Goal: Communication & Community: Answer question/provide support

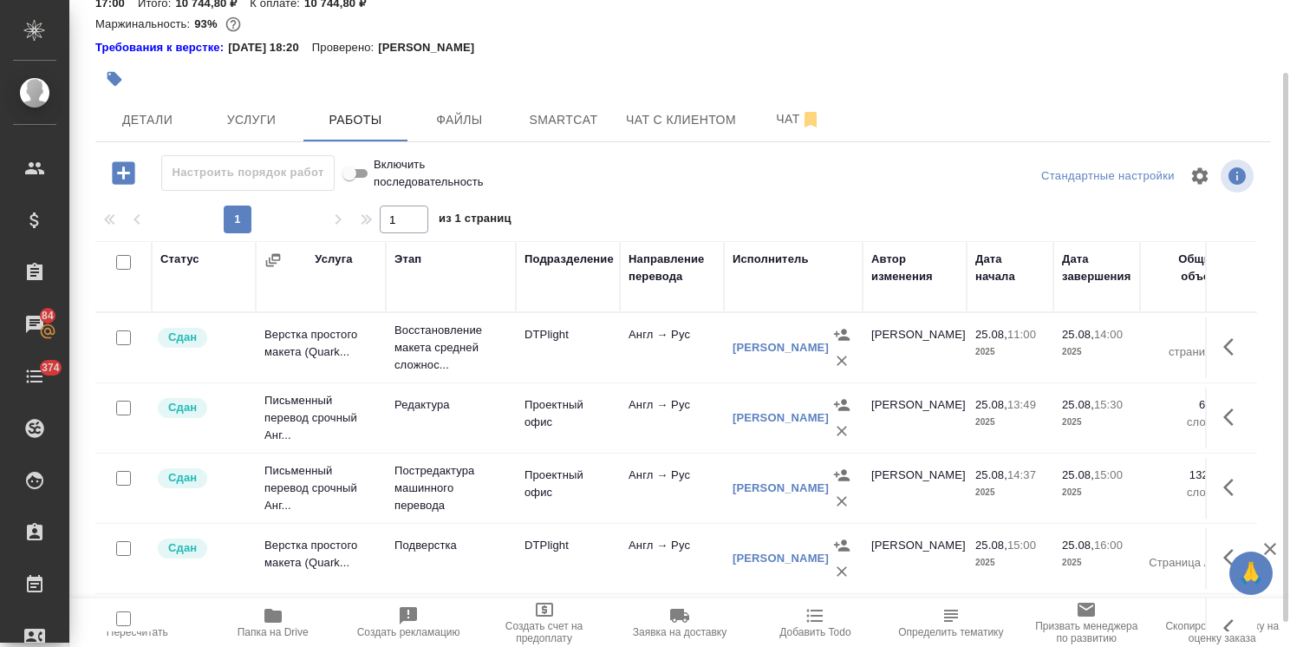
scroll to position [114, 0]
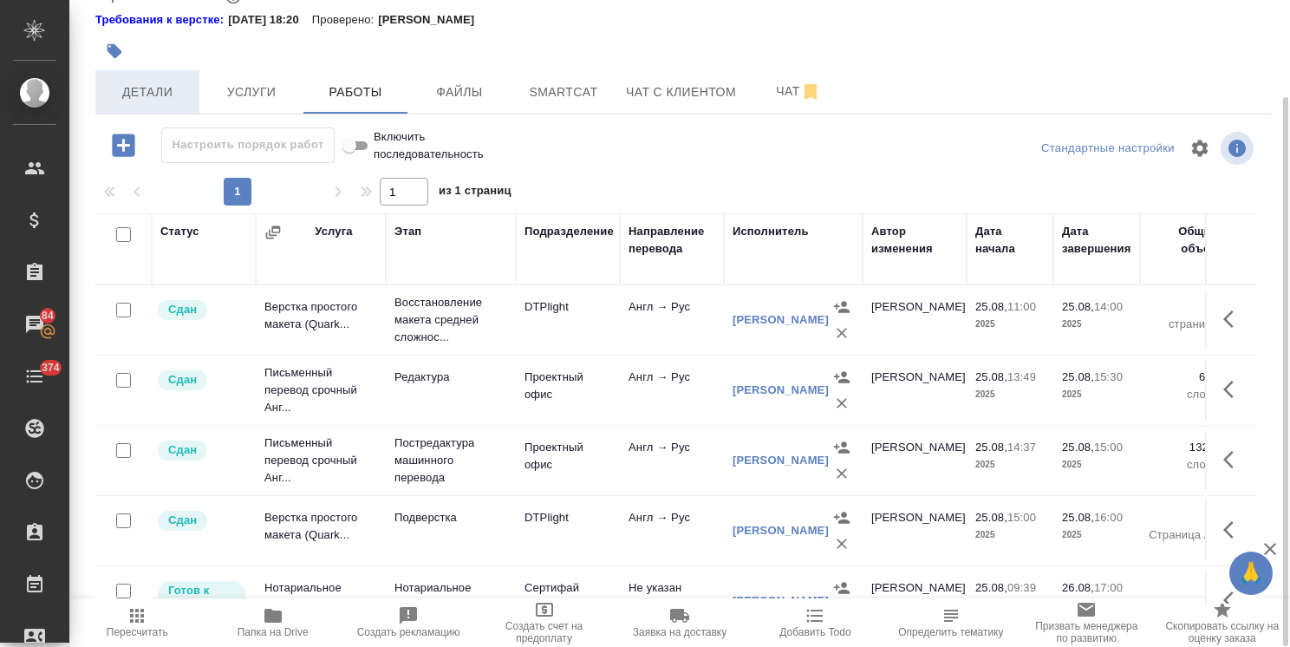
click at [126, 71] on button "Детали" at bounding box center [147, 91] width 104 height 43
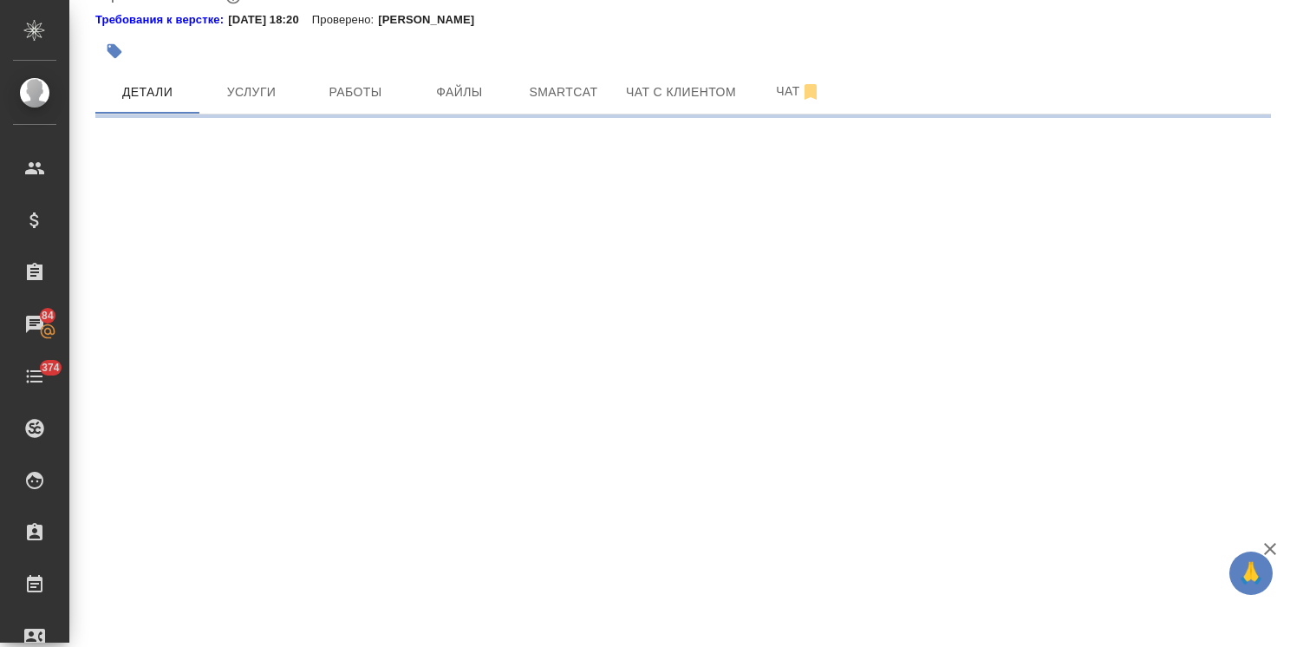
select select "RU"
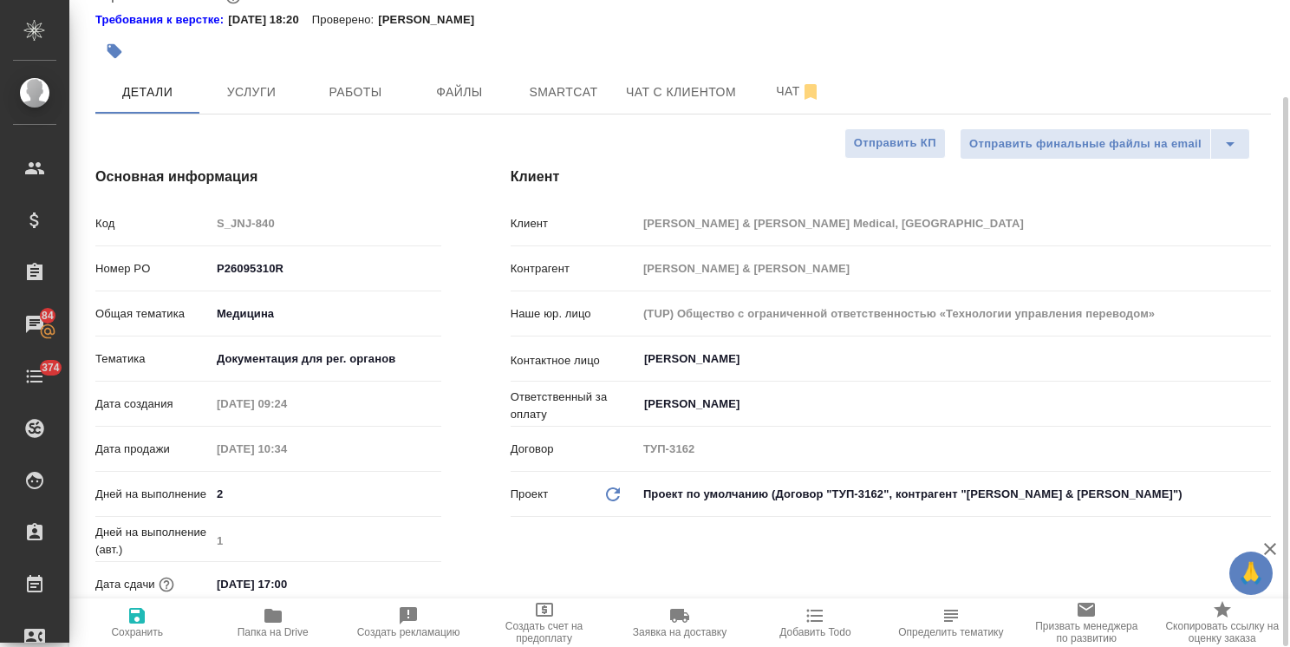
type textarea "x"
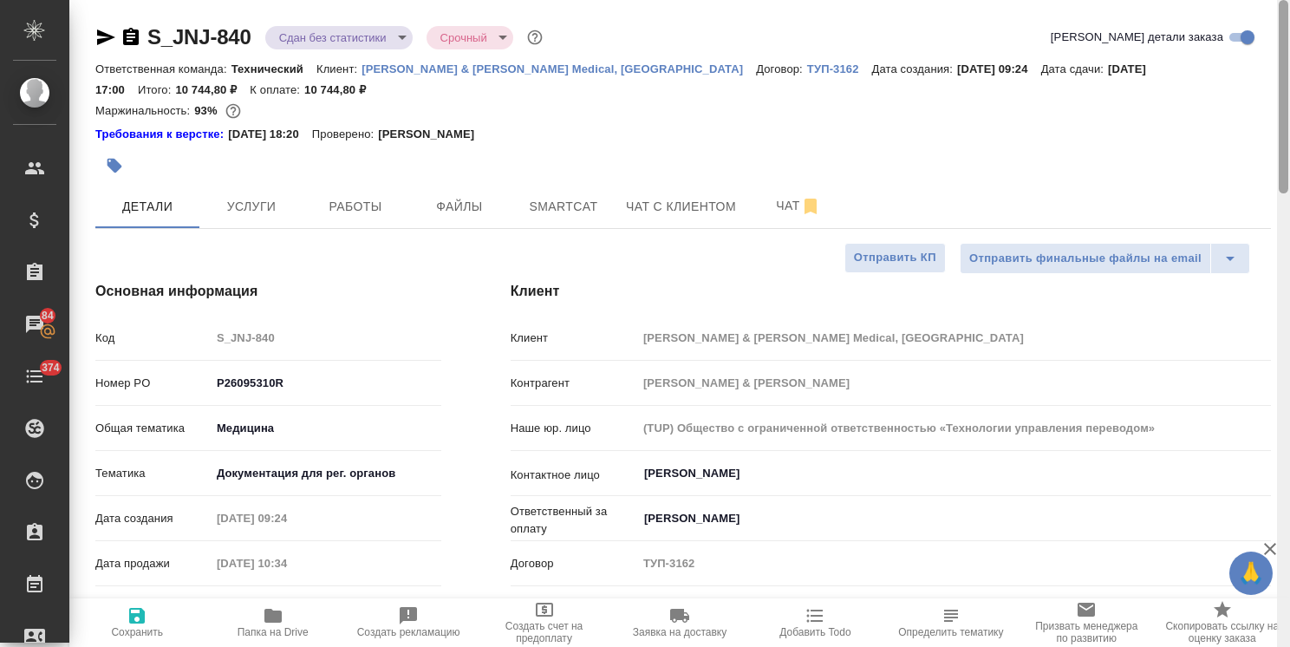
drag, startPoint x: 1286, startPoint y: 324, endPoint x: 1302, endPoint y: 78, distance: 246.6
click at [1289, 78] on html "🙏 .cls-1 fill:#fff; AWATERA Usmanova Olga Клиенты Спецификации Заказы 84 Чаты 3…" at bounding box center [645, 323] width 1290 height 647
click at [665, 615] on span "Заявка на доставку" at bounding box center [679, 621] width 114 height 33
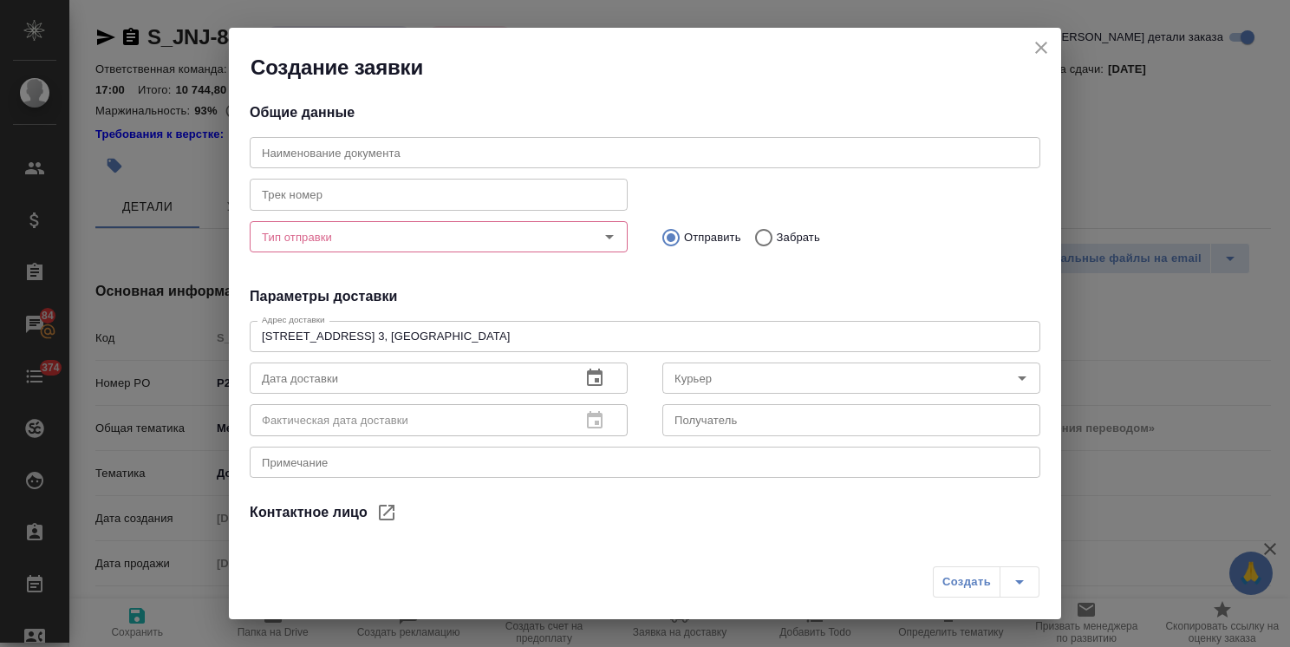
type input "Чичкина Елена"
click at [328, 140] on input "text" at bounding box center [645, 152] width 790 height 31
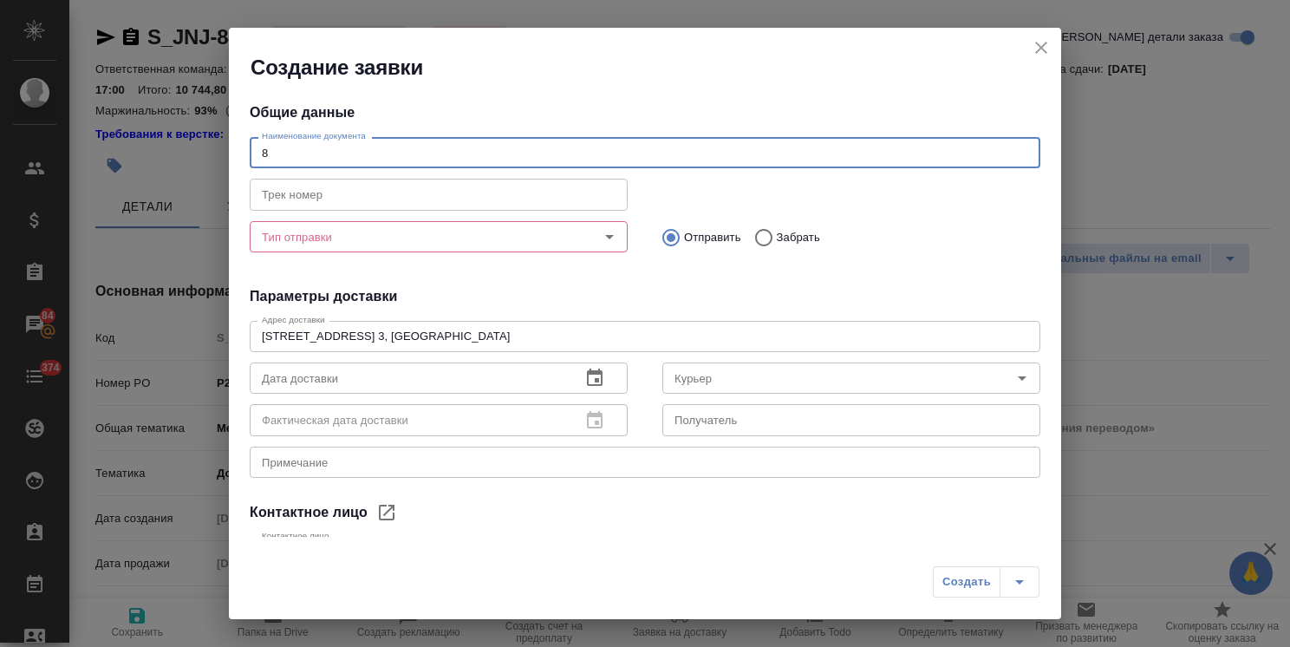
type input "8"
click at [1036, 46] on icon "close" at bounding box center [1040, 47] width 21 height 21
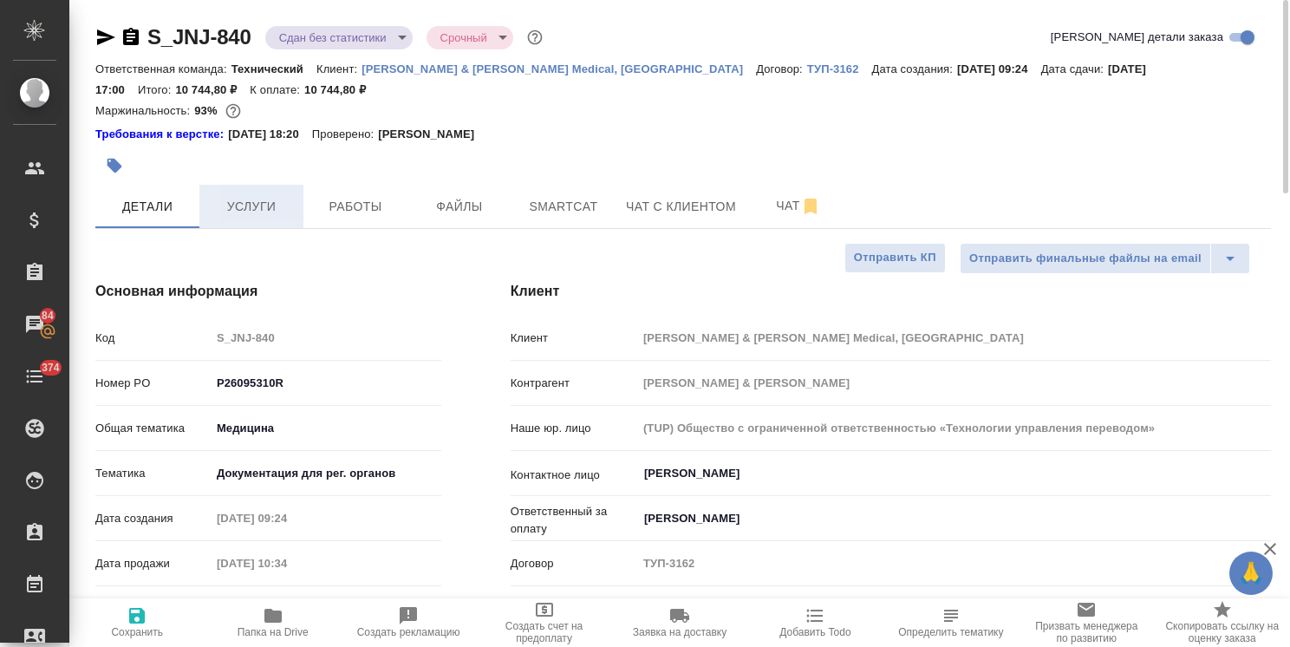
click at [273, 205] on span "Услуги" at bounding box center [251, 207] width 83 height 22
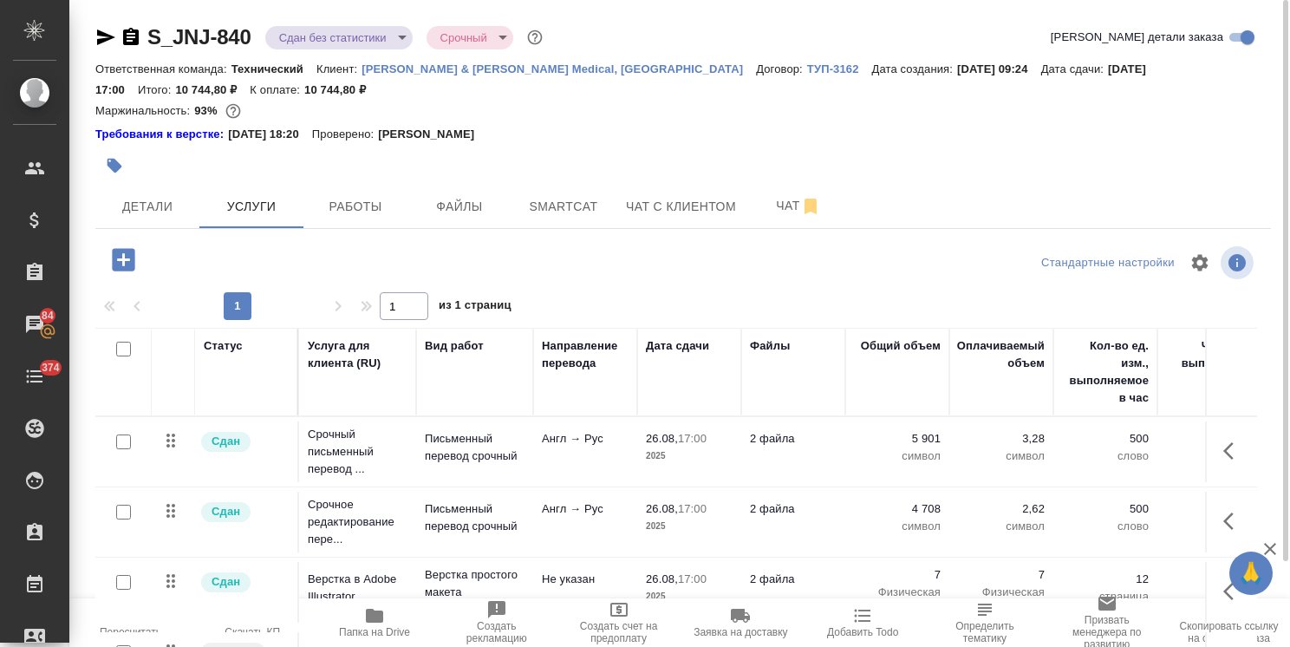
click at [754, 636] on span "Заявка на доставку" at bounding box center [740, 632] width 94 height 12
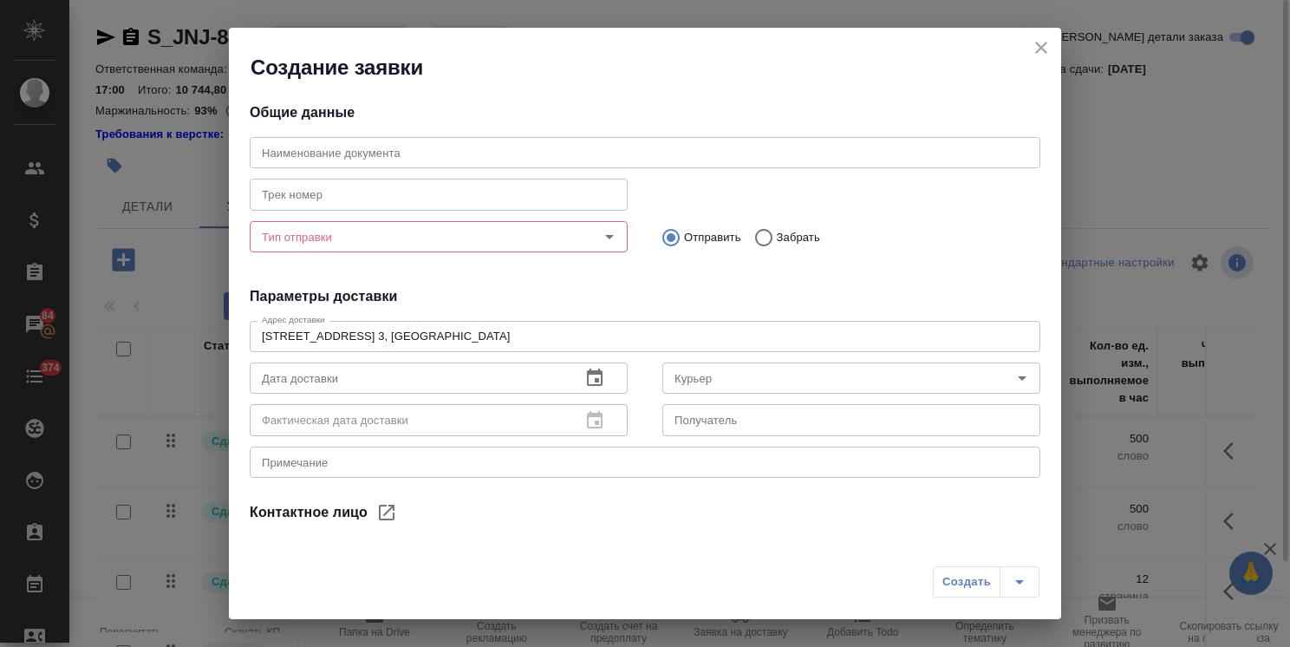
type input "Чичкина Елена"
click at [367, 154] on input "text" at bounding box center [645, 152] width 790 height 31
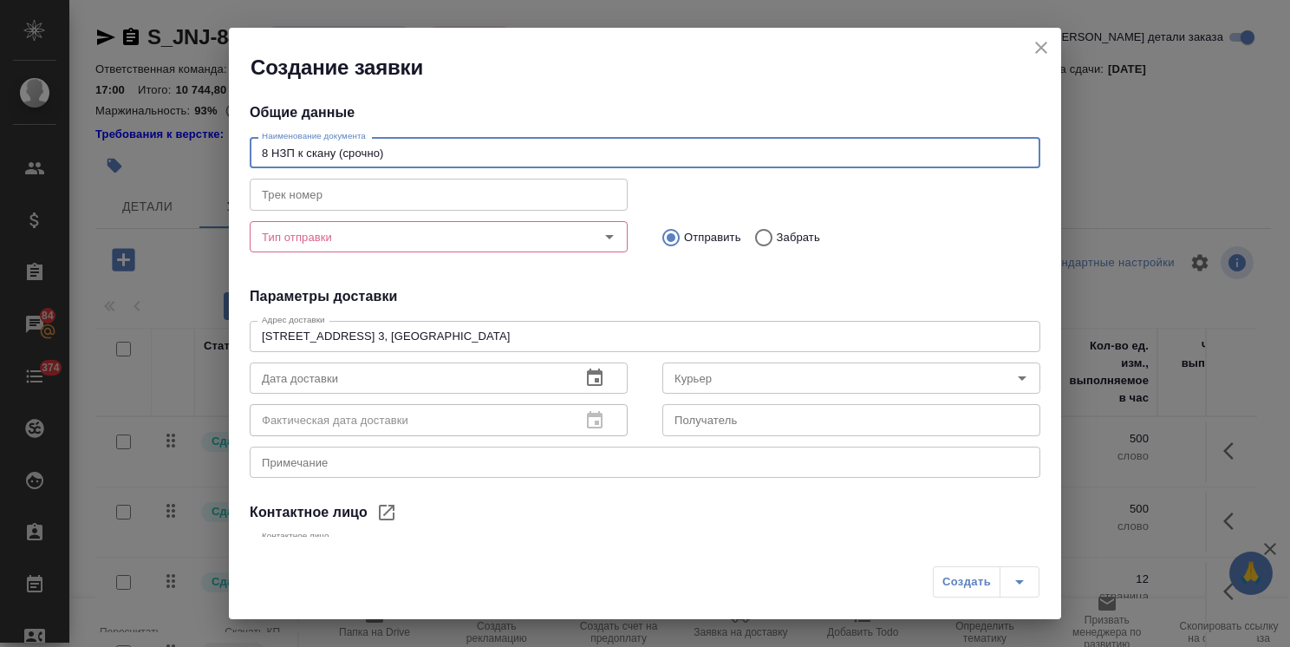
click at [362, 248] on div "Тип отправки" at bounding box center [439, 236] width 378 height 31
type input "8 НЗП к скану (срочно)"
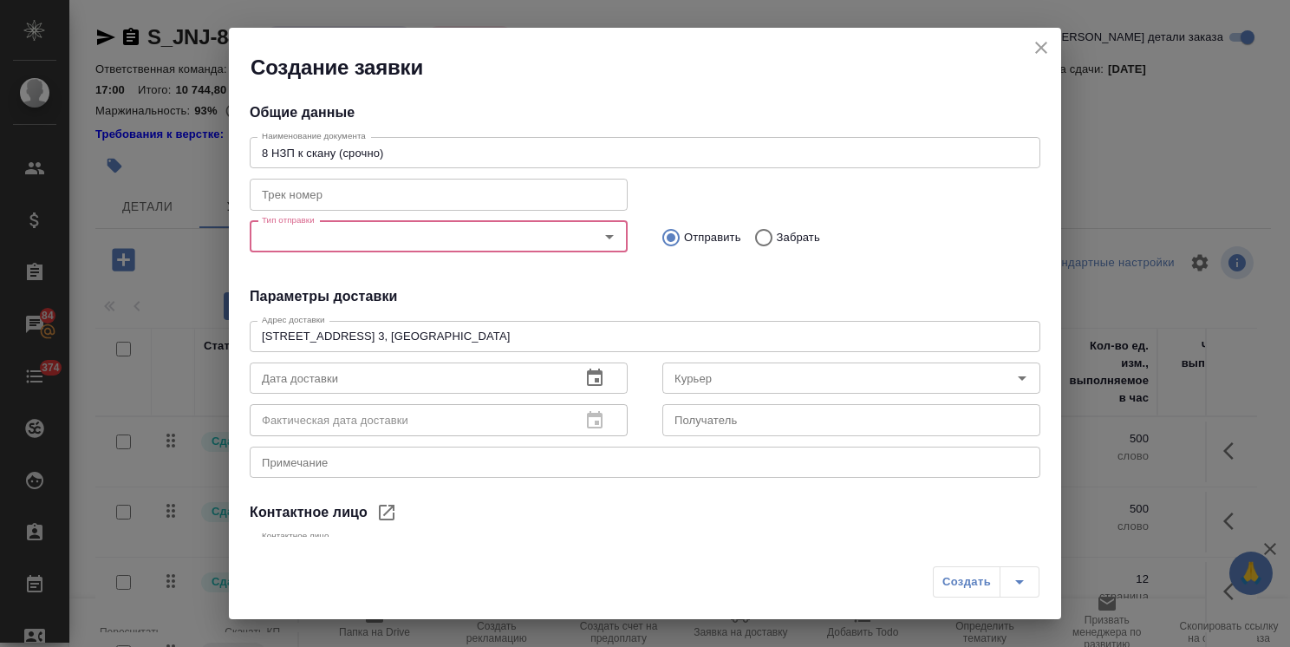
click at [347, 238] on input "Тип отправки" at bounding box center [409, 236] width 309 height 21
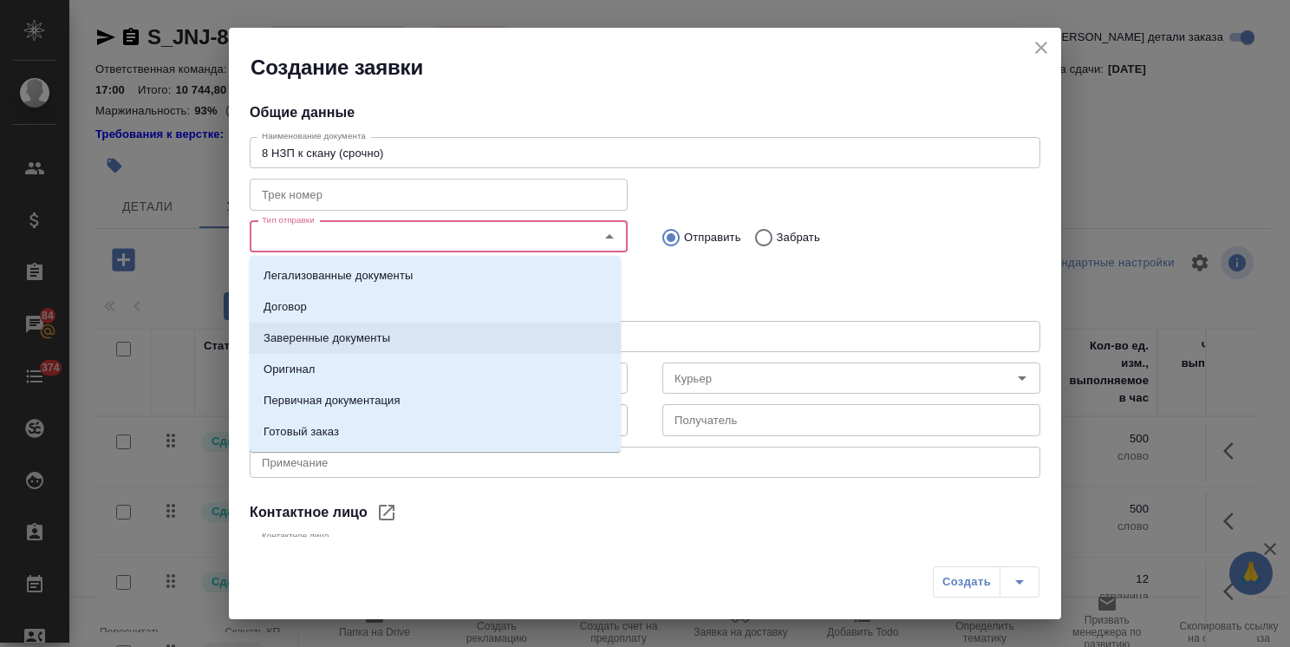
click at [365, 341] on p "Заверенные документы" at bounding box center [326, 337] width 127 height 17
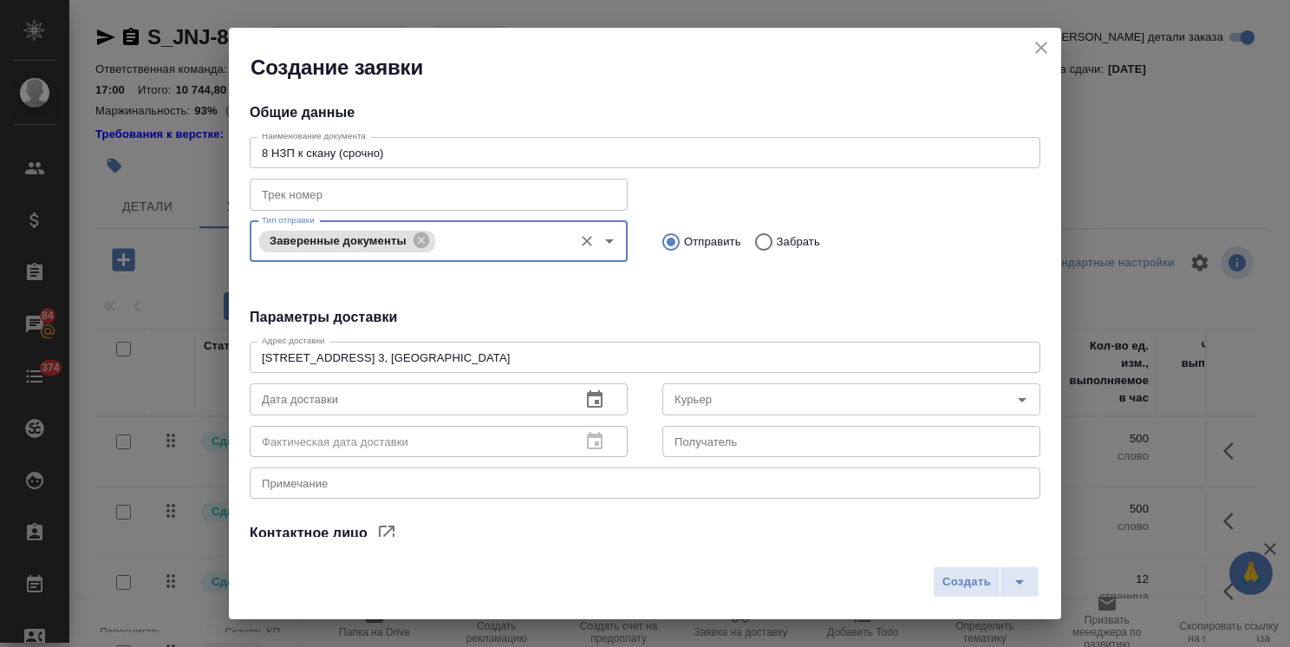
click at [596, 400] on icon "button" at bounding box center [594, 399] width 21 height 21
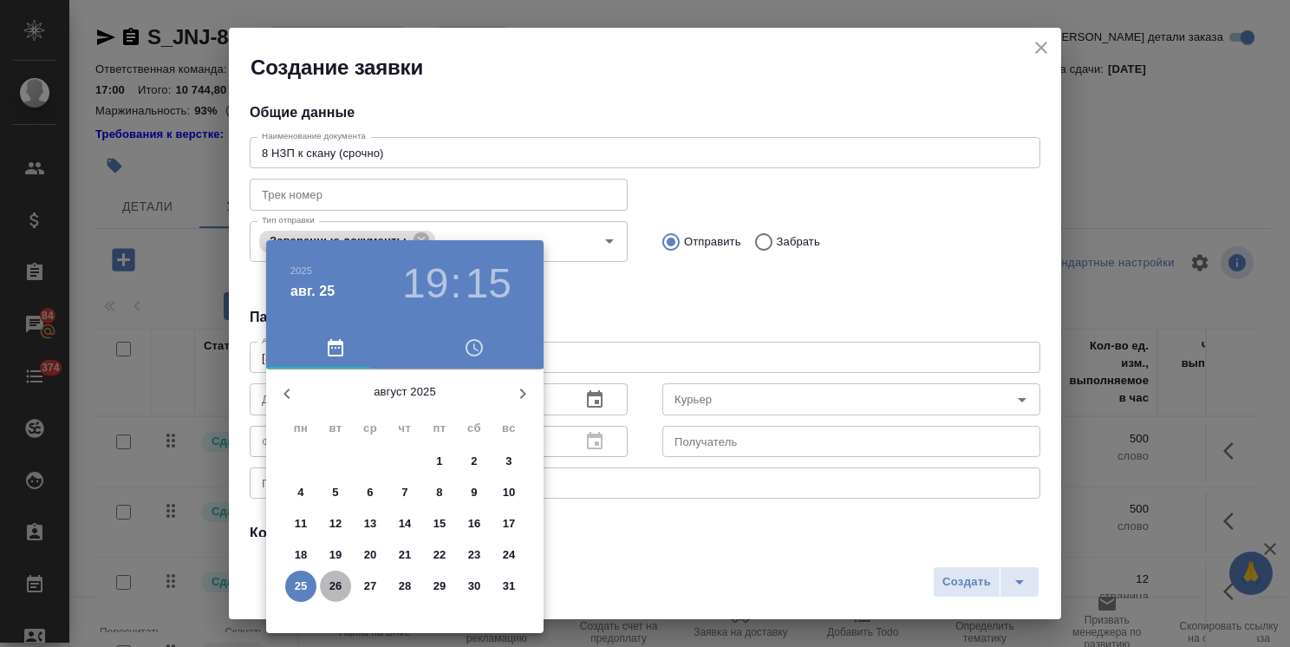
click at [336, 582] on p "26" at bounding box center [335, 585] width 13 height 17
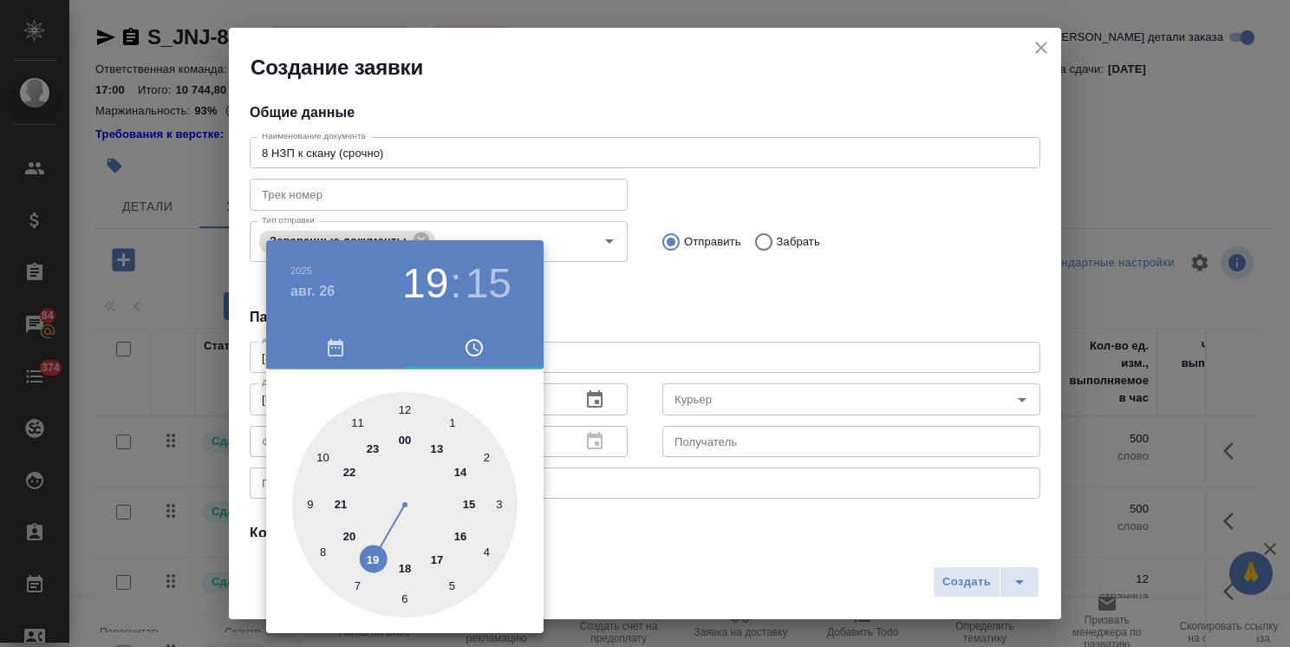
click at [634, 341] on div at bounding box center [645, 323] width 1290 height 647
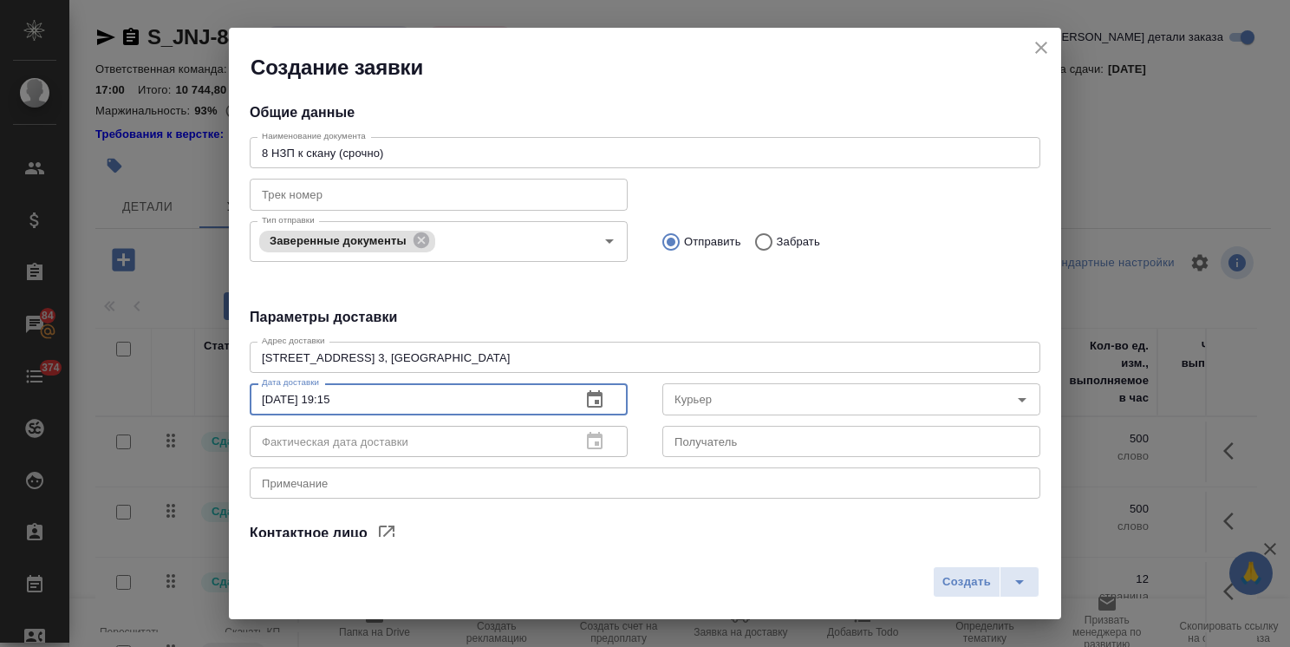
click at [330, 400] on input "26.08.2025 19:15" at bounding box center [408, 398] width 317 height 31
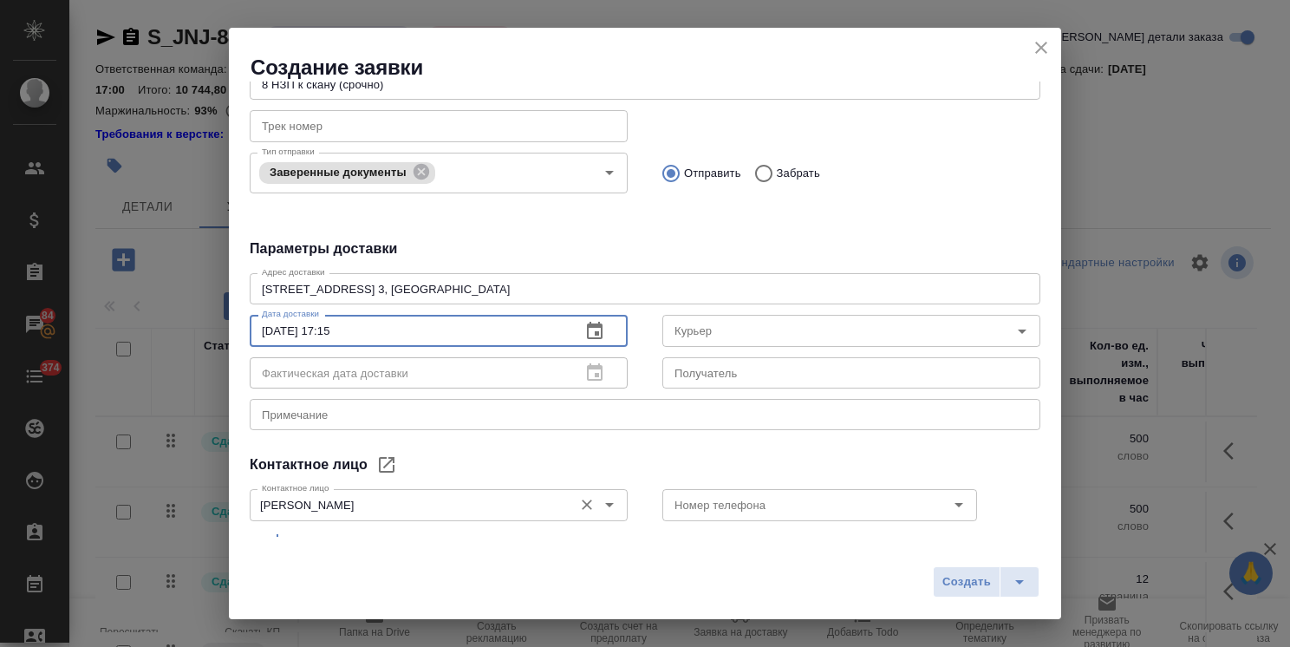
scroll to position [146, 0]
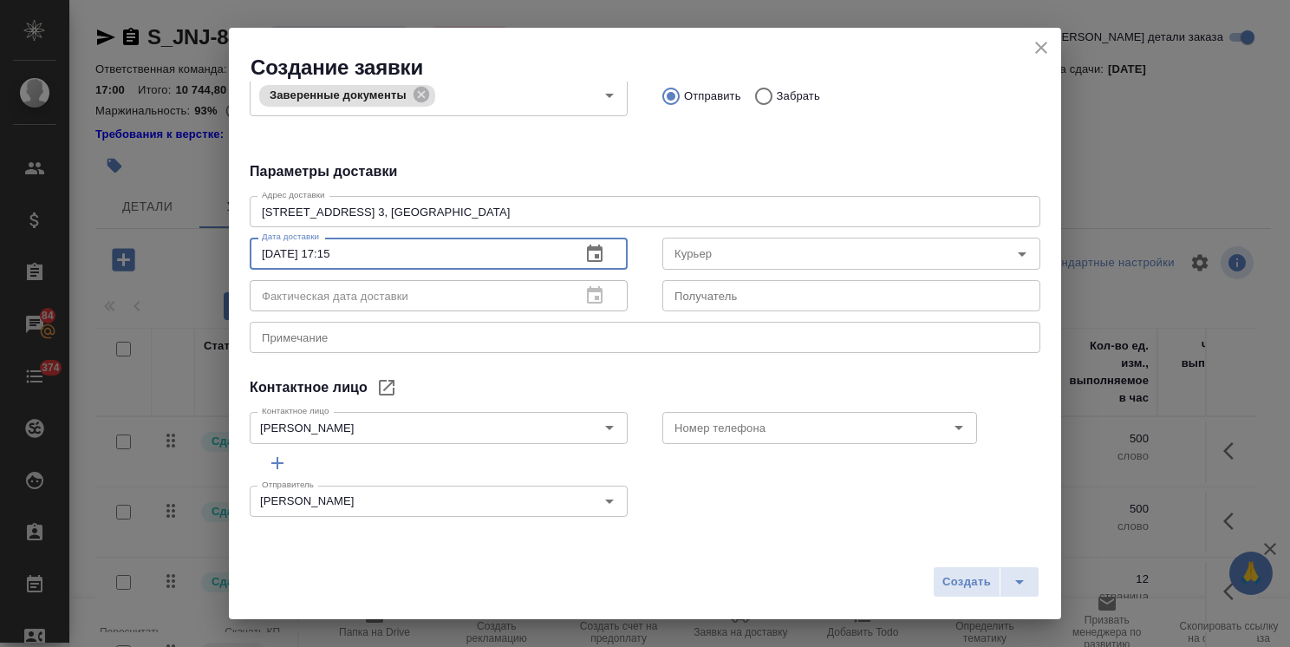
type input "26.08.2025 17:15"
click at [645, 424] on div "Номер телефона Номер телефона" at bounding box center [851, 425] width 413 height 76
click at [713, 428] on input "Номер телефона" at bounding box center [790, 427] width 246 height 21
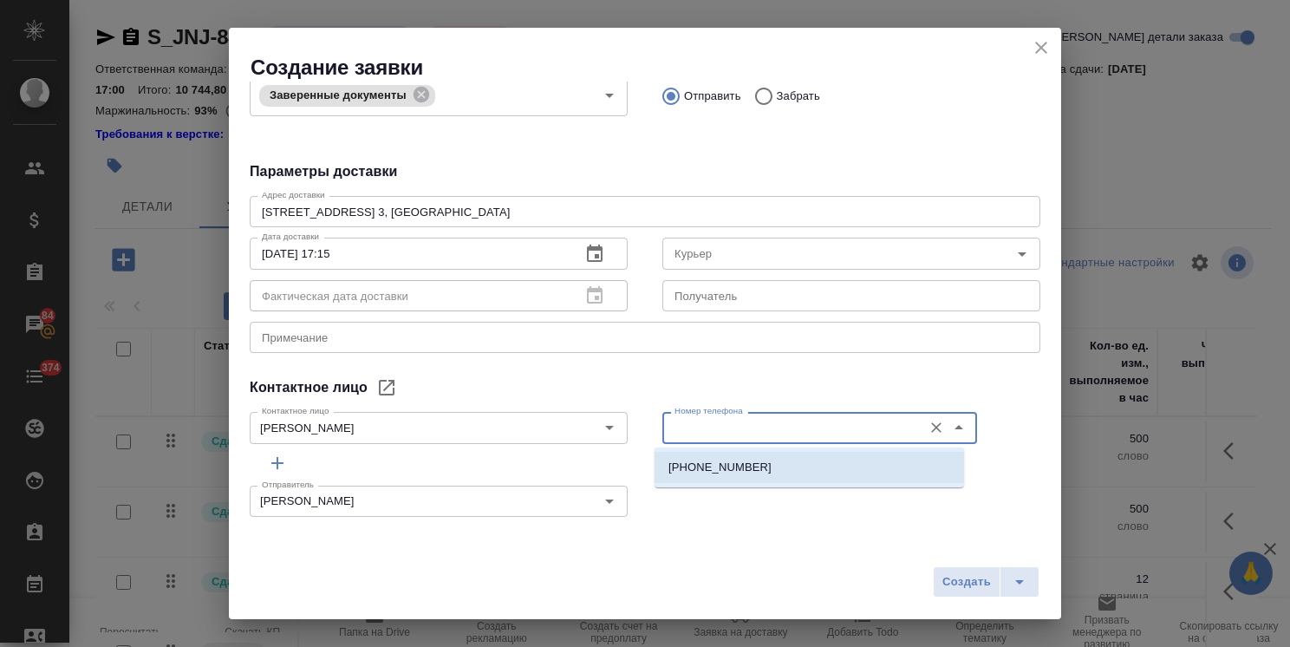
click at [705, 466] on p "+7 916 0154317" at bounding box center [719, 466] width 103 height 17
type input "+7 916 0154317"
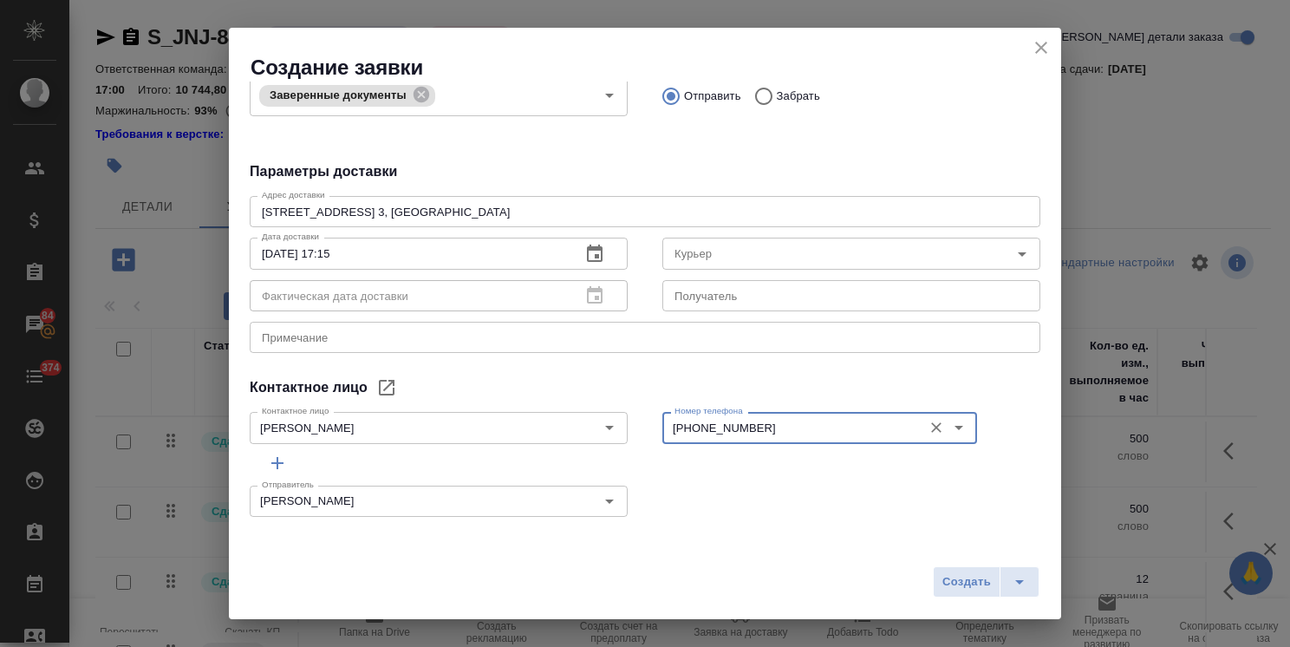
click at [362, 341] on textarea at bounding box center [645, 337] width 766 height 13
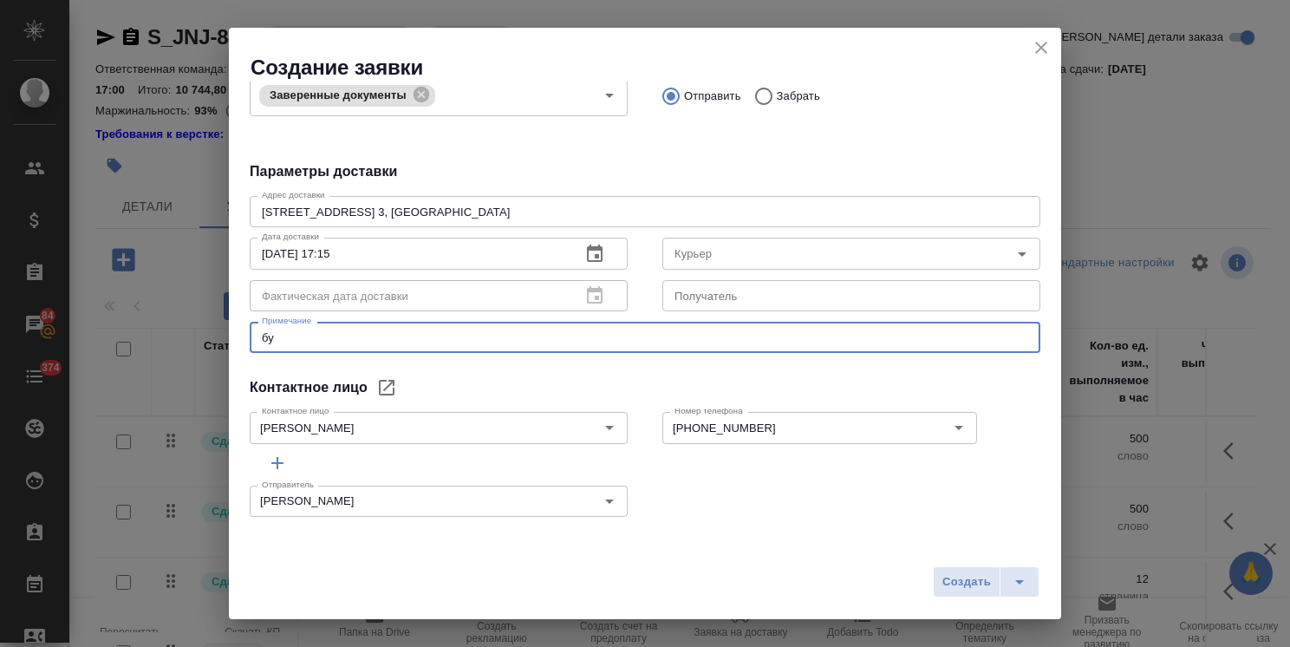
type textarea "б"
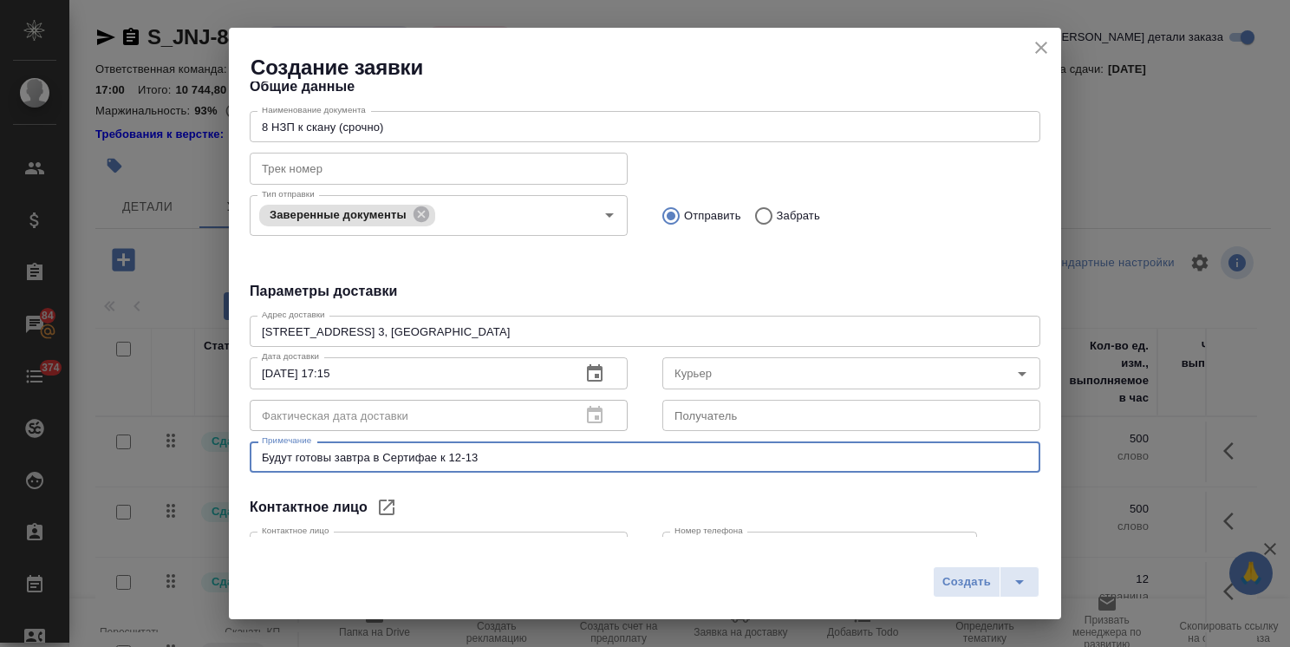
scroll to position [0, 0]
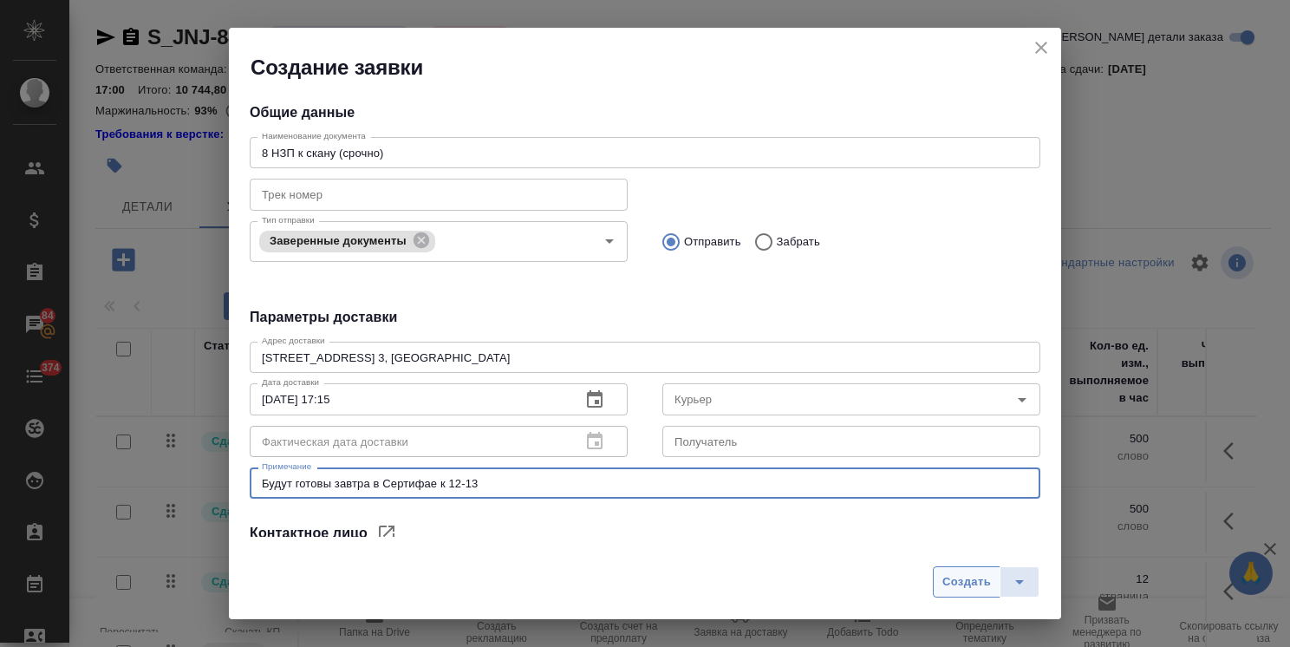
type textarea "Будут готовы завтра в Сертифае к 12-13"
click at [952, 588] on span "Создать" at bounding box center [966, 582] width 49 height 20
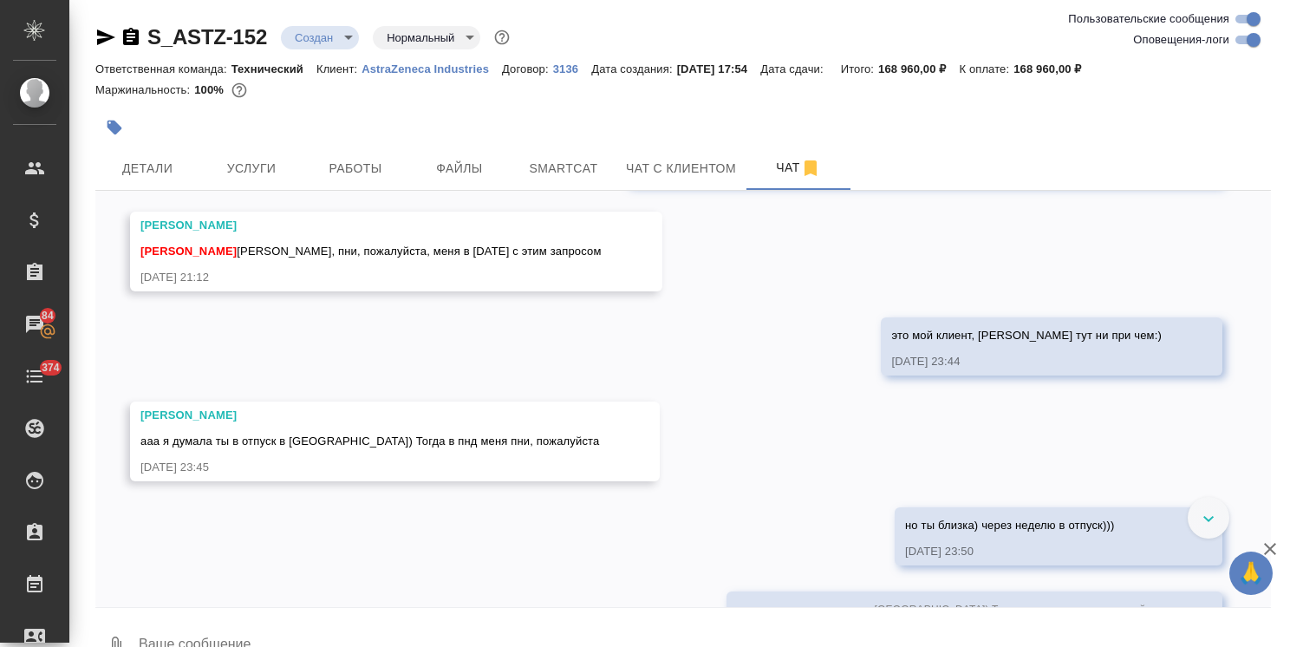
scroll to position [699, 0]
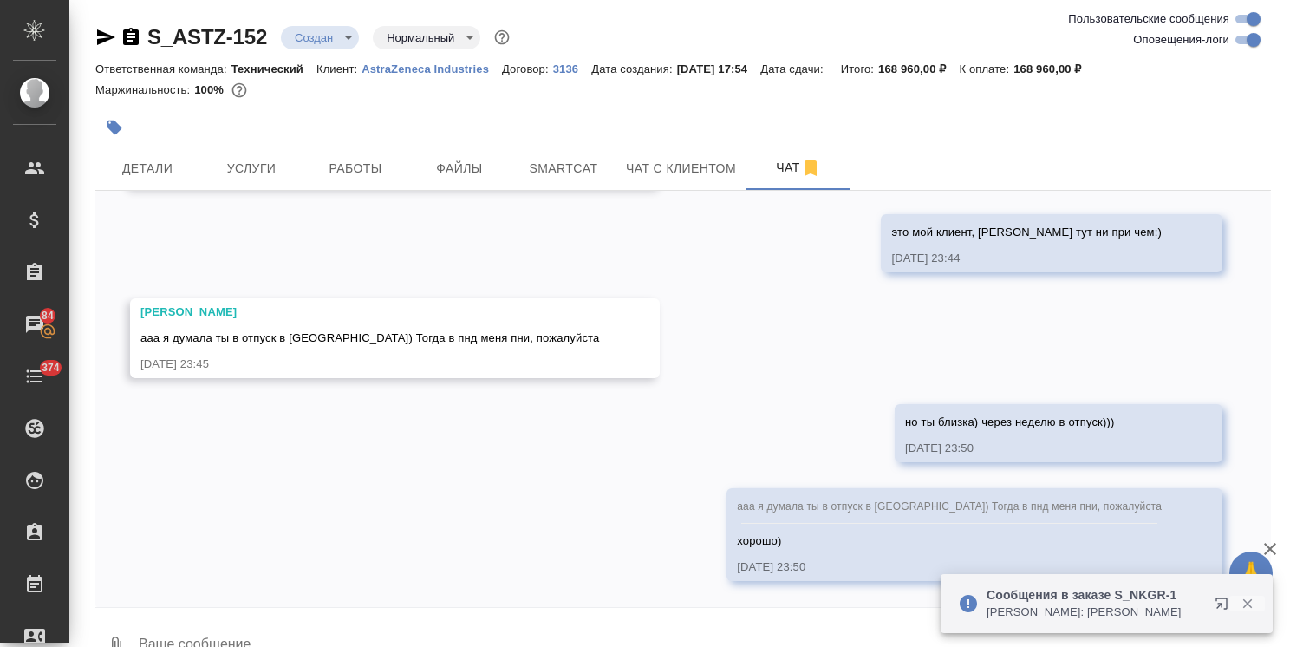
click at [1245, 599] on icon "button" at bounding box center [1247, 604] width 10 height 10
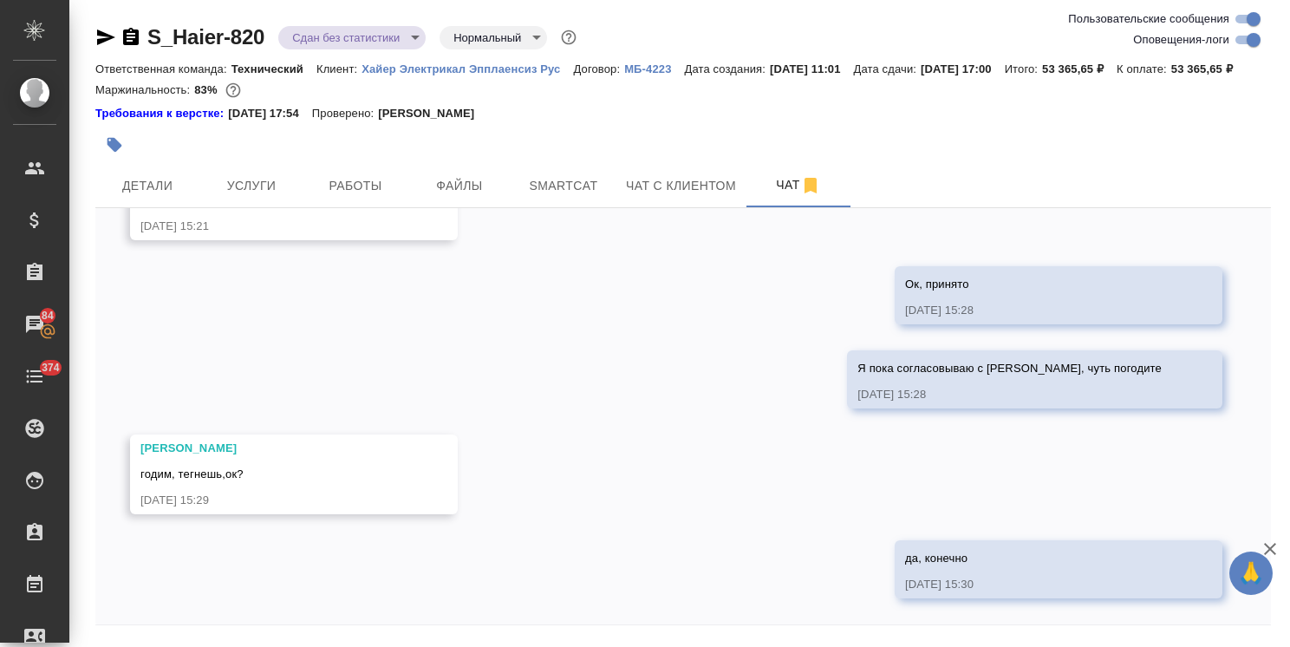
scroll to position [27879, 0]
drag, startPoint x: 270, startPoint y: 13, endPoint x: 128, endPoint y: 19, distance: 142.3
click at [128, 19] on div "S_Haier-820 Сдан без статистики distributed Нормальный normal Ответственная ком…" at bounding box center [683, 351] width 1194 height 703
copy link "S_Haier-820"
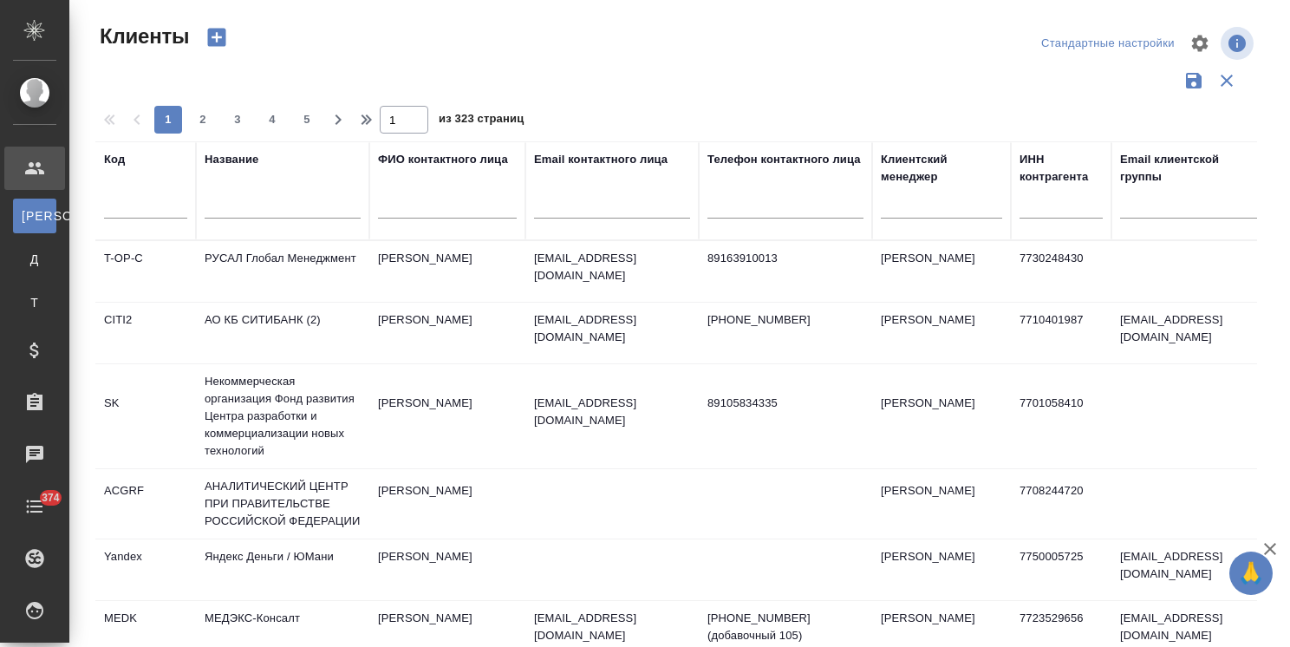
select select "RU"
click at [243, 201] on input "text" at bounding box center [283, 208] width 156 height 22
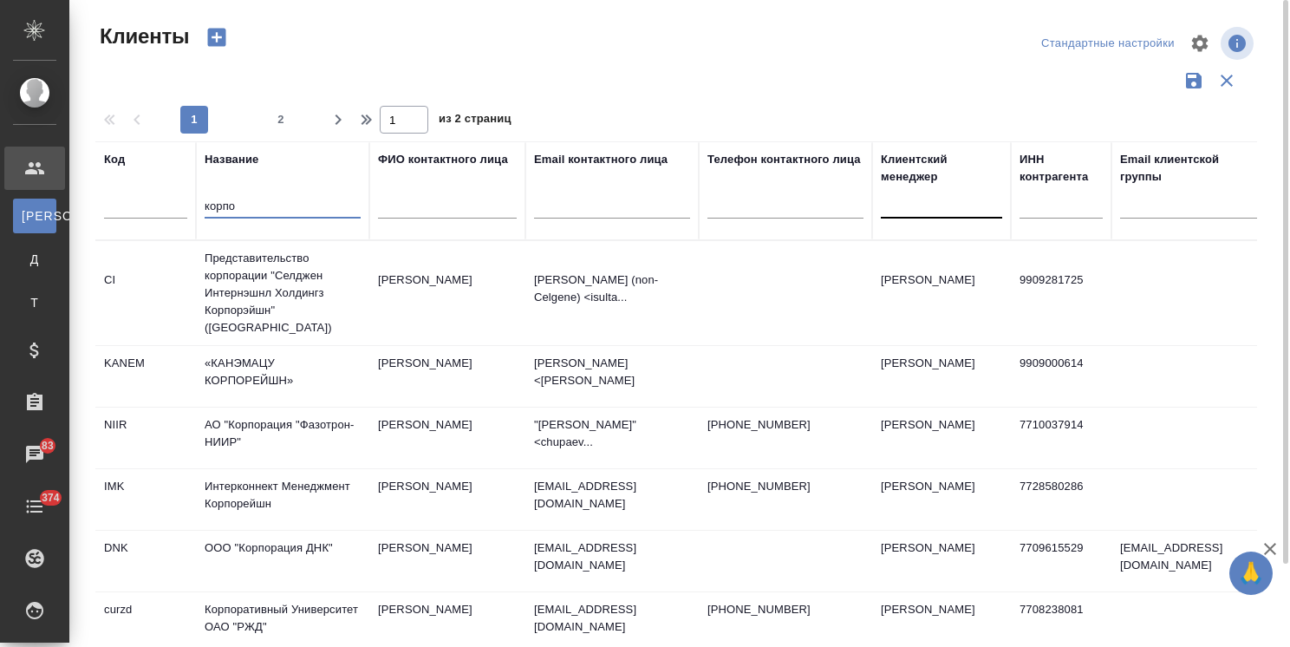
type input "корпо"
click at [936, 213] on div at bounding box center [941, 201] width 121 height 33
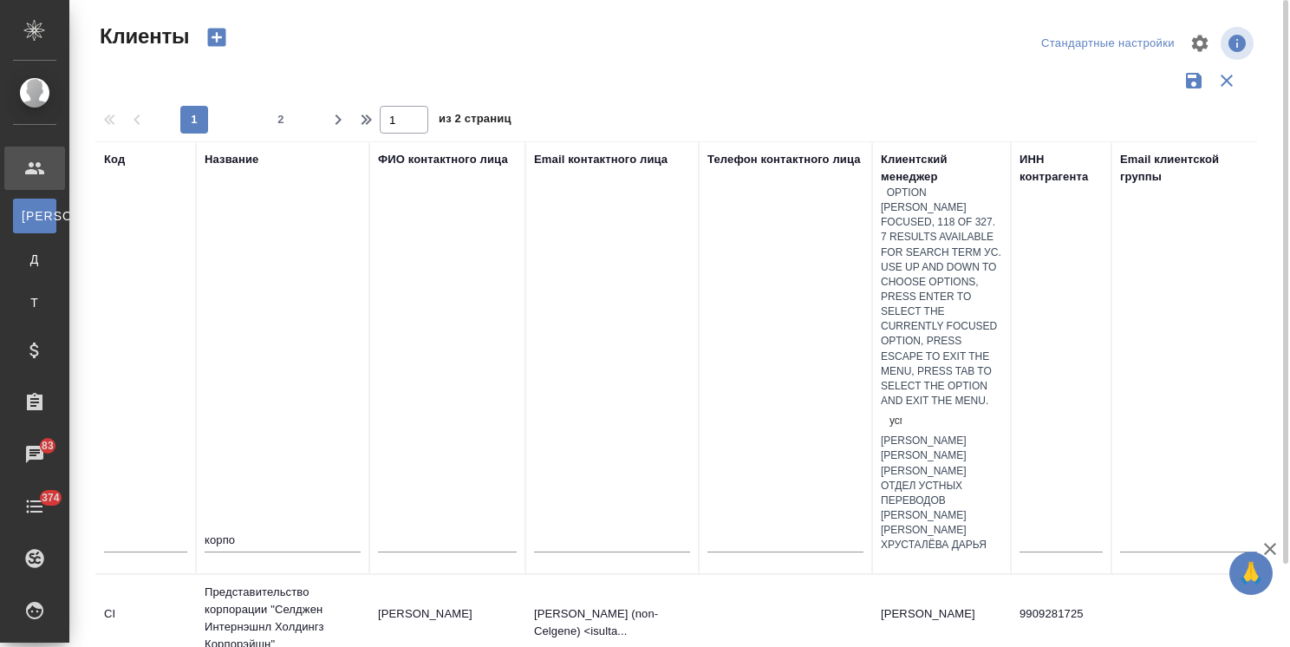
type input "усма"
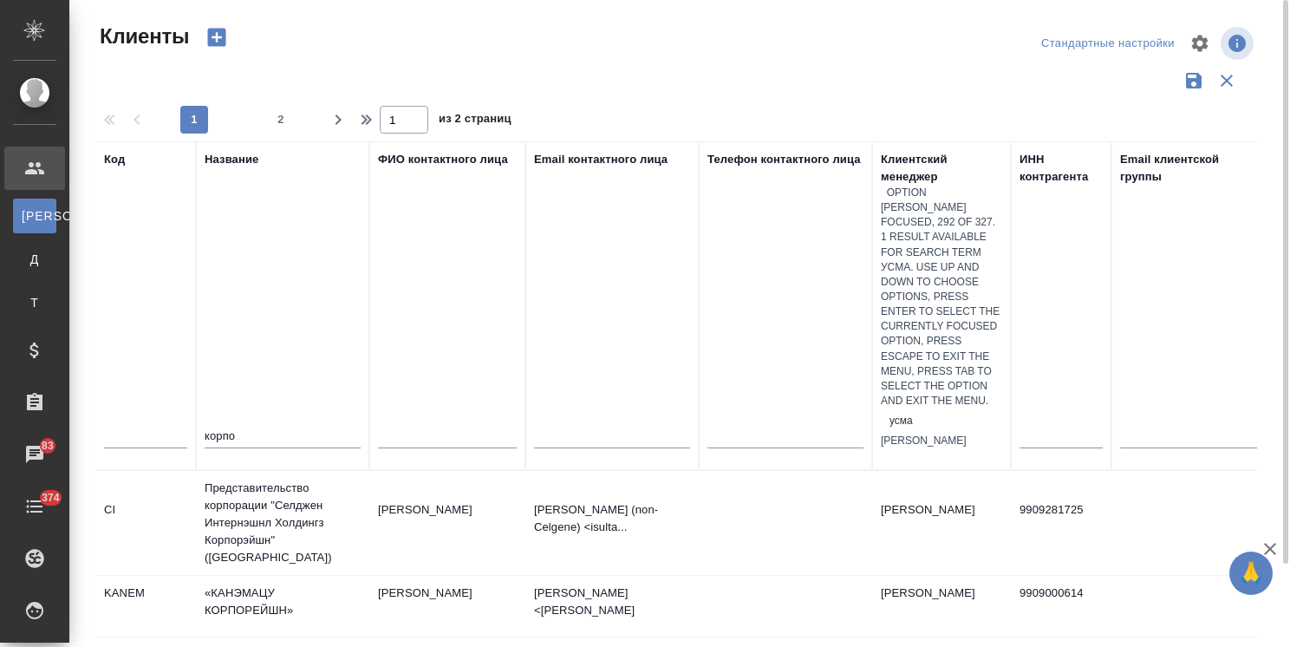
click at [926, 433] on div "[PERSON_NAME]" at bounding box center [941, 440] width 121 height 15
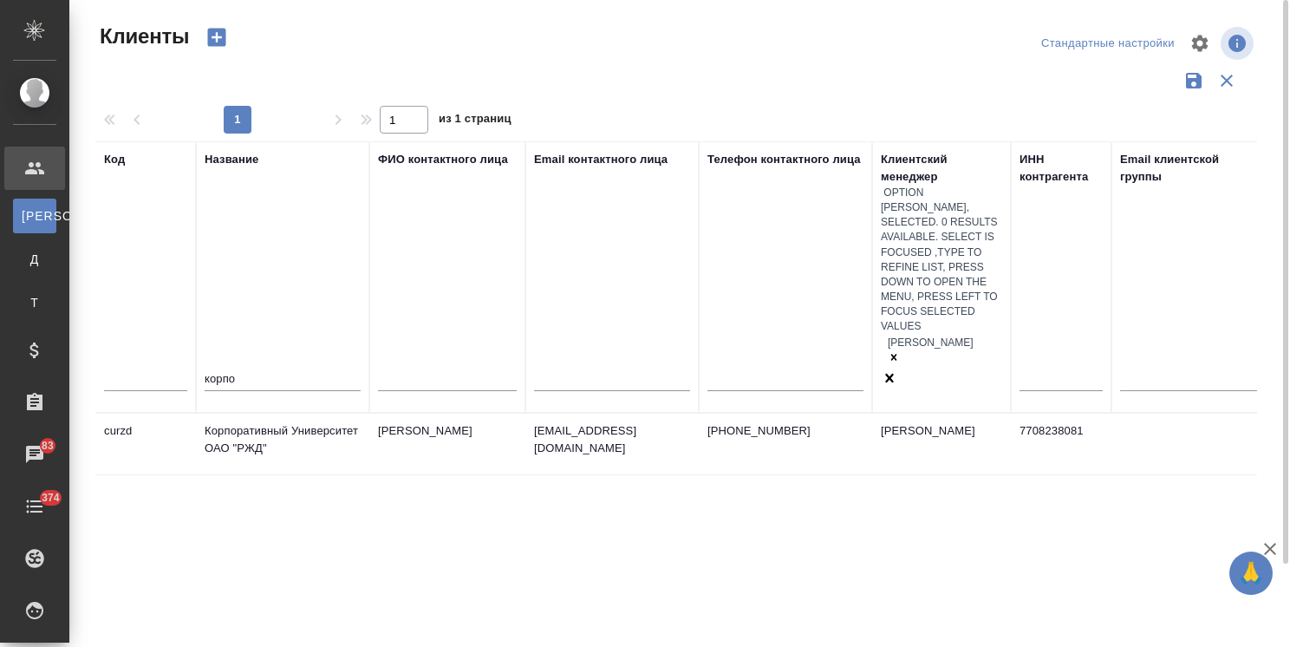
click at [309, 413] on td "Корпоративный Университет ОАО "РЖД"" at bounding box center [282, 443] width 173 height 61
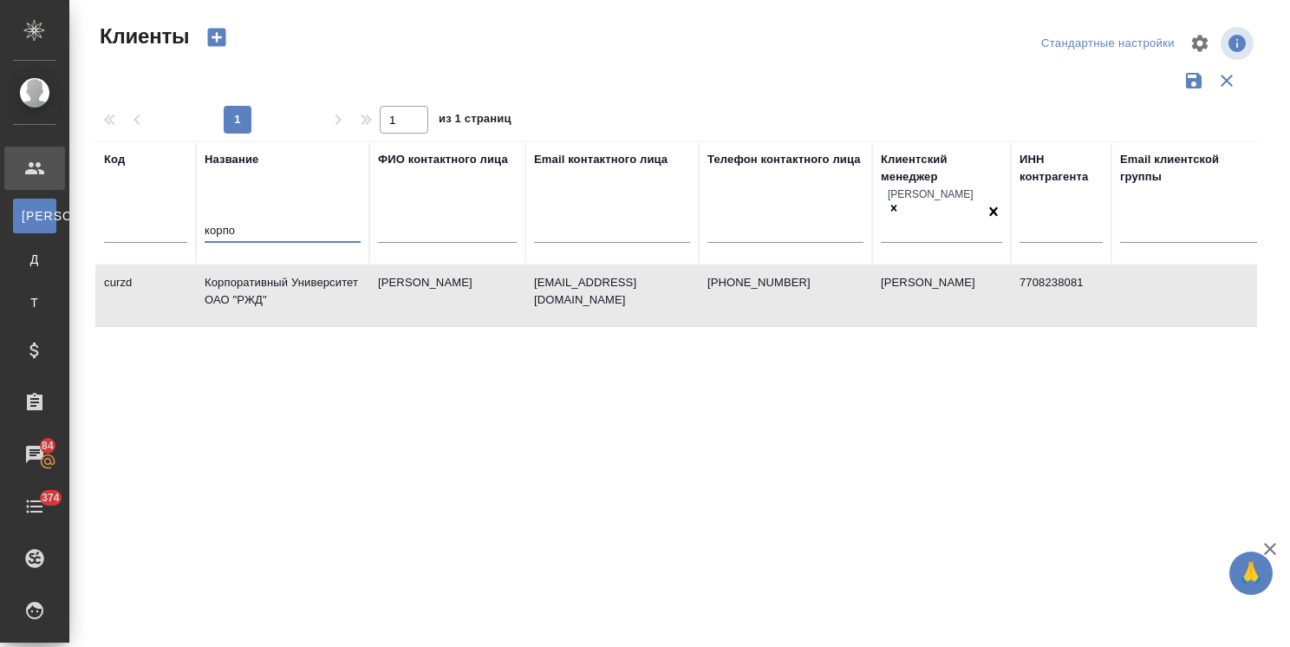
drag, startPoint x: 207, startPoint y: 220, endPoint x: 151, endPoint y: 231, distance: 57.3
click at [151, 231] on tr "Код Название корпо ФИО контактного лица Email контактного лица Телефон контактн…" at bounding box center [750, 202] width 1310 height 123
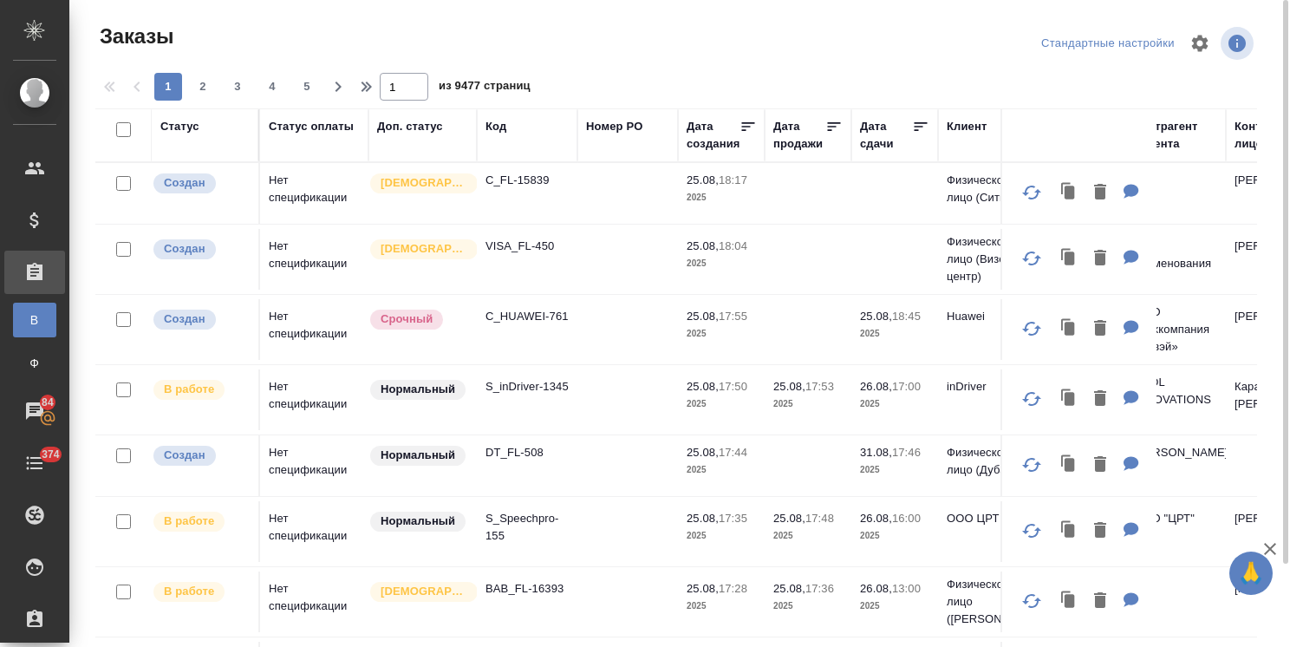
click at [495, 123] on div "Код" at bounding box center [495, 126] width 21 height 17
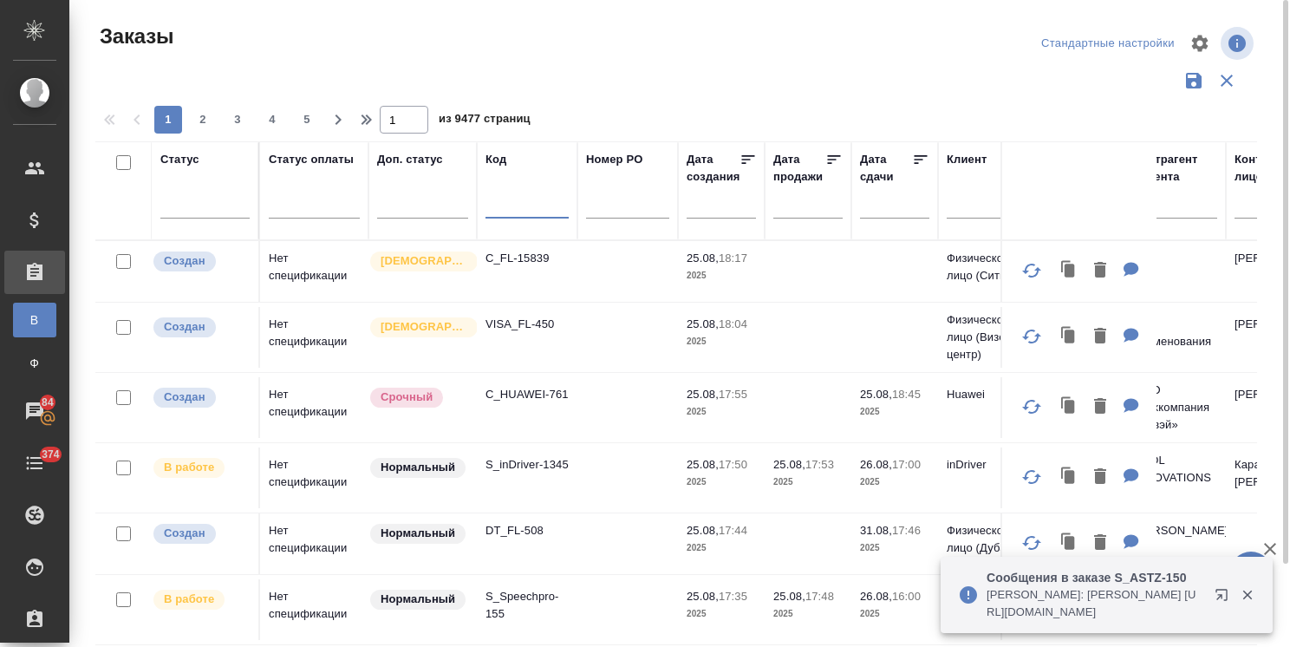
click at [499, 205] on input "text" at bounding box center [526, 208] width 83 height 22
paste input "S_SDD-37"
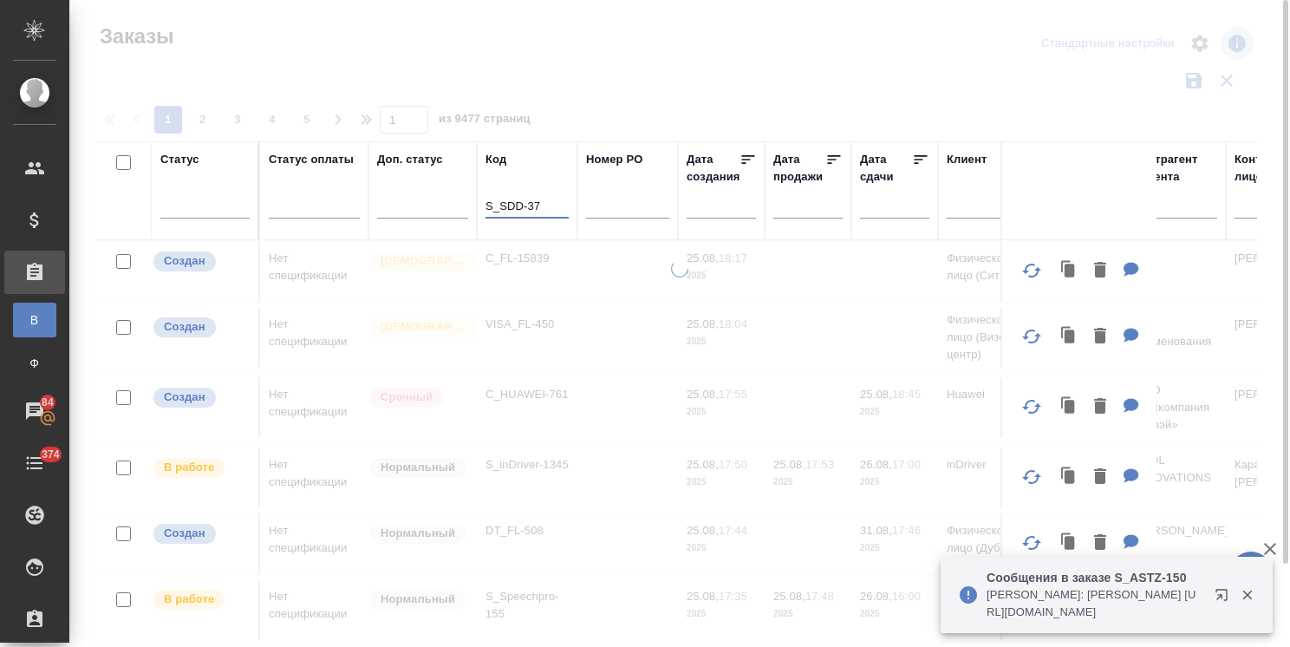
type input "S_SDD-37"
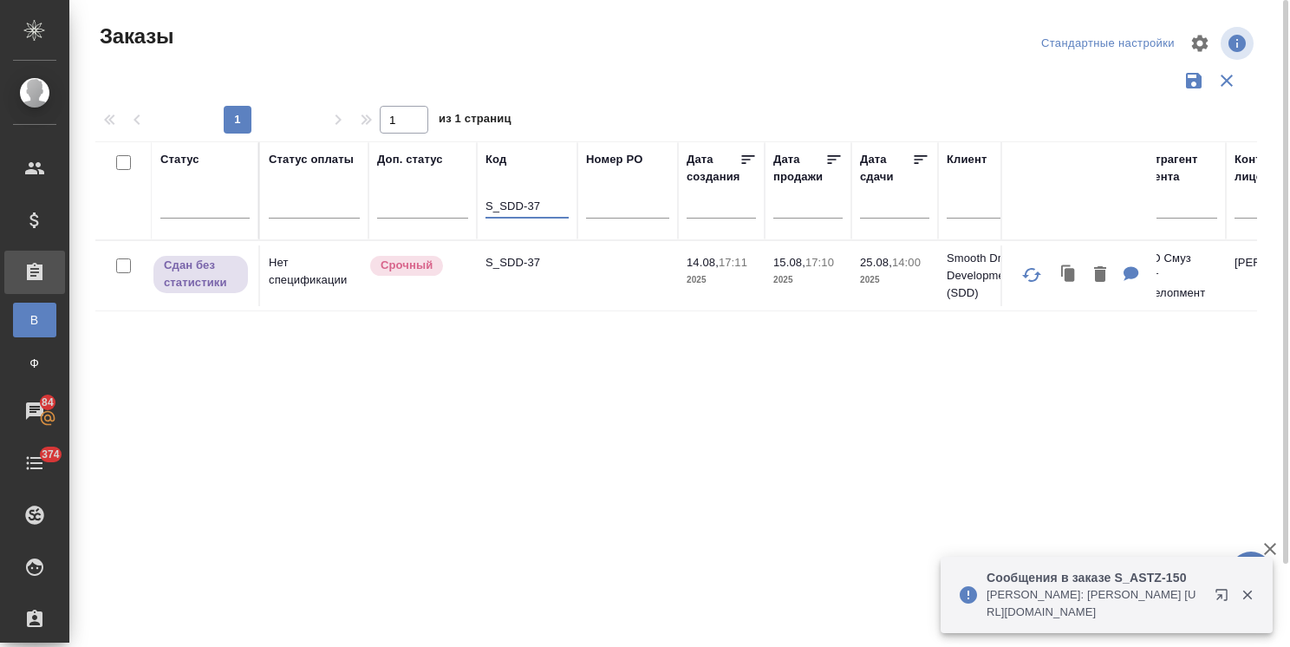
click at [516, 265] on p "S_SDD-37" at bounding box center [526, 262] width 83 height 17
drag, startPoint x: 538, startPoint y: 204, endPoint x: 418, endPoint y: 205, distance: 120.5
click at [218, 214] on div at bounding box center [204, 201] width 89 height 33
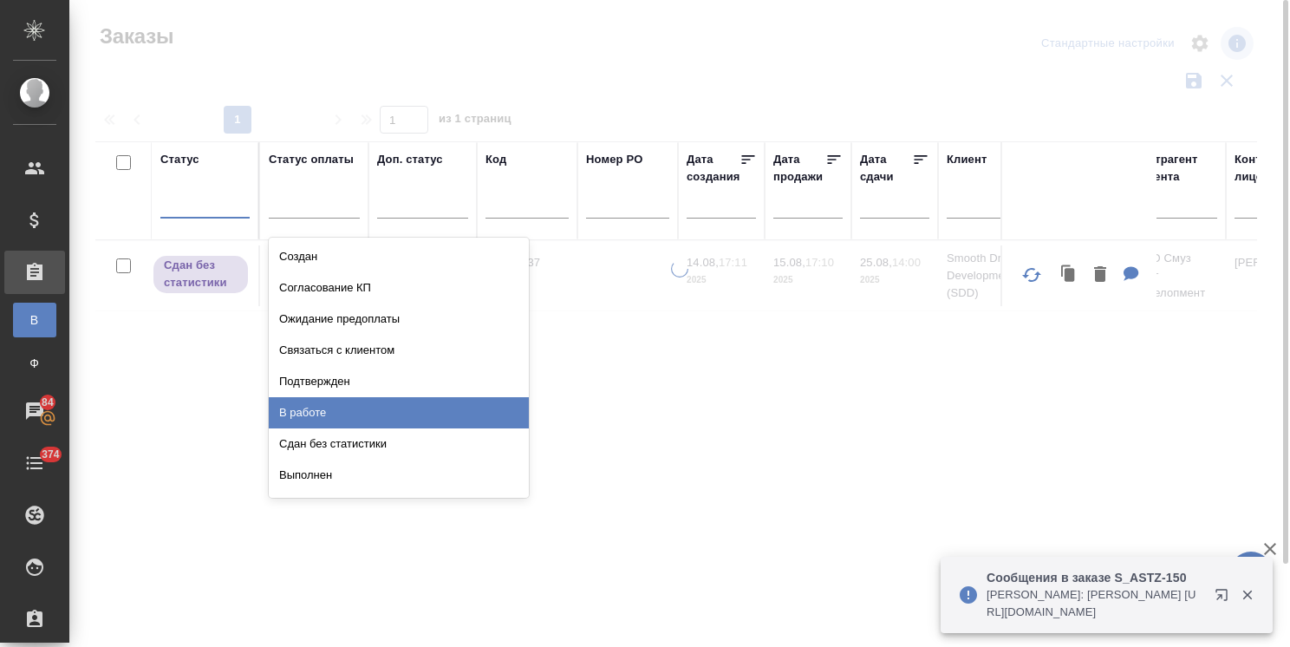
click at [322, 482] on div "Выполнен" at bounding box center [399, 474] width 260 height 31
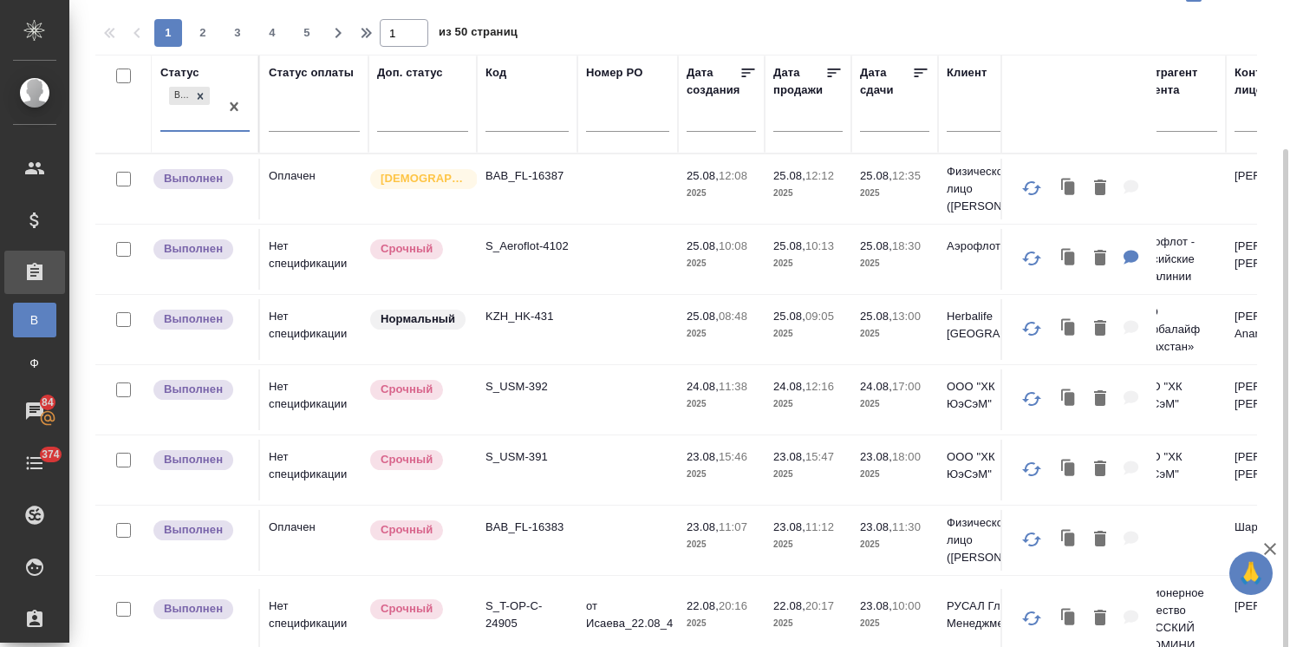
scroll to position [128, 0]
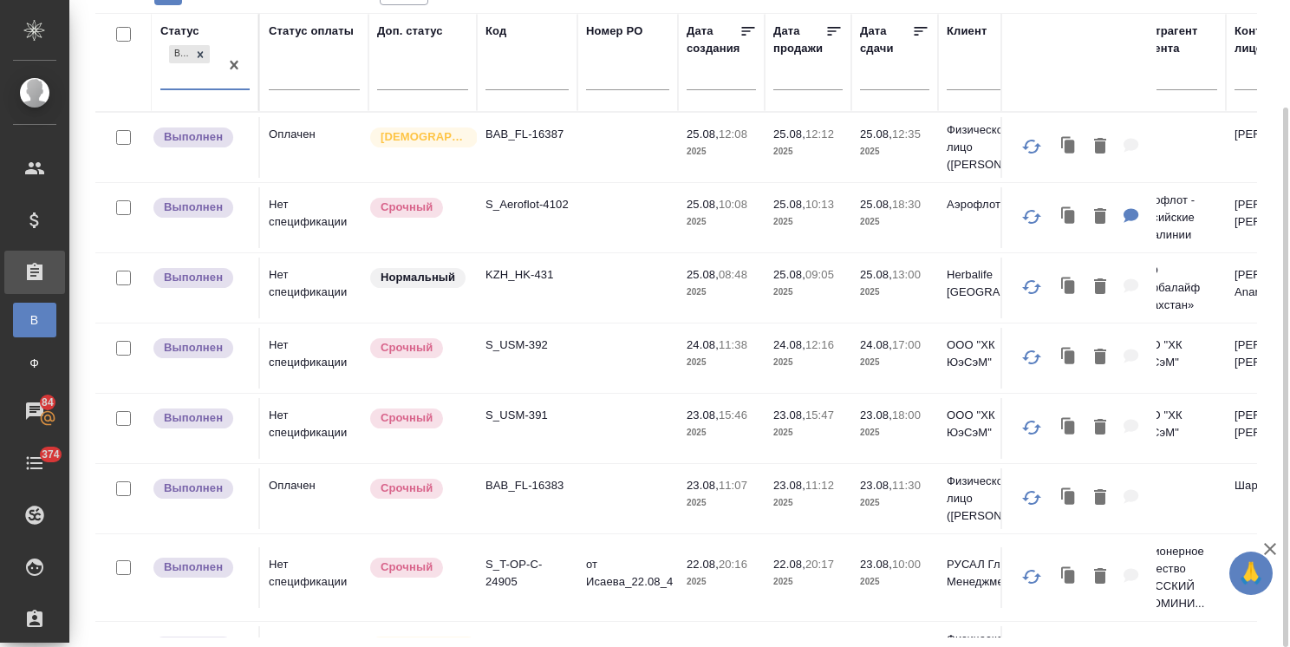
click at [1269, 546] on icon "button" at bounding box center [1269, 548] width 21 height 21
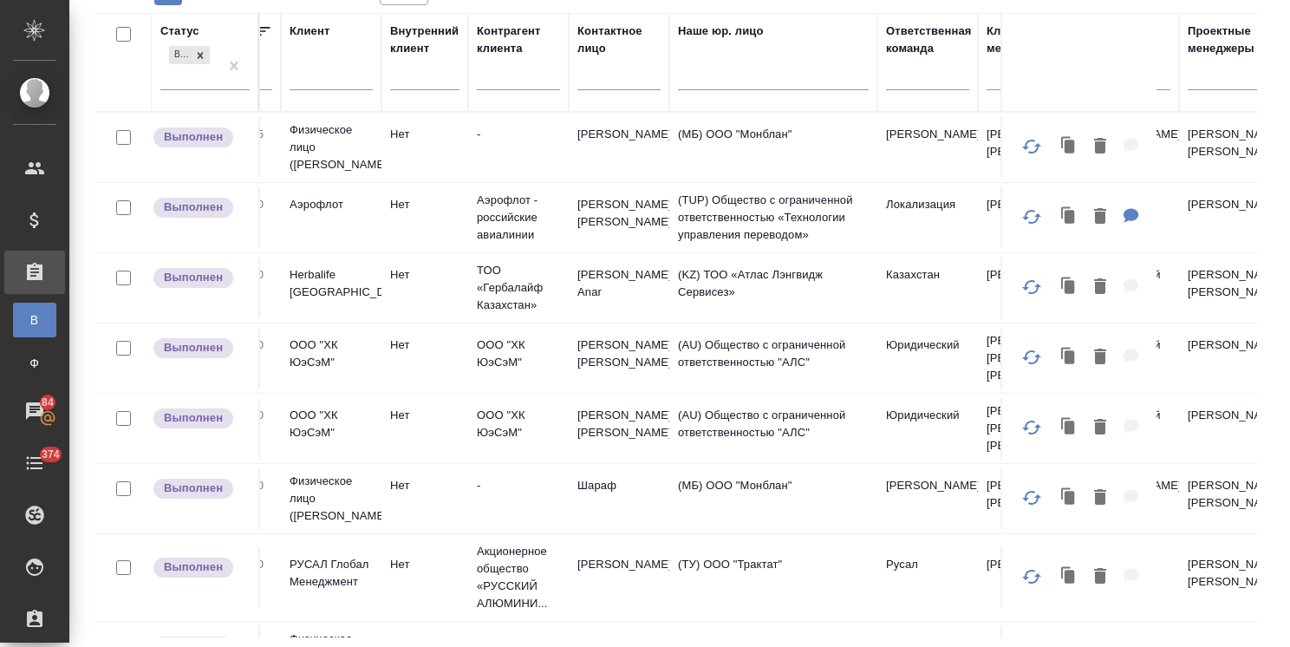
scroll to position [0, 665]
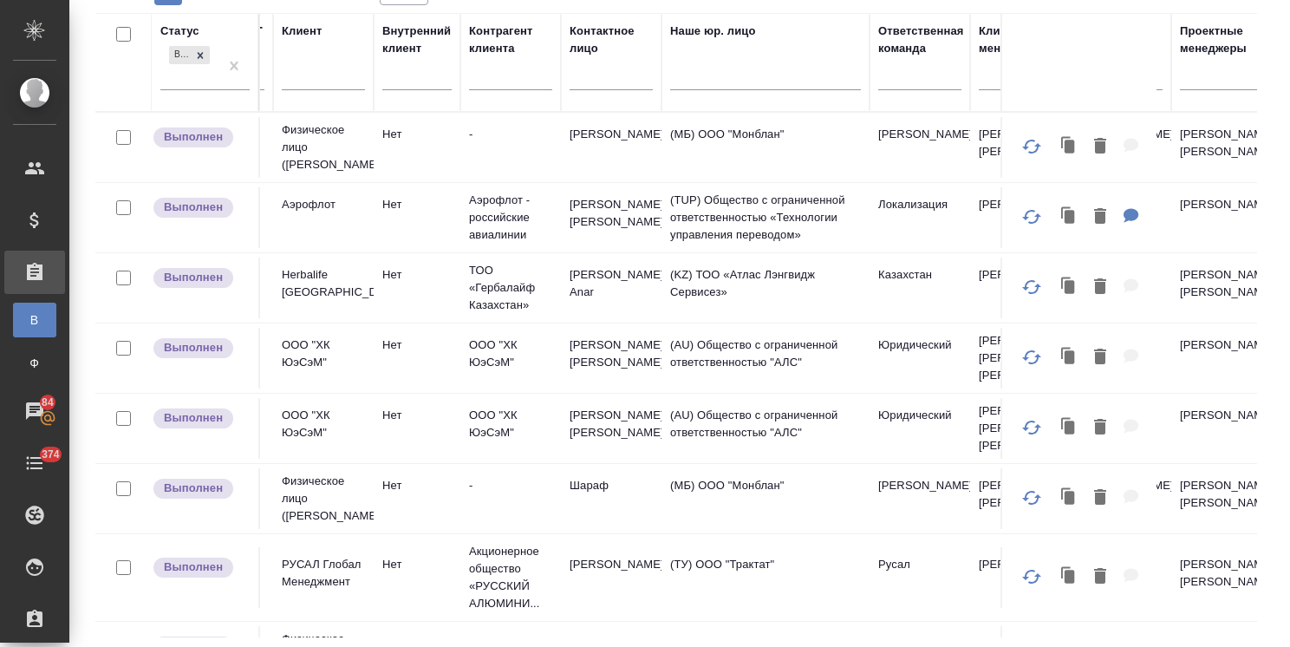
click at [974, 75] on th "Клиентские менеджеры" at bounding box center [1020, 62] width 101 height 99
click at [979, 80] on div at bounding box center [1019, 72] width 83 height 25
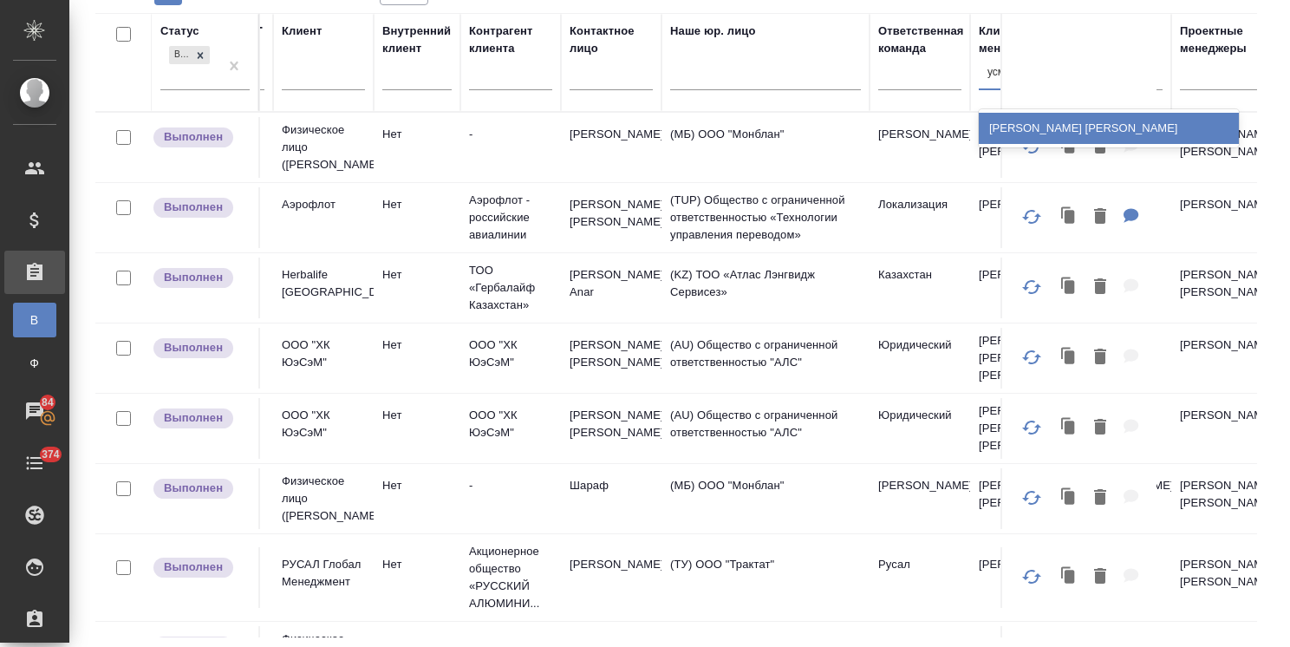
type input "усма"
click at [1033, 140] on div "[PERSON_NAME]" at bounding box center [1108, 128] width 260 height 38
click at [1032, 133] on div "[PERSON_NAME]" at bounding box center [1108, 128] width 260 height 31
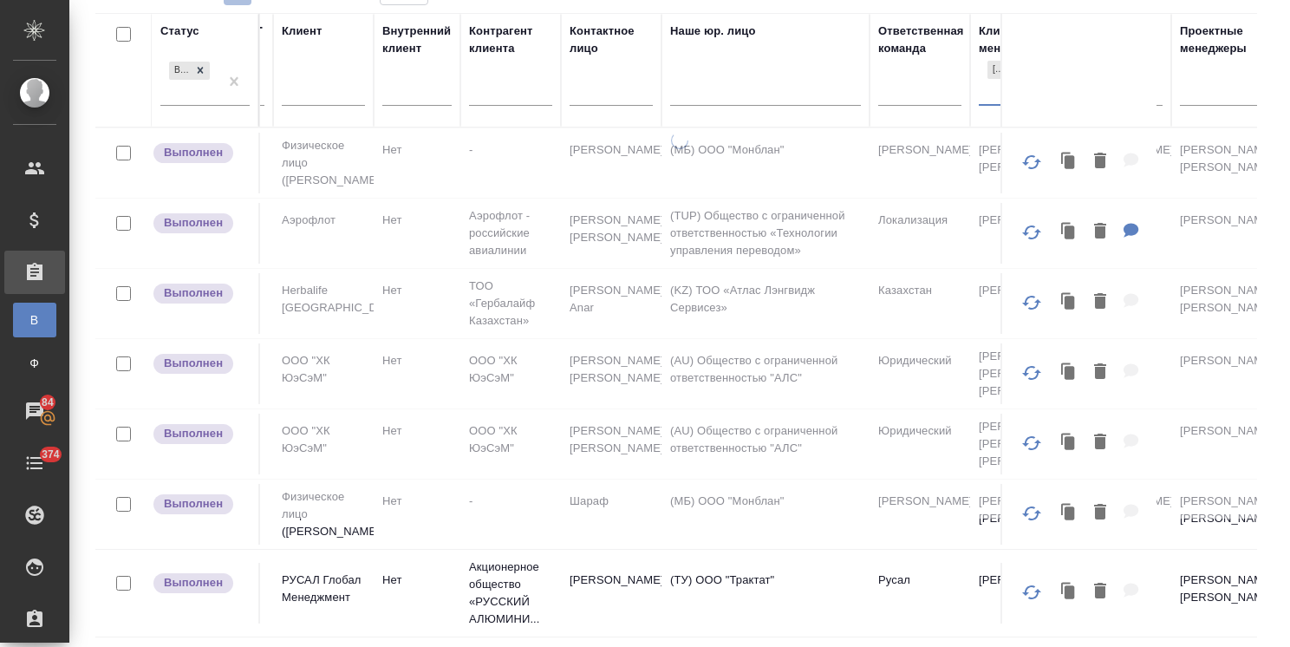
scroll to position [0, 0]
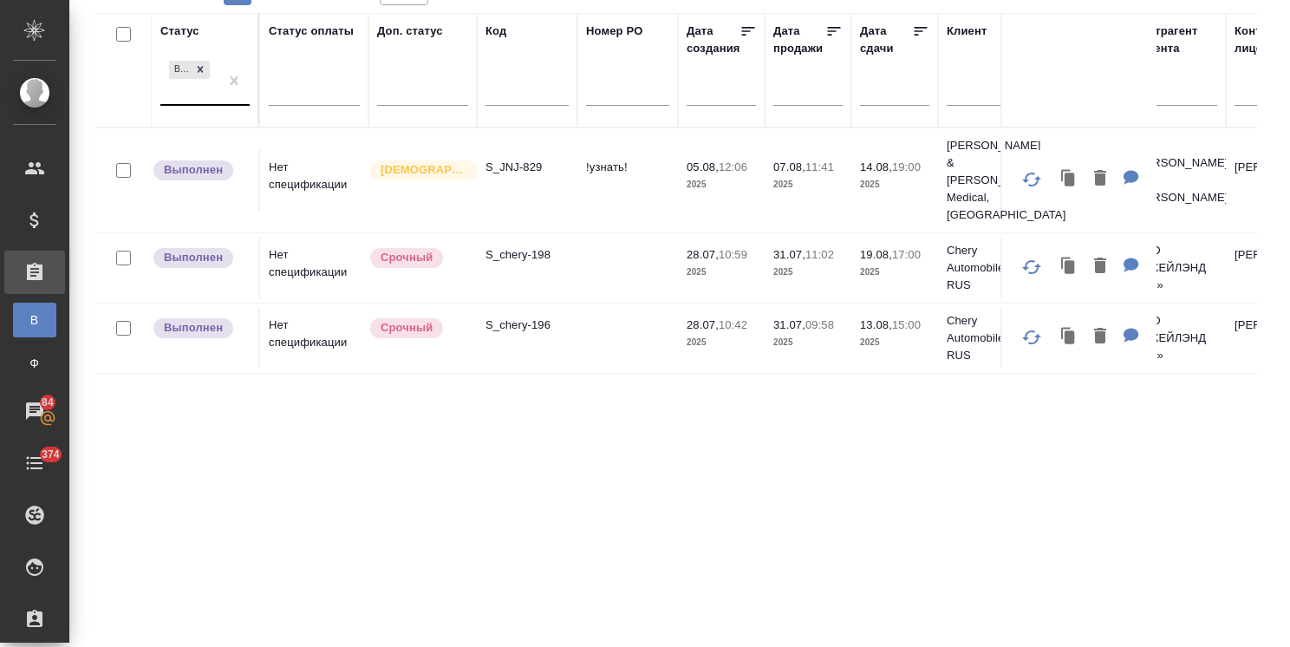
drag, startPoint x: 228, startPoint y: 78, endPoint x: 242, endPoint y: 101, distance: 26.5
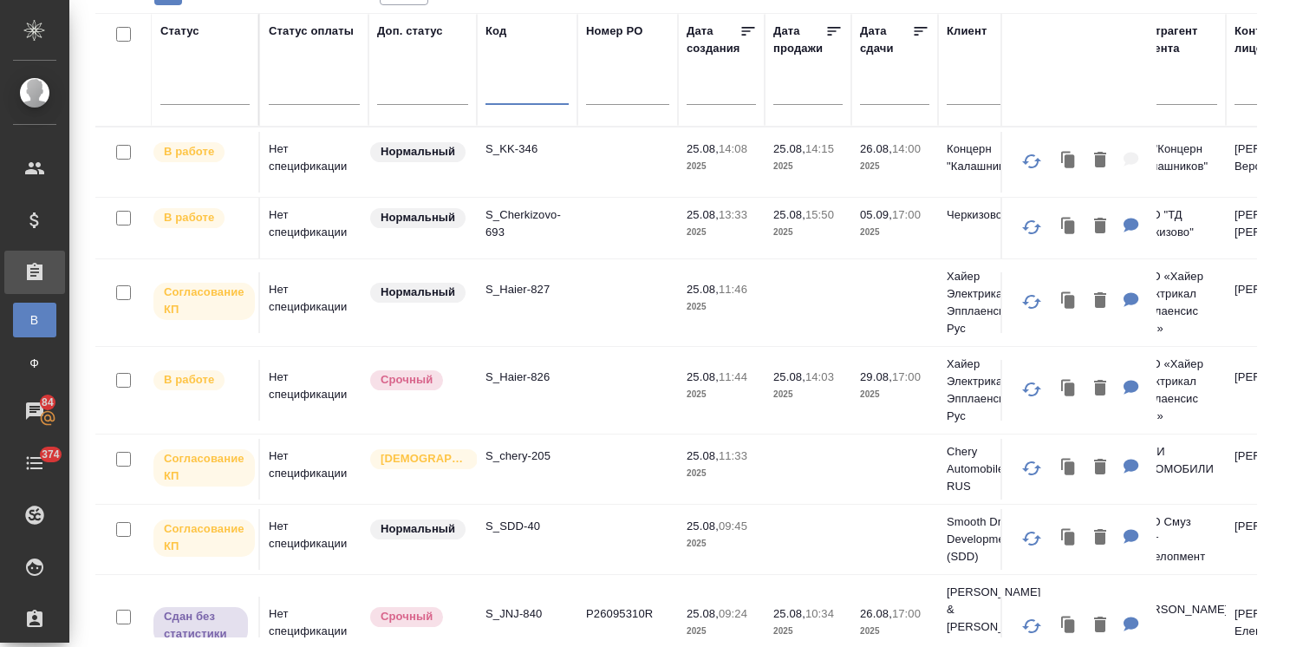
click at [528, 97] on input "text" at bounding box center [526, 93] width 83 height 22
paste input "S_SDD-40"
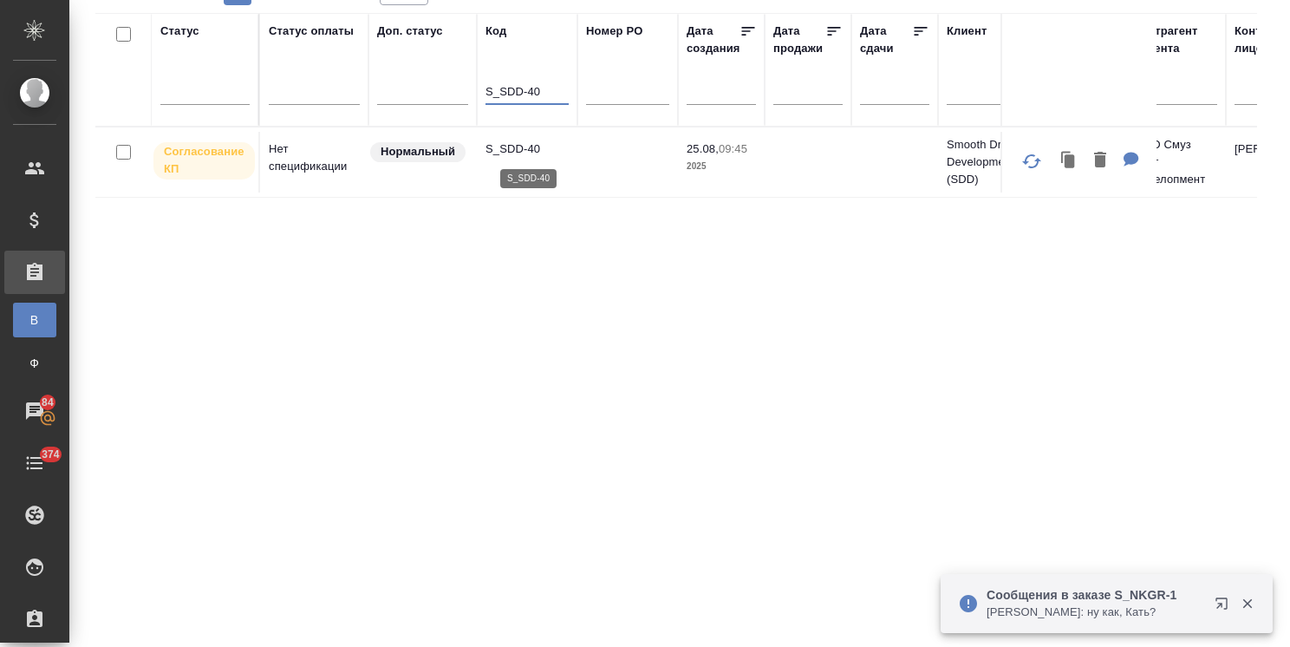
type input "S_SDD-40"
click at [510, 146] on p "S_SDD-40" at bounding box center [526, 148] width 83 height 17
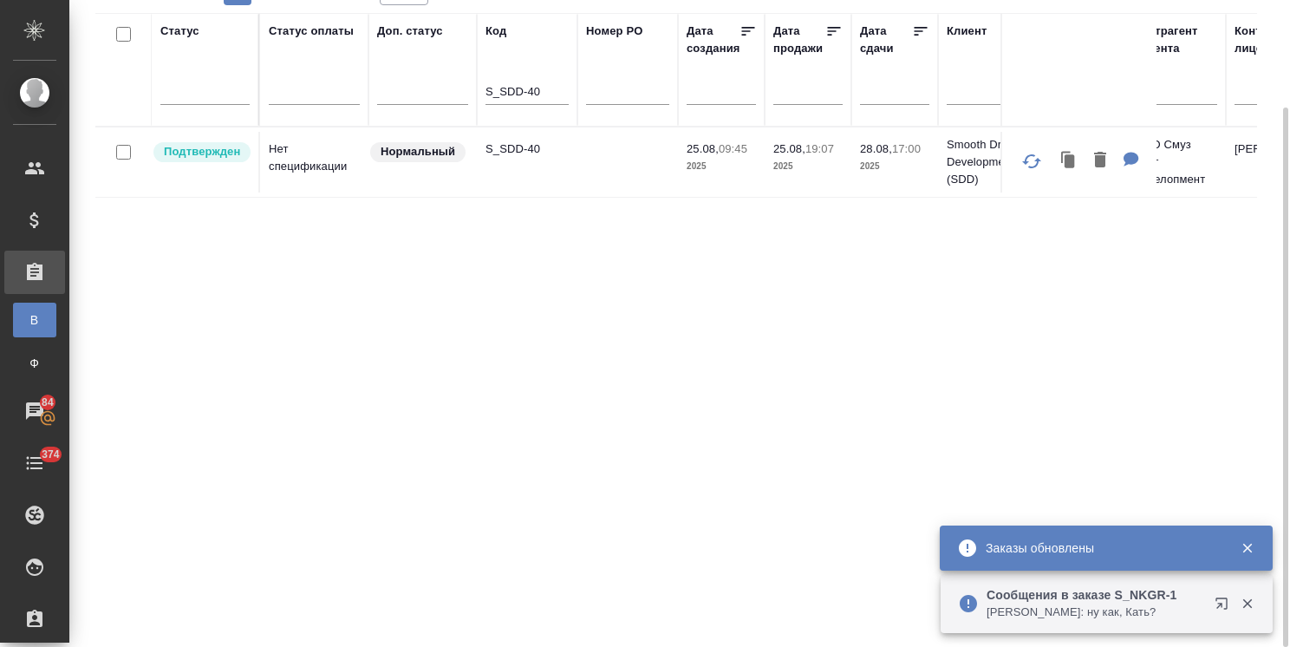
drag, startPoint x: 549, startPoint y: 98, endPoint x: 489, endPoint y: 94, distance: 60.0
click at [489, 94] on input "S_SDD-40" at bounding box center [526, 93] width 83 height 22
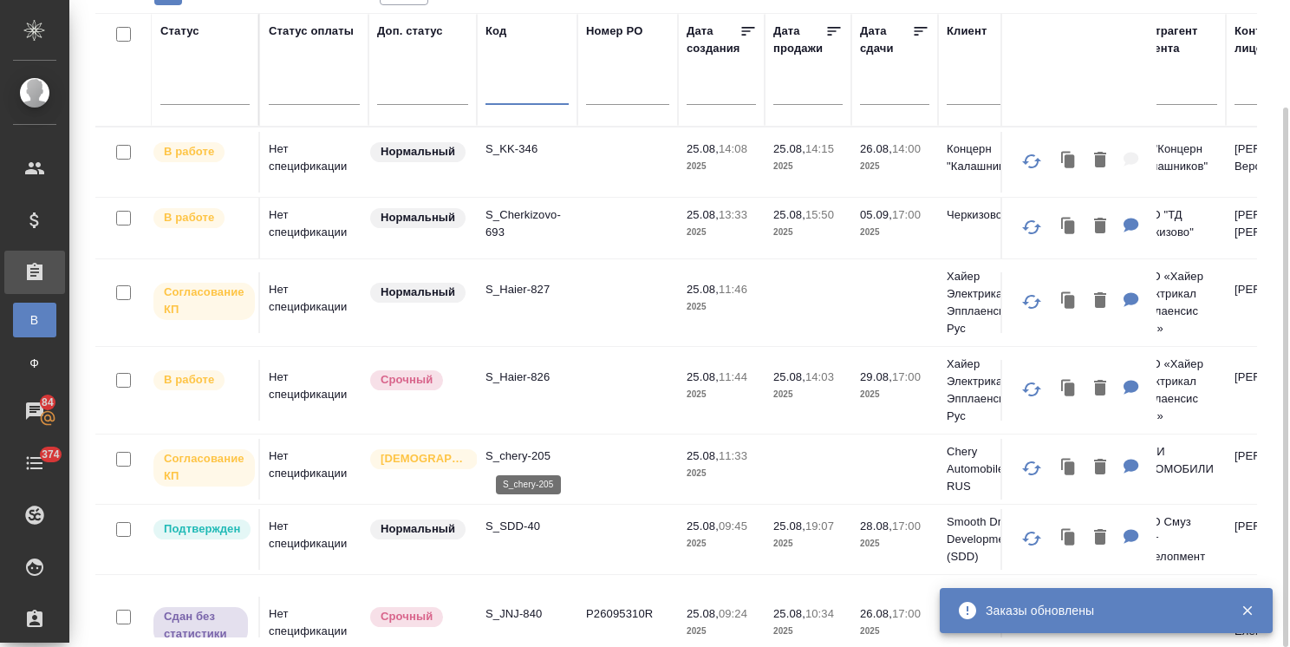
click at [536, 449] on p "S_chery-205" at bounding box center [526, 455] width 83 height 17
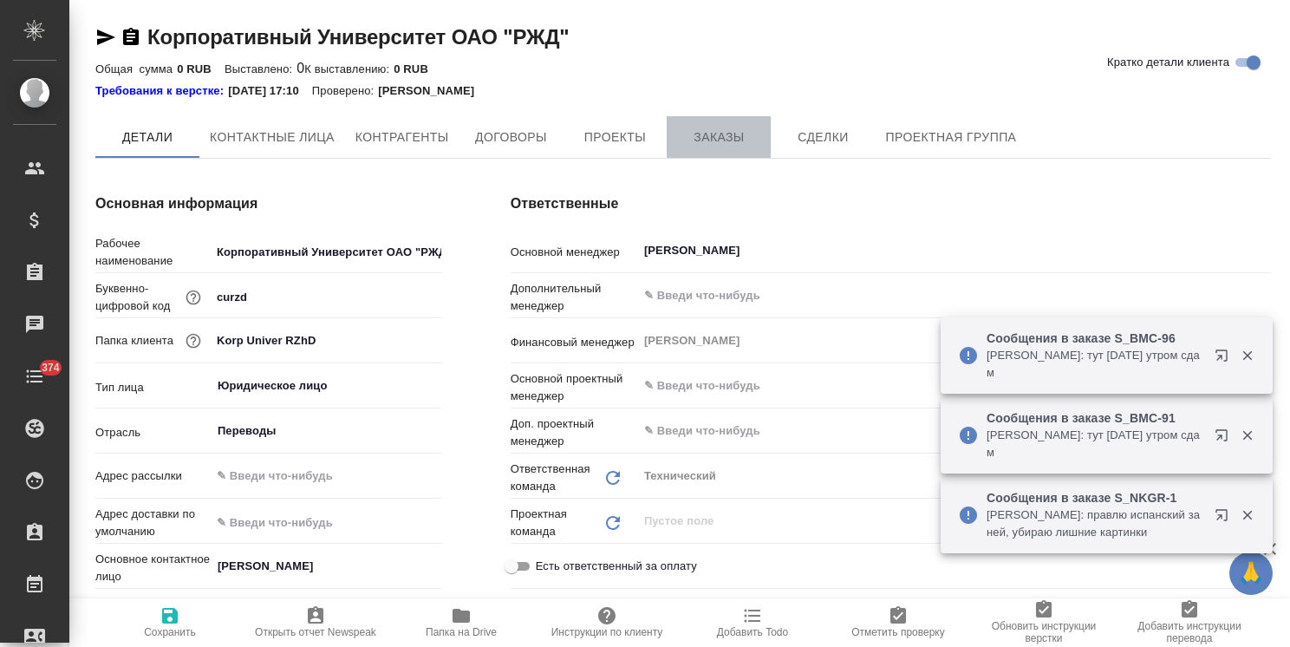
click at [722, 133] on span "Заказы" at bounding box center [718, 138] width 83 height 22
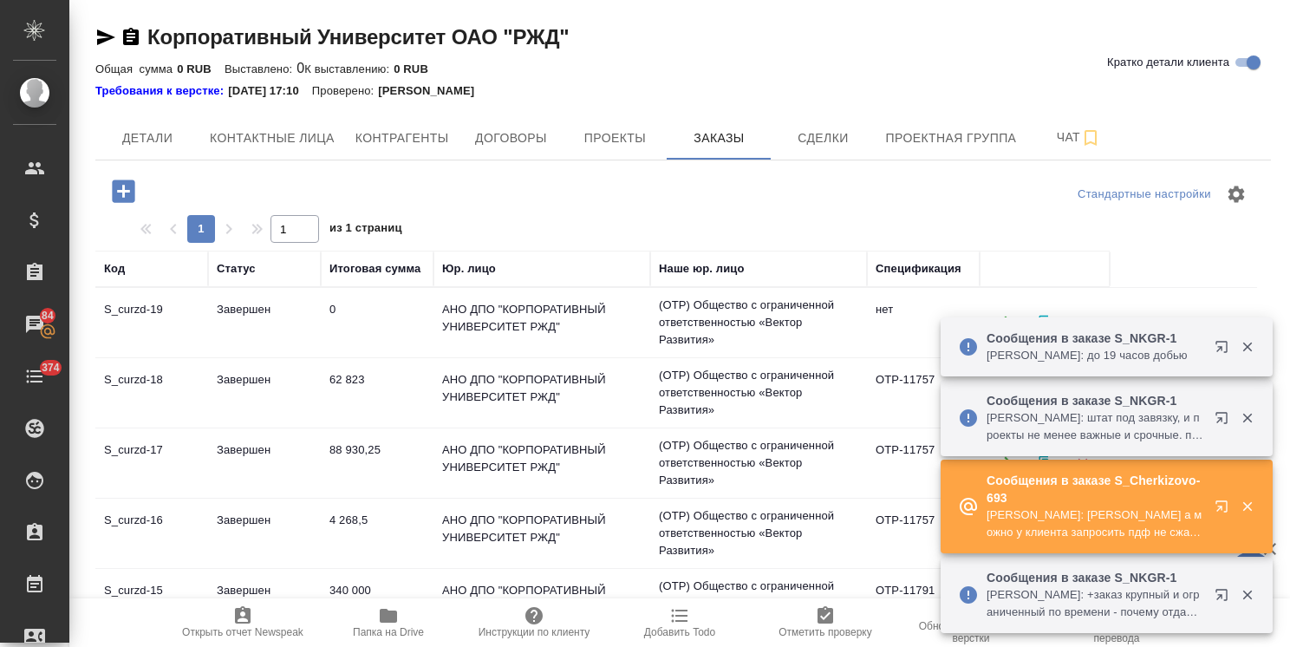
click at [172, 325] on td "S_curzd-19" at bounding box center [151, 322] width 113 height 61
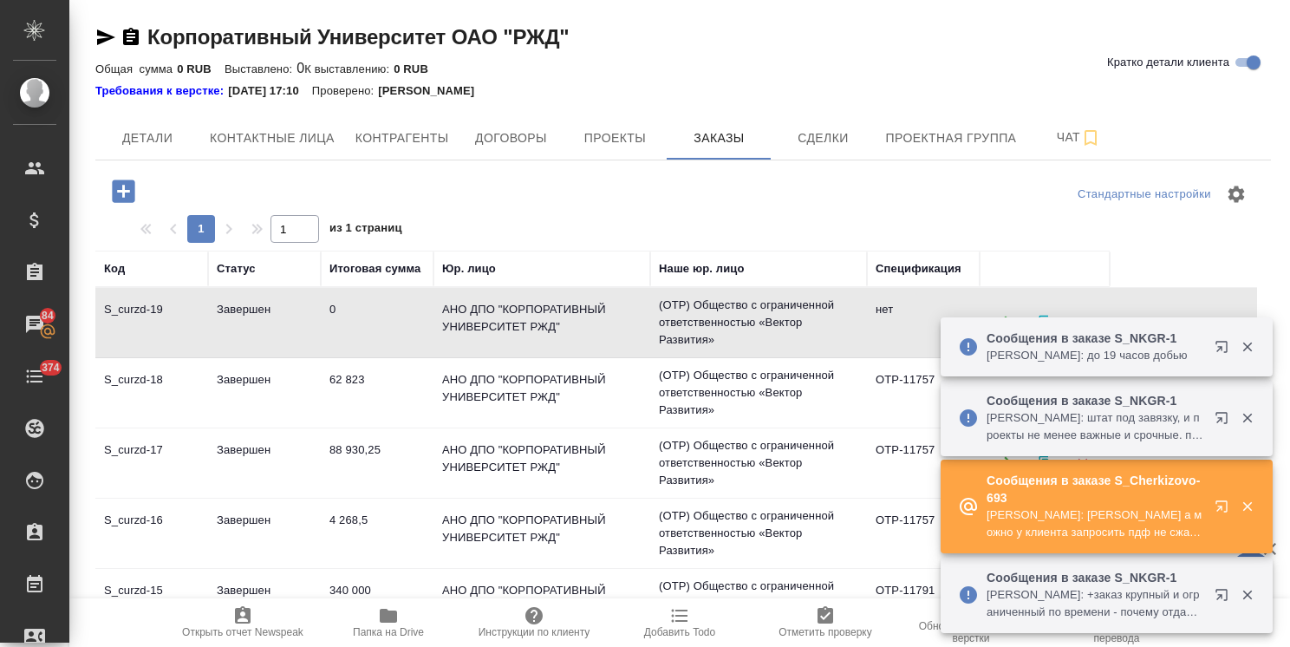
click at [172, 325] on td "S_curzd-19" at bounding box center [151, 322] width 113 height 61
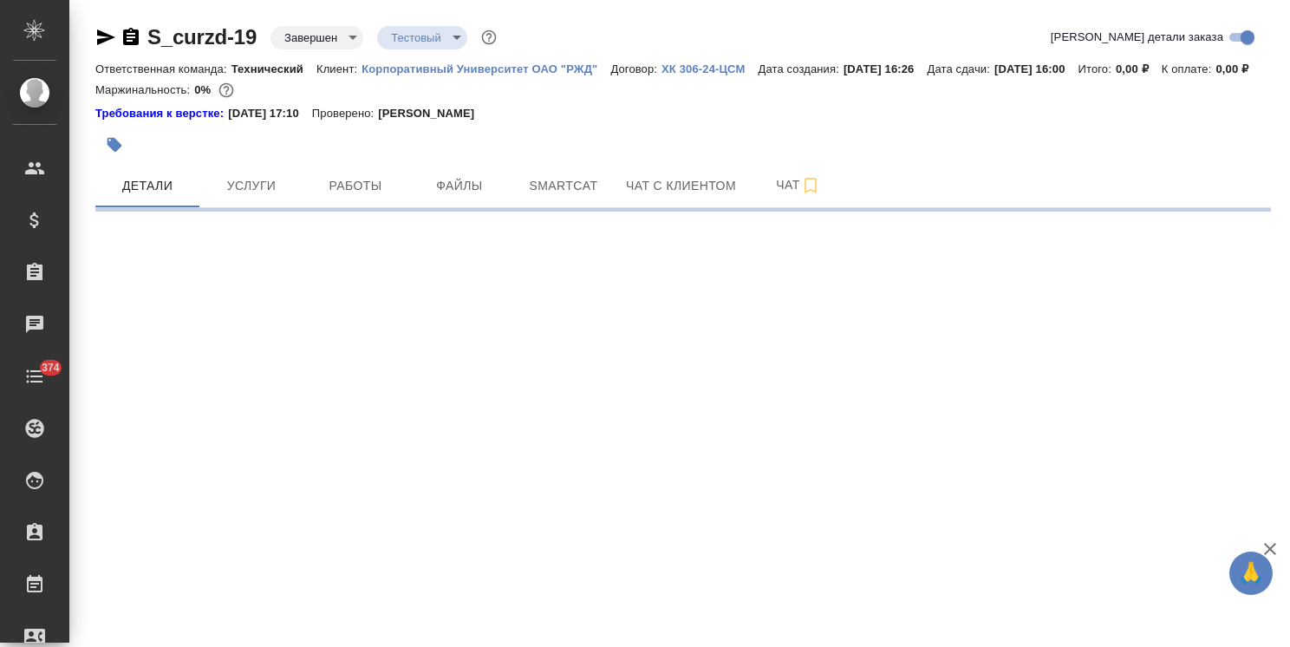
select select "RU"
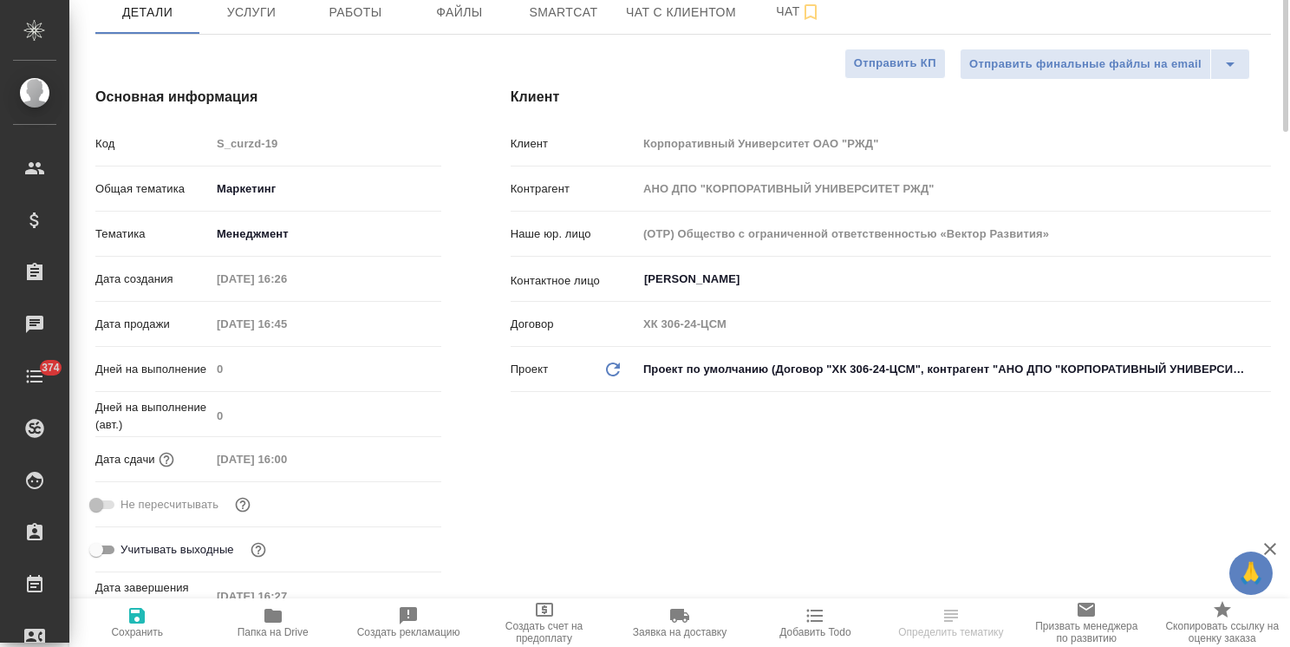
type textarea "x"
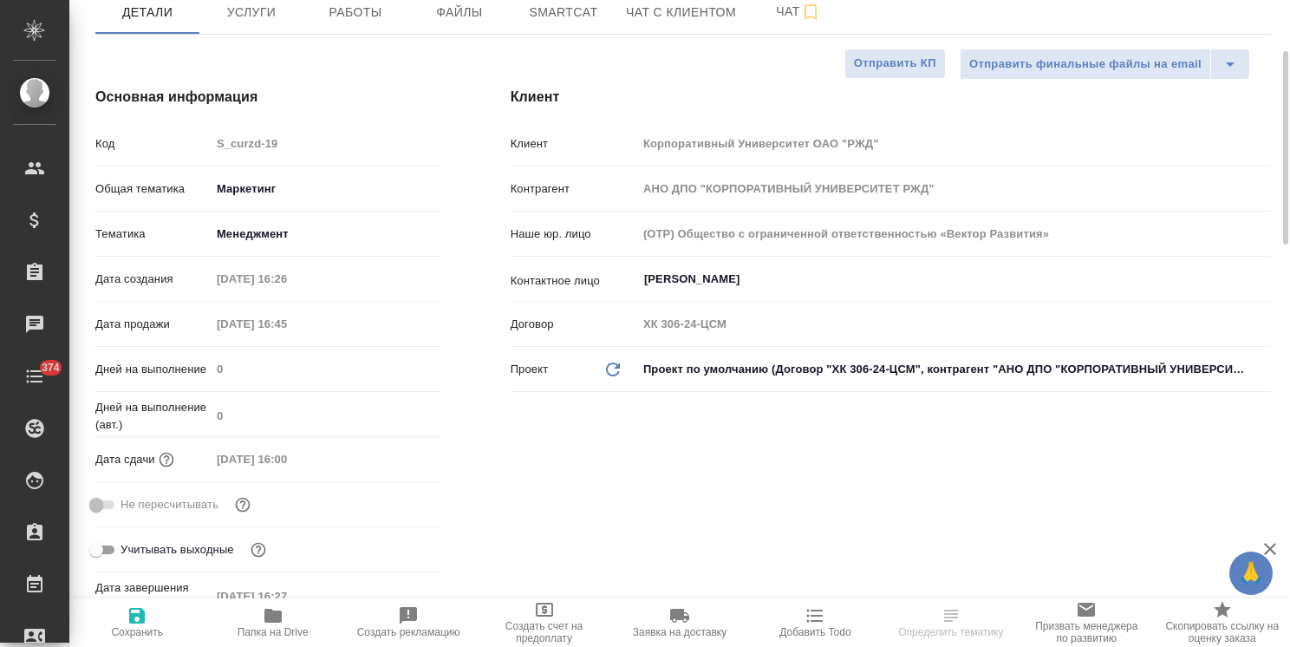
type textarea "x"
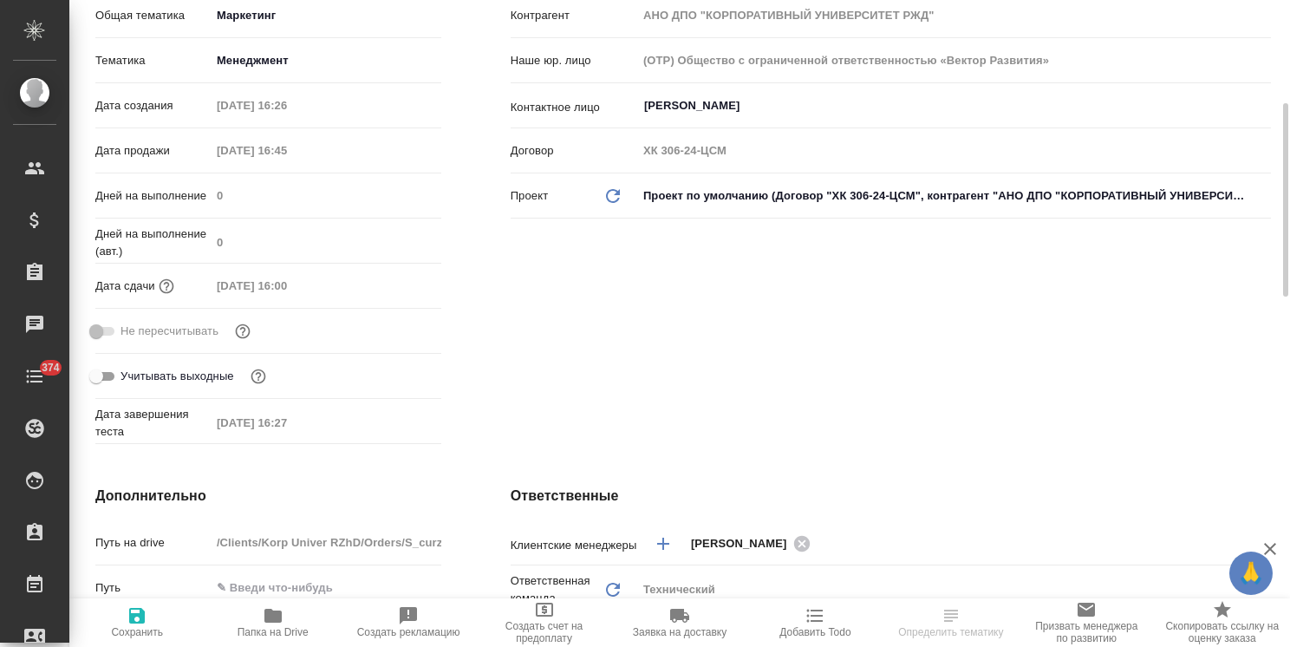
type textarea "x"
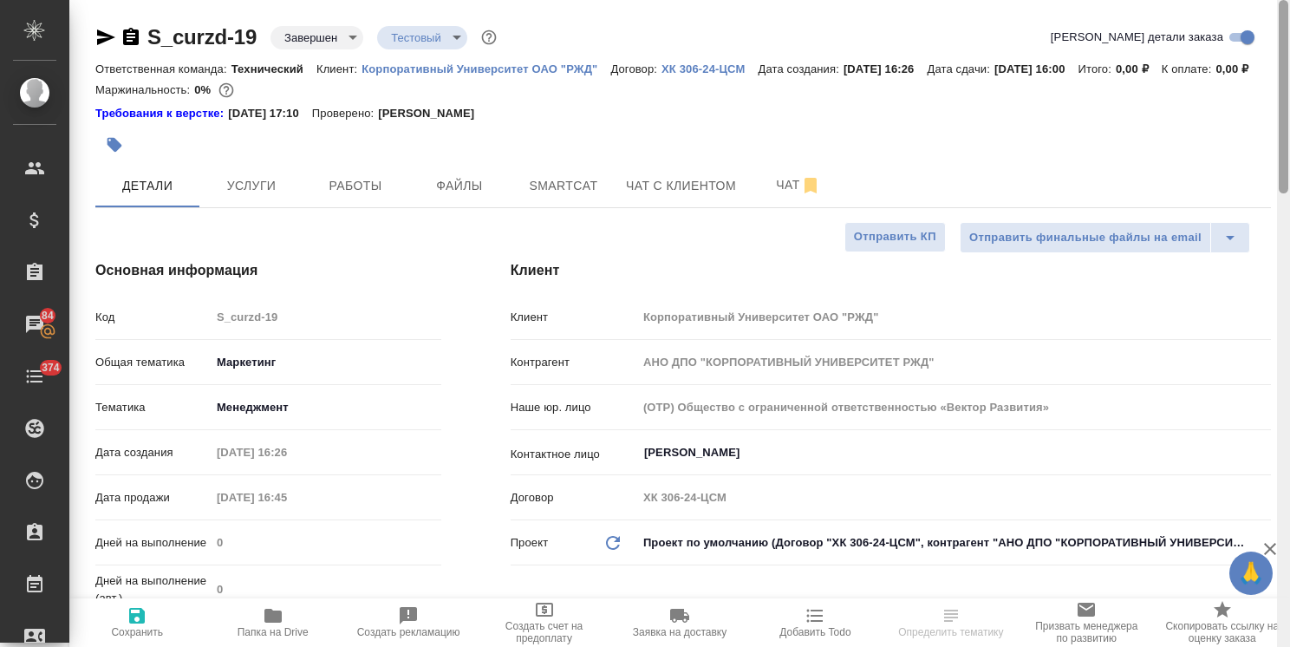
drag, startPoint x: 1285, startPoint y: 362, endPoint x: 929, endPoint y: 148, distance: 415.6
click at [1289, 64] on html "🙏 .cls-1 fill:#fff; AWATERA Usmanova Olga Клиенты Спецификации Заказы 84 Чаты 3…" at bounding box center [645, 323] width 1290 height 647
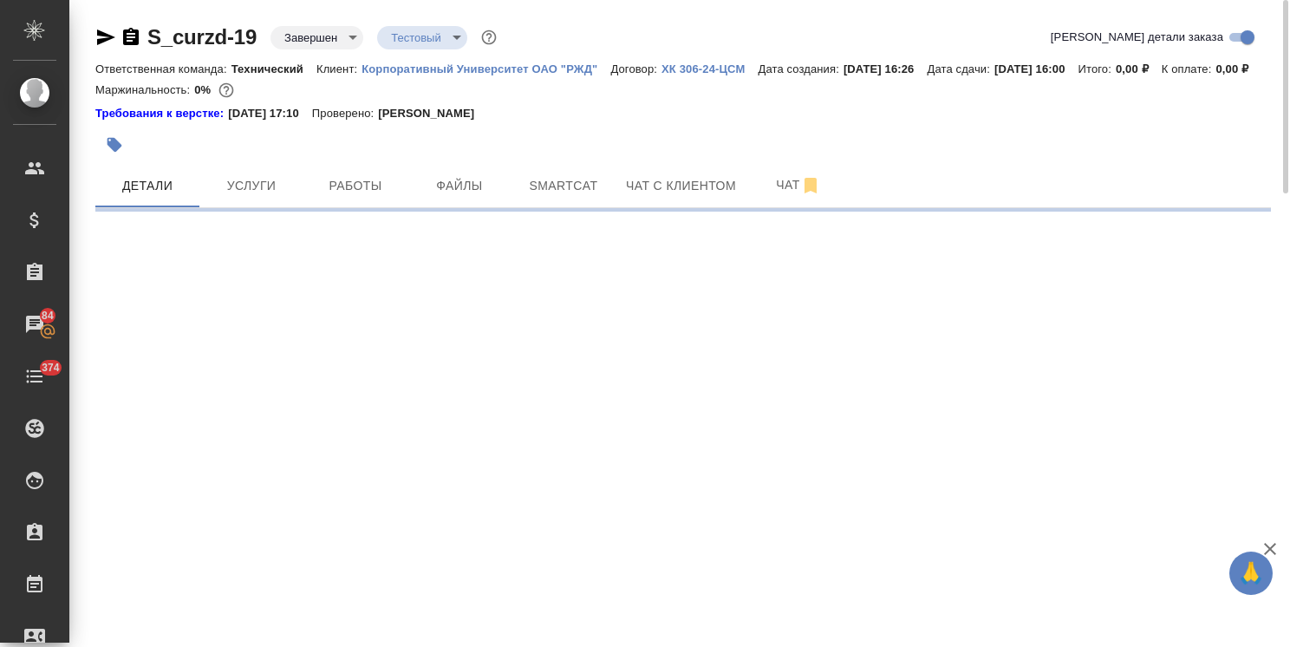
select select "RU"
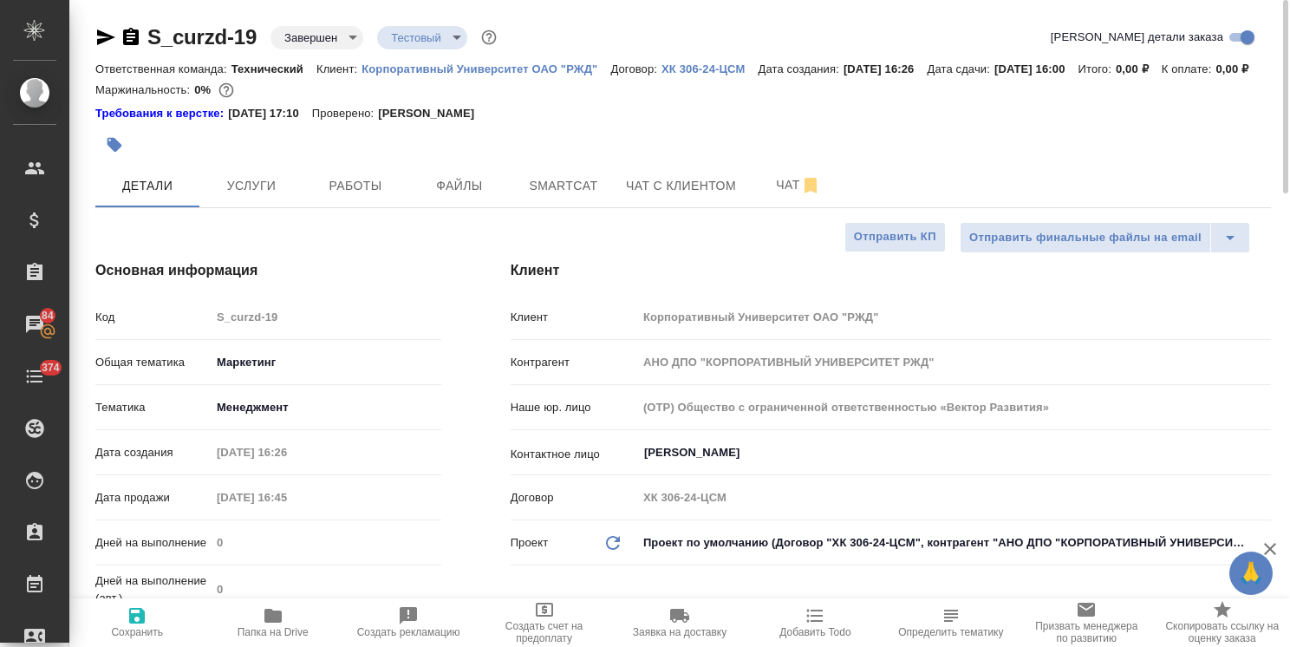
type textarea "x"
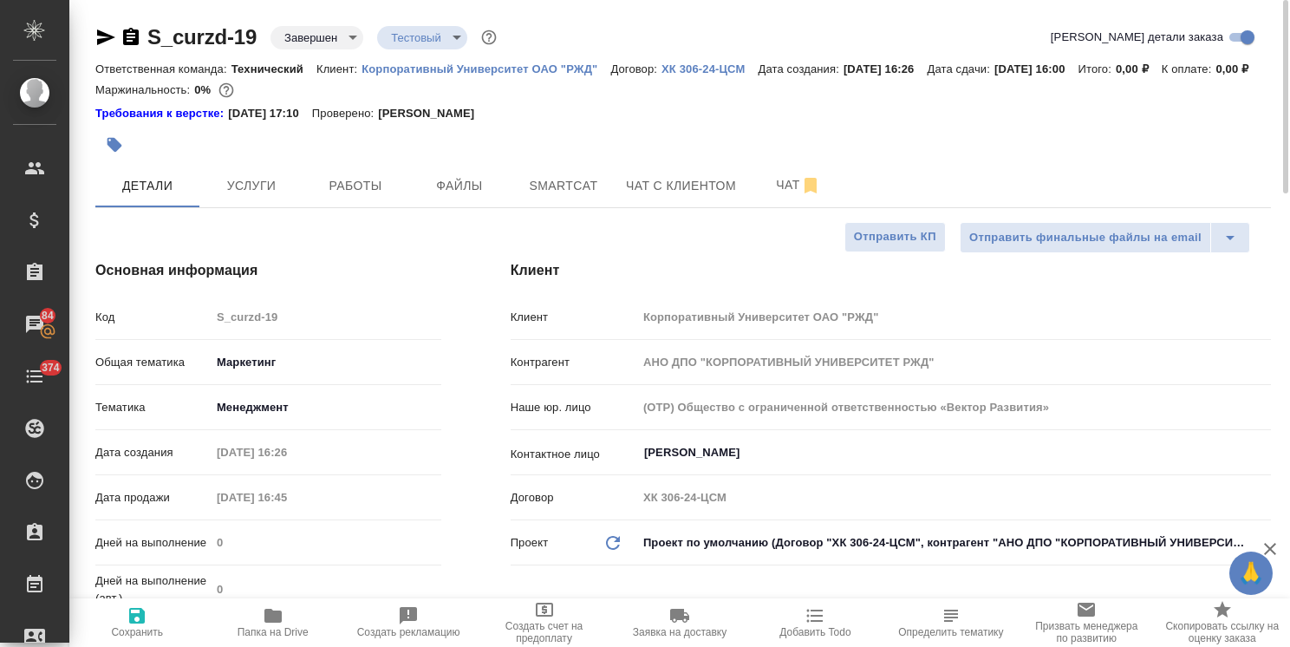
type textarea "x"
click at [95, 36] on icon "button" at bounding box center [105, 37] width 21 height 21
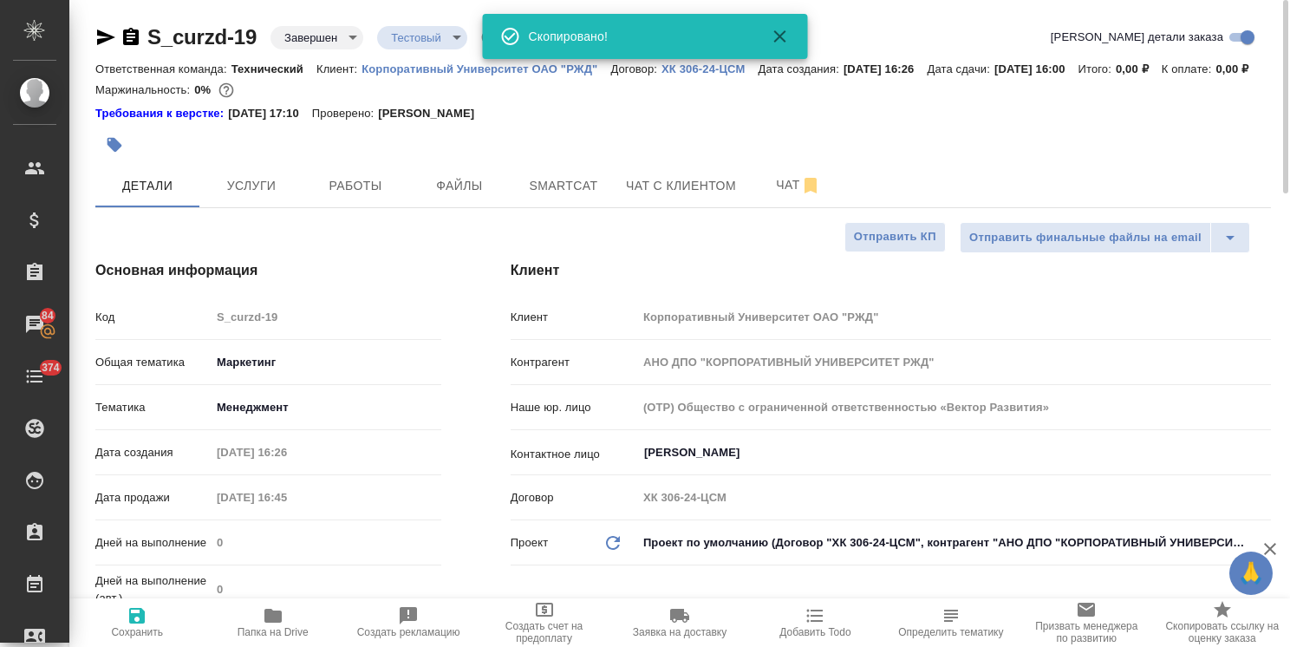
type textarea "x"
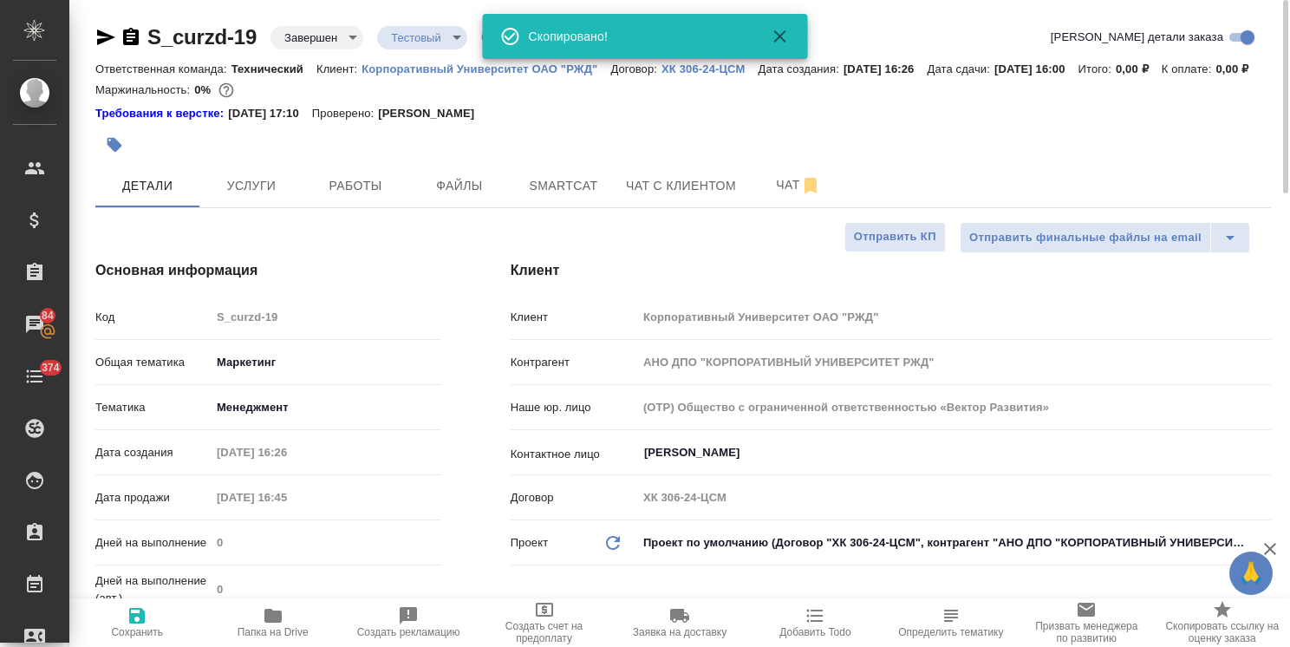
type textarea "x"
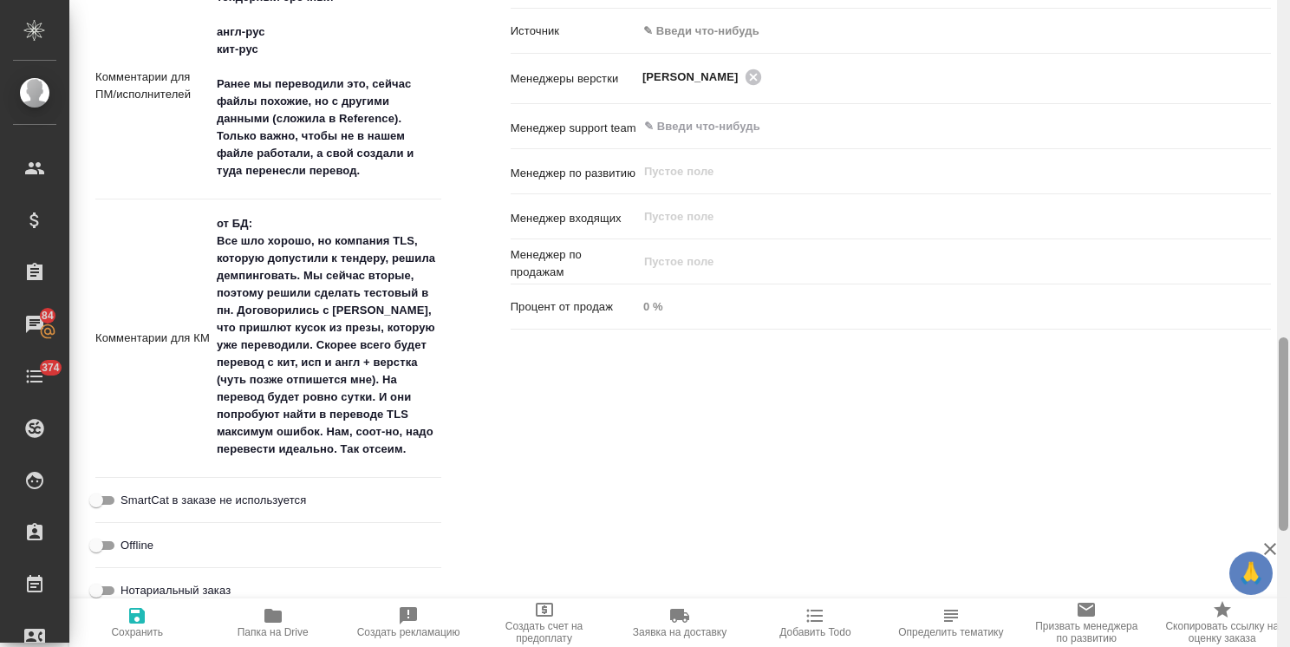
scroll to position [1511, 0]
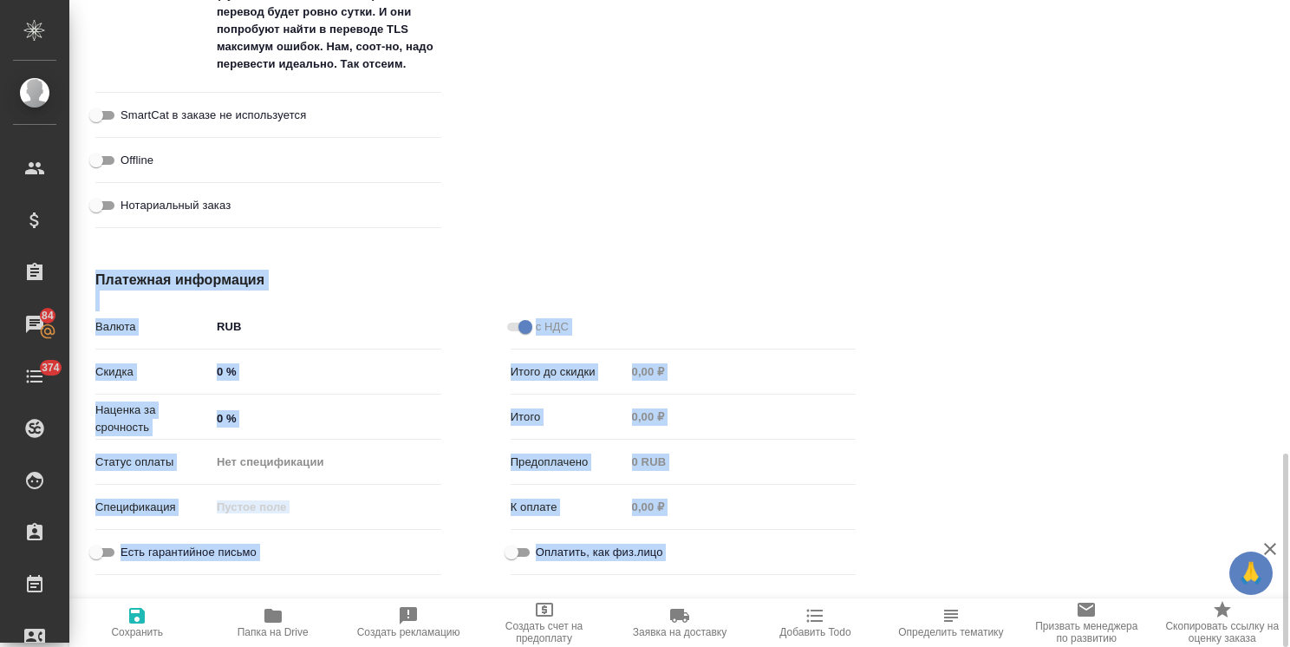
drag, startPoint x: 1289, startPoint y: 478, endPoint x: 1268, endPoint y: 172, distance: 307.5
click at [1269, 175] on div "S_curzd-19 Завершен closed Тестовый test Кратко детали заказа Ответственная ком…" at bounding box center [679, 323] width 1220 height 647
click at [1221, 449] on div at bounding box center [1097, 425] width 415 height 381
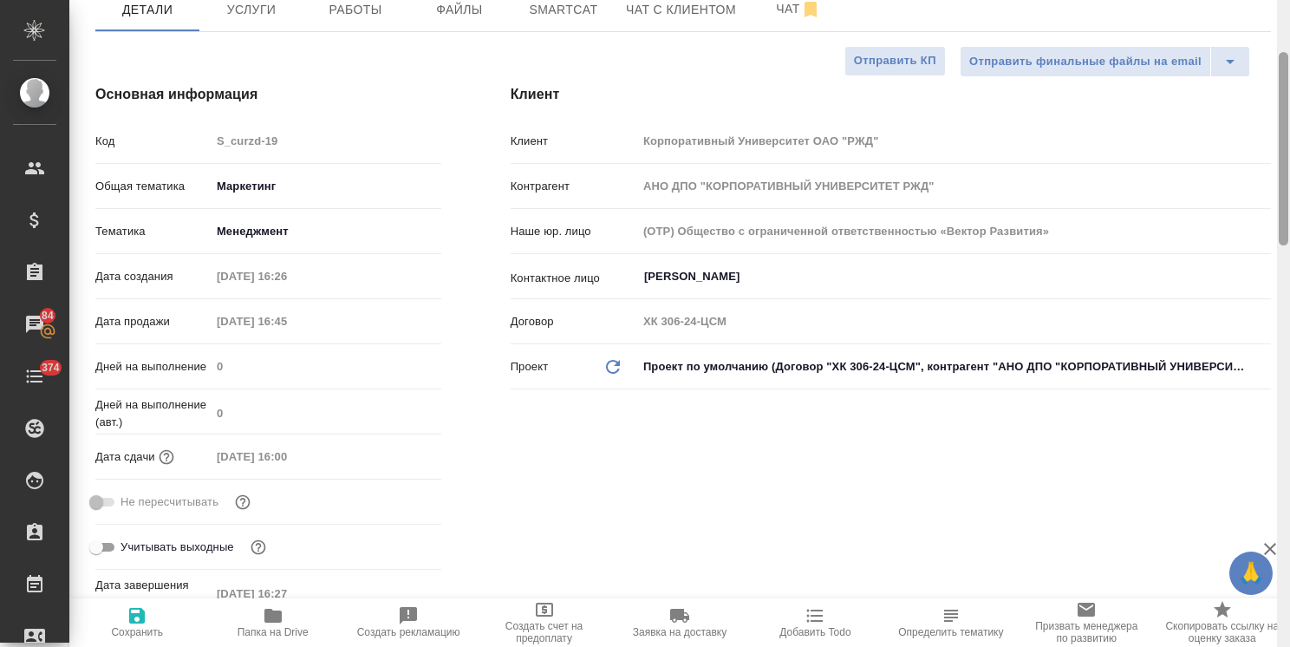
drag, startPoint x: 1281, startPoint y: 518, endPoint x: 1302, endPoint y: 92, distance: 426.9
click at [1289, 92] on html "🙏 .cls-1 fill:#fff; AWATERA Usmanova Olga Клиенты Спецификации Заказы 84 Чаты 3…" at bounding box center [645, 323] width 1290 height 647
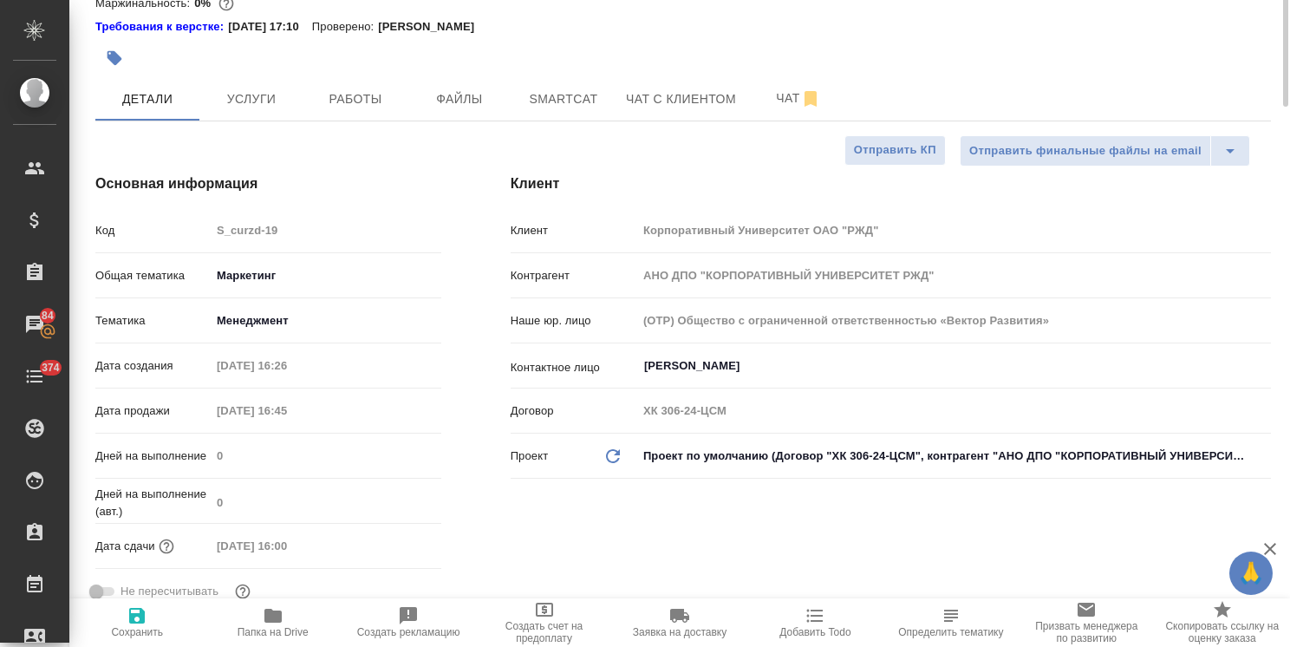
scroll to position [0, 0]
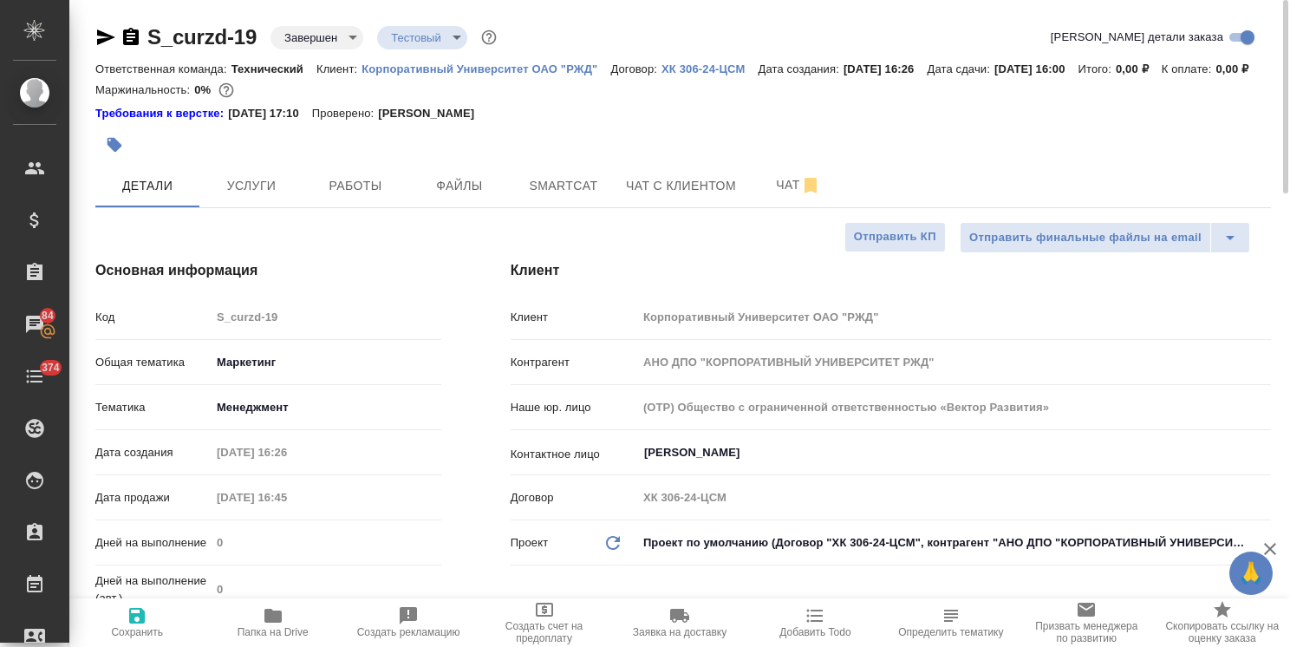
click at [440, 47] on body "🙏 .cls-1 fill:#fff; AWATERA Usmanova Olga Клиенты Спецификации Заказы 84 Чаты 3…" at bounding box center [645, 323] width 1290 height 647
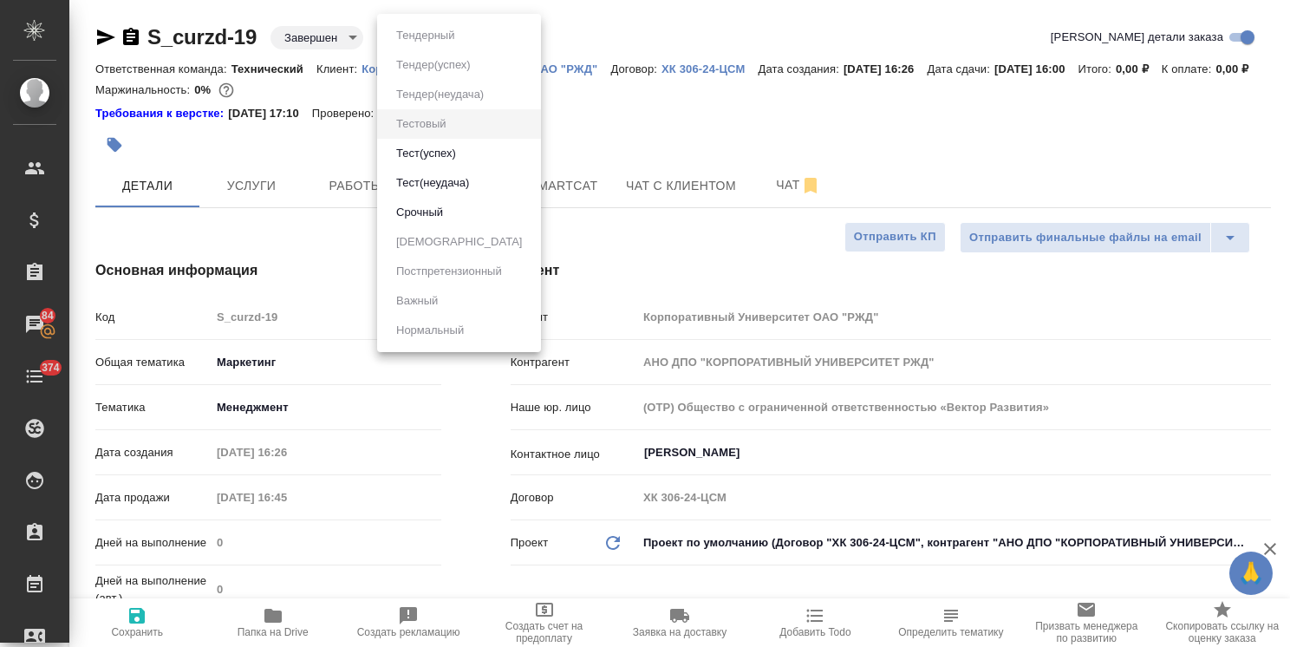
click at [598, 124] on div at bounding box center [645, 323] width 1290 height 647
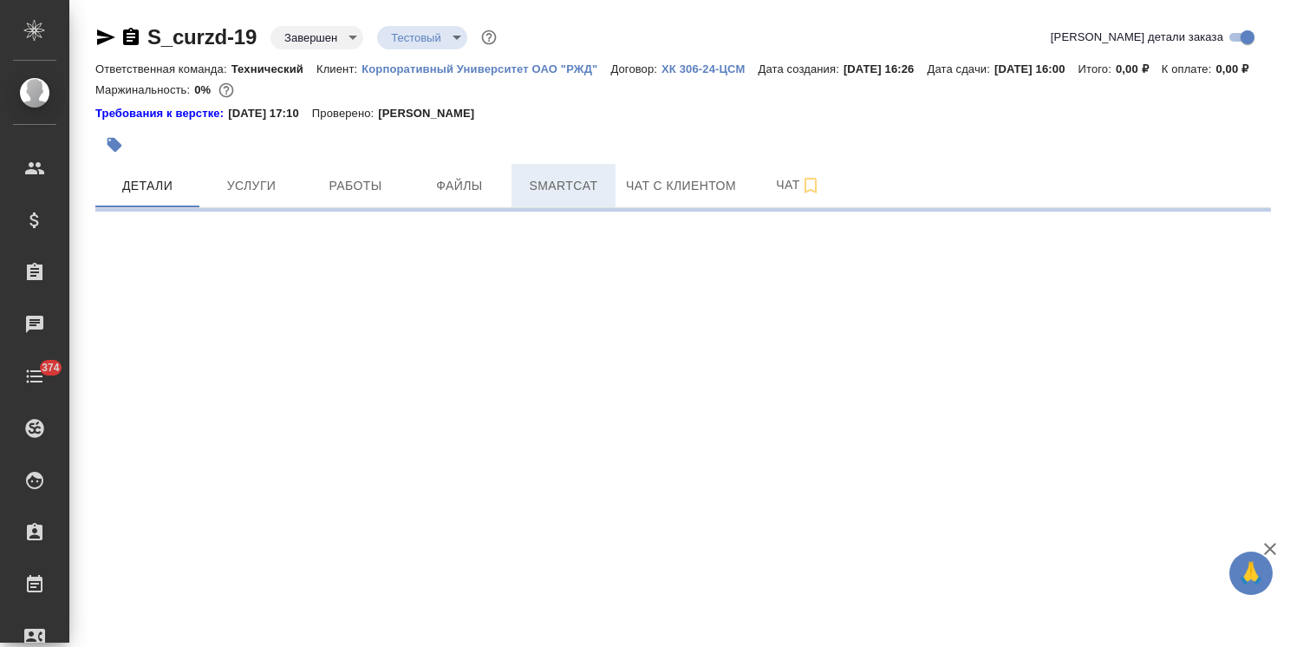
select select "RU"
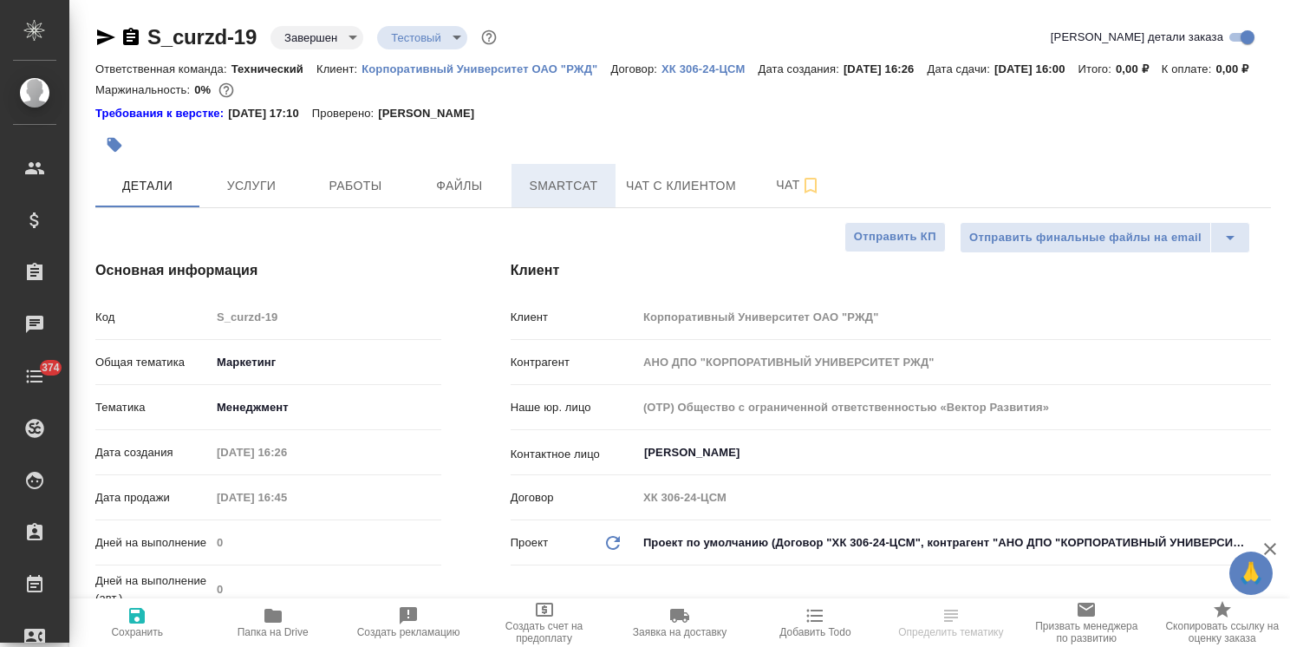
click at [573, 190] on button "Smartcat" at bounding box center [563, 185] width 104 height 43
type textarea "x"
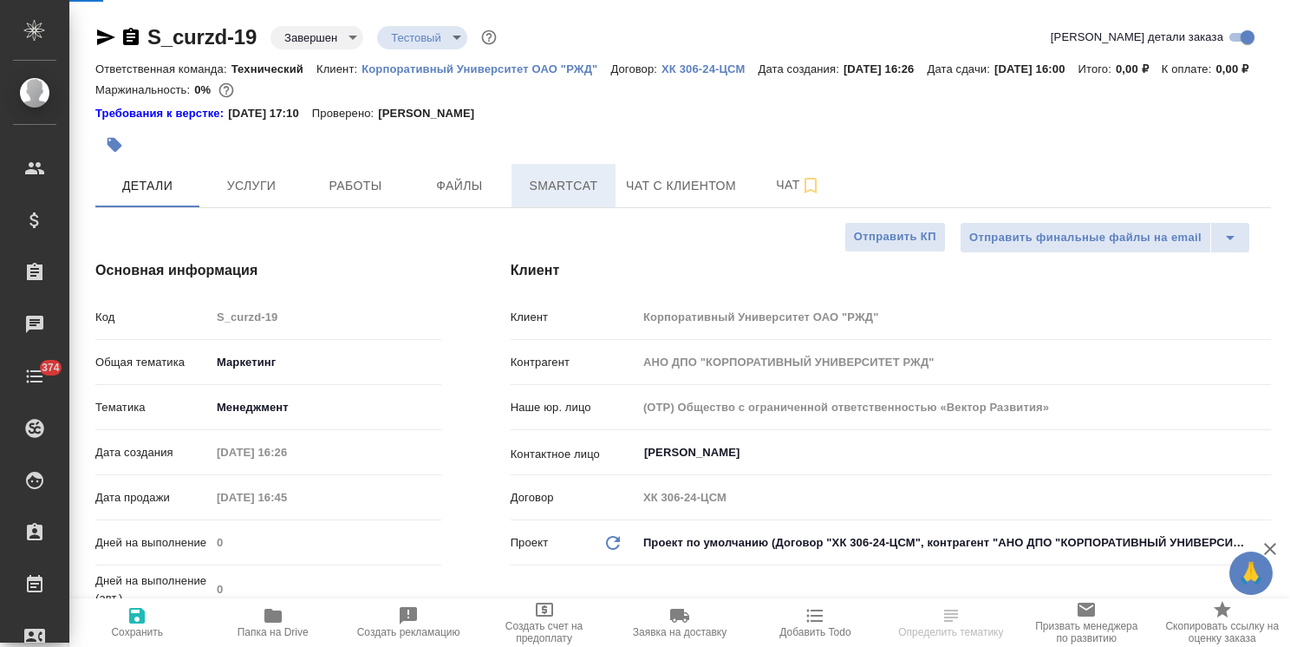
type textarea "x"
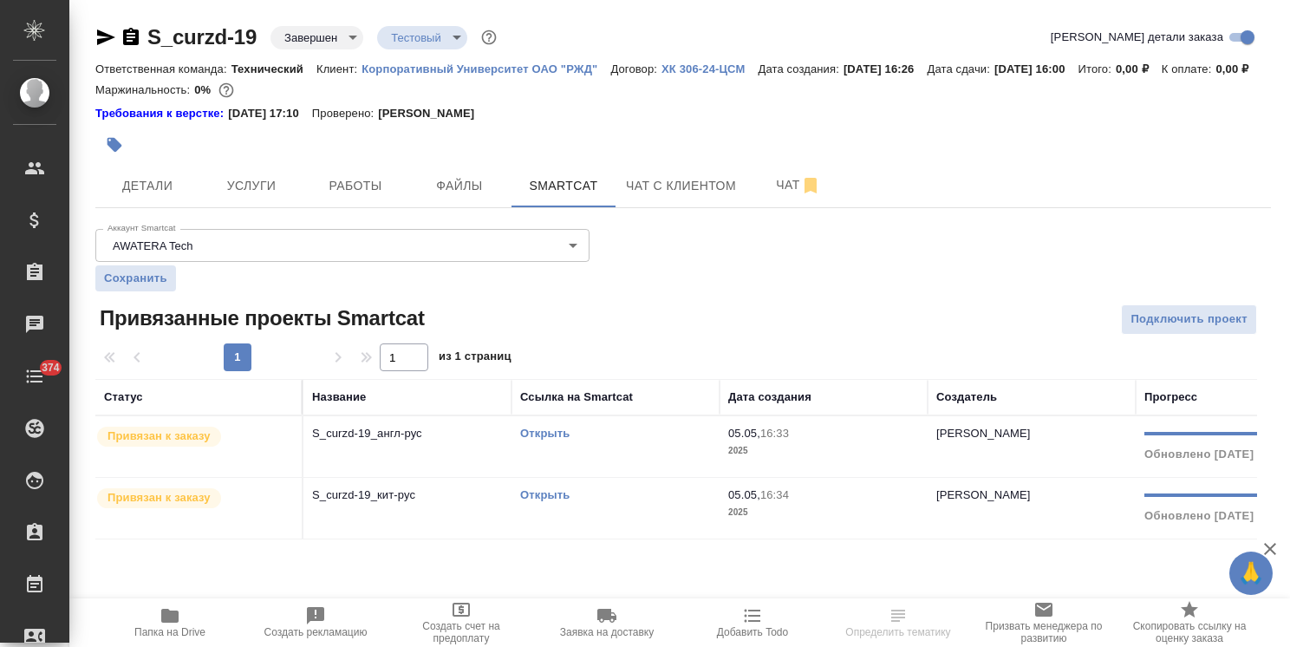
click at [424, 68] on p "Корпоративный Университет ОАО "РЖД"" at bounding box center [485, 68] width 249 height 13
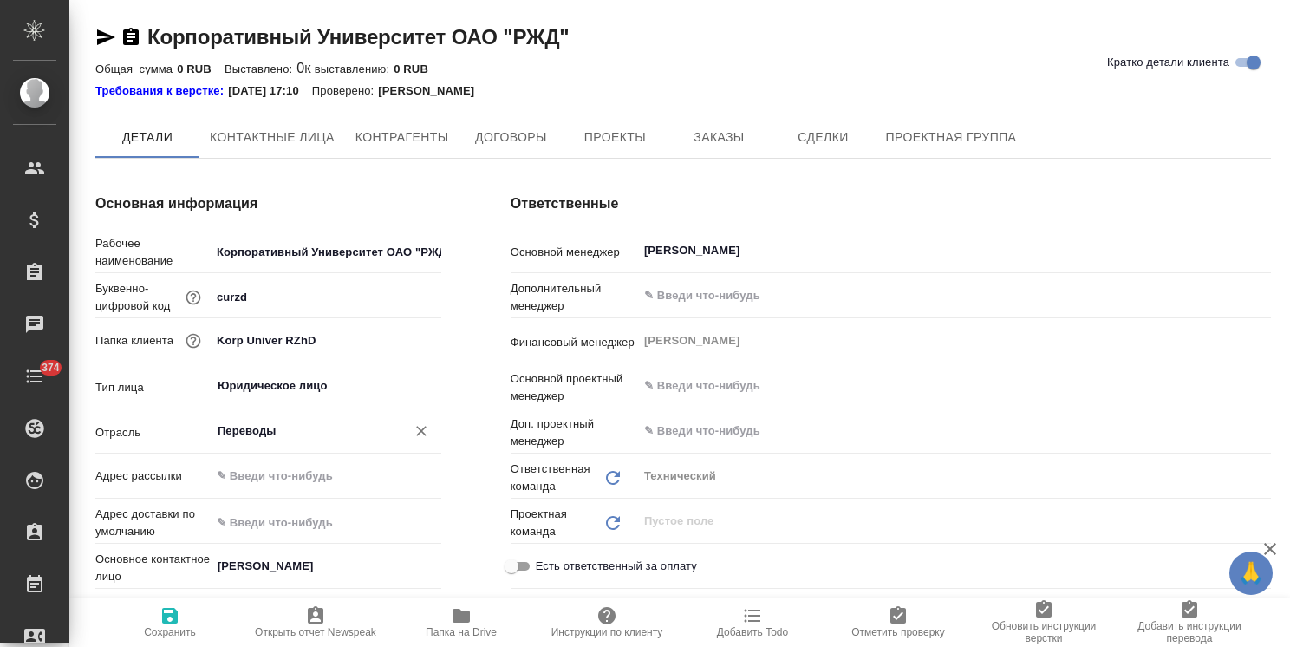
type textarea "x"
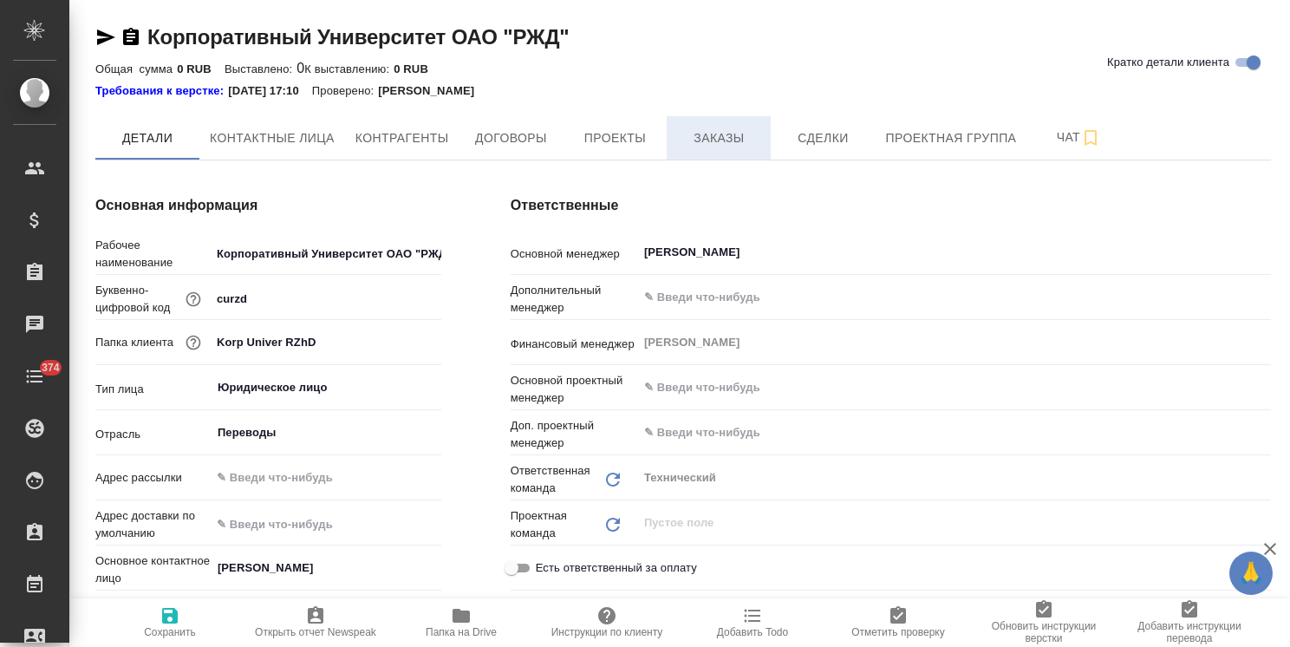
type textarea "x"
click at [718, 137] on span "Заказы" at bounding box center [718, 138] width 83 height 22
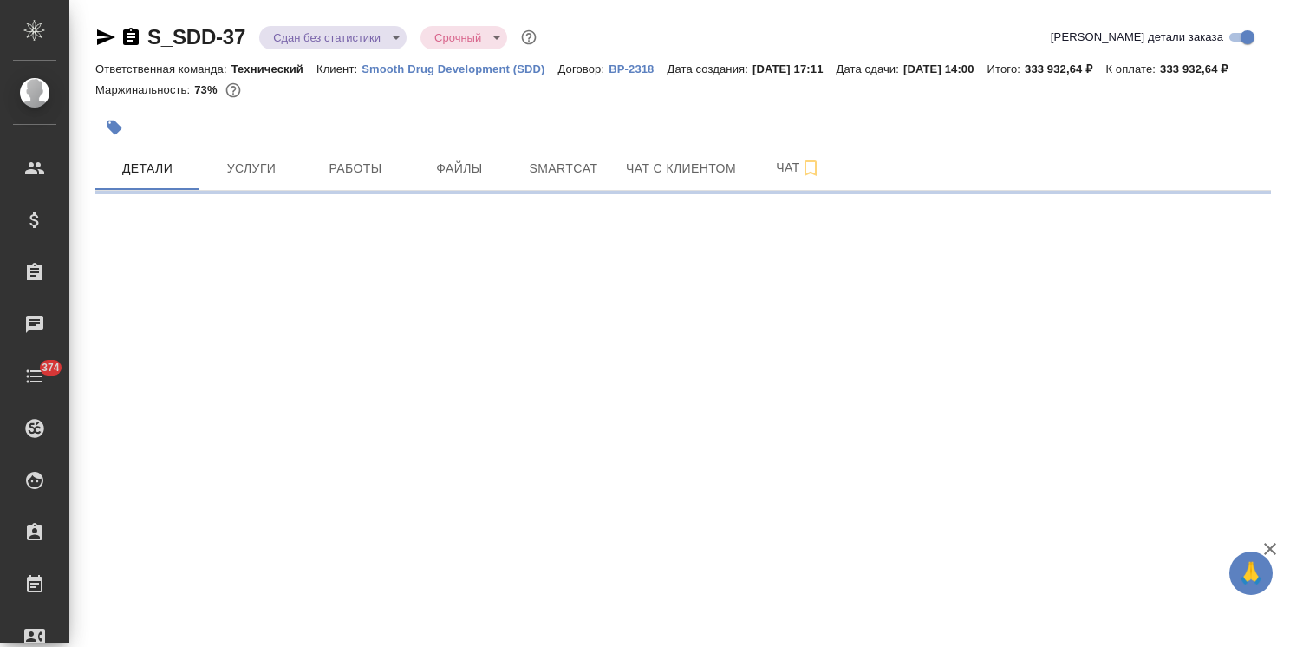
select select "RU"
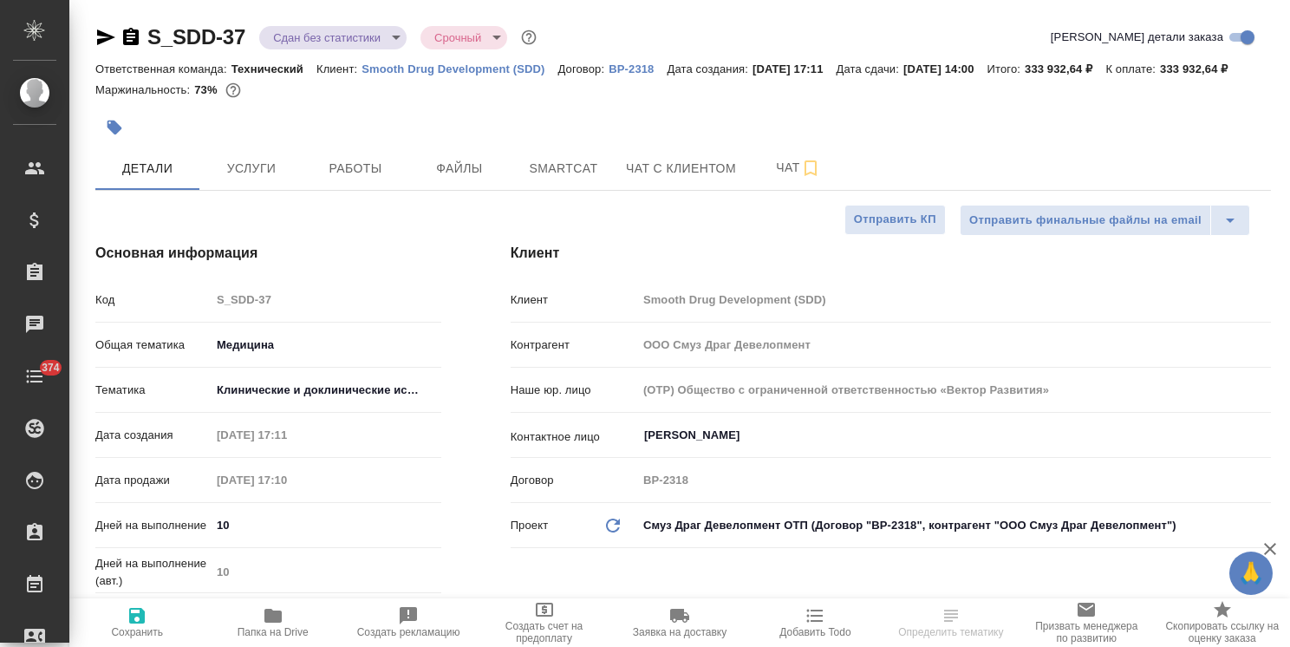
type textarea "x"
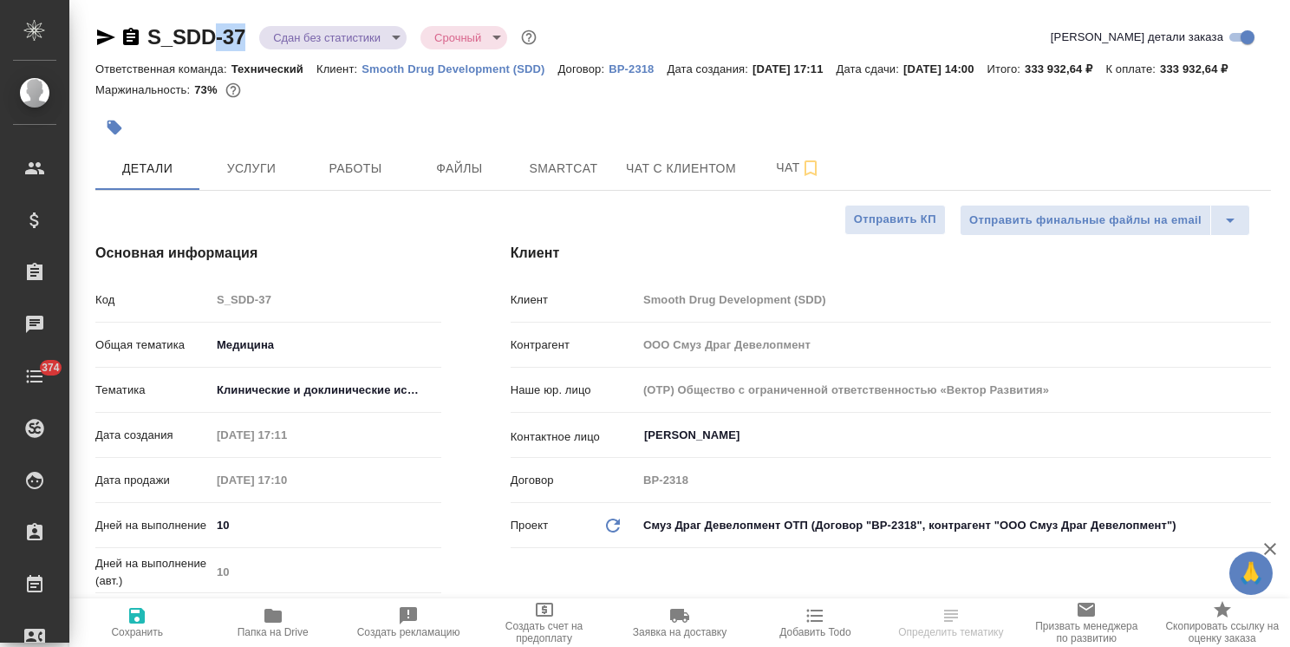
type textarea "x"
drag, startPoint x: 256, startPoint y: 15, endPoint x: 326, endPoint y: 263, distance: 258.4
type textarea "x"
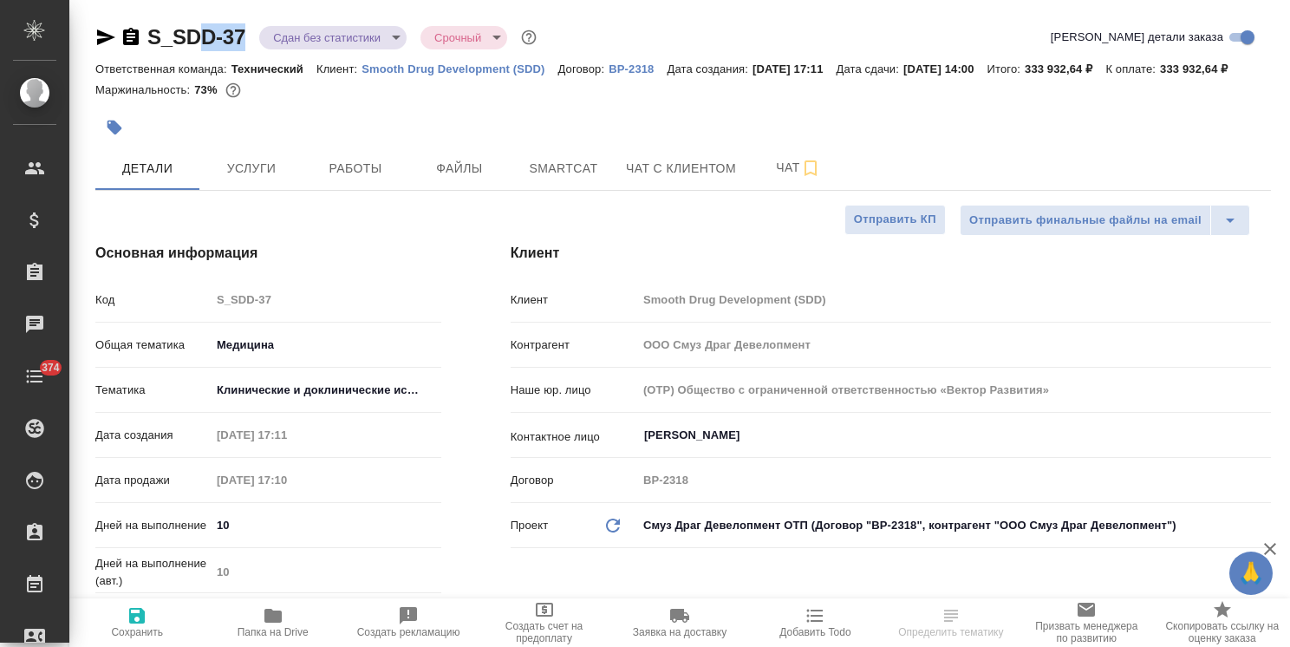
type textarea "x"
click at [288, 612] on span "Папка на Drive" at bounding box center [272, 621] width 114 height 33
type textarea "x"
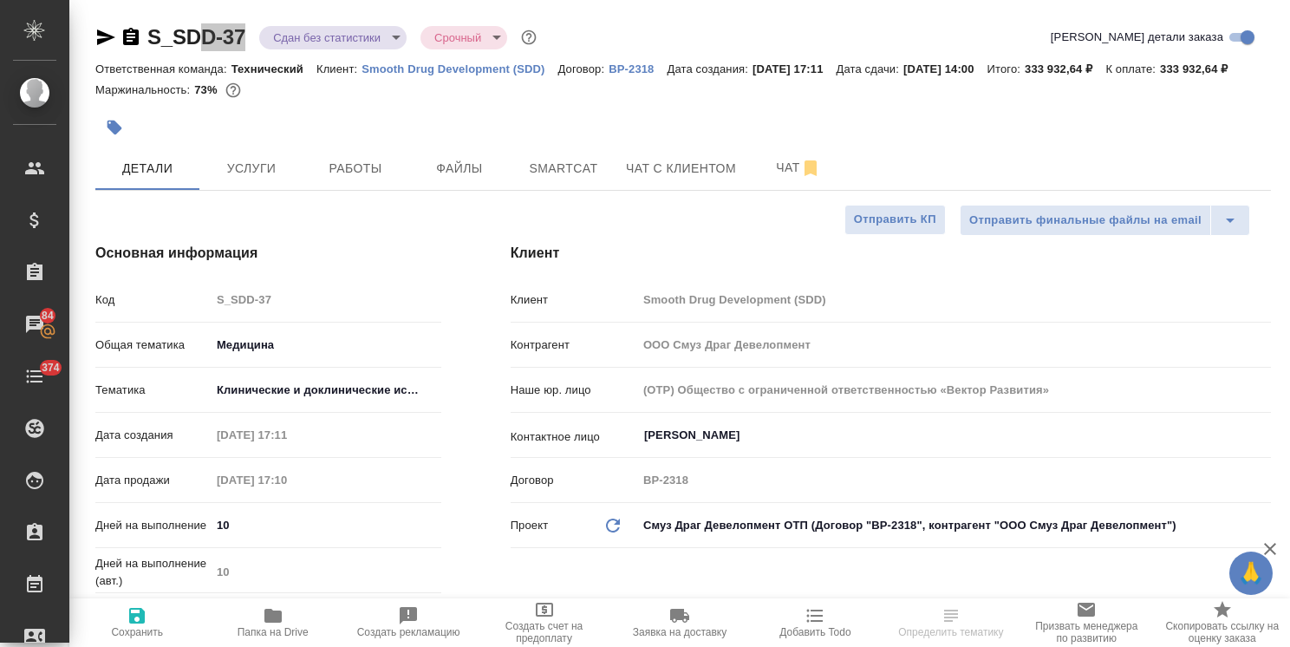
select select "RU"
type textarea "x"
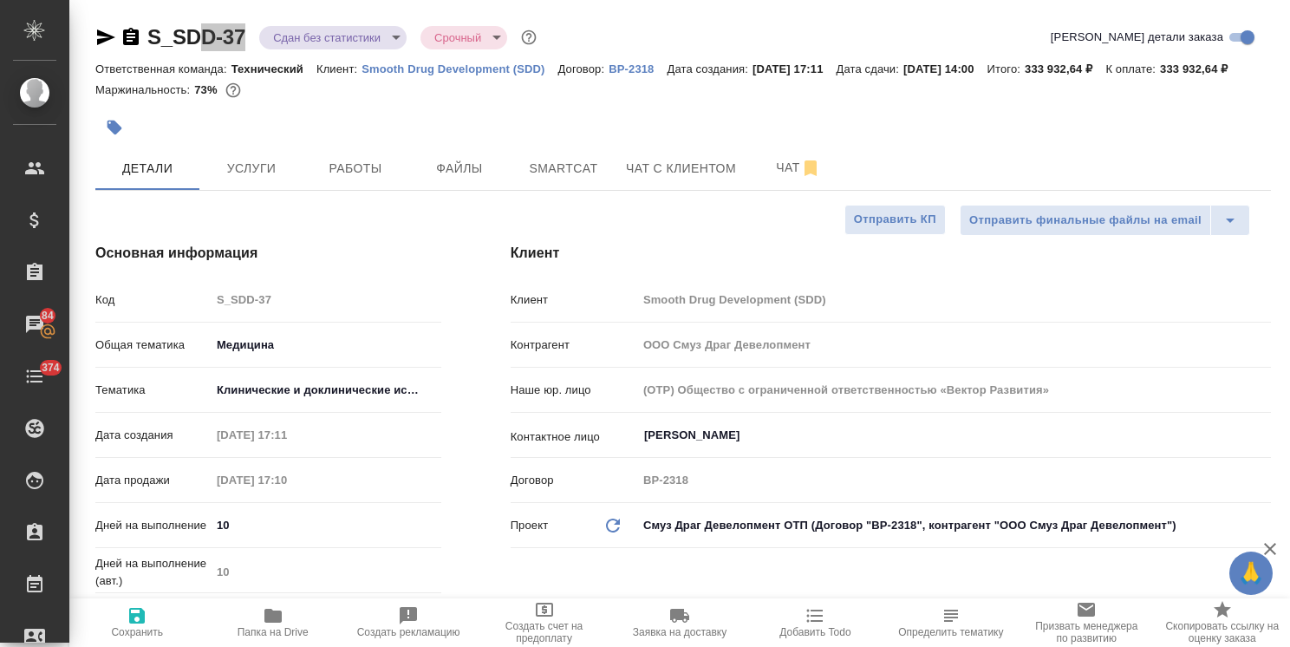
type textarea "x"
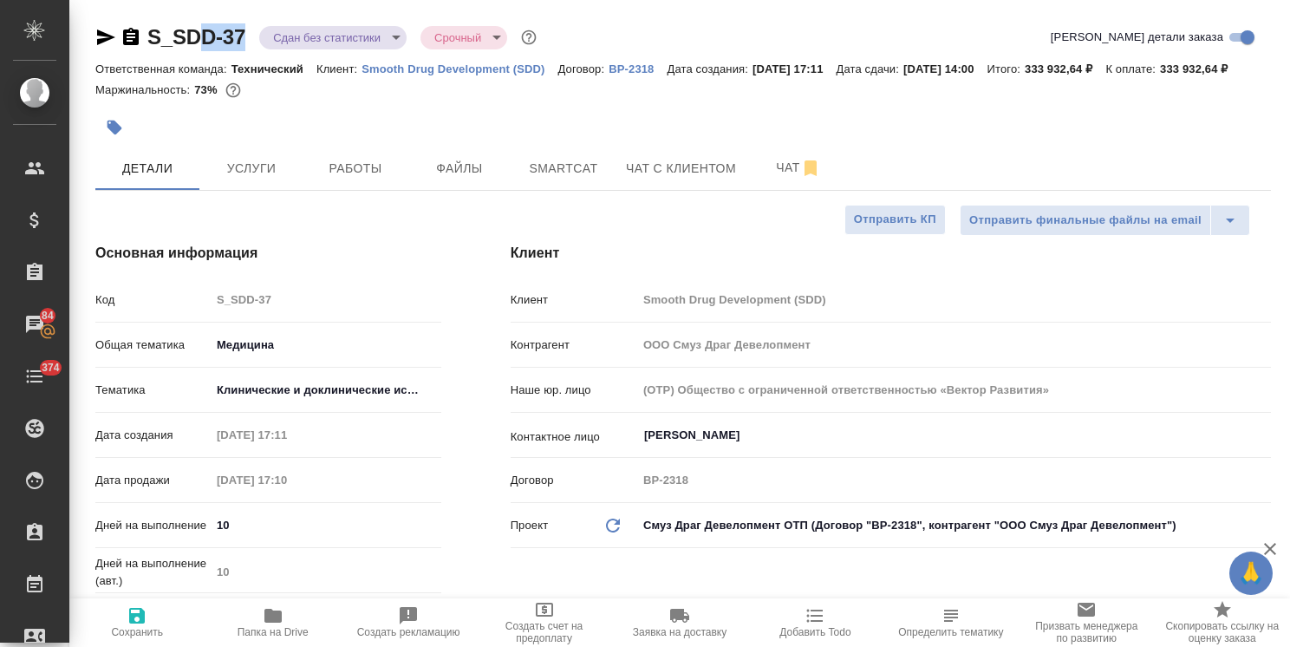
click at [273, 612] on icon "button" at bounding box center [272, 615] width 17 height 14
type textarea "x"
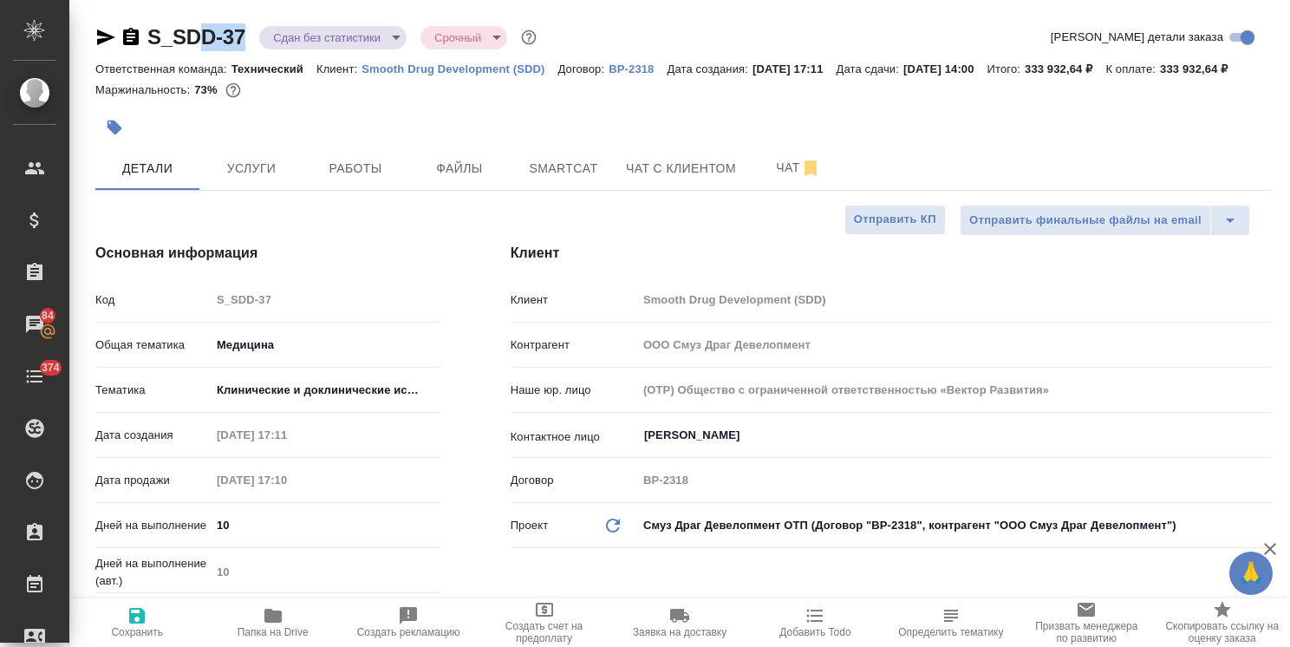
type textarea "x"
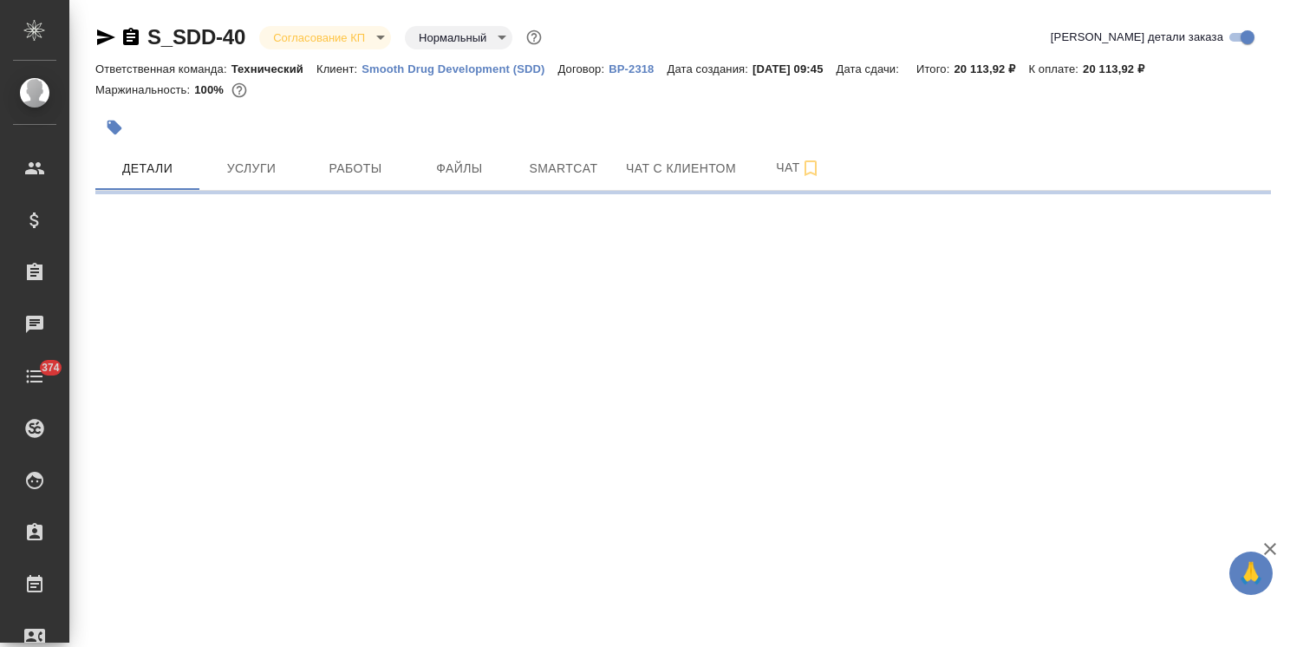
select select "RU"
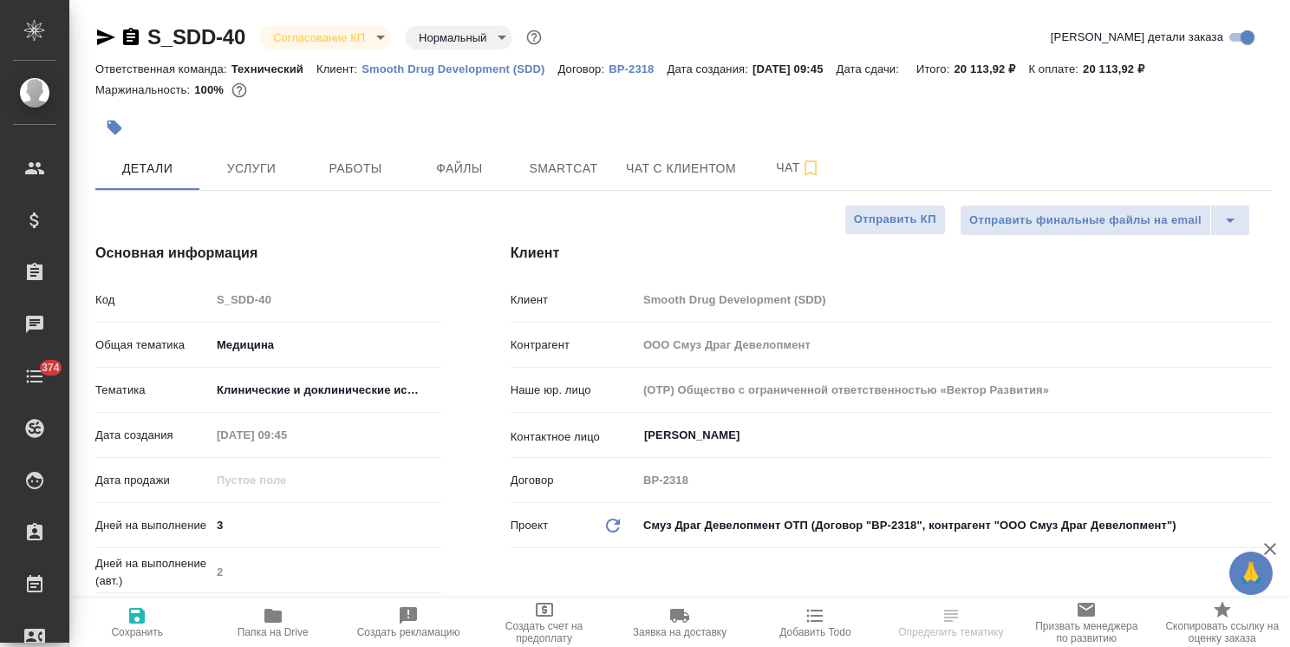
click at [471, 70] on p "Smooth Drug Development (SDD)" at bounding box center [459, 68] width 196 height 13
type textarea "x"
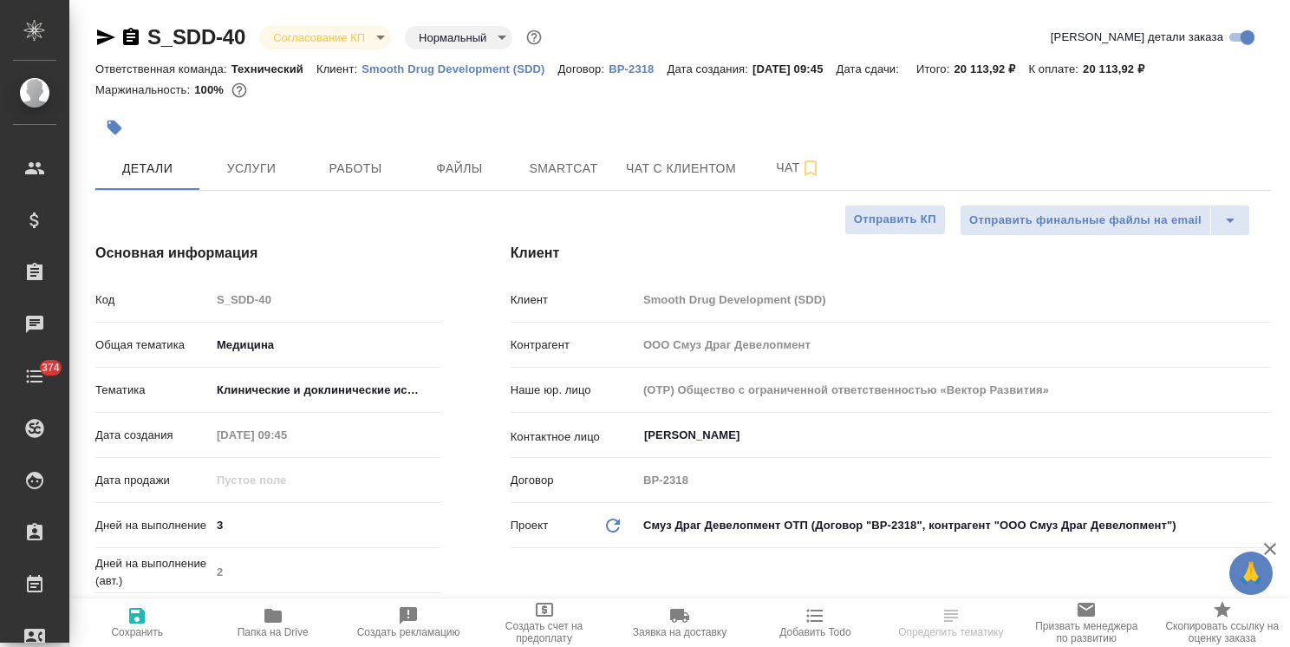
type textarea "x"
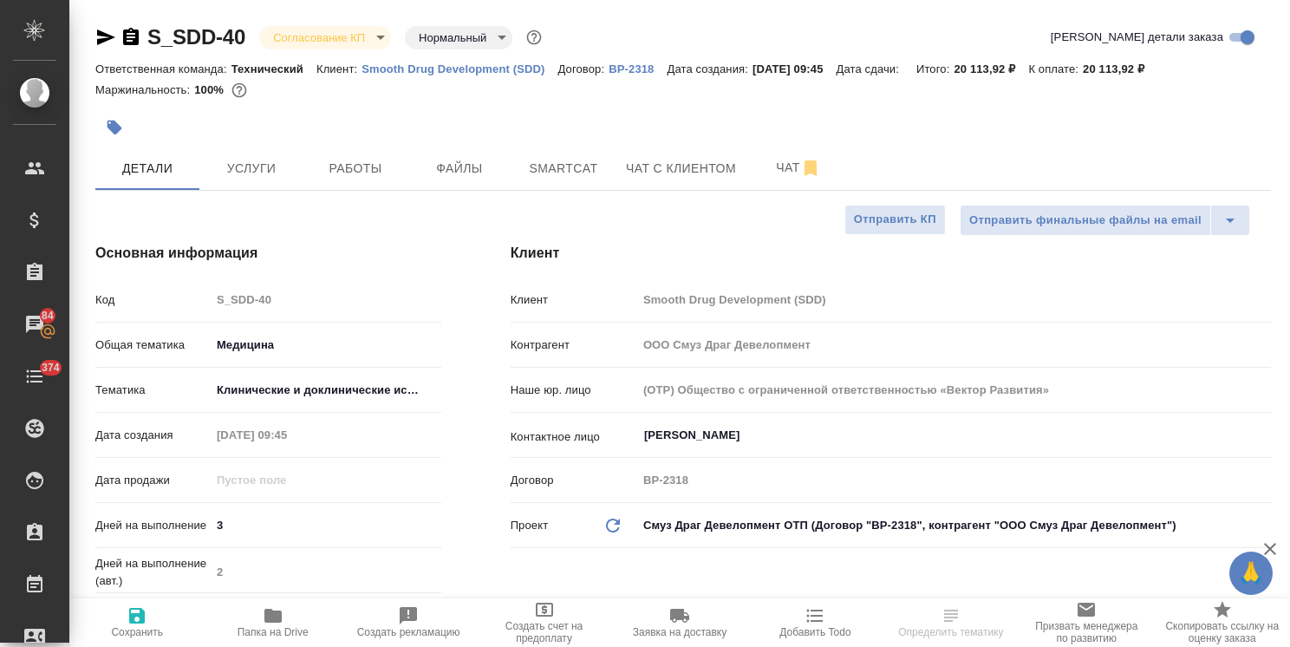
select select "RU"
type textarea "x"
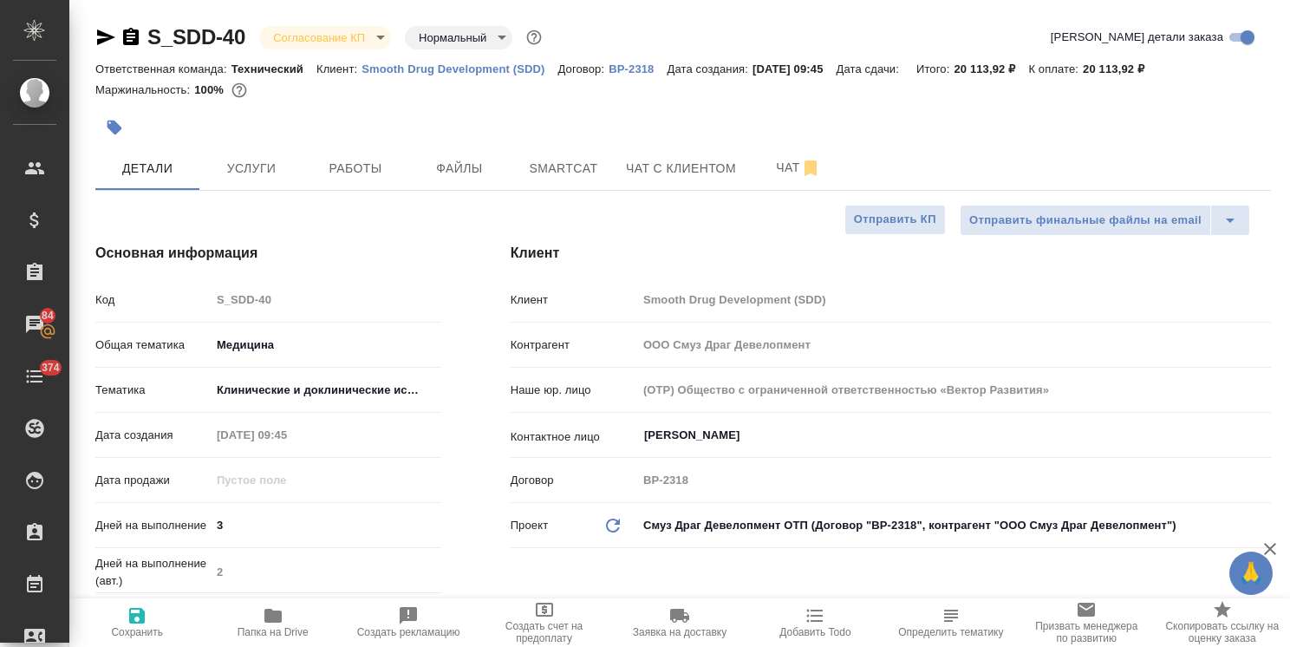
type textarea "x"
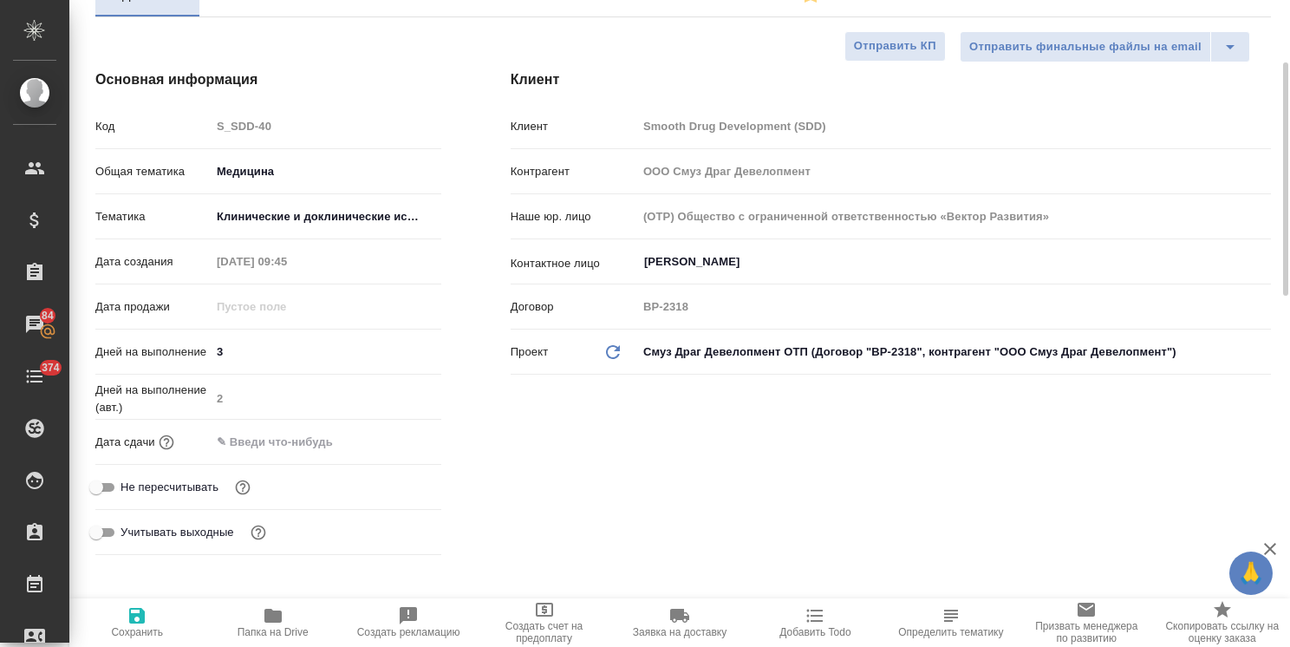
type textarea "x"
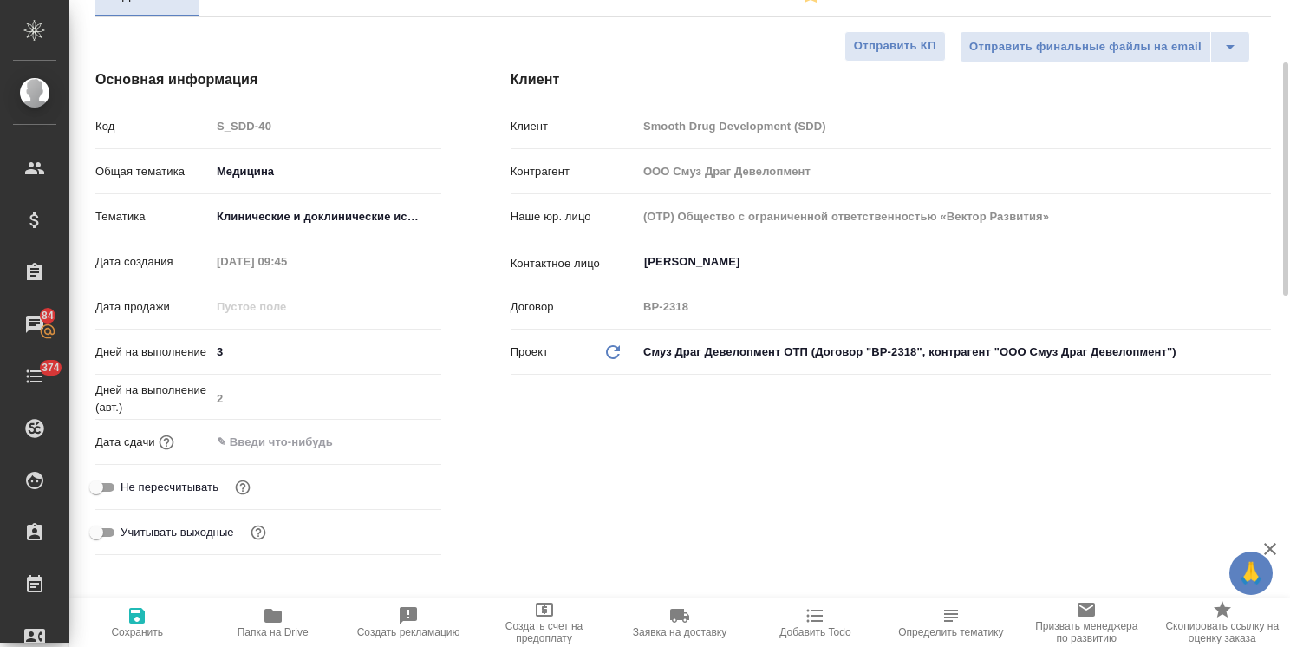
type textarea "x"
click at [294, 445] on input "text" at bounding box center [287, 441] width 152 height 25
click at [401, 444] on div at bounding box center [410, 440] width 61 height 21
click at [394, 435] on icon "button" at bounding box center [391, 440] width 16 height 17
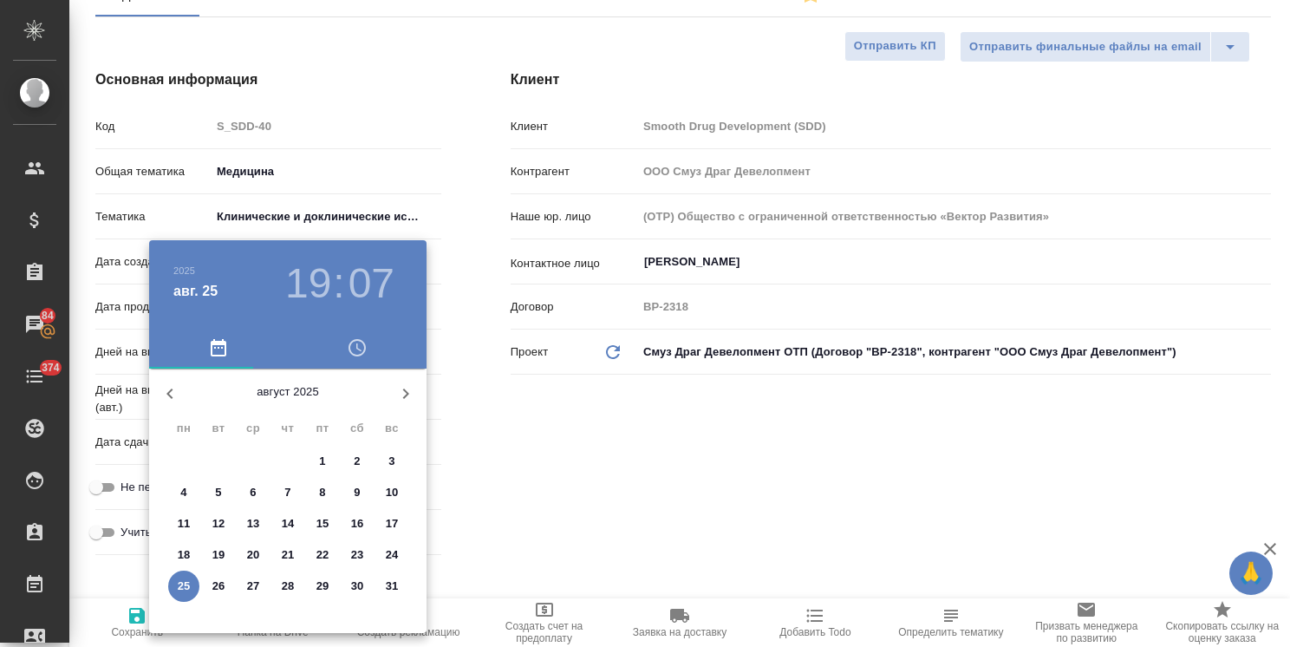
click at [288, 585] on p "28" at bounding box center [288, 585] width 13 height 17
type input "28.08.2025 19:07"
type textarea "x"
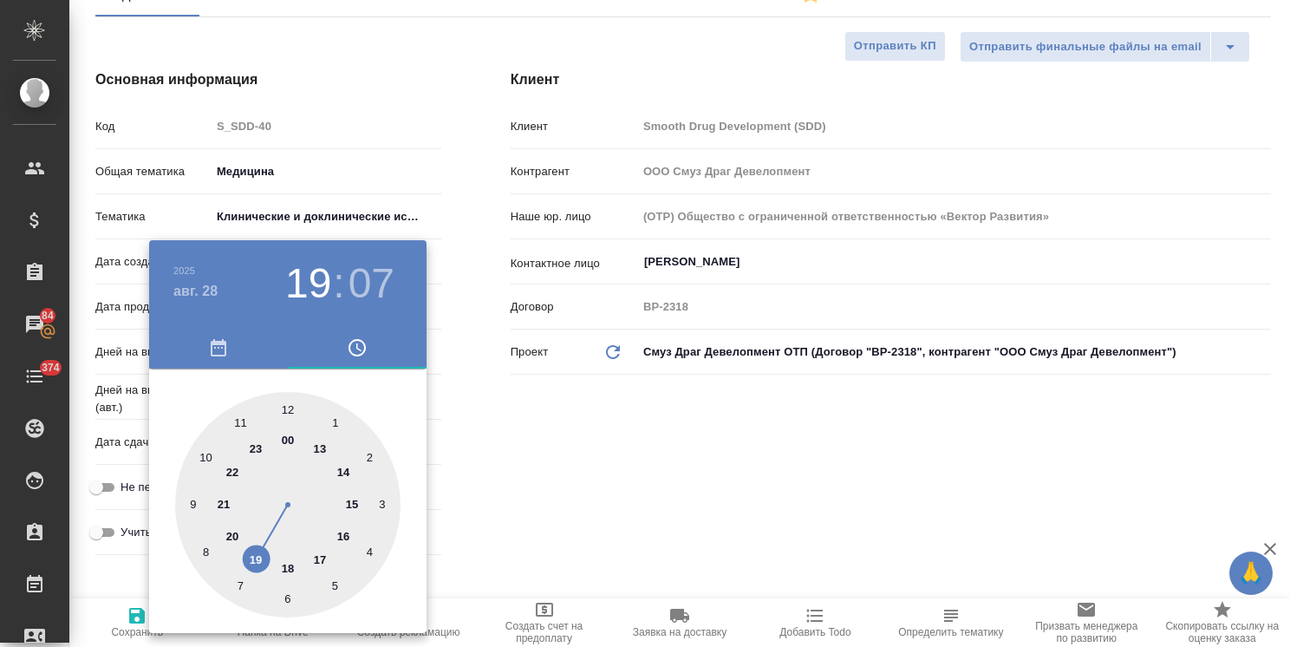
click at [580, 451] on div at bounding box center [645, 323] width 1290 height 647
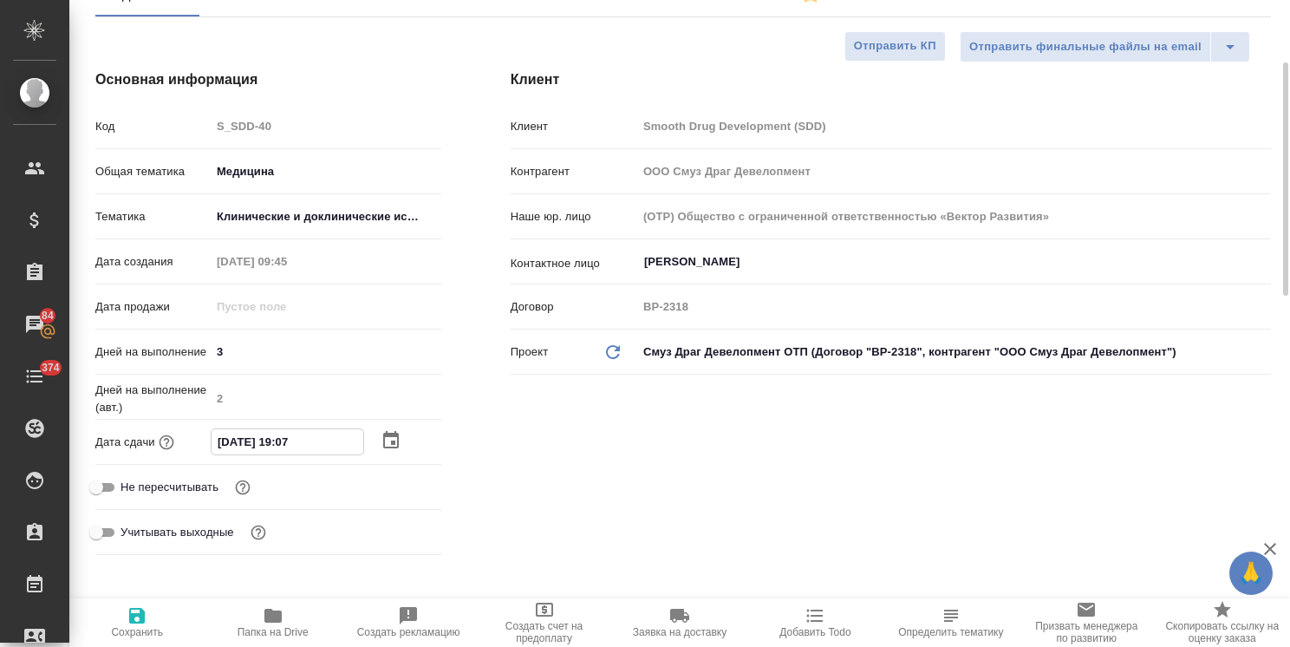
click at [284, 442] on input "28.08.2025 19:07" at bounding box center [287, 441] width 152 height 25
type input "28.08.2025 17:07"
type textarea "x"
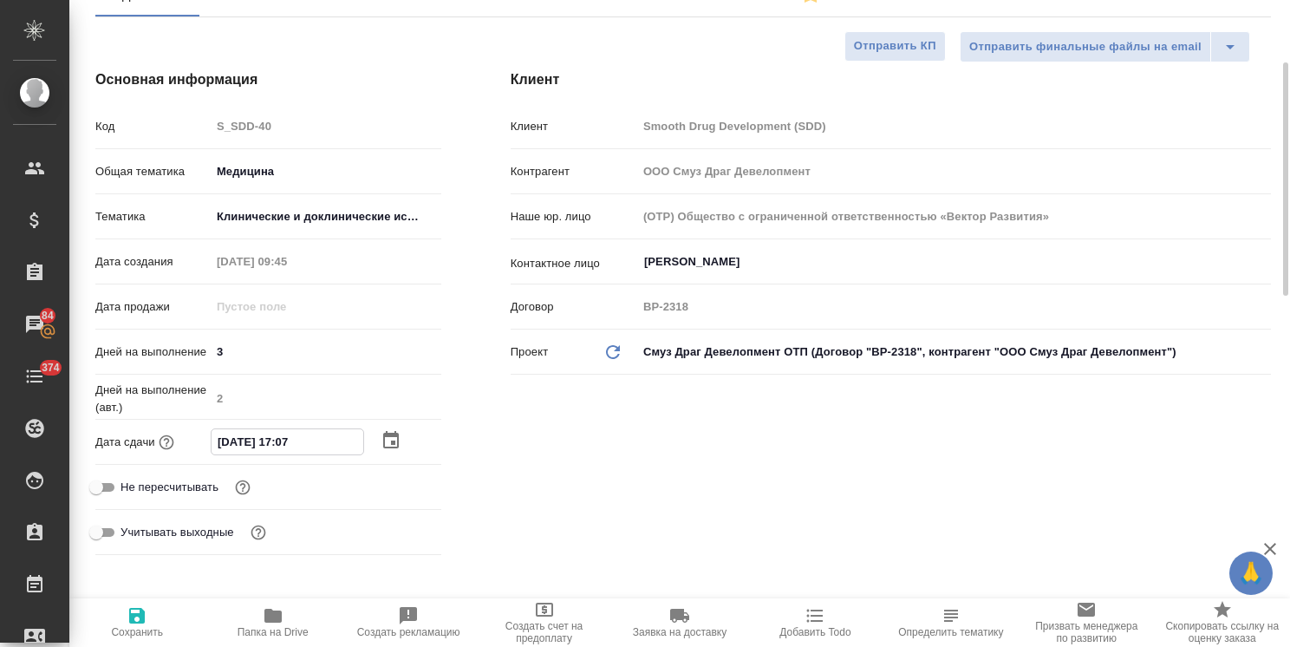
drag, startPoint x: 303, startPoint y: 440, endPoint x: 295, endPoint y: 442, distance: 8.8
click at [295, 442] on input "28.08.2025 17:07" at bounding box center [287, 441] width 152 height 25
drag, startPoint x: 309, startPoint y: 444, endPoint x: 295, endPoint y: 444, distance: 14.7
click at [295, 444] on input "28.08.2025 17:07" at bounding box center [287, 441] width 152 height 25
type input "28.08.2025 17:0_"
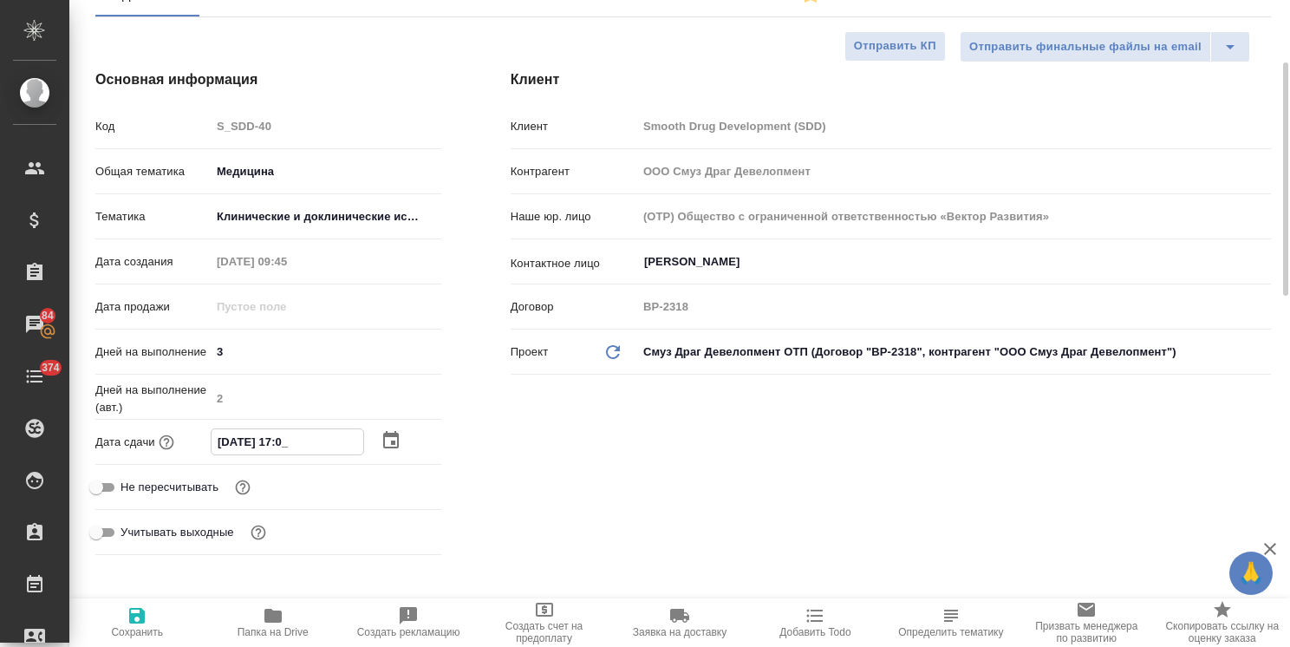
type textarea "x"
type input "28.08.2025 17:00"
type textarea "x"
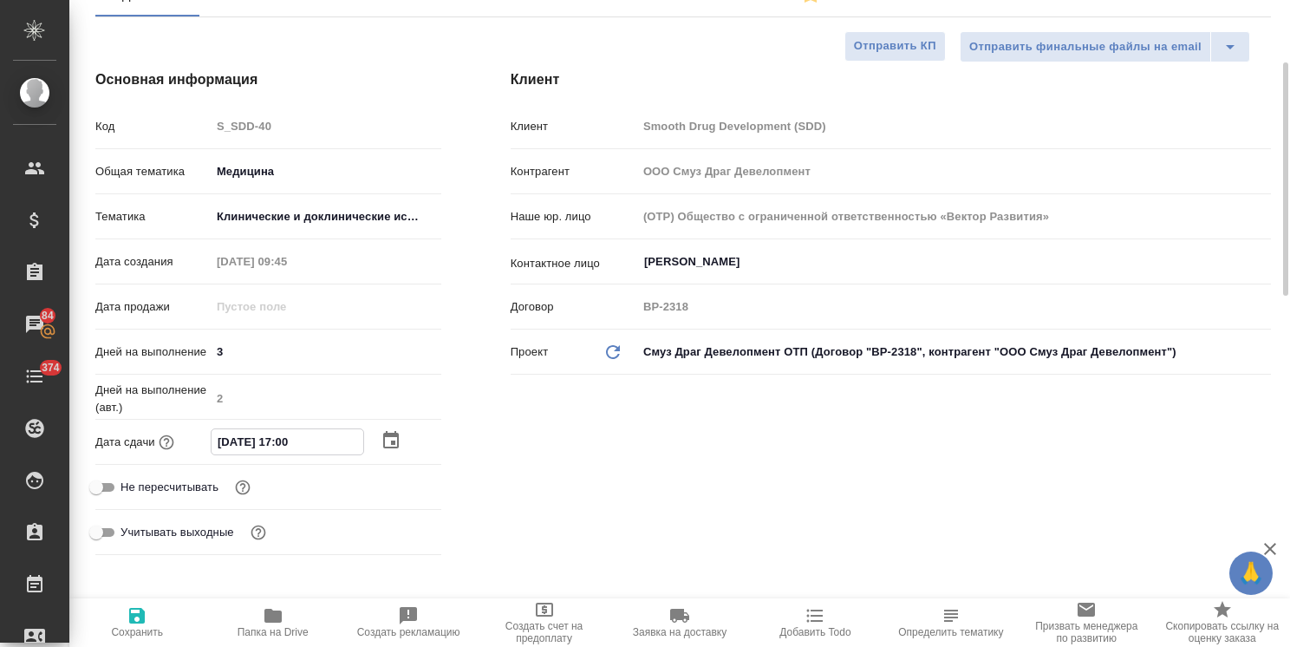
type textarea "x"
type input "28.08.2025 17:00"
click at [158, 609] on span "Сохранить" at bounding box center [137, 621] width 114 height 33
type textarea "x"
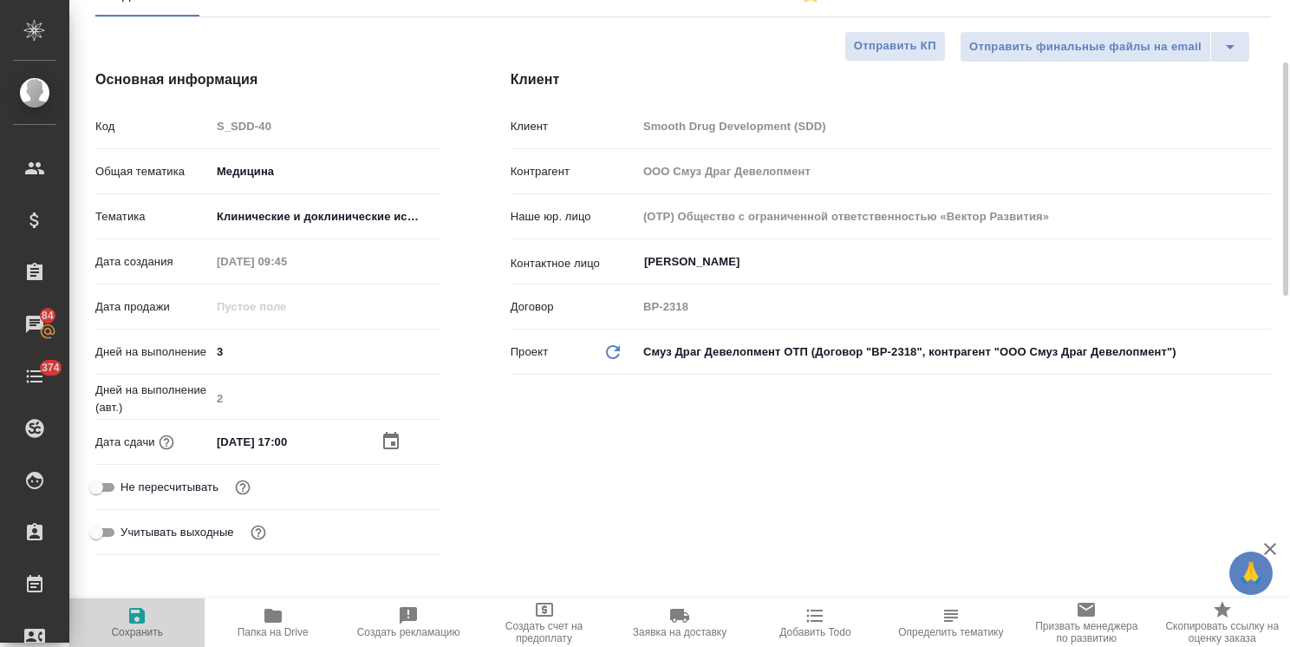
type textarea "x"
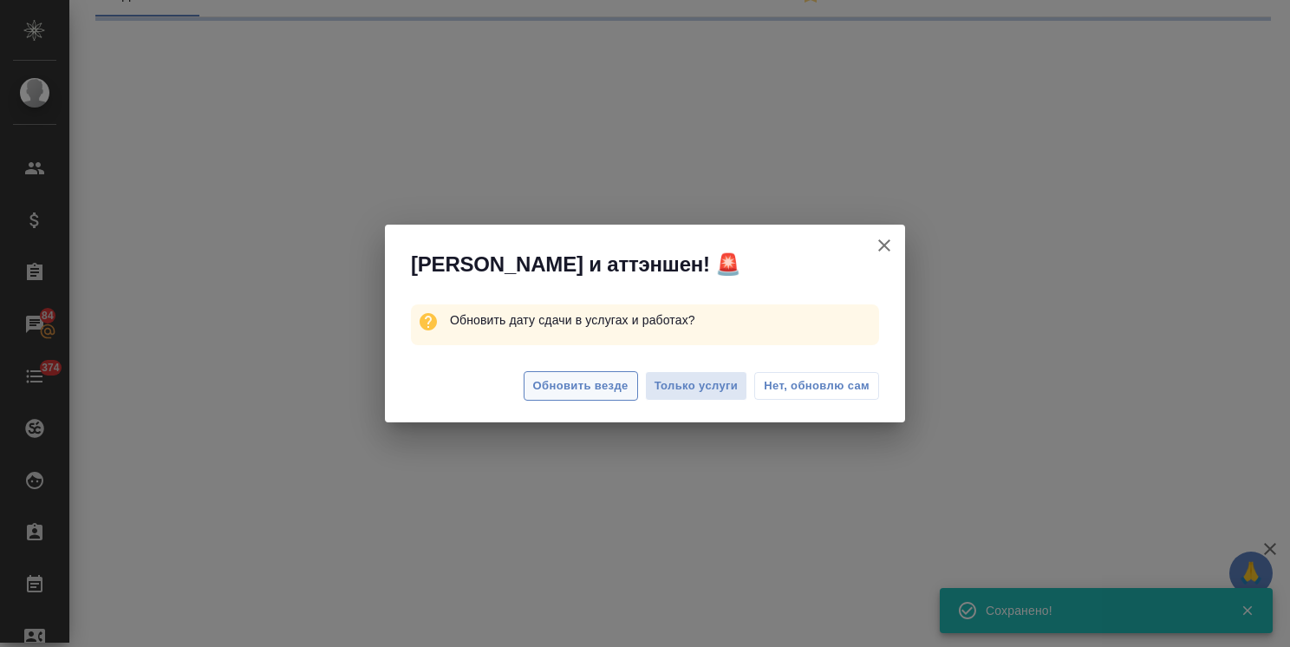
click at [597, 379] on span "Обновить везде" at bounding box center [580, 386] width 95 height 20
select select "RU"
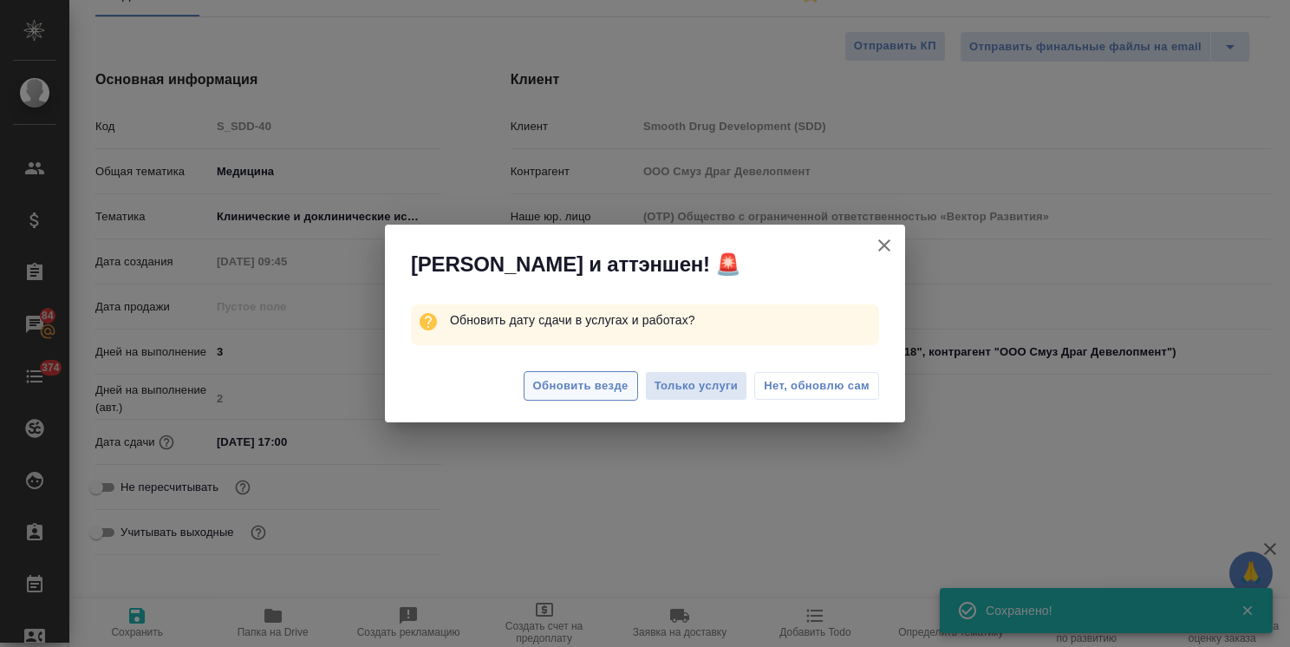
type textarea "x"
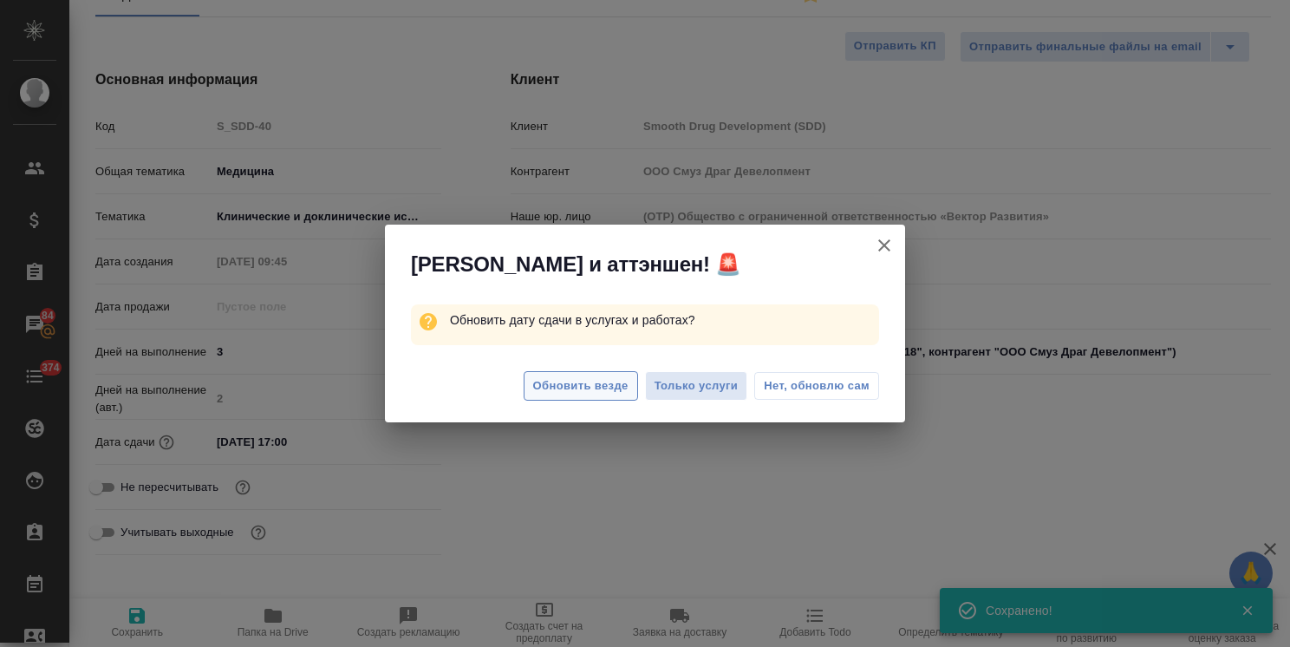
type textarea "x"
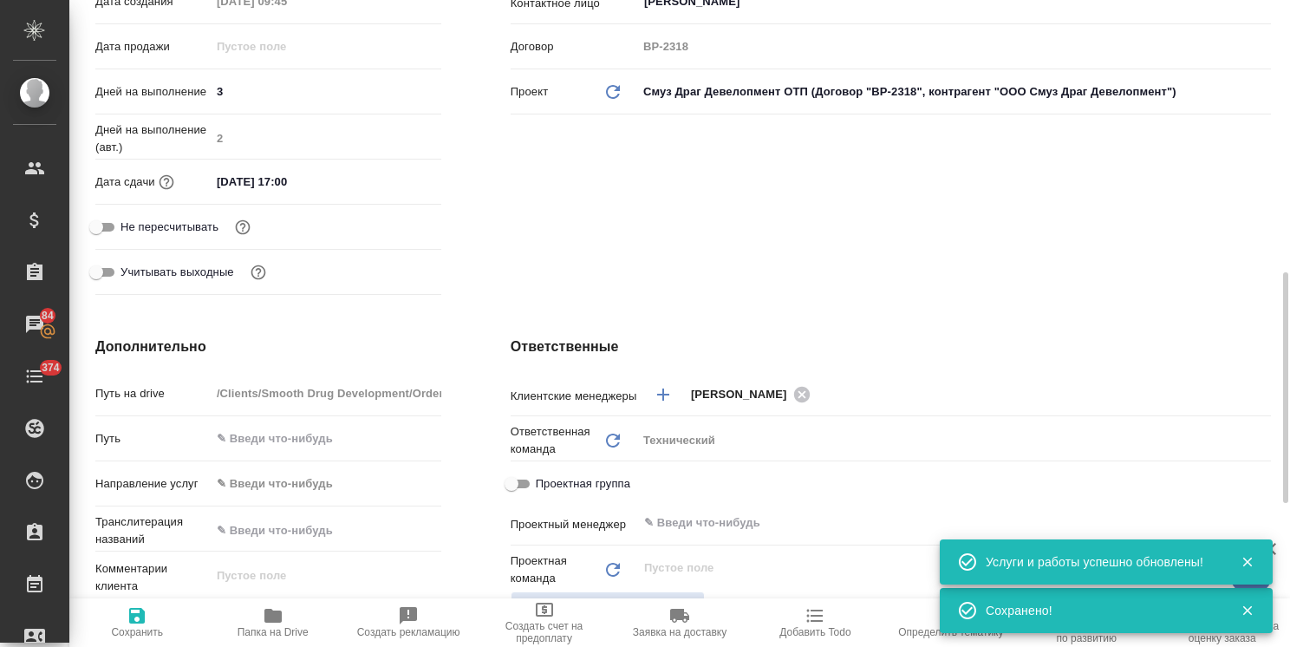
scroll to position [520, 0]
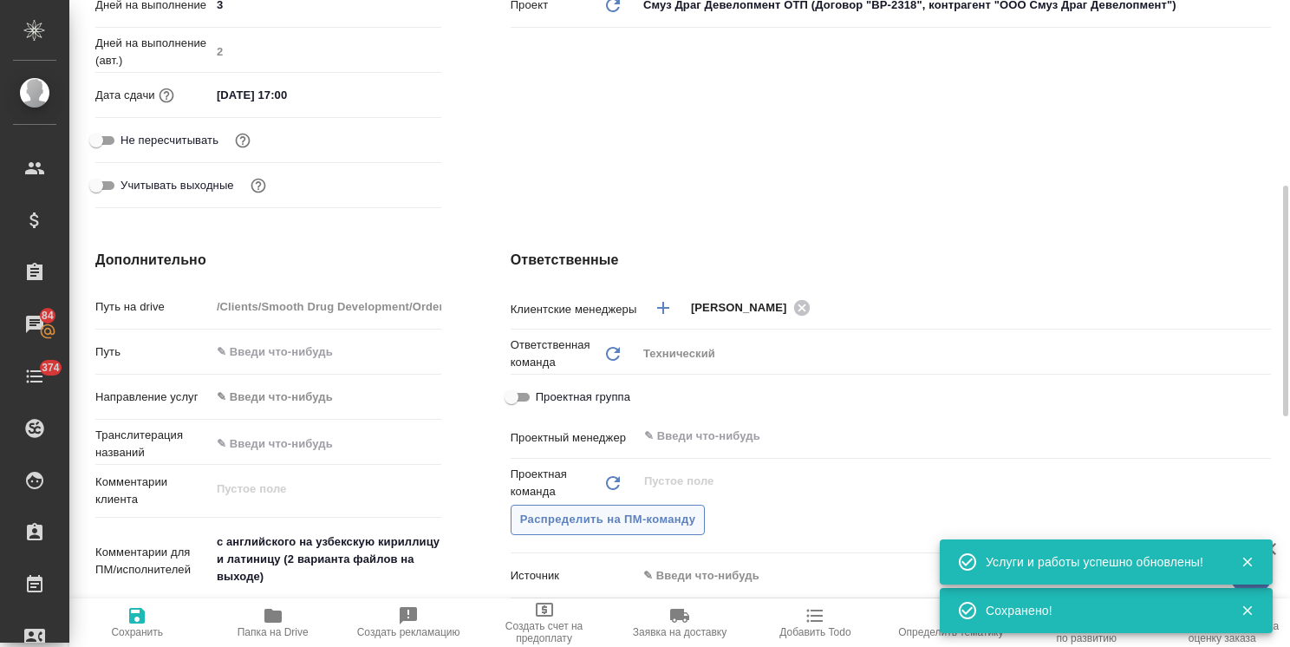
click at [600, 530] on span "Распределить на ПМ-команду" at bounding box center [608, 520] width 176 height 20
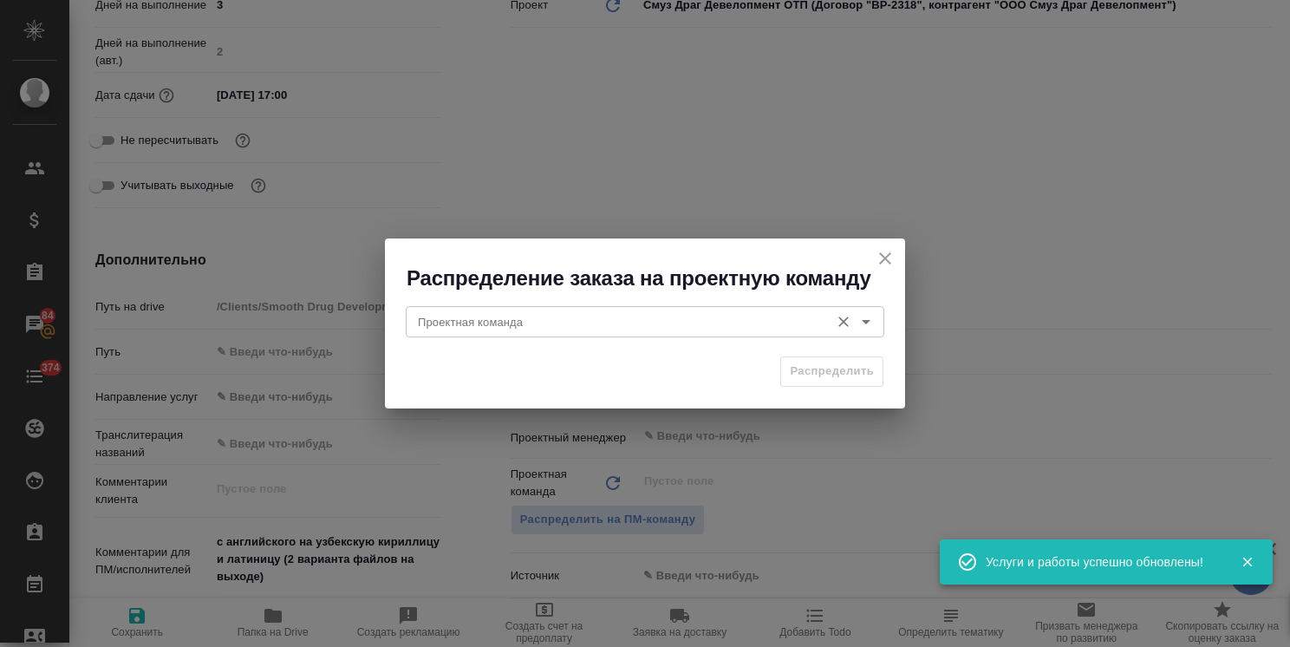
click at [504, 323] on input "Проектная команда" at bounding box center [616, 321] width 410 height 21
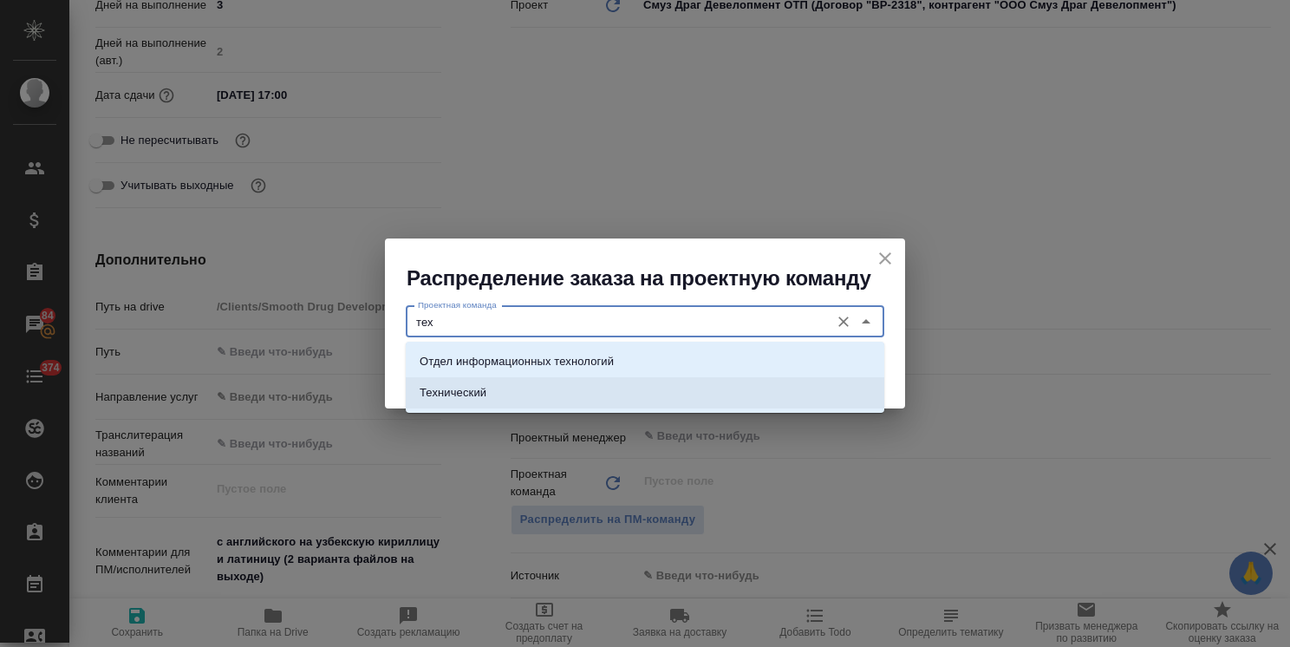
click at [480, 400] on p "Технический" at bounding box center [452, 392] width 67 height 17
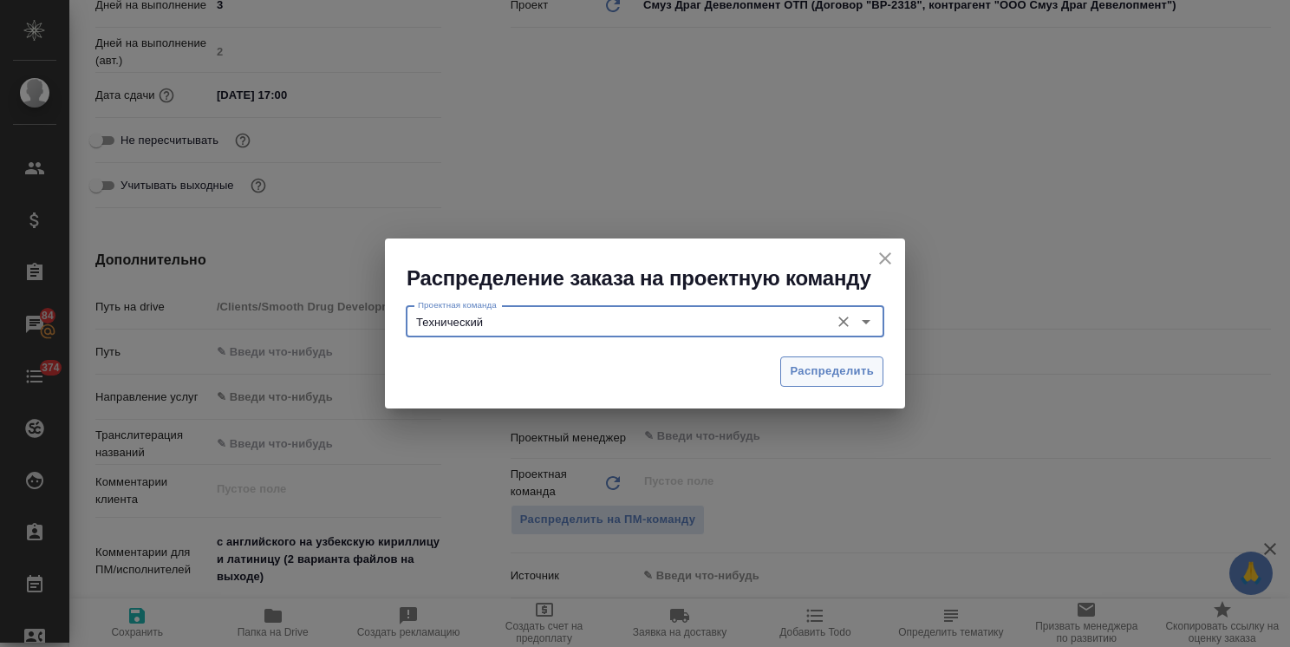
type input "Технический"
click at [811, 369] on span "Распределить" at bounding box center [832, 371] width 84 height 20
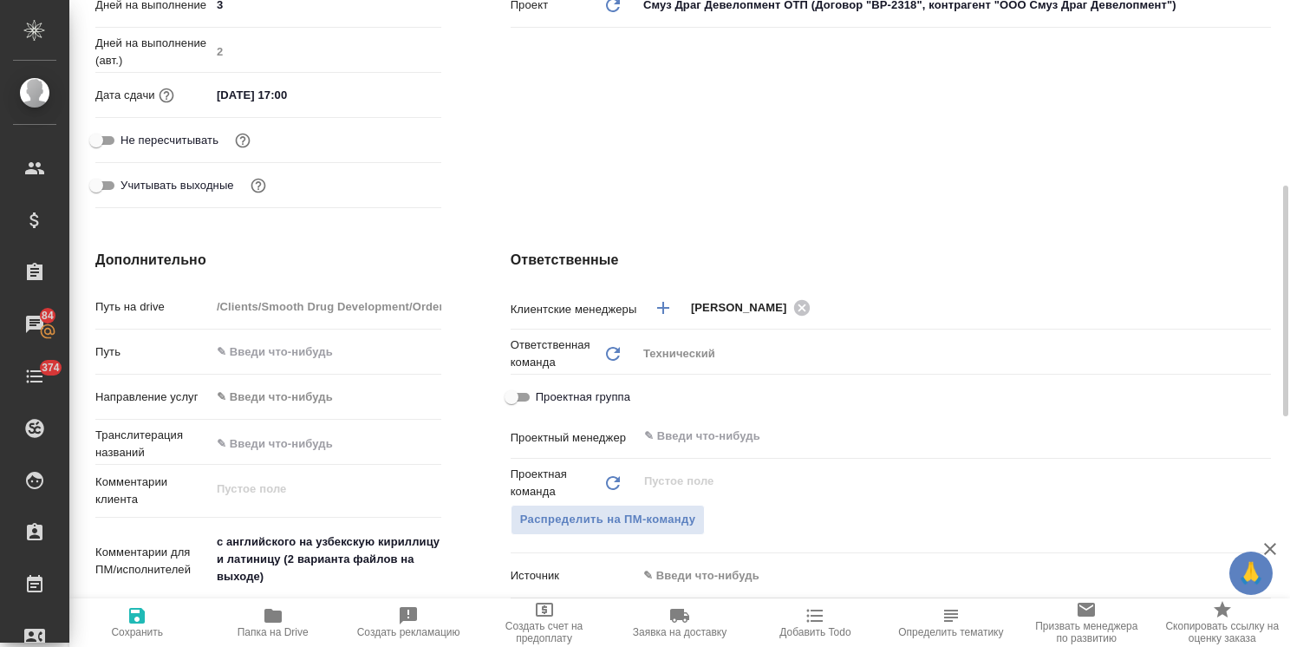
type textarea "x"
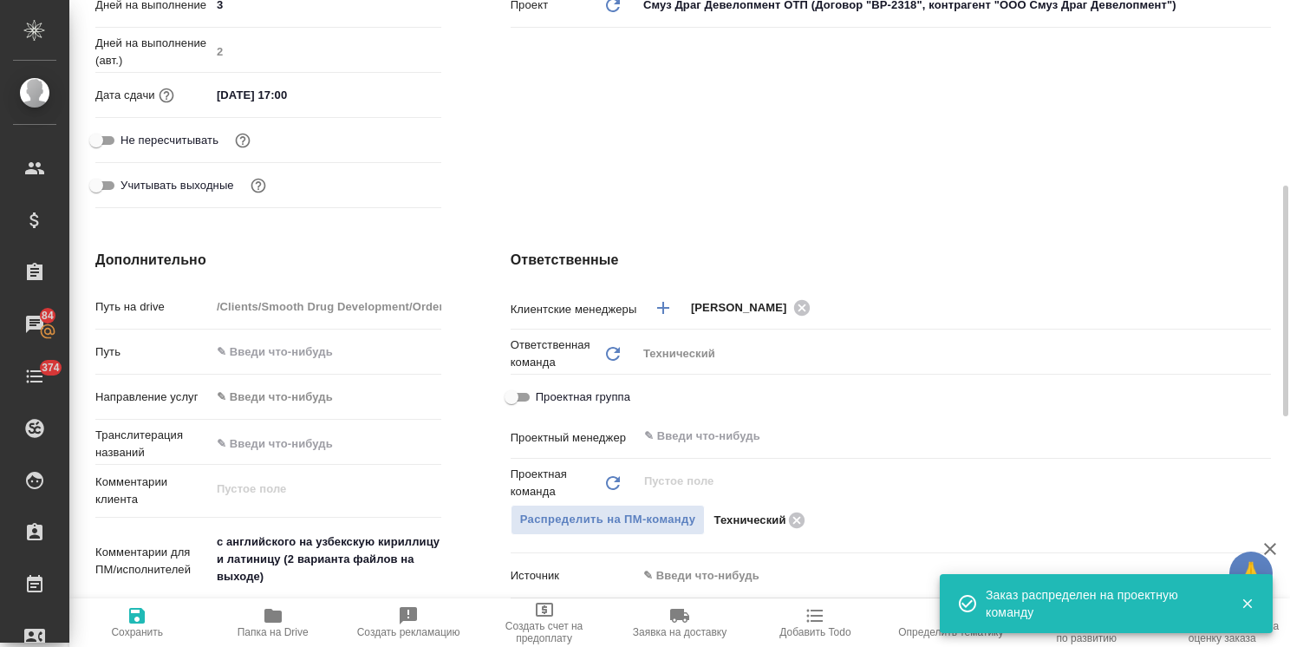
click at [134, 626] on span "Сохранить" at bounding box center [137, 632] width 52 height 12
type textarea "x"
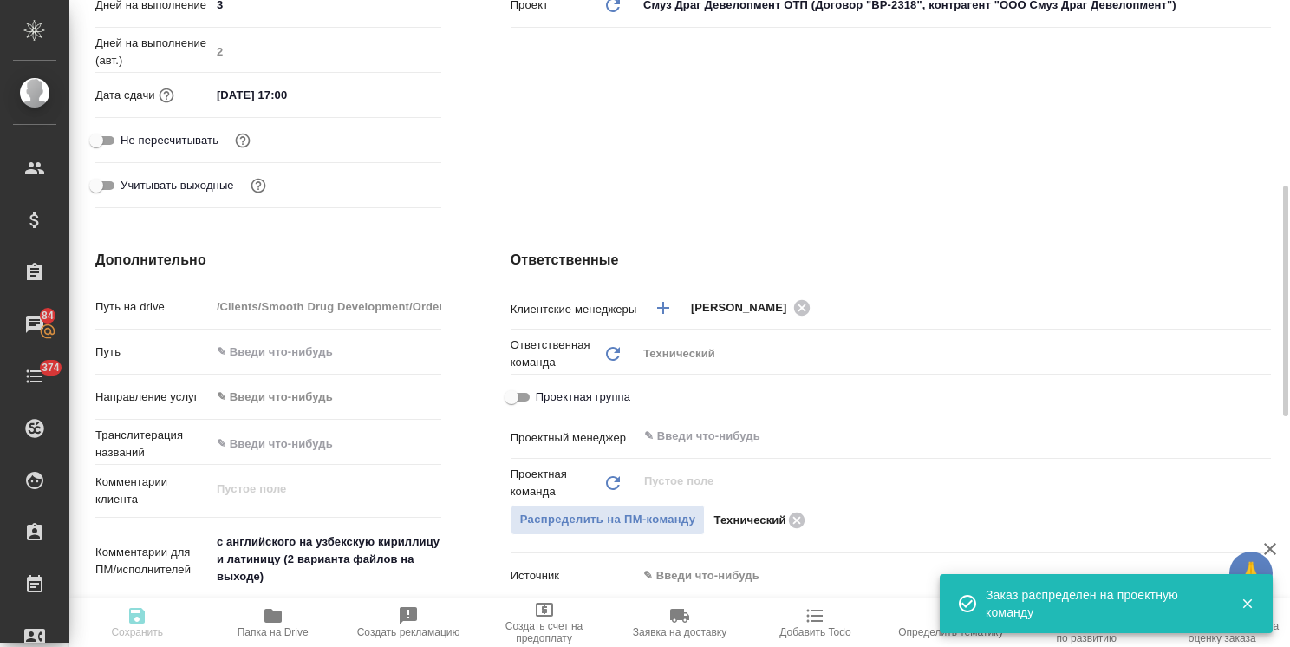
type textarea "x"
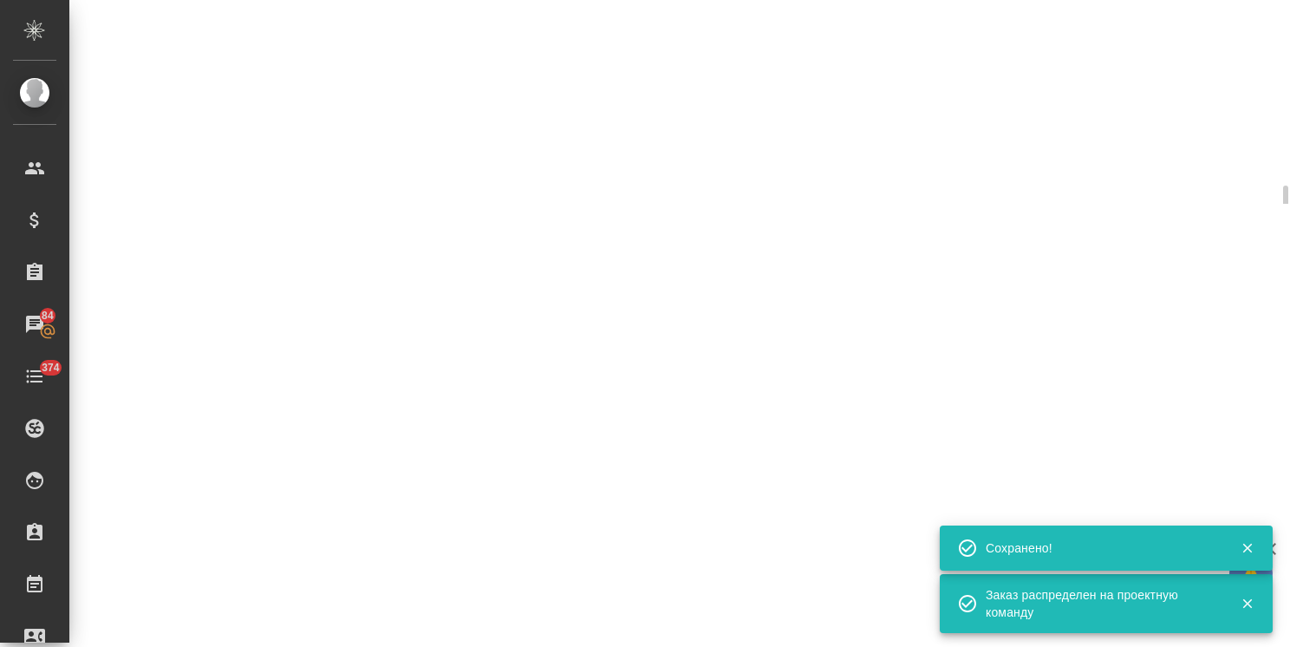
select select "RU"
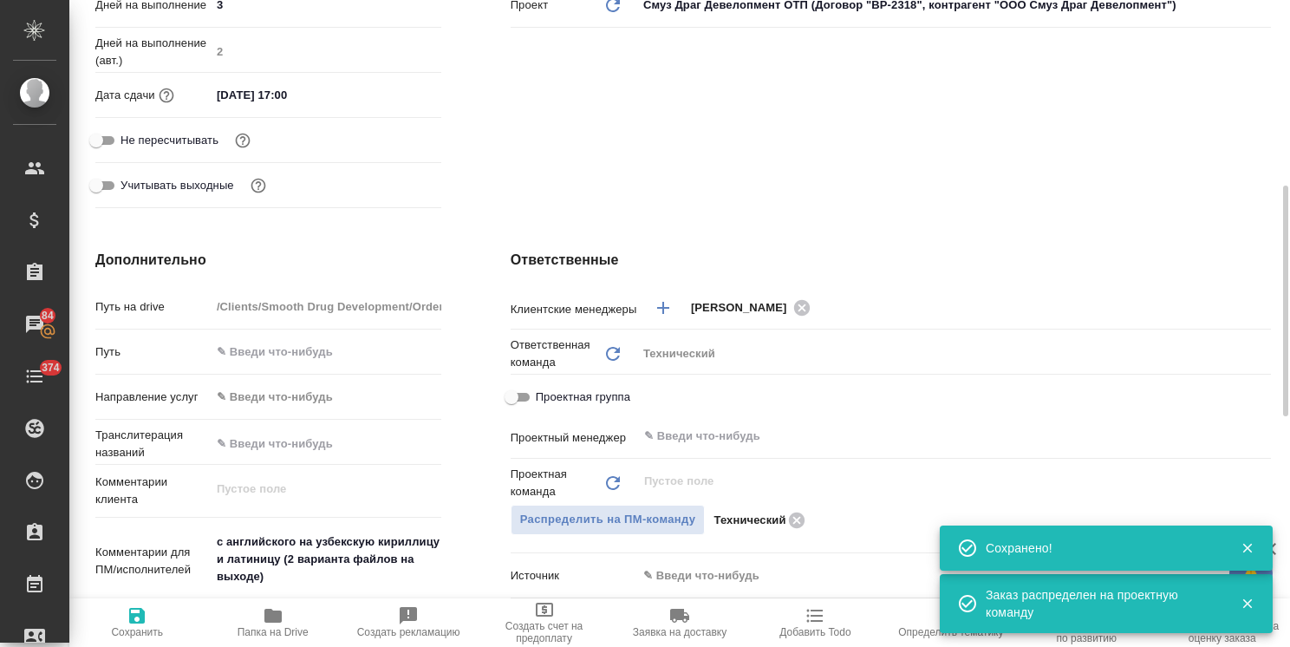
type textarea "x"
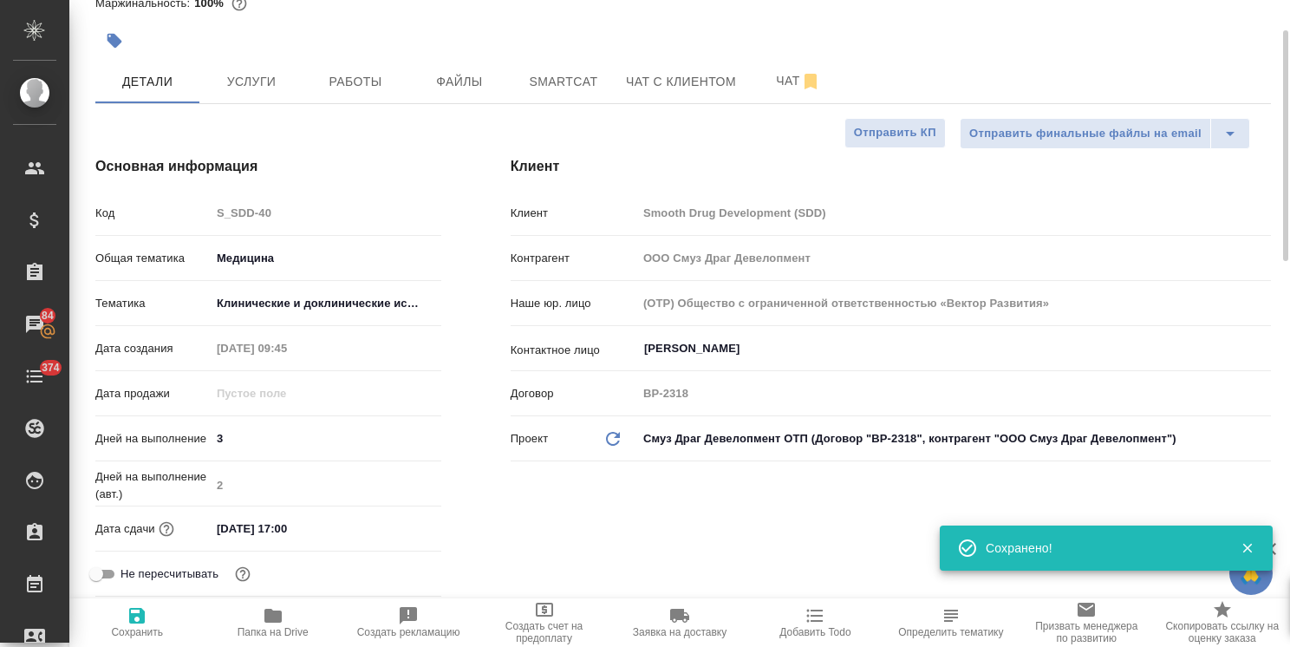
scroll to position [0, 0]
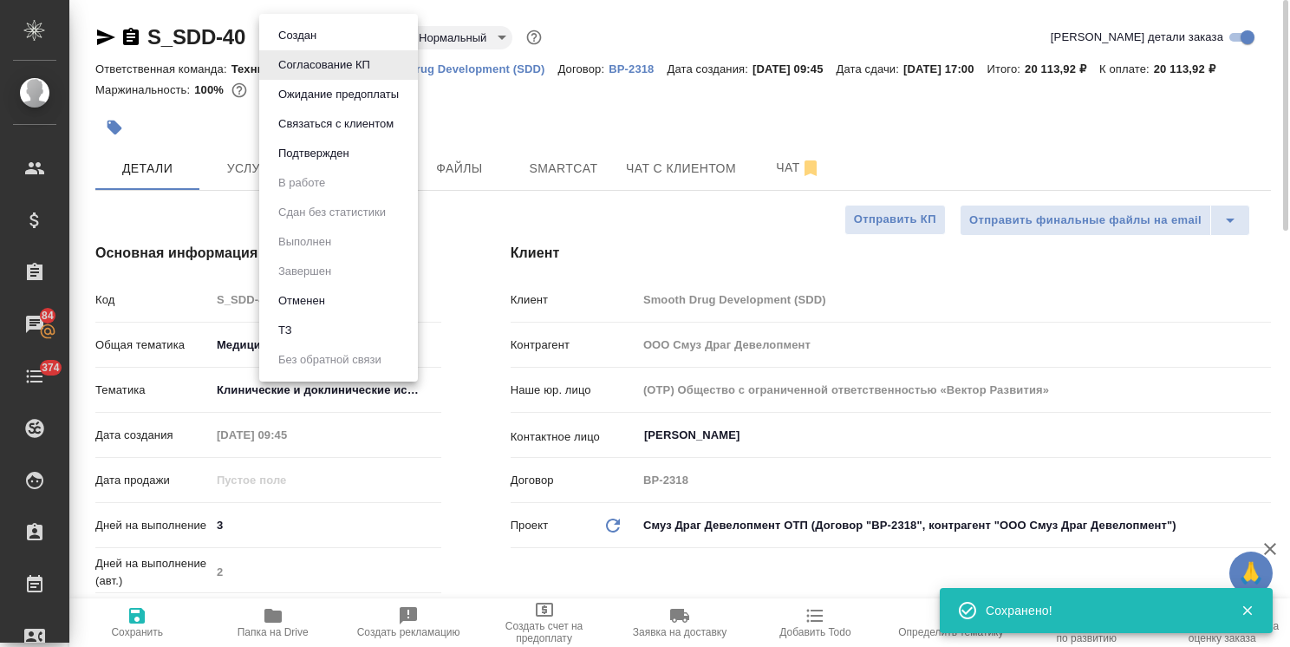
click at [309, 31] on body "🙏 .cls-1 fill:#fff; AWATERA Usmanova Olga Клиенты Спецификации Заказы 84 Чаты 3…" at bounding box center [645, 323] width 1290 height 647
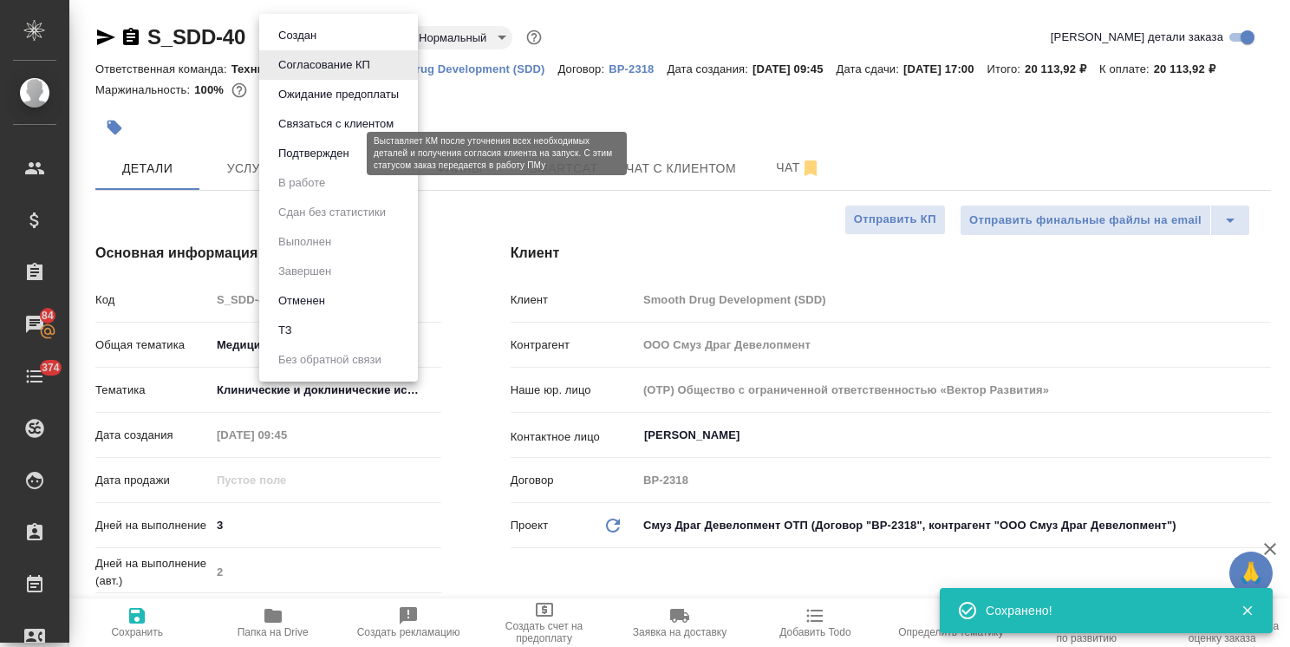
click at [331, 160] on button "Подтвержден" at bounding box center [313, 153] width 81 height 19
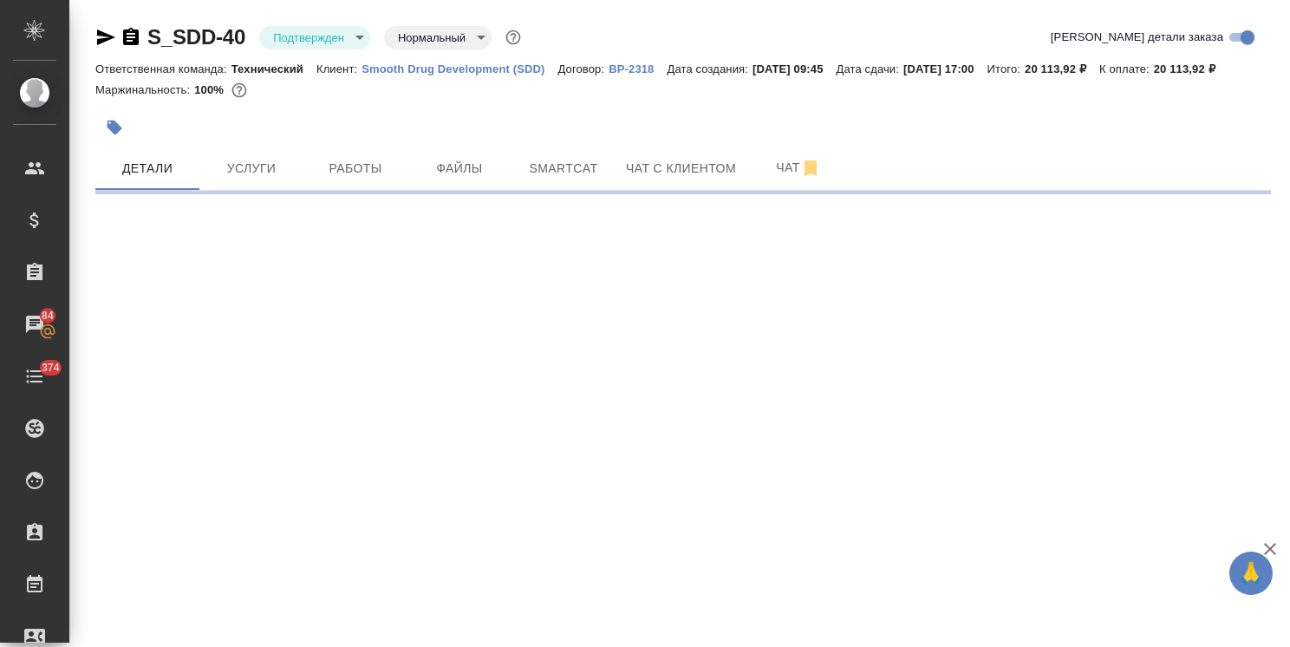
select select "RU"
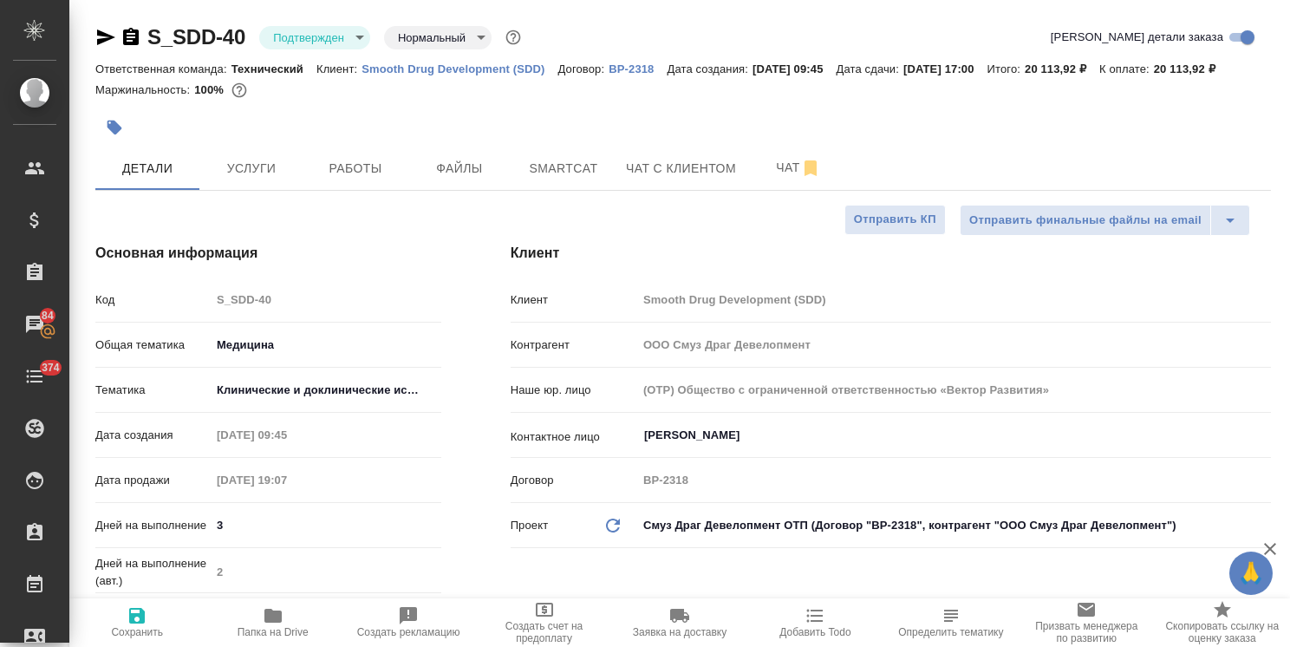
type textarea "x"
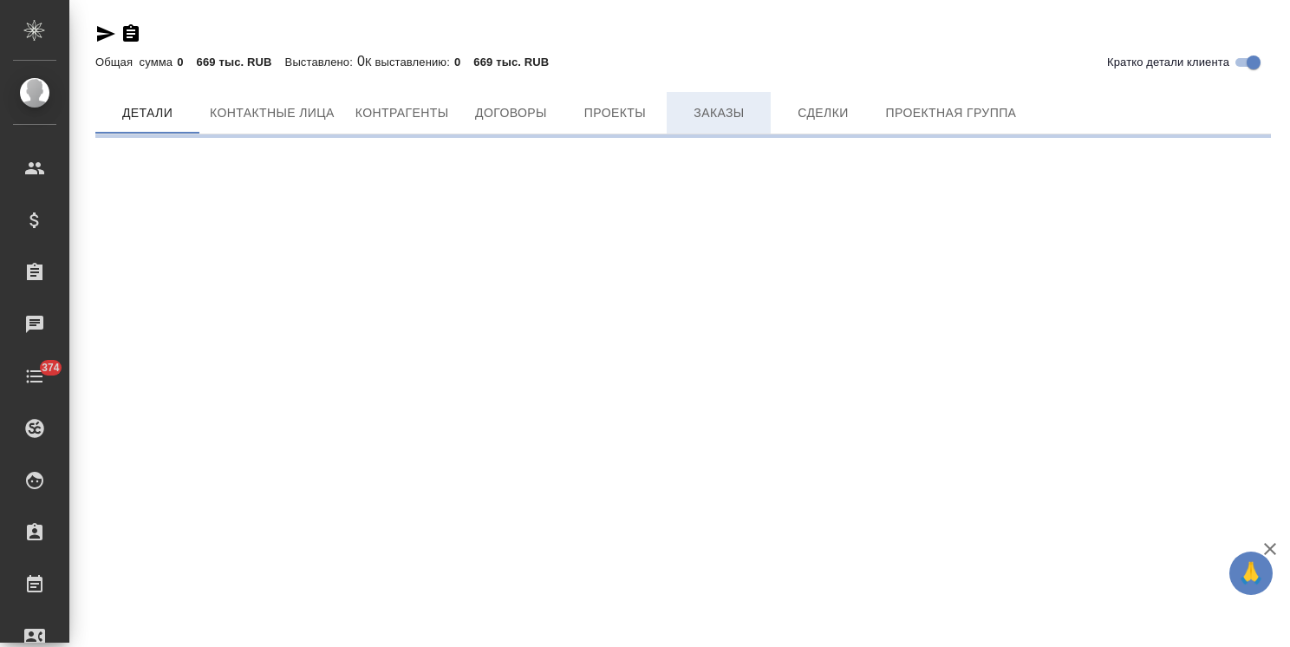
click at [698, 124] on span "Заказы" at bounding box center [718, 113] width 83 height 22
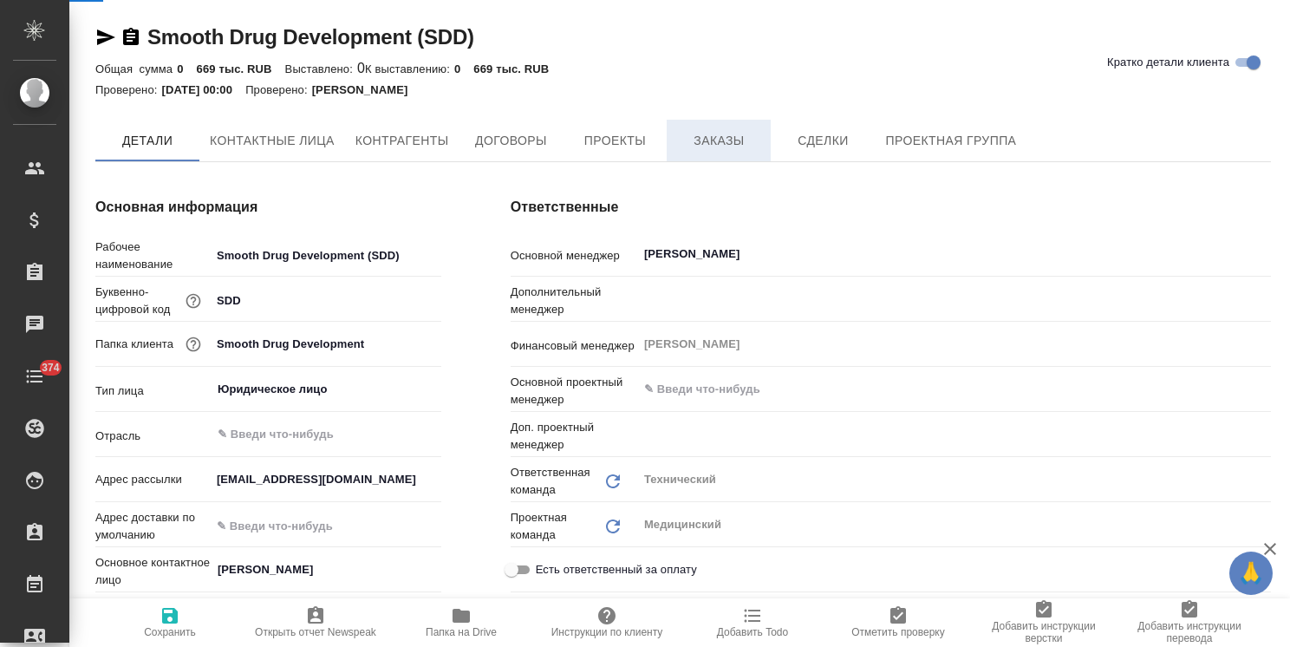
type textarea "x"
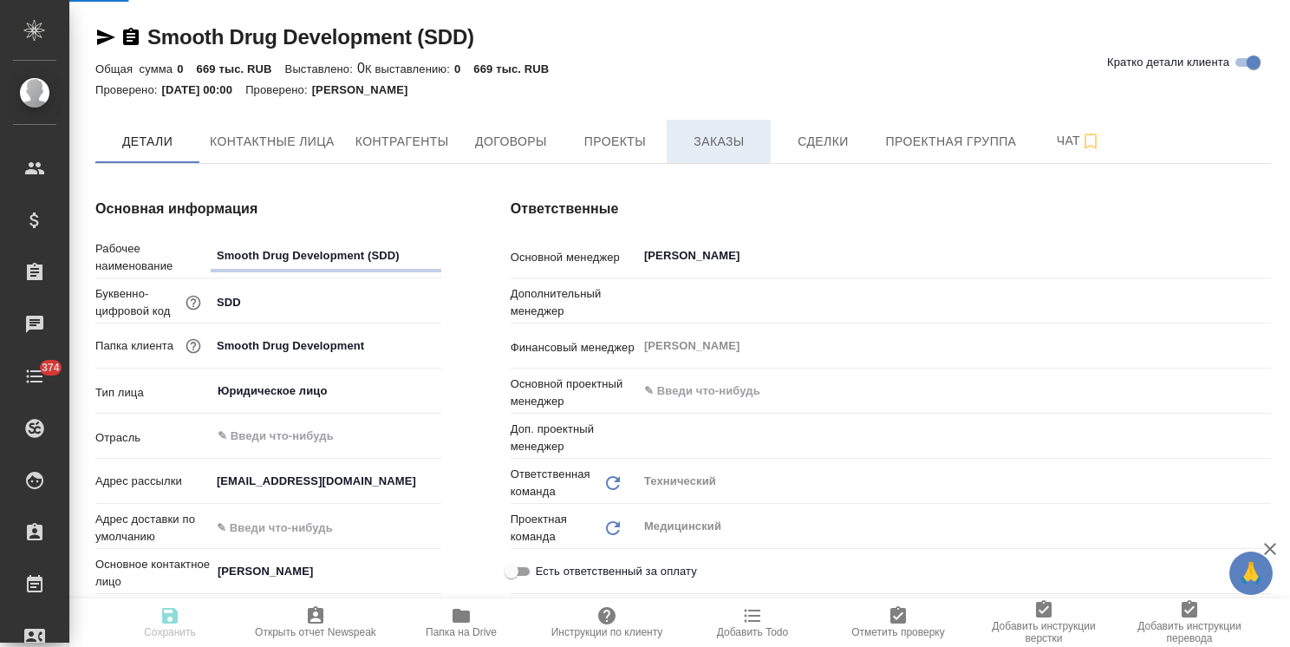
type textarea "x"
click at [700, 144] on span "Заказы" at bounding box center [718, 142] width 83 height 22
type textarea "x"
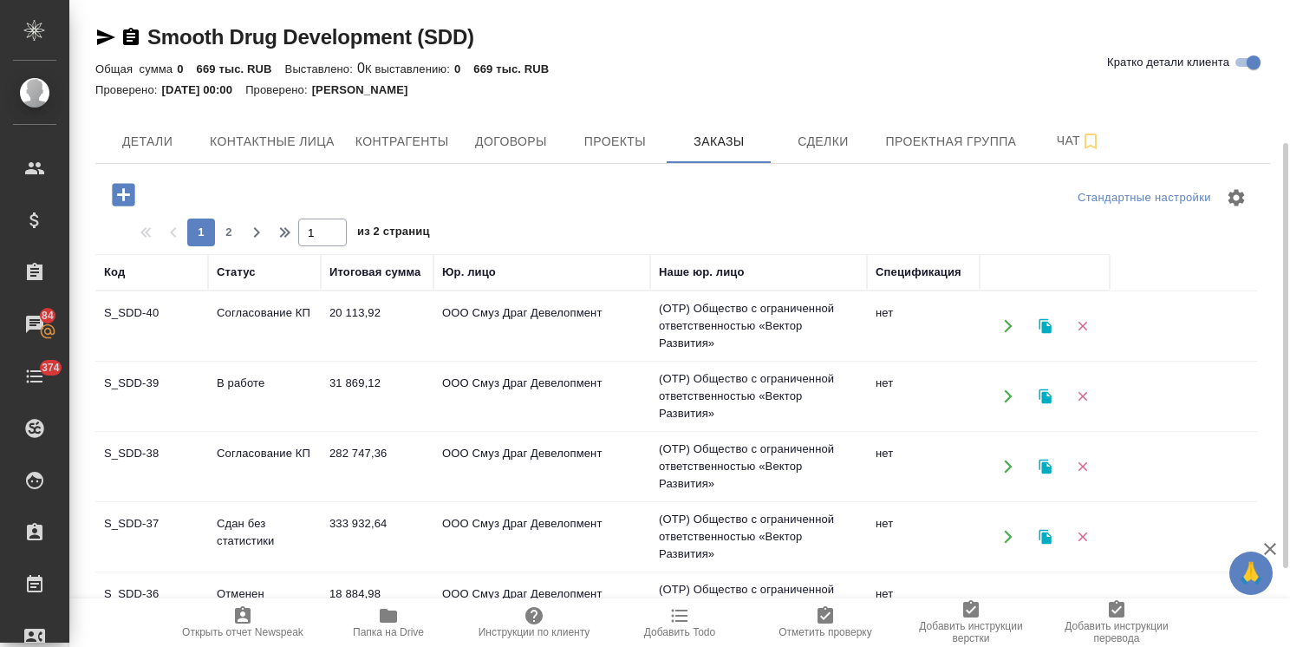
scroll to position [87, 0]
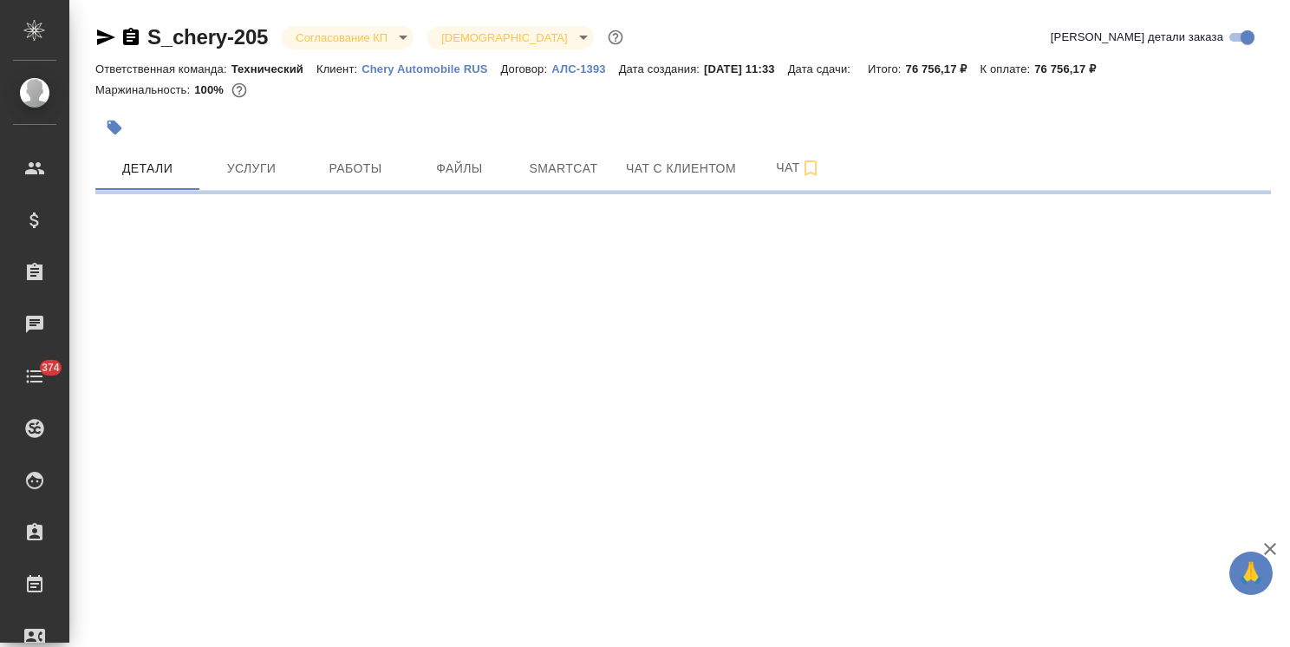
select select "RU"
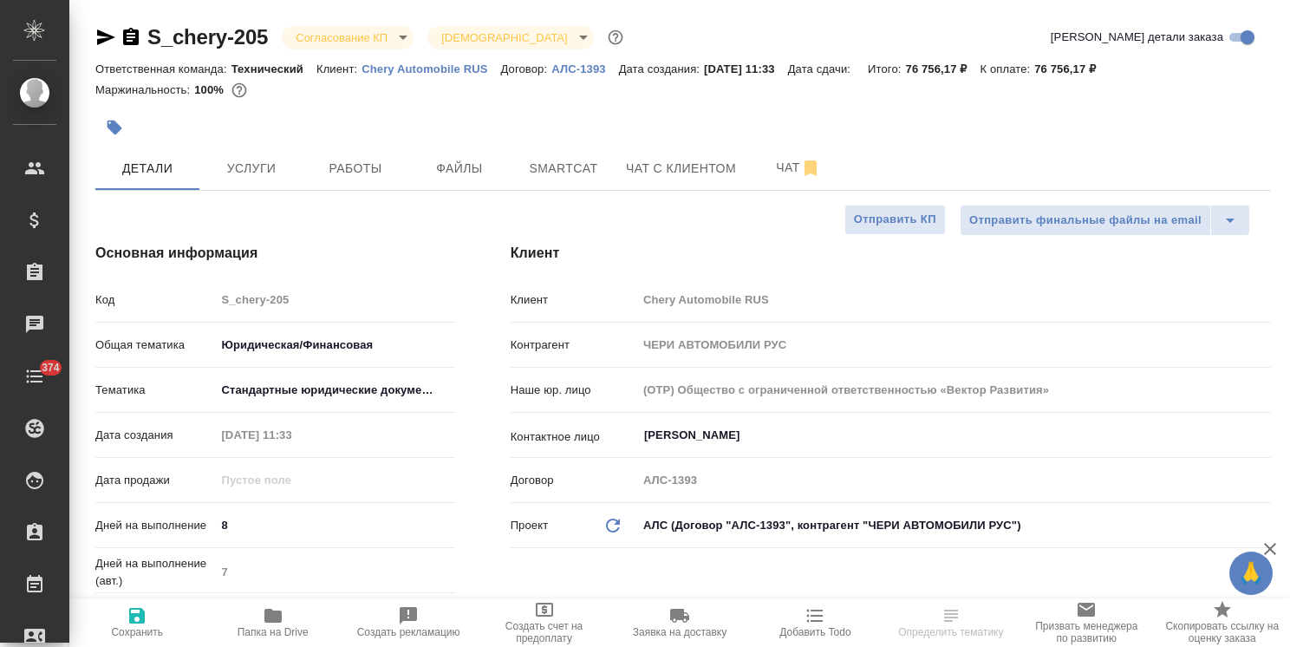
type textarea "x"
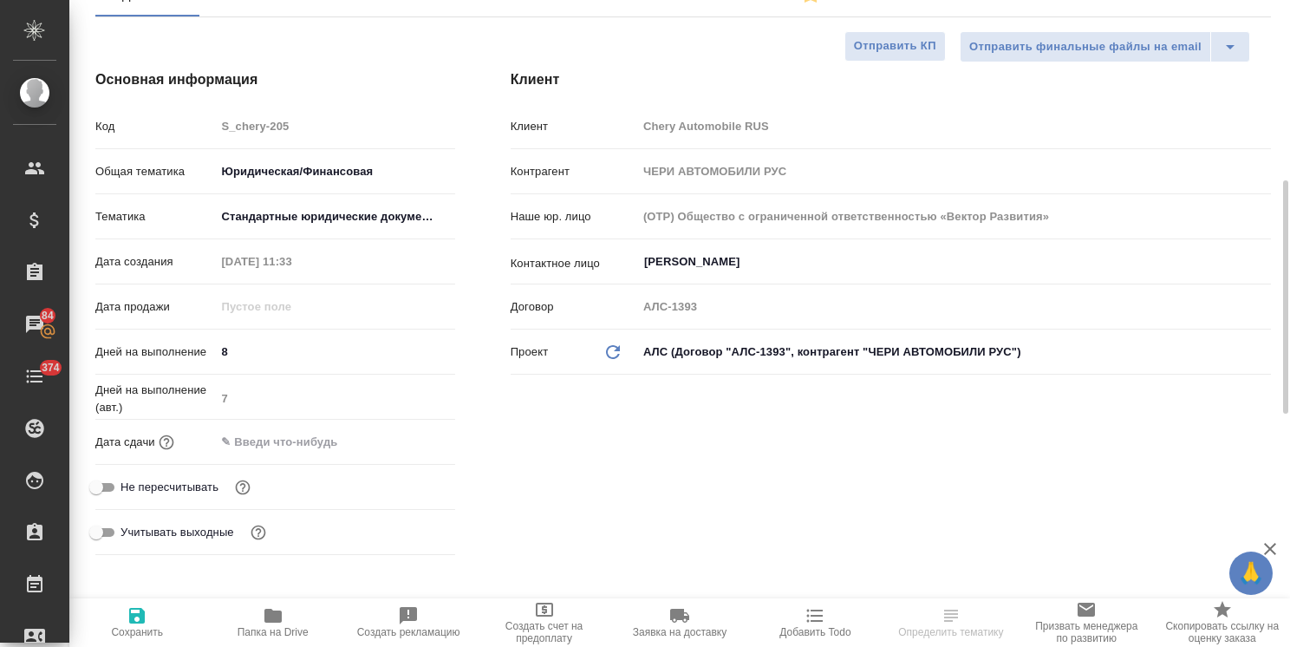
scroll to position [260, 0]
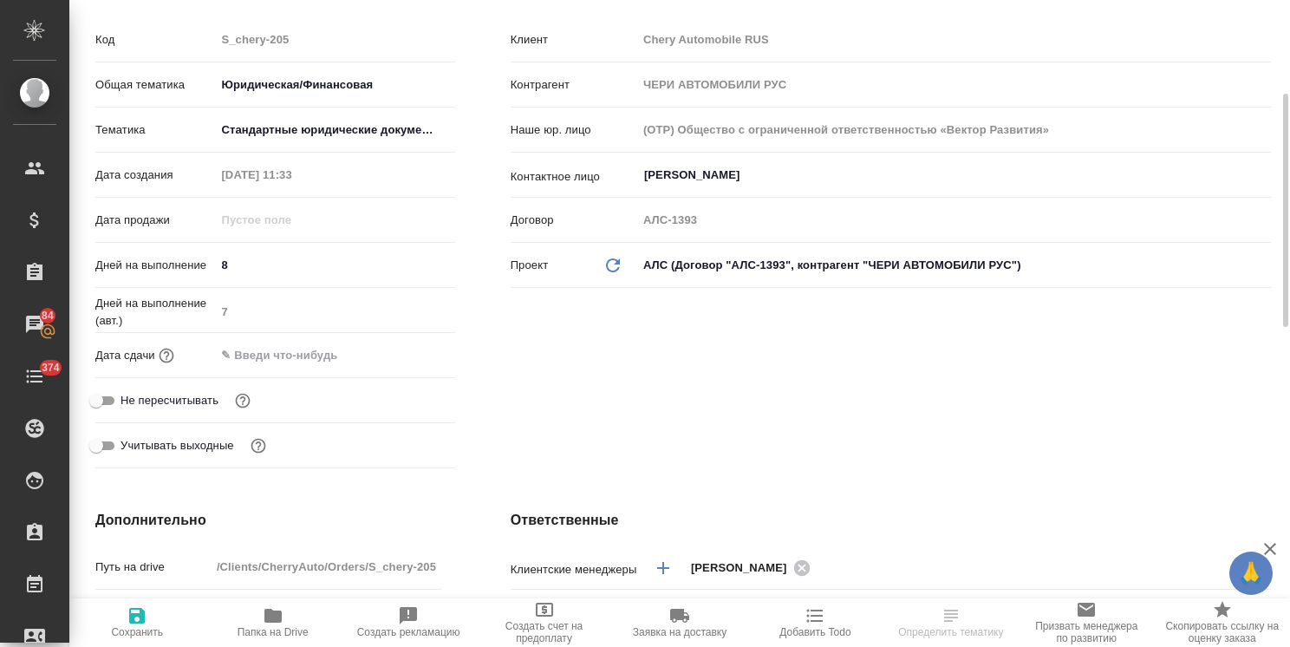
click at [314, 347] on input "text" at bounding box center [291, 354] width 152 height 25
click at [403, 354] on icon "button" at bounding box center [404, 353] width 21 height 21
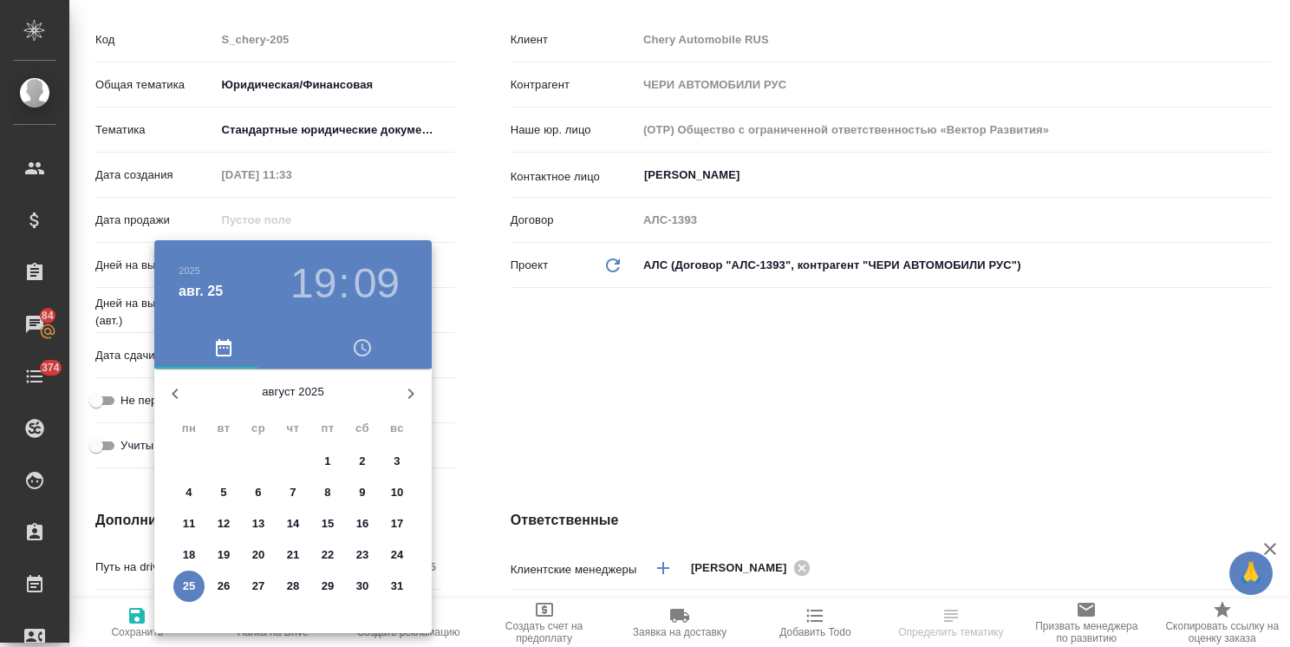
click at [409, 397] on icon "button" at bounding box center [411, 393] width 6 height 10
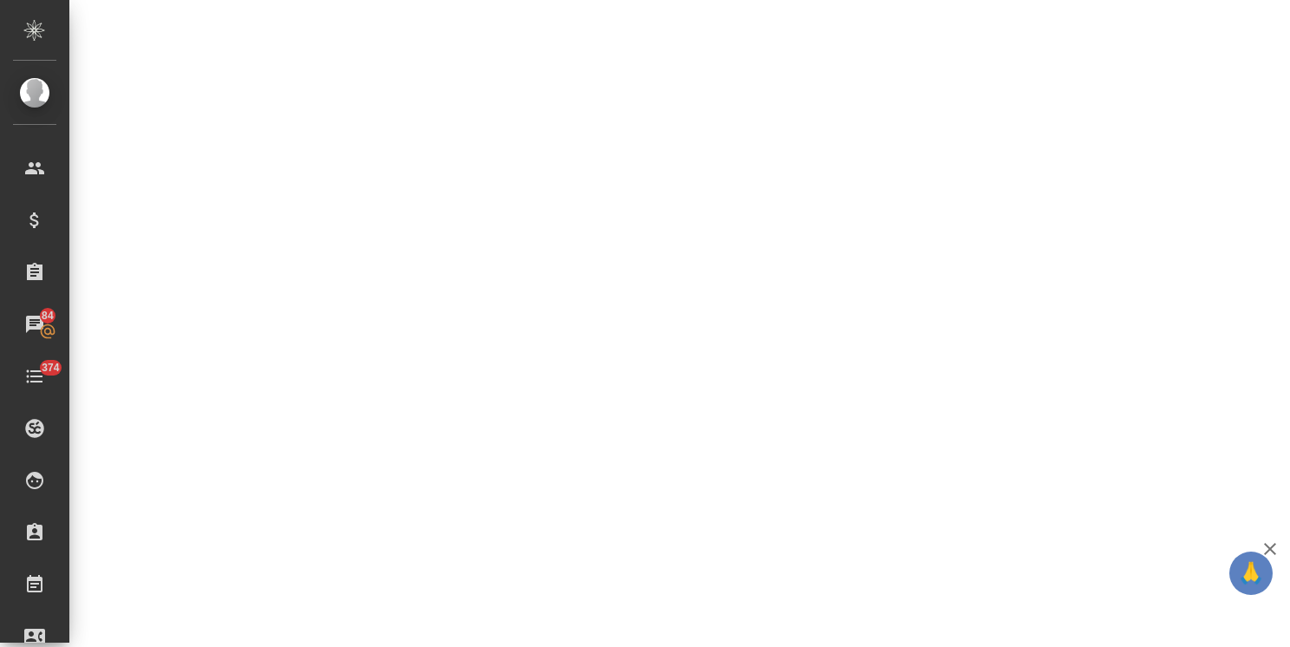
select select "RU"
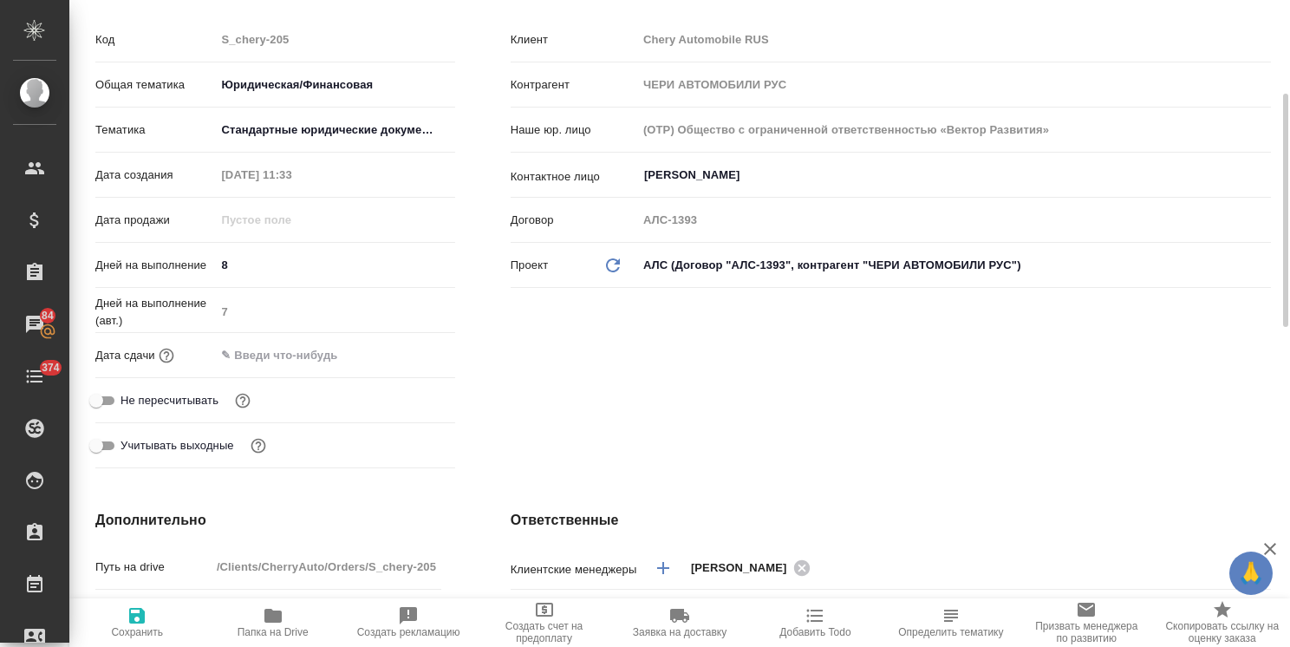
type textarea "x"
click at [295, 349] on input "text" at bounding box center [292, 354] width 152 height 25
click at [395, 353] on icon "button" at bounding box center [404, 354] width 21 height 21
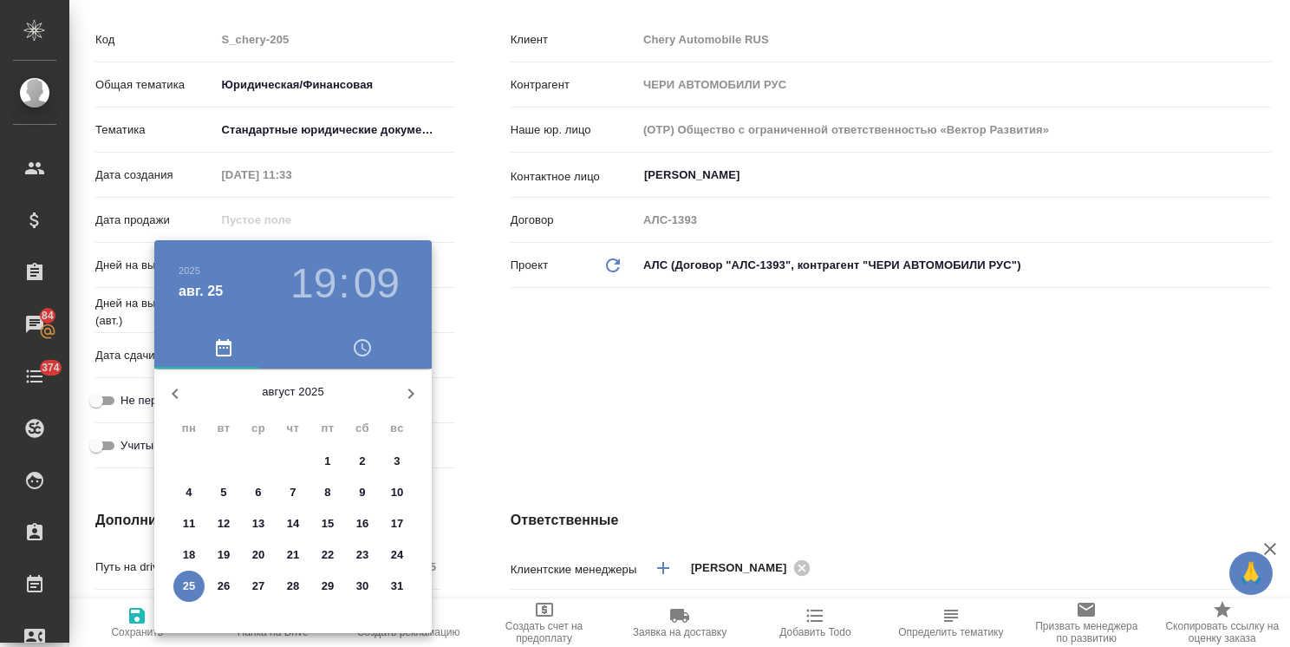
click at [412, 397] on icon "button" at bounding box center [410, 393] width 21 height 21
click at [291, 457] on p "4" at bounding box center [292, 460] width 6 height 17
type input "04.09.2025 19:09"
type textarea "x"
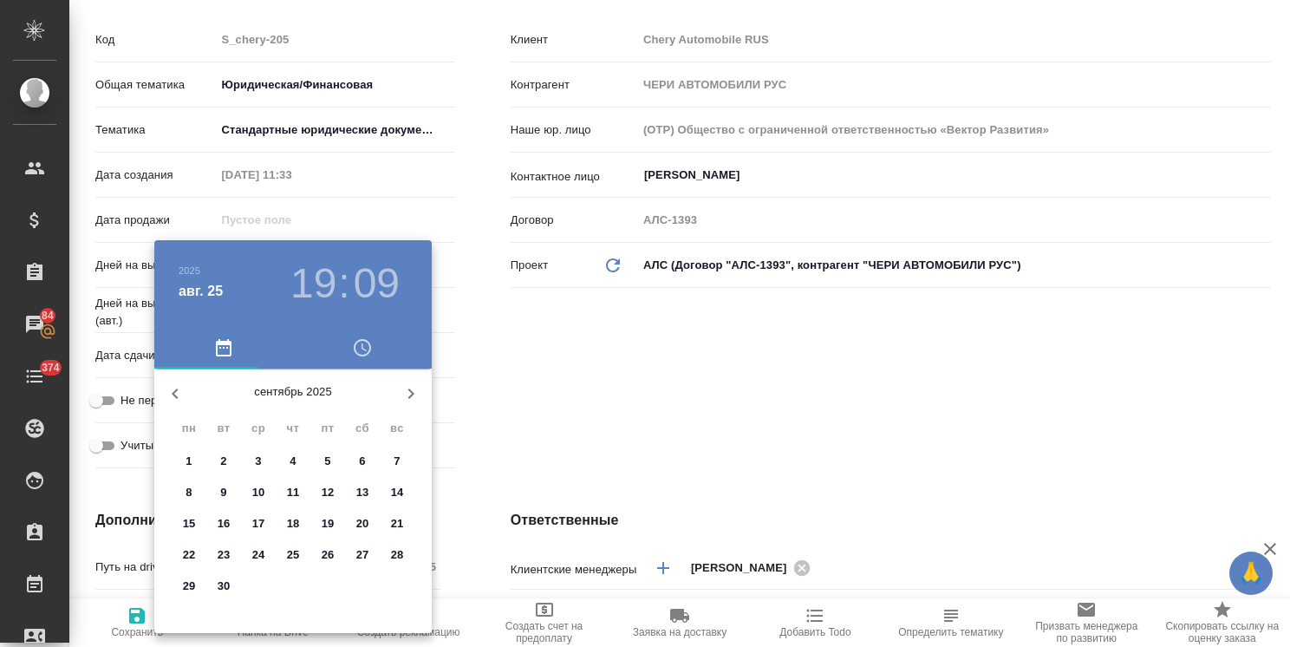
type textarea "x"
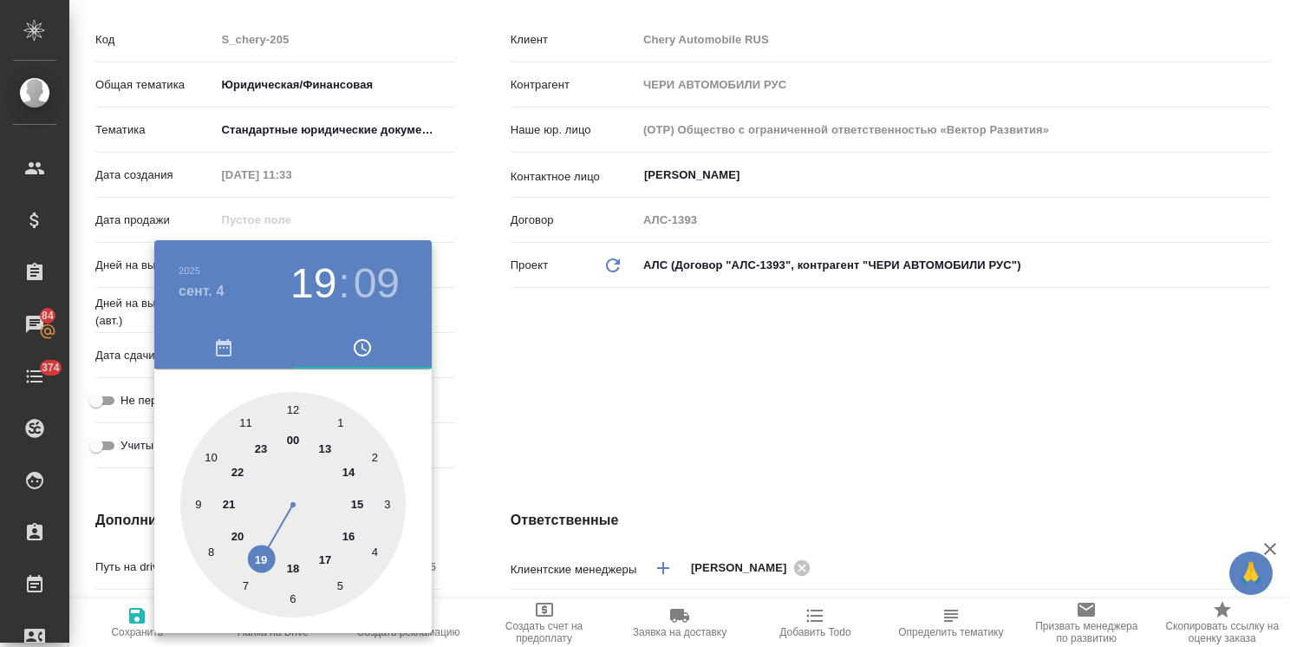
click at [496, 424] on div at bounding box center [645, 323] width 1290 height 647
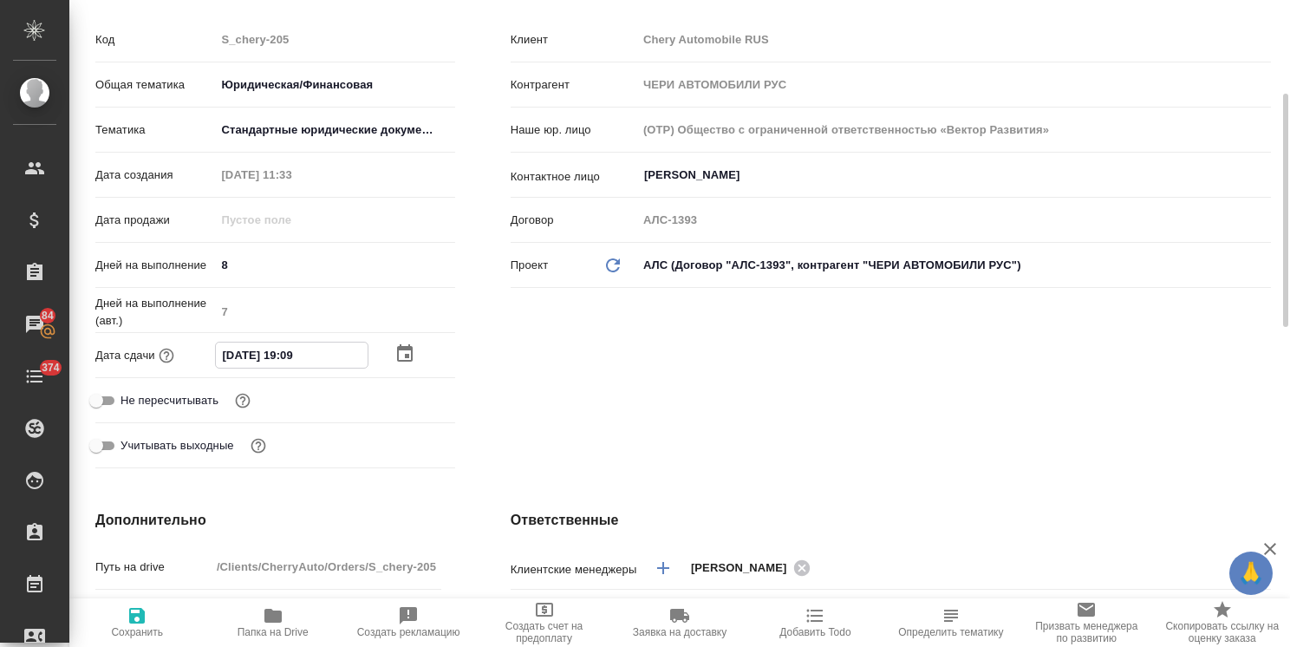
click at [290, 360] on input "04.09.2025 19:09" at bounding box center [292, 354] width 152 height 25
type input "04.09.2025 17:09"
type textarea "x"
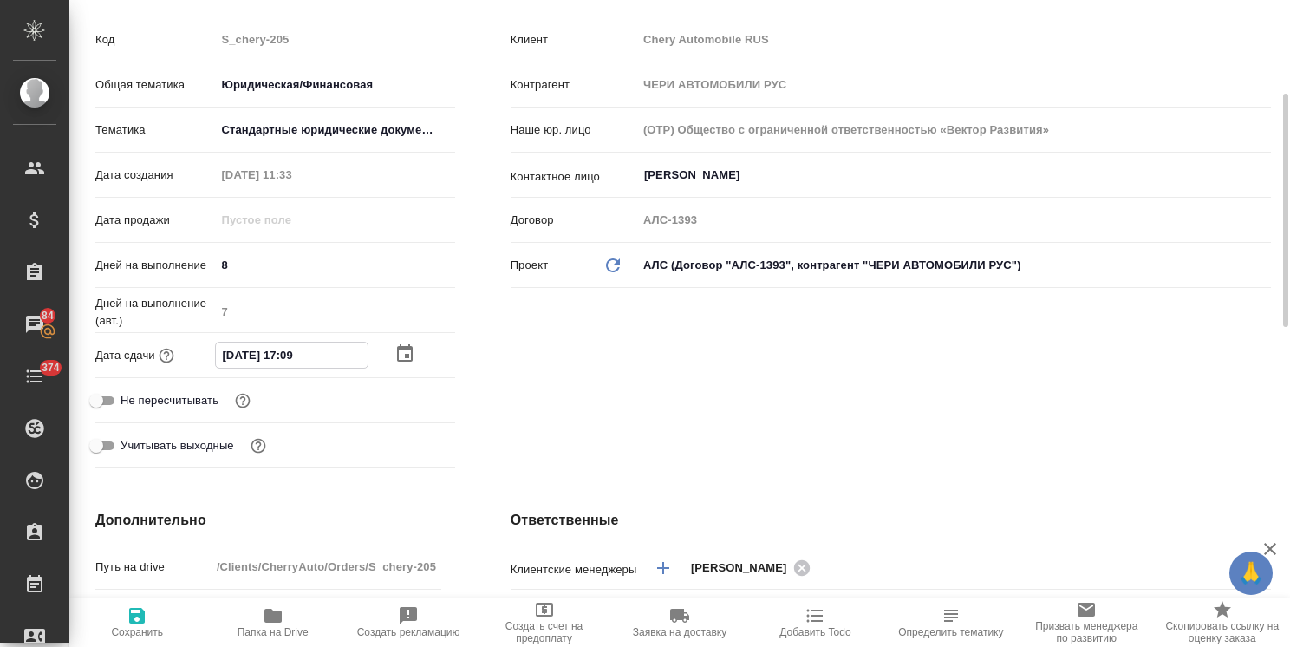
drag, startPoint x: 313, startPoint y: 355, endPoint x: 299, endPoint y: 359, distance: 14.3
click at [299, 359] on input "04.09.2025 17:09" at bounding box center [292, 354] width 152 height 25
type input "04.09.2025 17:0_"
type textarea "x"
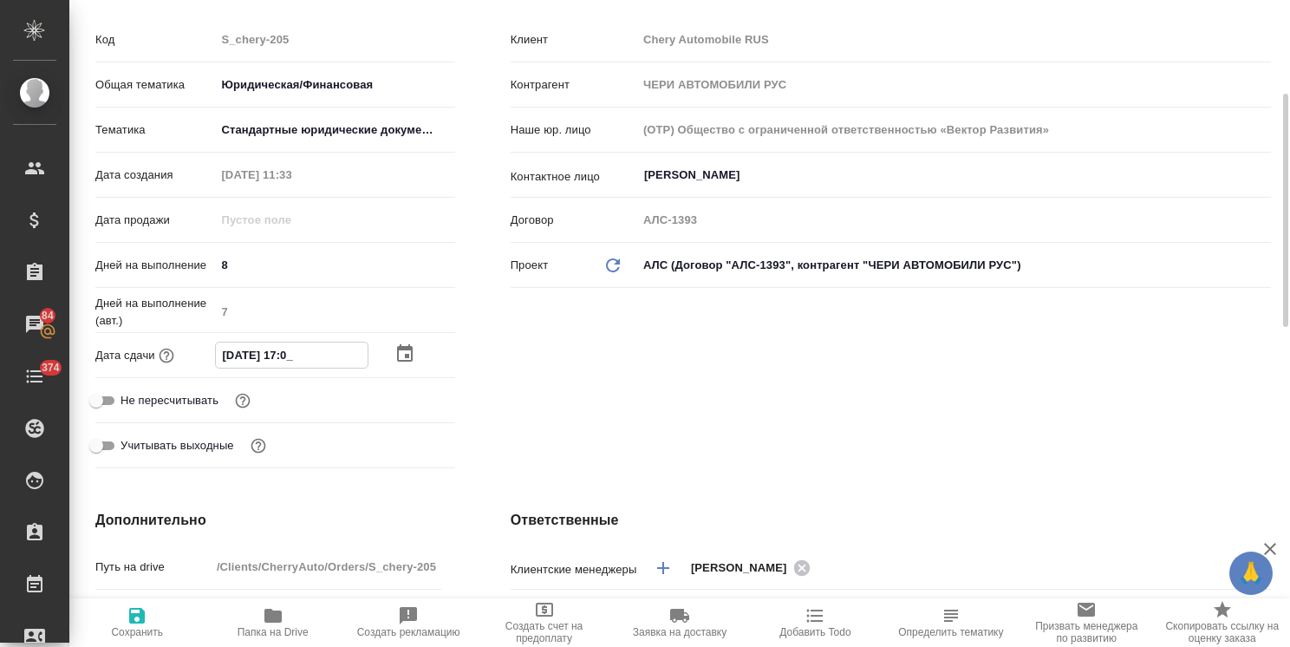
type textarea "x"
type input "04.09.2025 17:00"
type textarea "x"
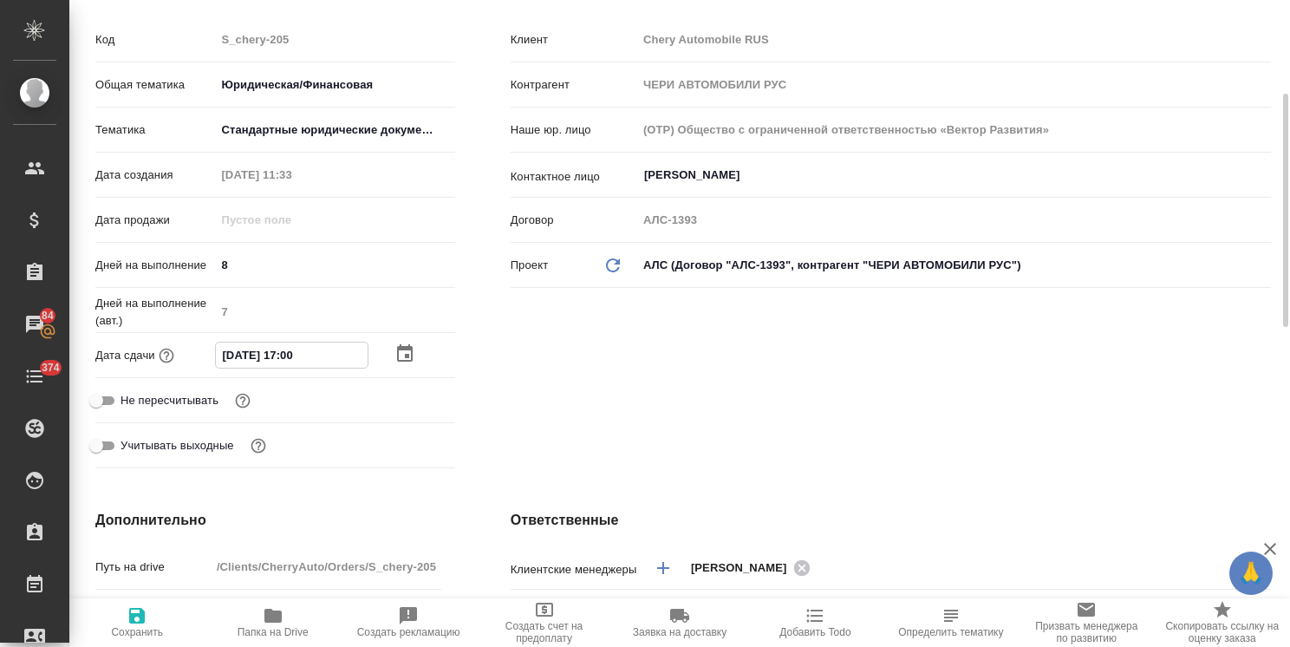
type input "04.09.2025 17:00"
click at [141, 627] on span "Сохранить" at bounding box center [137, 632] width 52 height 12
type textarea "x"
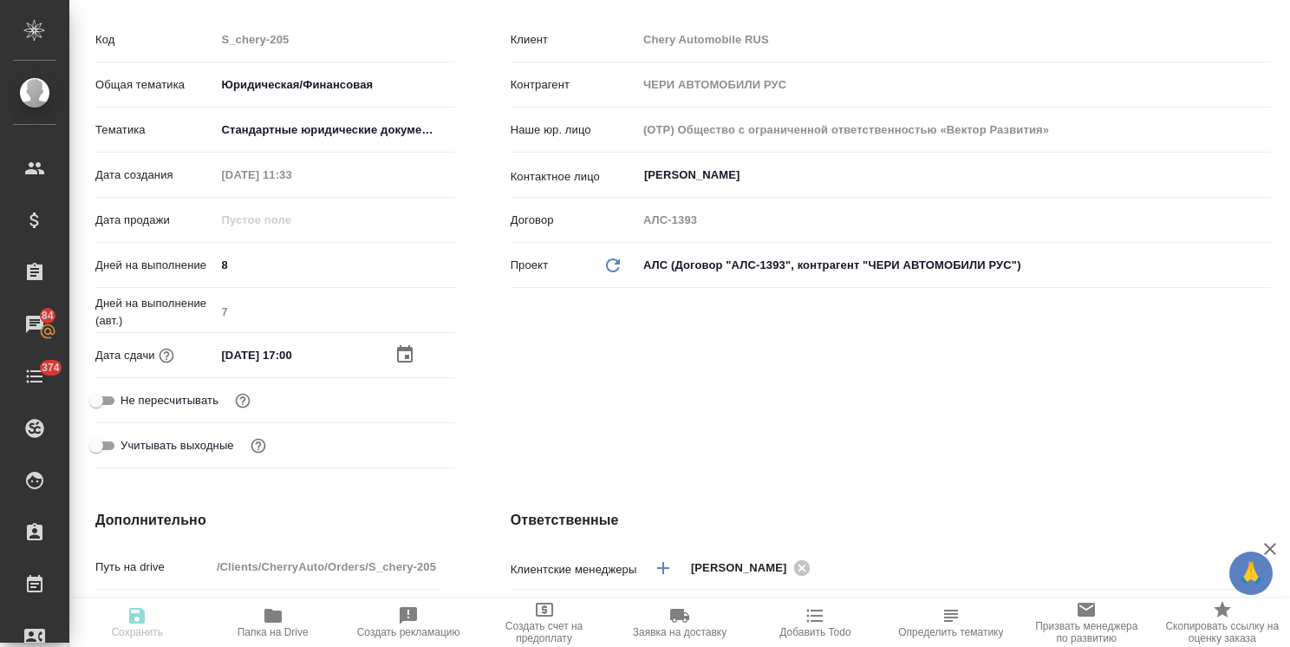
type textarea "x"
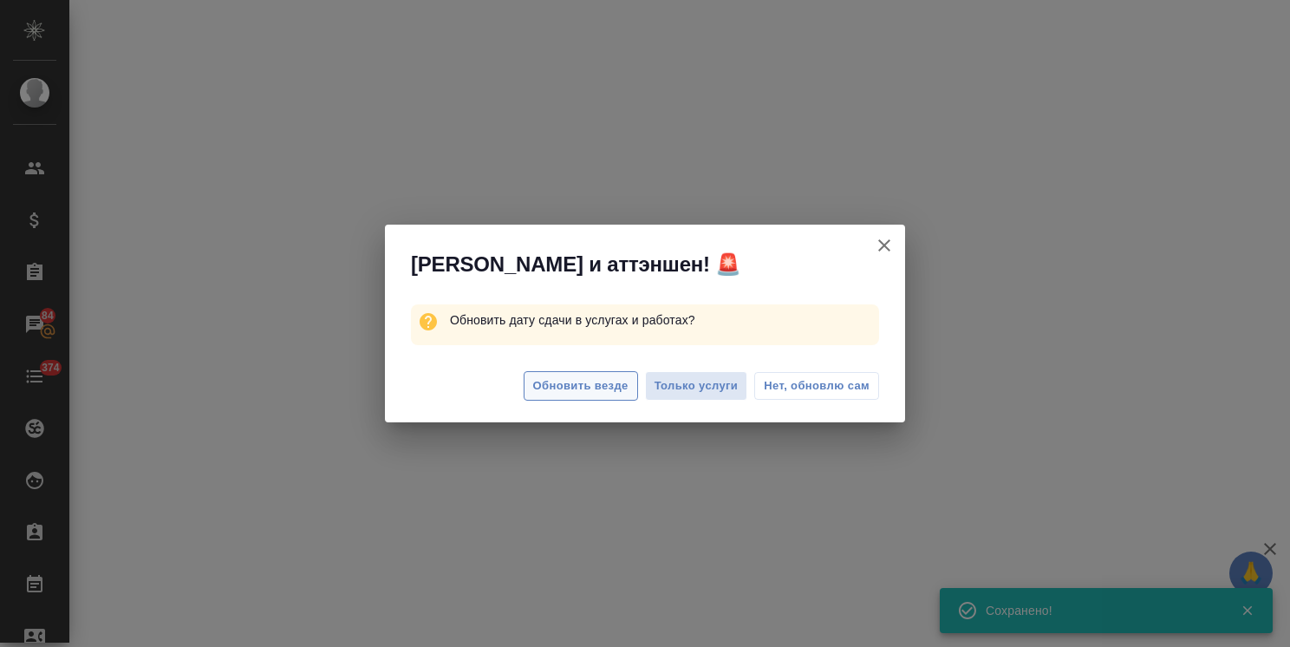
click at [585, 389] on span "Обновить везде" at bounding box center [580, 386] width 95 height 20
select select "RU"
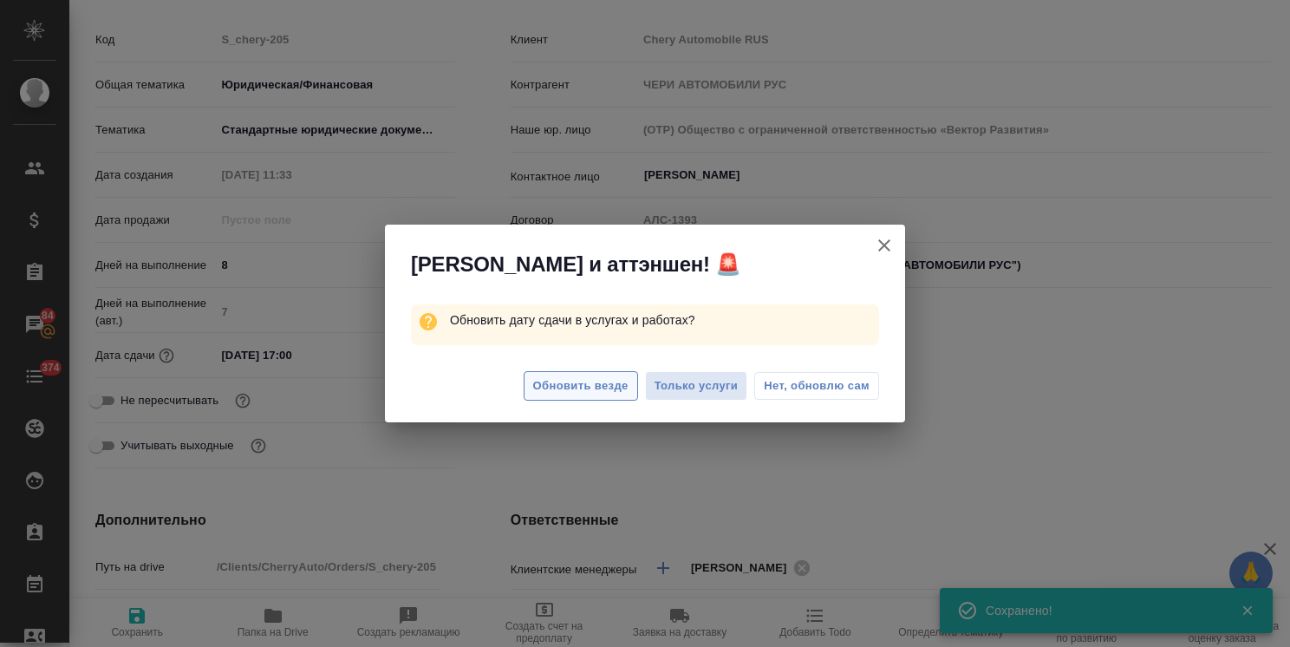
type textarea "x"
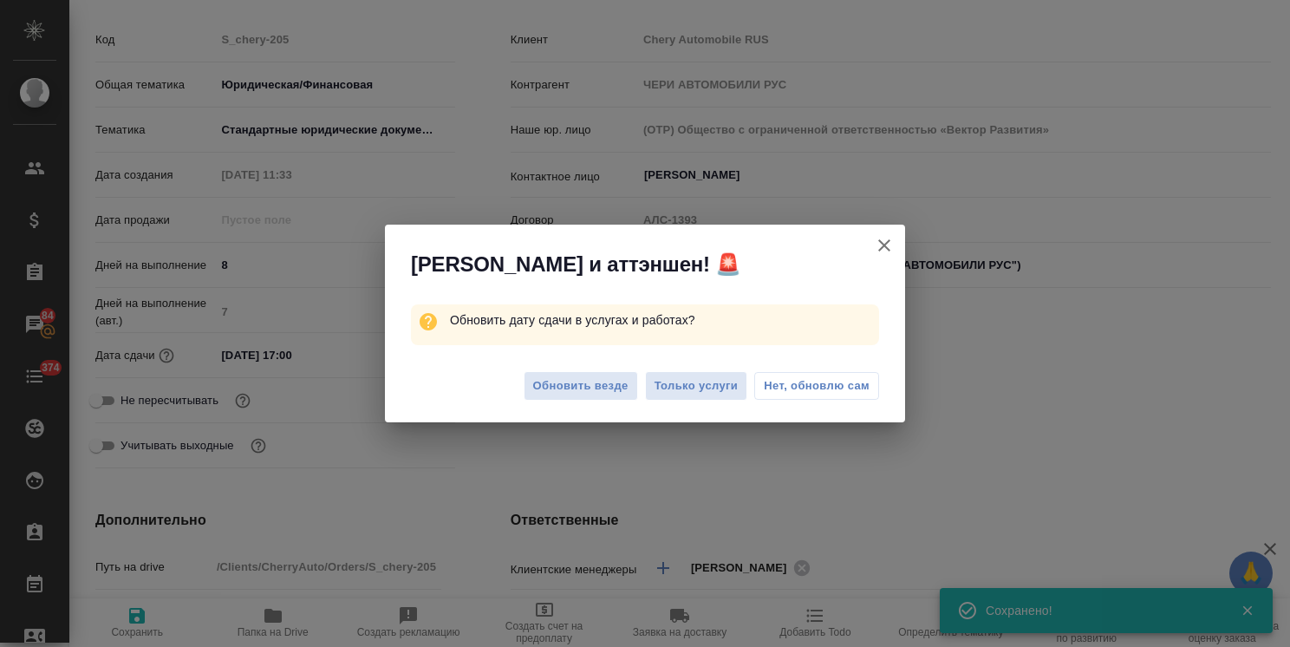
type textarea "x"
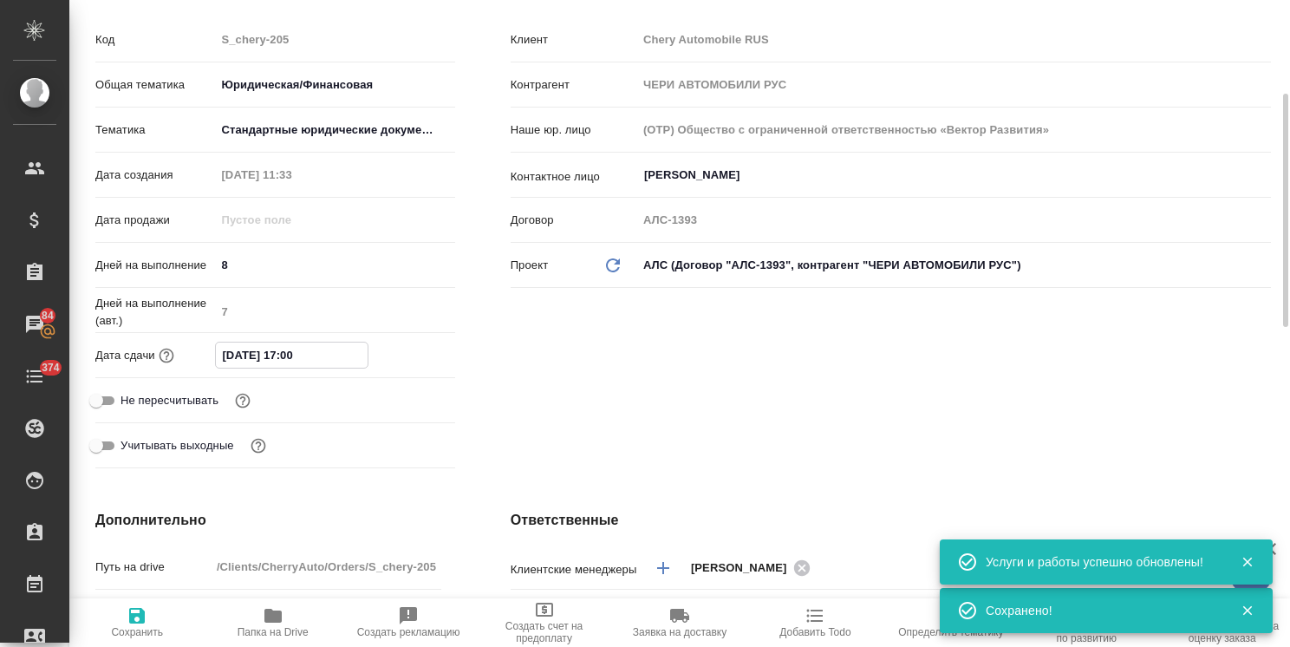
click at [354, 363] on input "04.09.2025 17:00" at bounding box center [292, 354] width 152 height 25
click at [401, 352] on icon "button" at bounding box center [404, 353] width 21 height 21
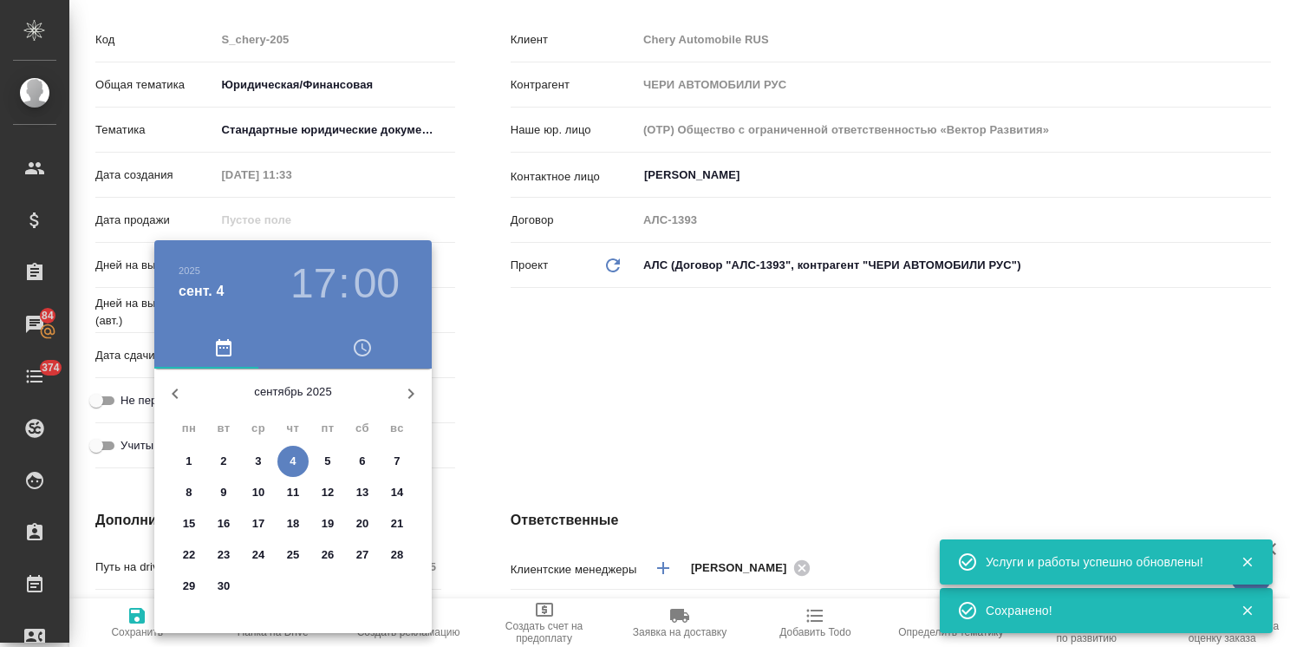
click at [174, 395] on icon "button" at bounding box center [175, 393] width 6 height 10
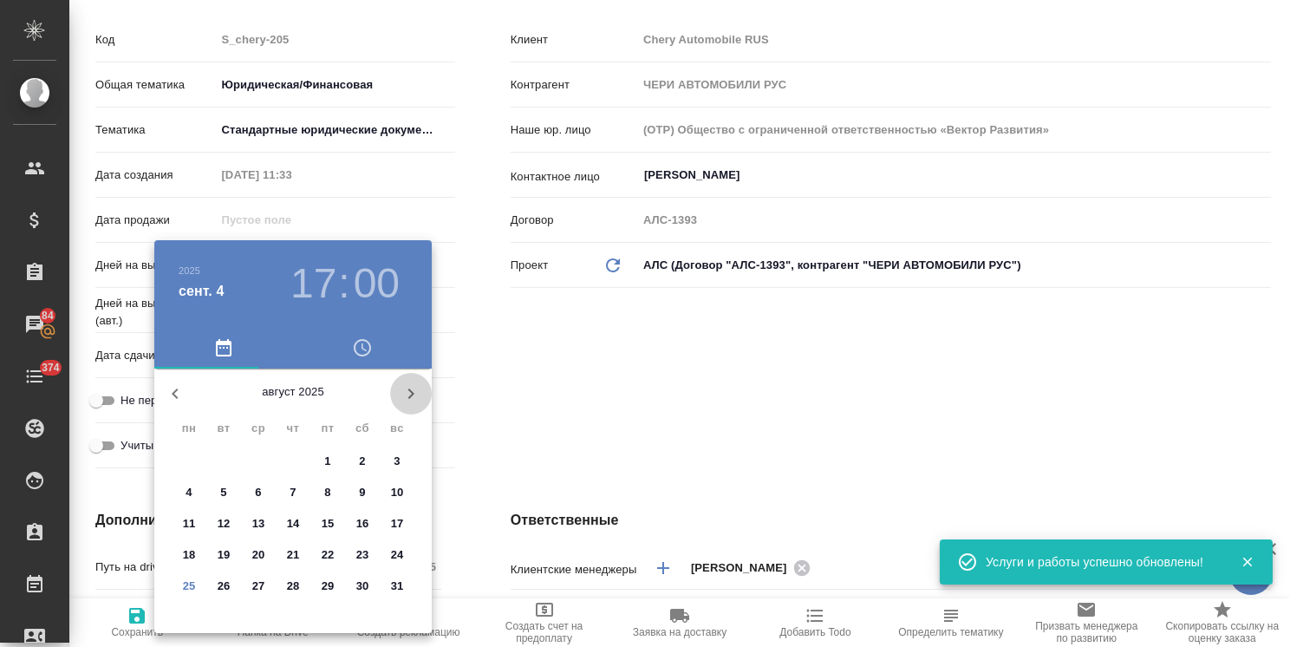
click at [412, 400] on icon "button" at bounding box center [410, 393] width 21 height 21
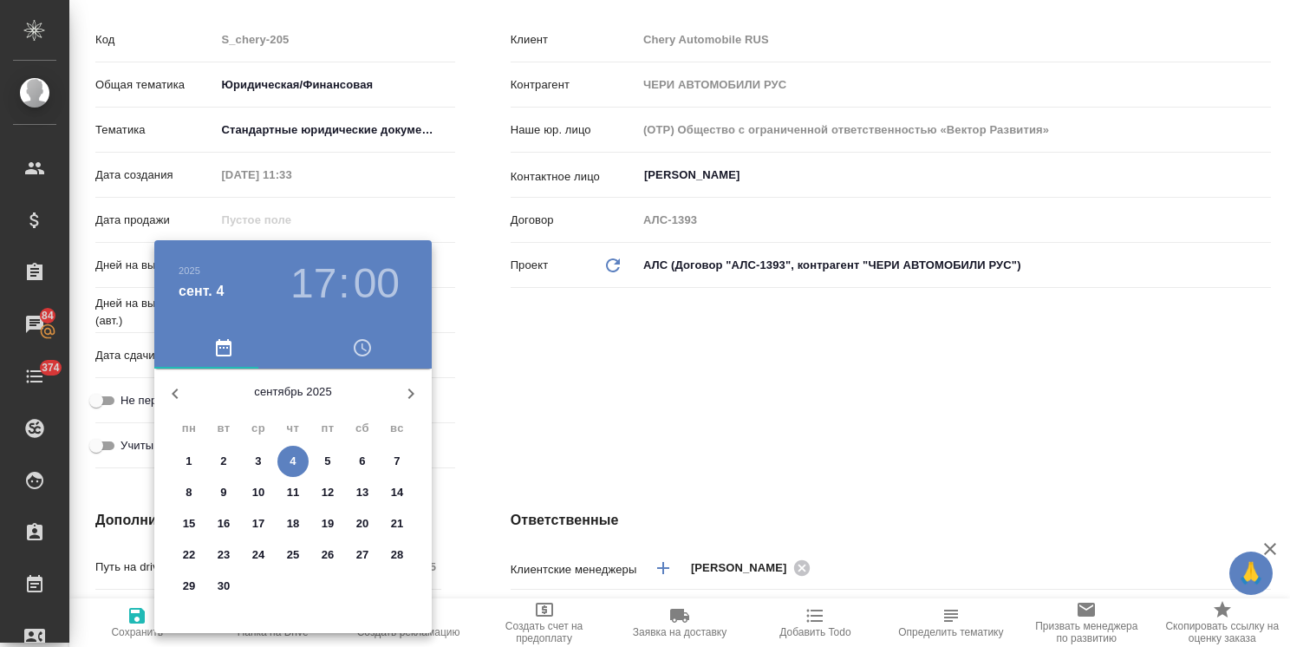
click at [513, 419] on div at bounding box center [645, 323] width 1290 height 647
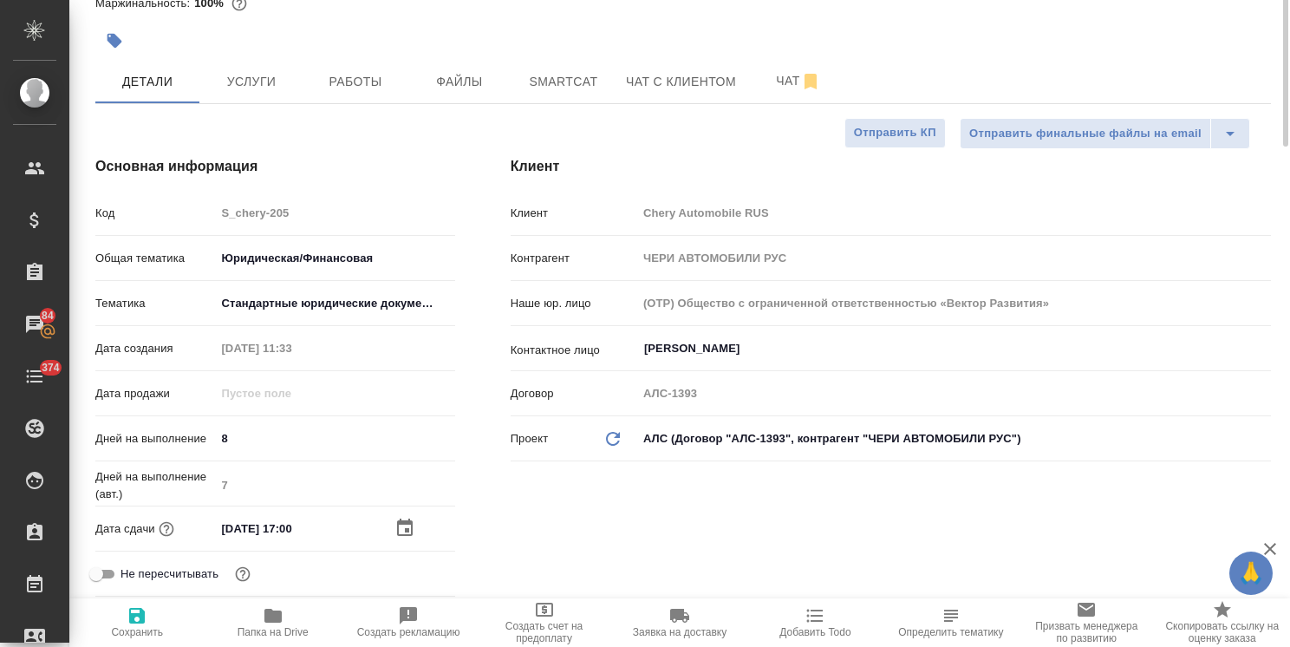
scroll to position [0, 0]
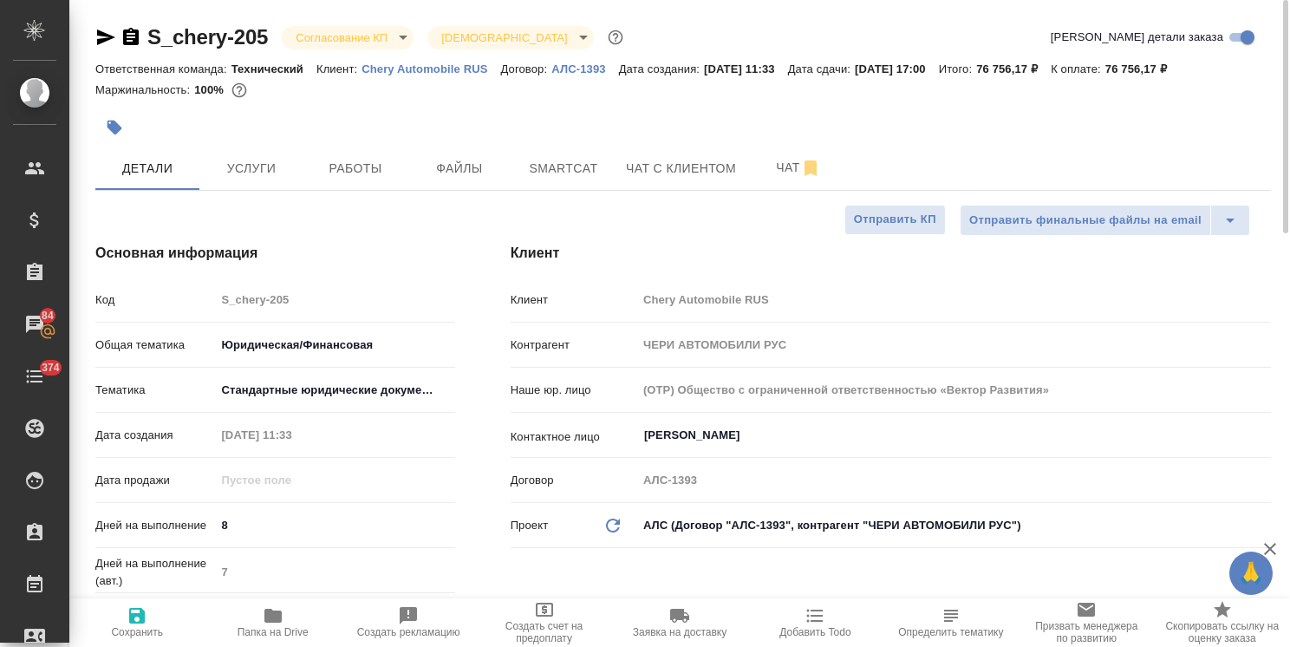
click at [362, 42] on body "🙏 .cls-1 fill:#fff; AWATERA Usmanova Olga Клиенты Спецификации Заказы 84 Чаты 3…" at bounding box center [645, 323] width 1290 height 647
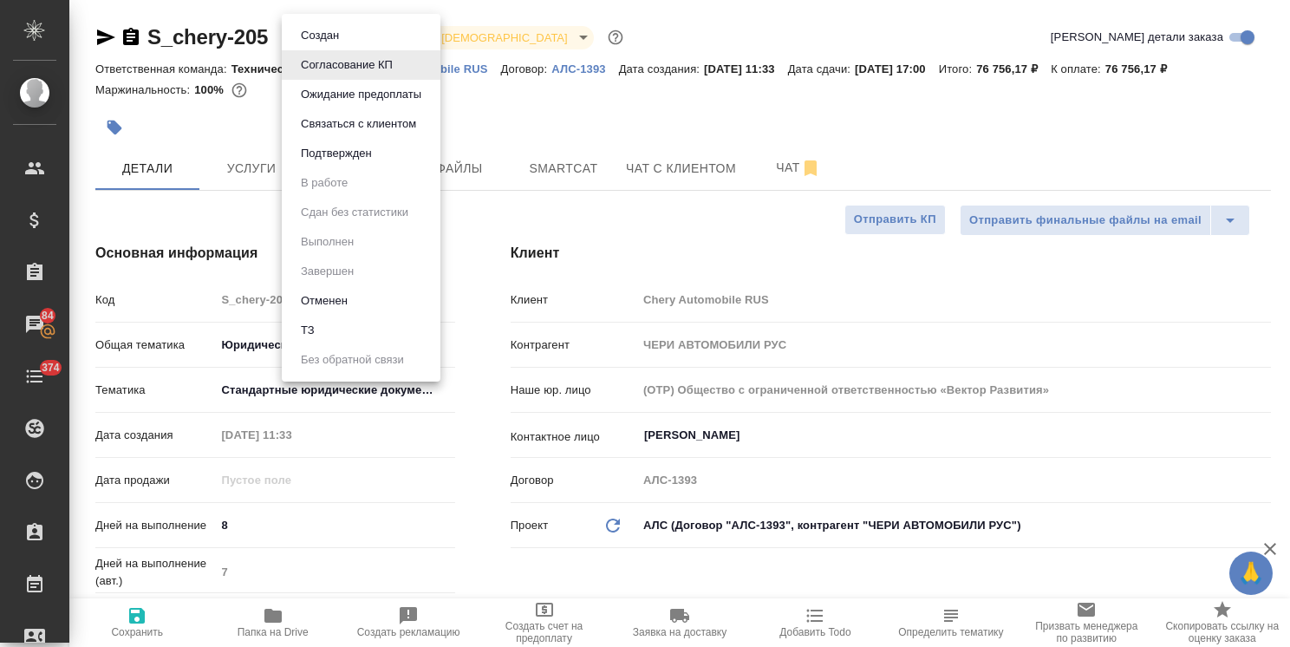
click at [330, 153] on button "Подтвержден" at bounding box center [336, 153] width 81 height 19
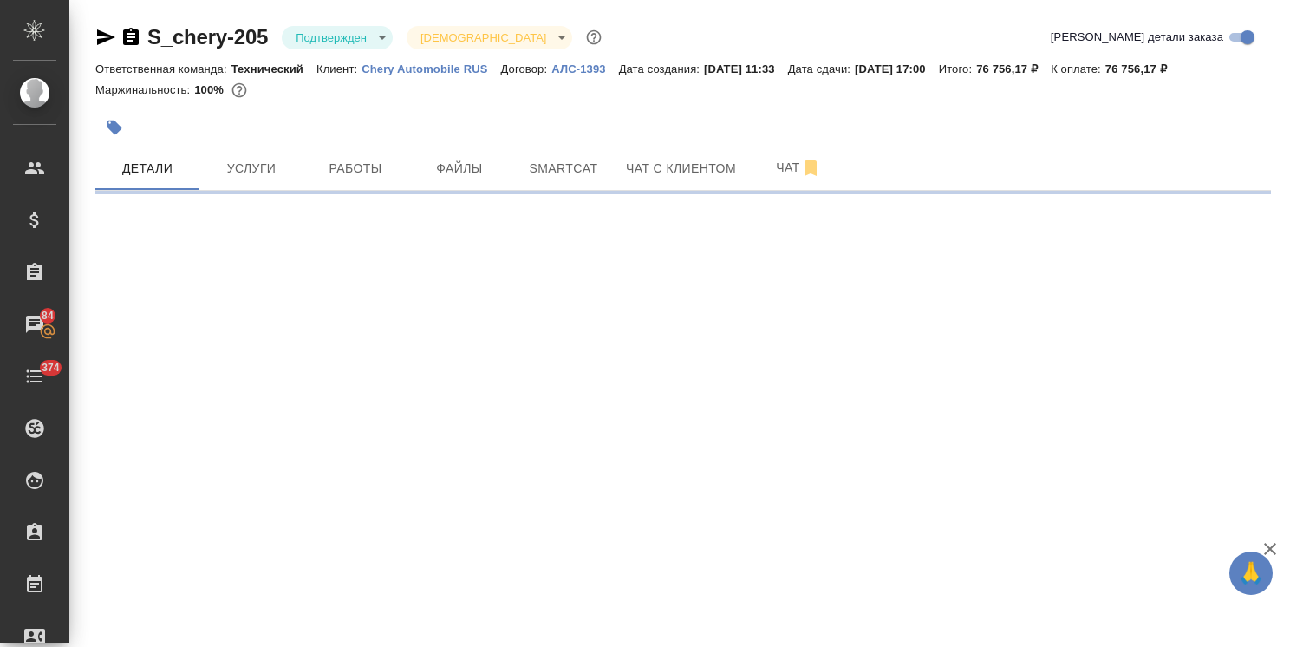
select select "RU"
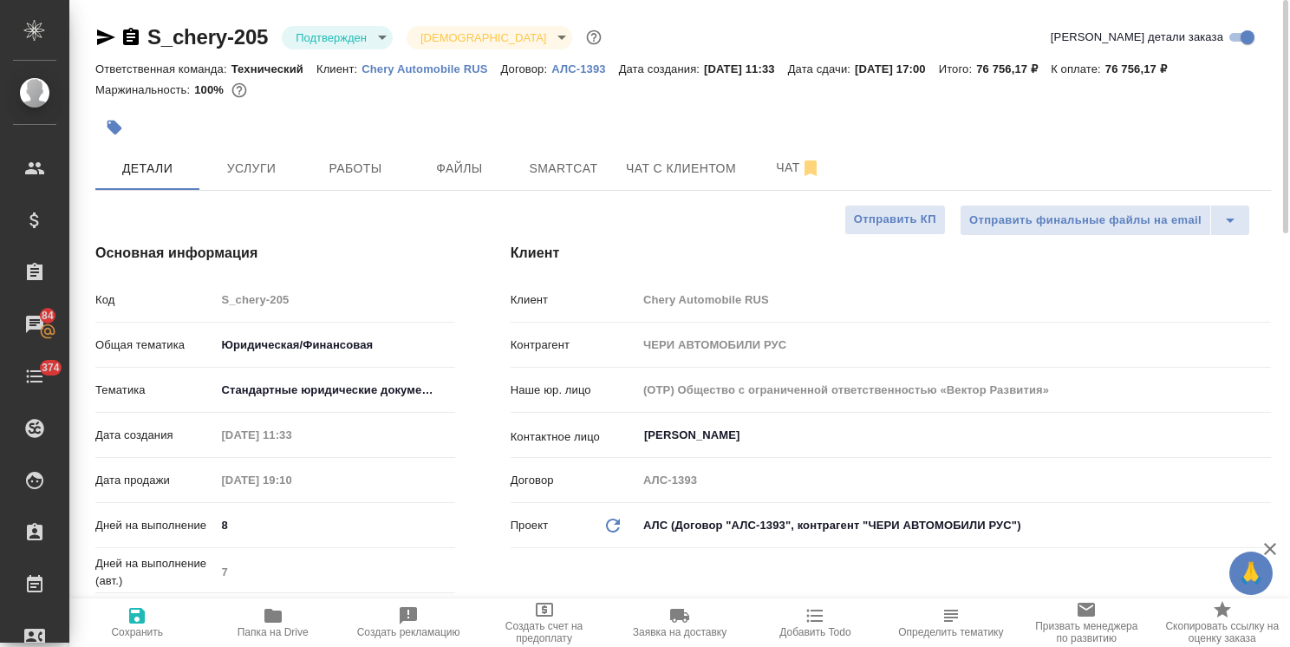
type textarea "x"
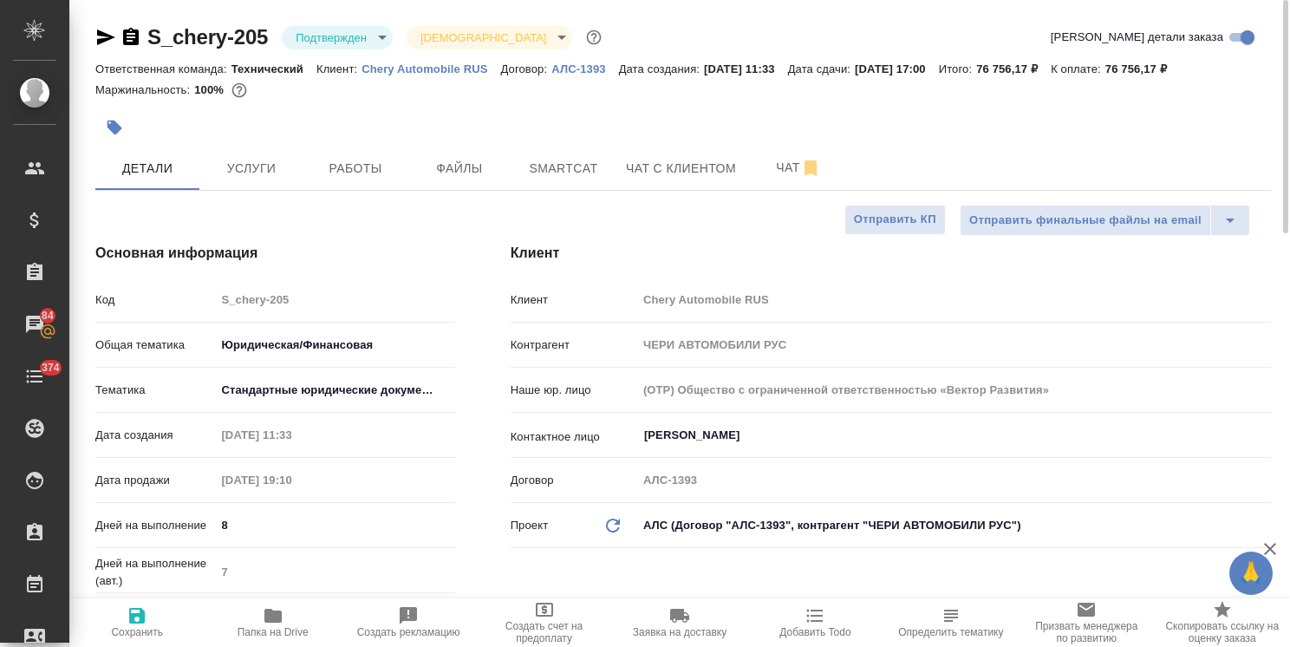
type textarea "x"
click at [232, 163] on span "Услуги" at bounding box center [251, 169] width 83 height 22
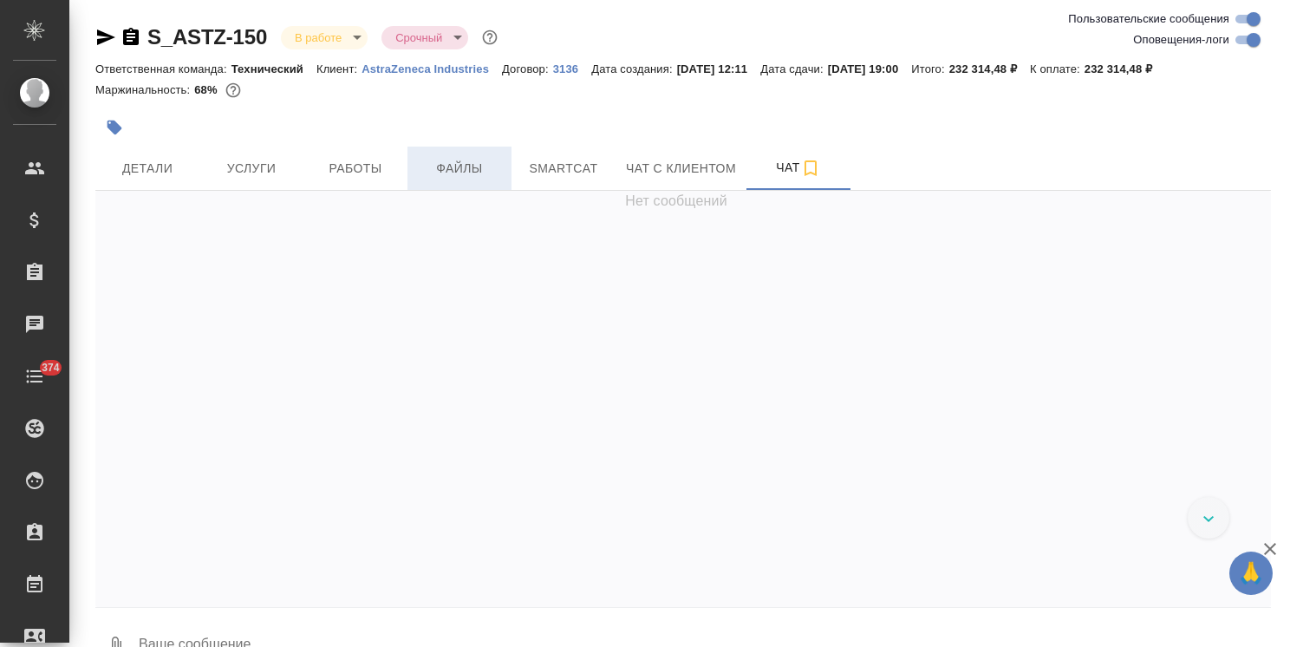
click at [475, 167] on span "Файлы" at bounding box center [459, 169] width 83 height 22
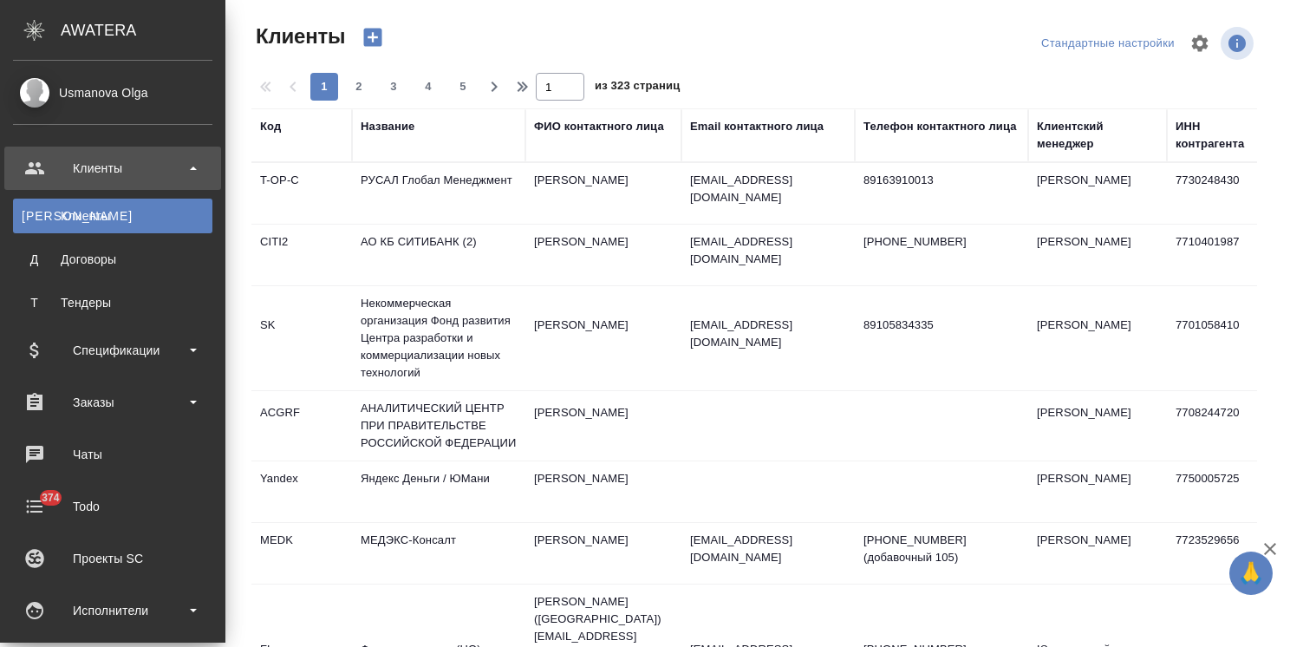
select select "RU"
click at [115, 453] on div "Чаты" at bounding box center [112, 454] width 199 height 26
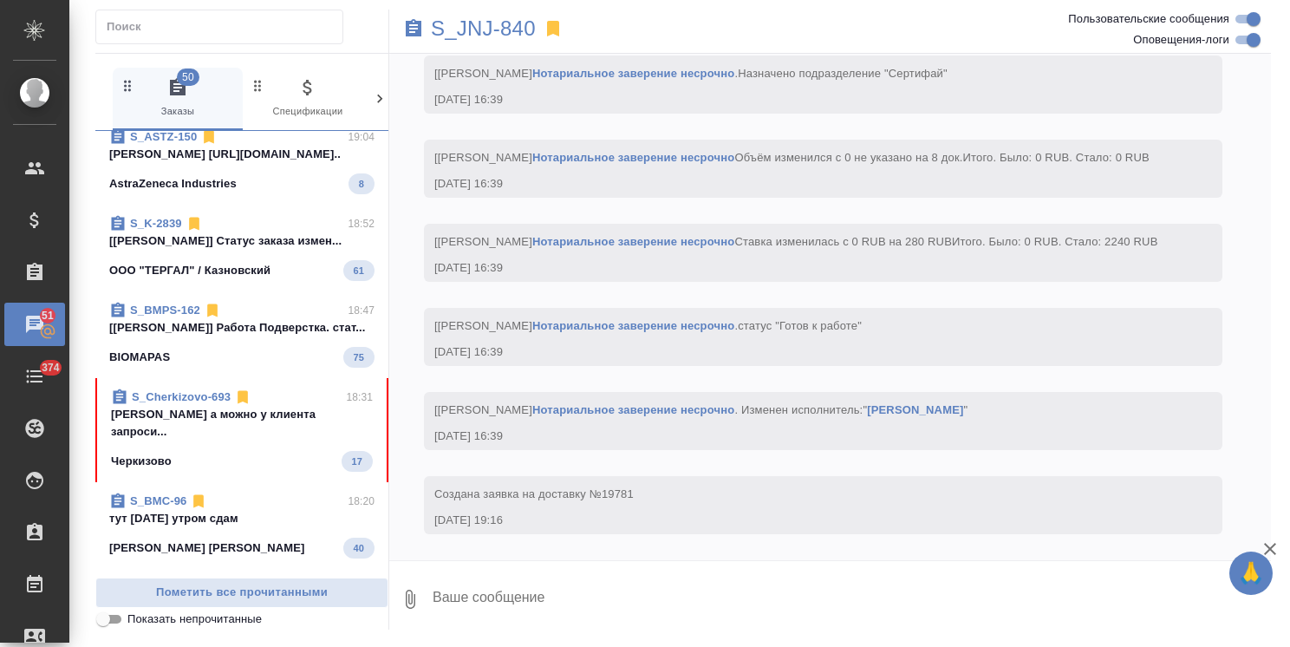
scroll to position [433, 0]
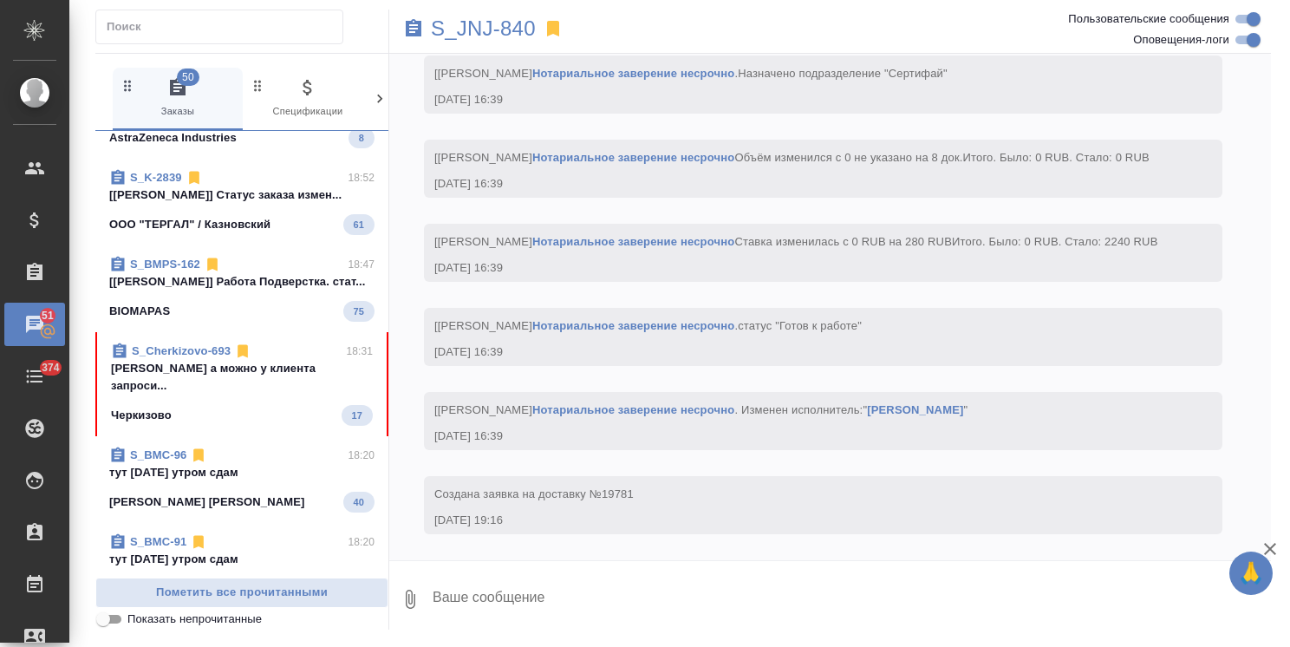
click at [223, 364] on p "[PERSON_NAME] а можно у клиента запроси..." at bounding box center [242, 377] width 262 height 35
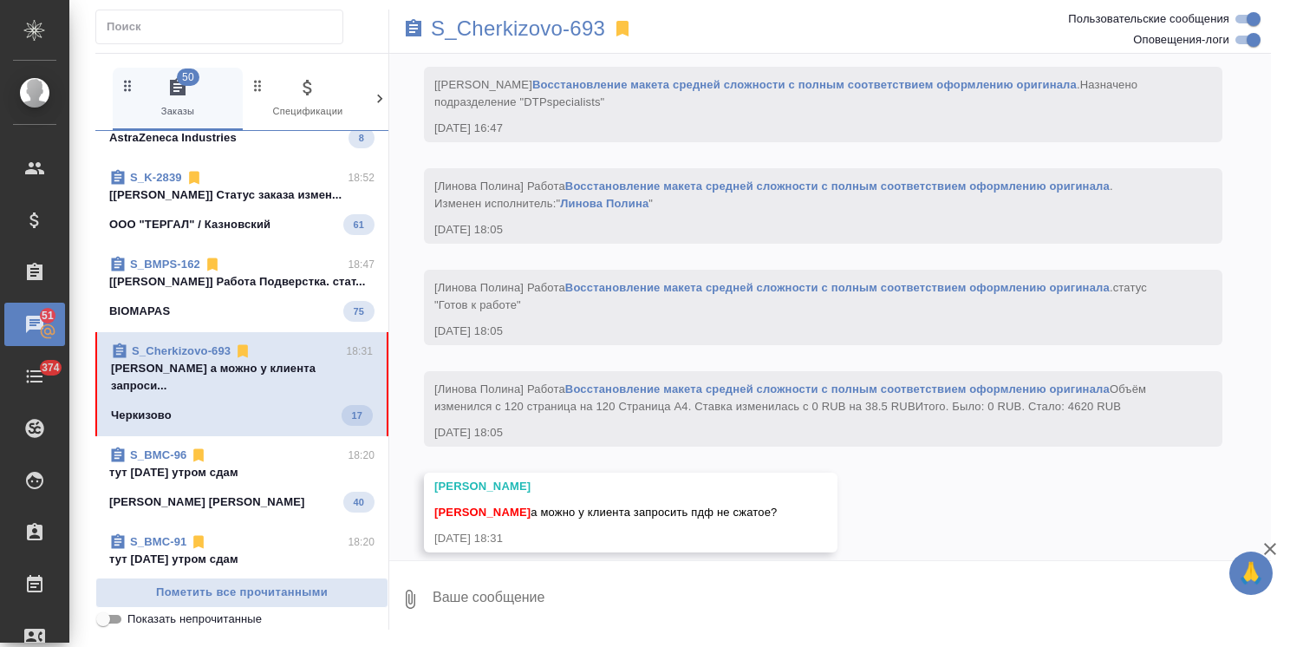
scroll to position [2520, 0]
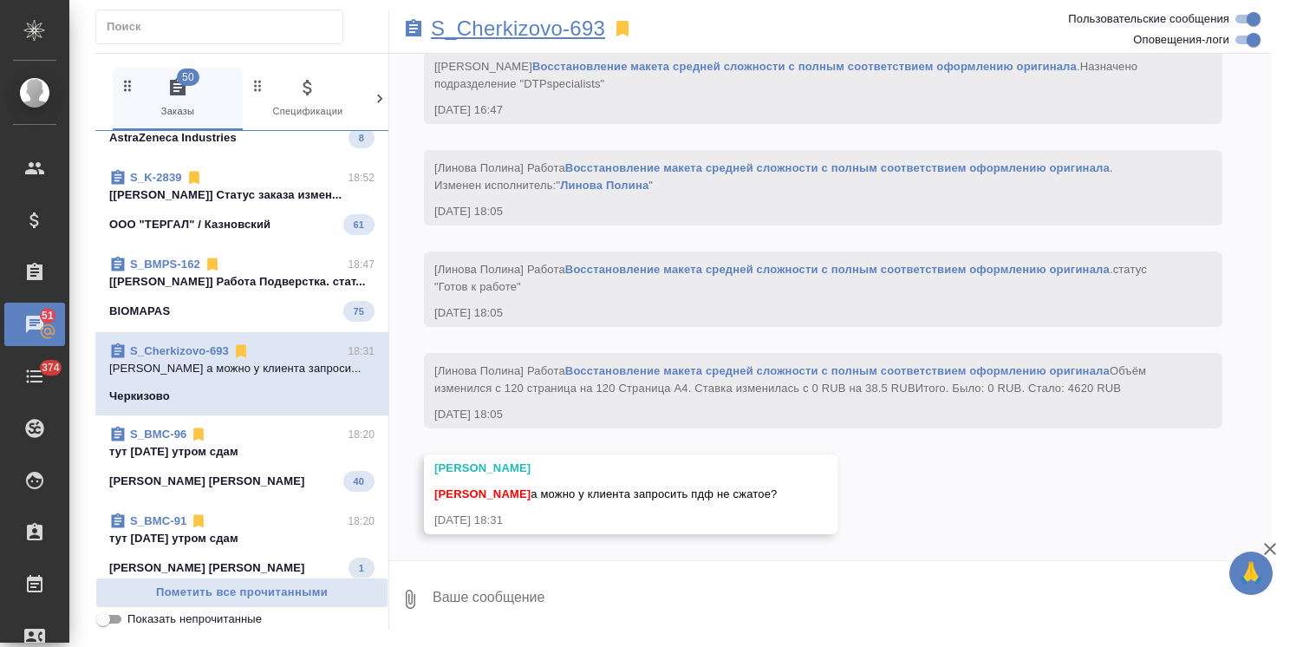
drag, startPoint x: 613, startPoint y: 18, endPoint x: 497, endPoint y: 26, distance: 115.5
click at [497, 26] on div "S_Cherkizovo-693" at bounding box center [683, 29] width 588 height 38
click at [497, 26] on p "S_Cherkizovo-693" at bounding box center [518, 28] width 174 height 17
click at [555, 580] on textarea at bounding box center [851, 598] width 840 height 59
type textarea "попробую"
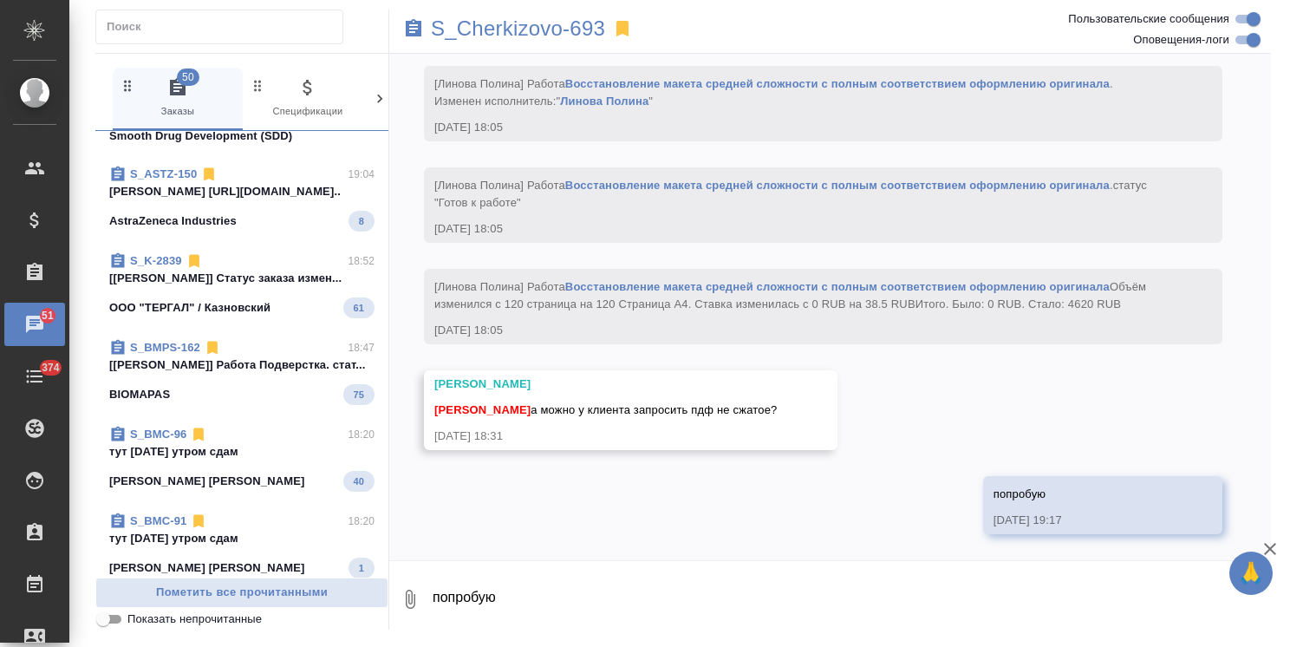
scroll to position [0, 0]
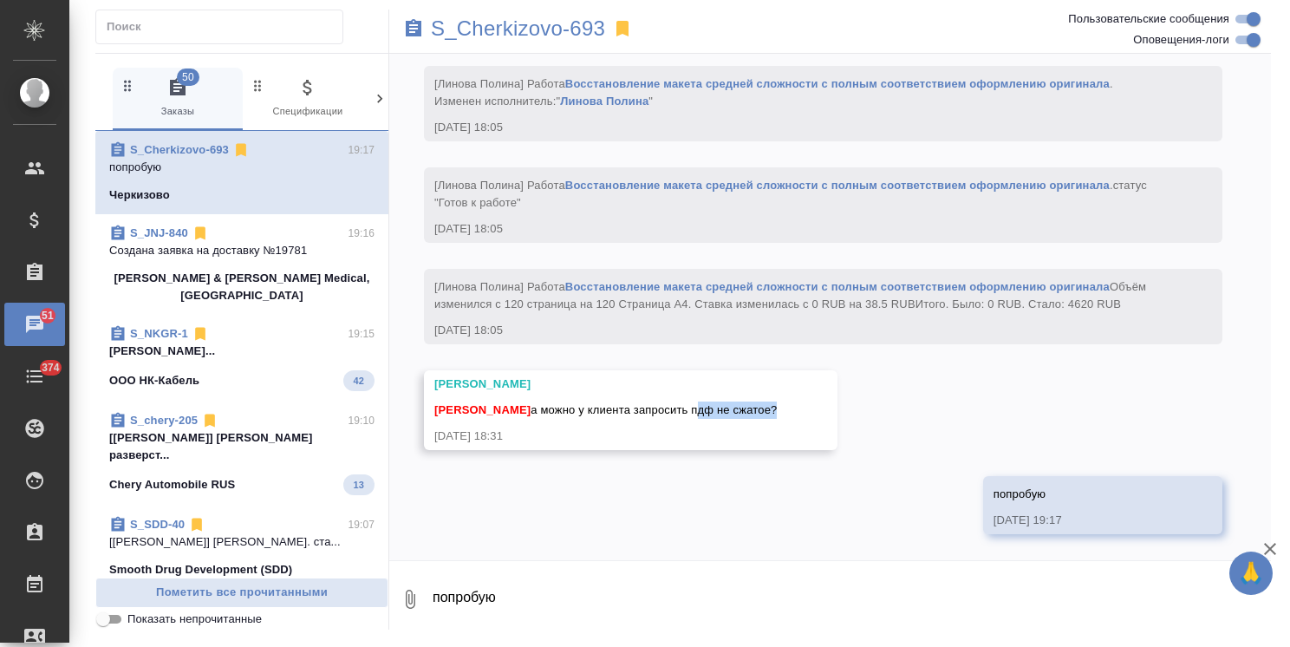
drag, startPoint x: 689, startPoint y: 411, endPoint x: 770, endPoint y: 413, distance: 80.6
click at [770, 413] on span "[PERSON_NAME] а можно у клиента запросить пдф не сжатое?" at bounding box center [605, 409] width 342 height 13
copy span "пдф не сжатое"
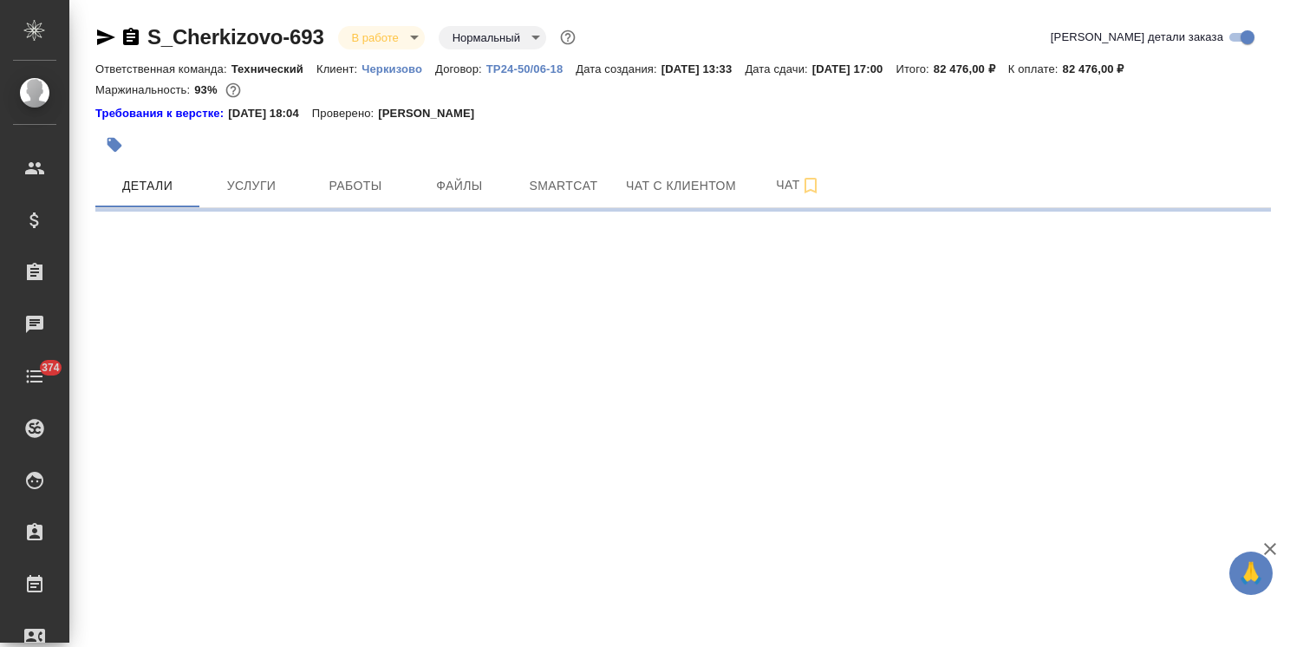
select select "RU"
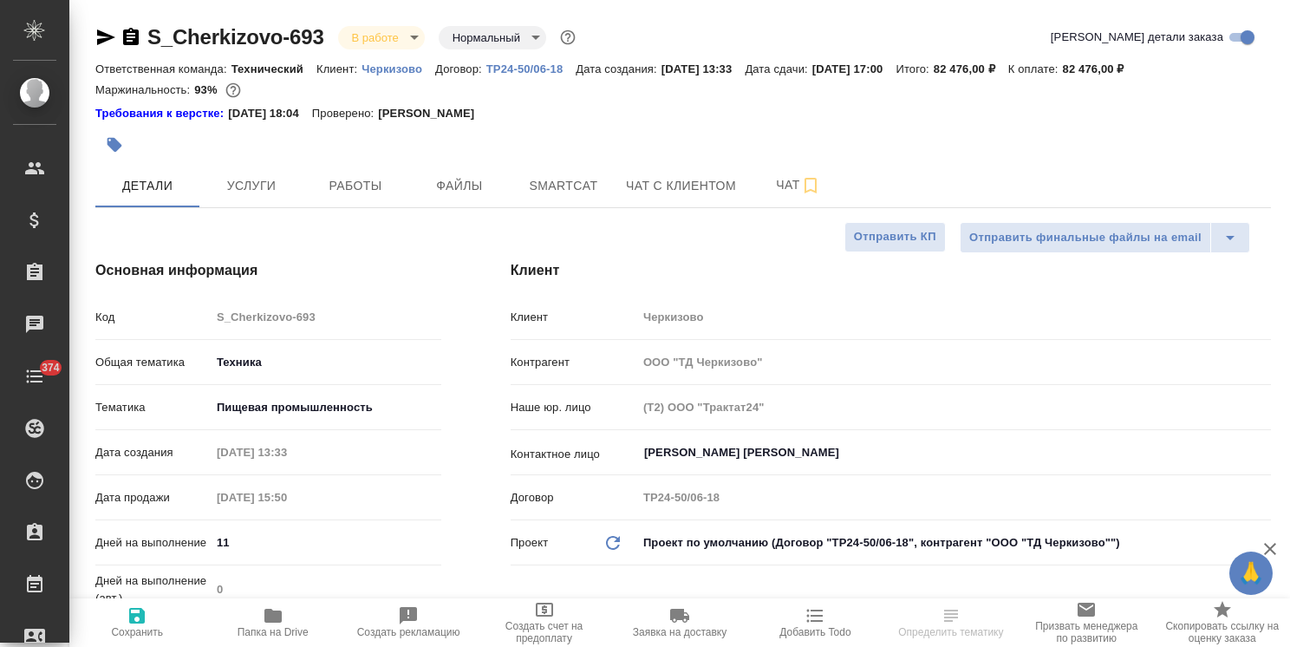
type textarea "x"
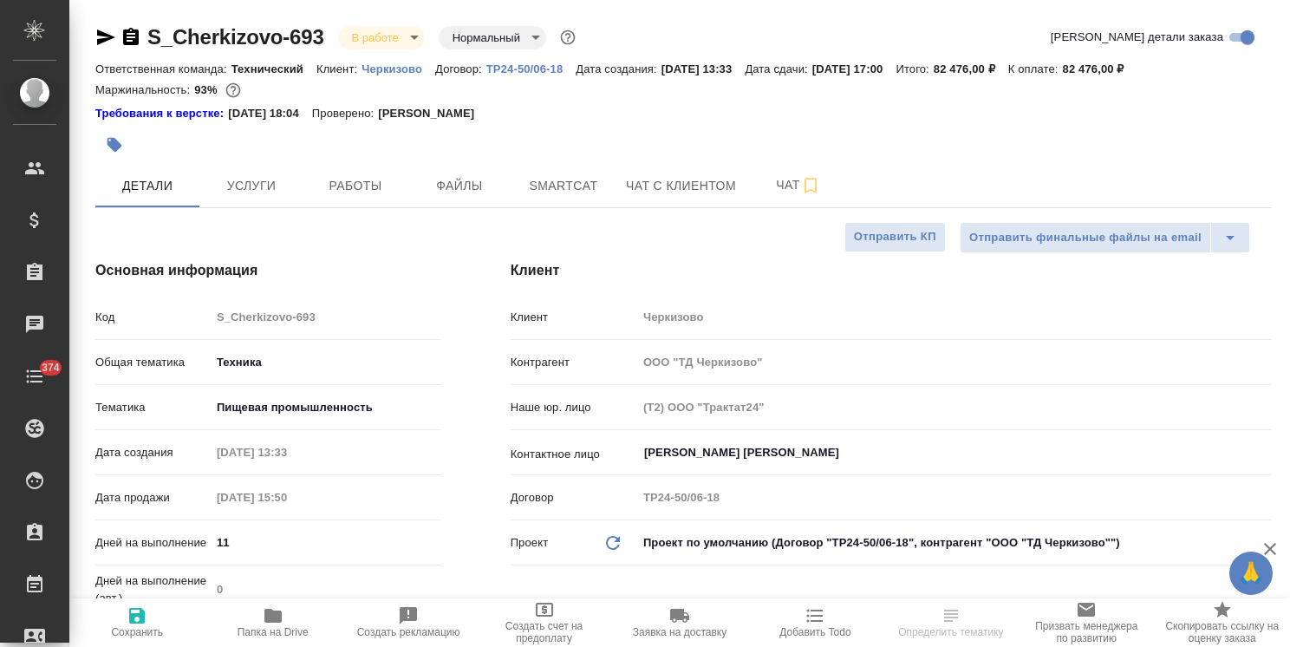
type textarea "x"
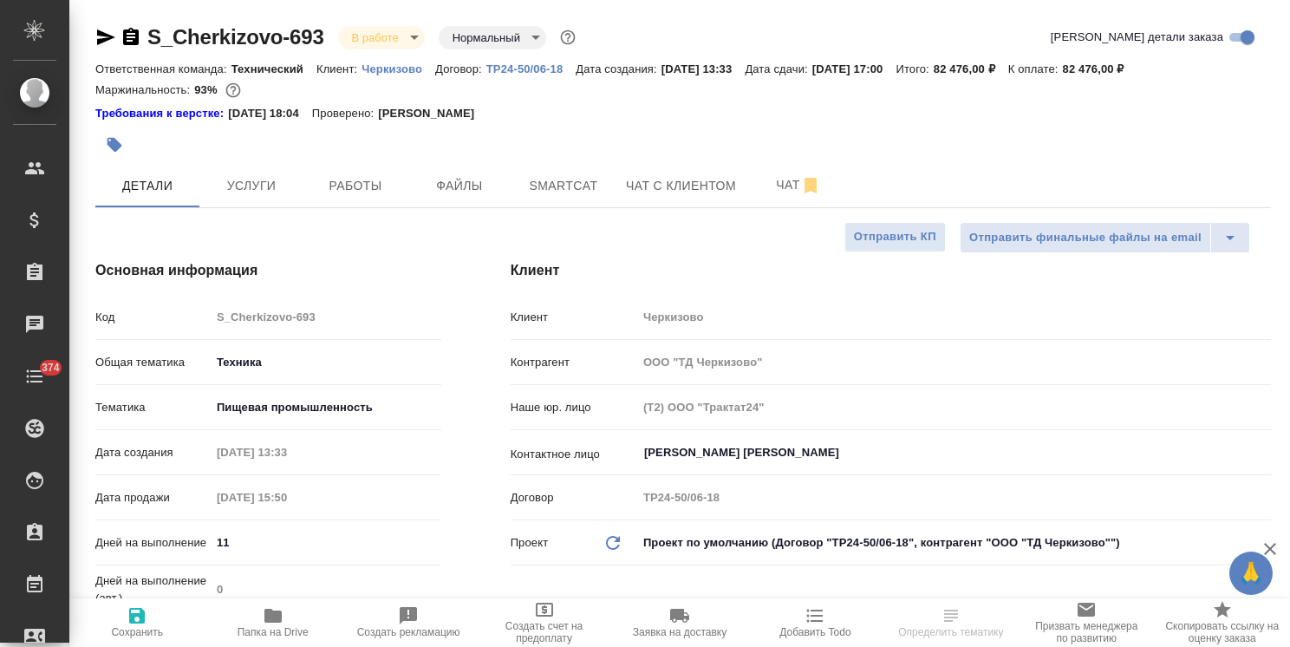
type textarea "x"
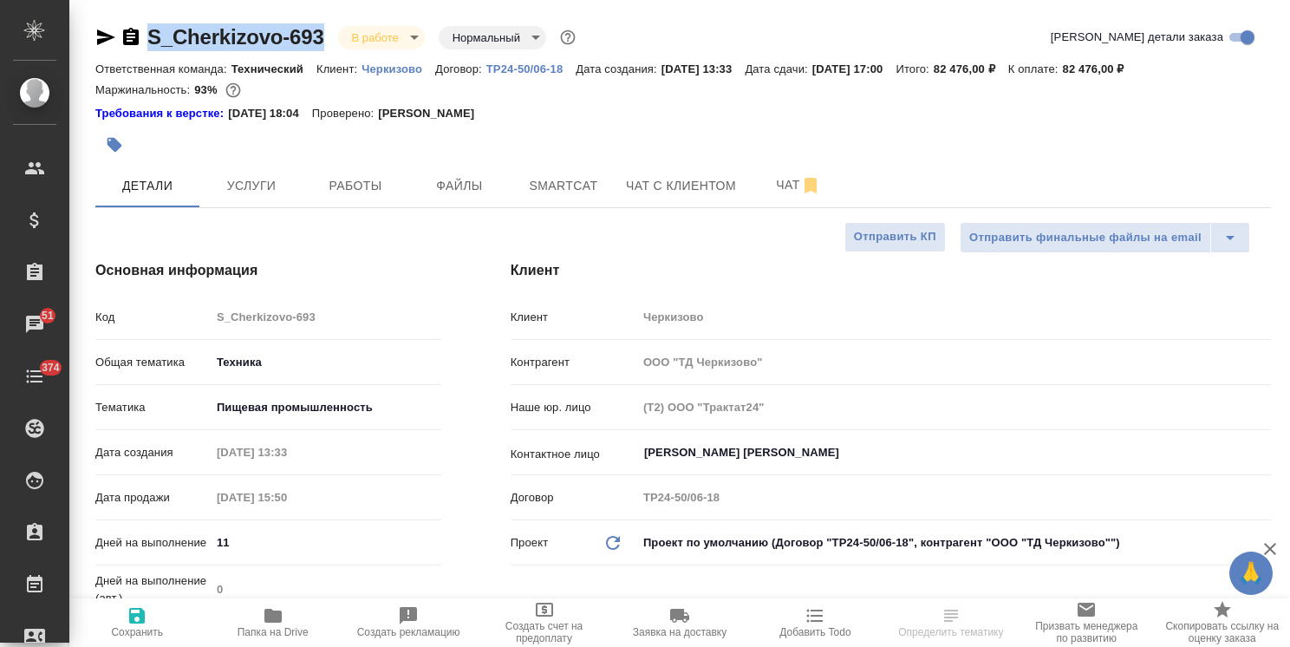
drag, startPoint x: 328, startPoint y: 11, endPoint x: 133, endPoint y: 16, distance: 195.0
copy link "S_Cherkizovo-693"
select select "RU"
type textarea "x"
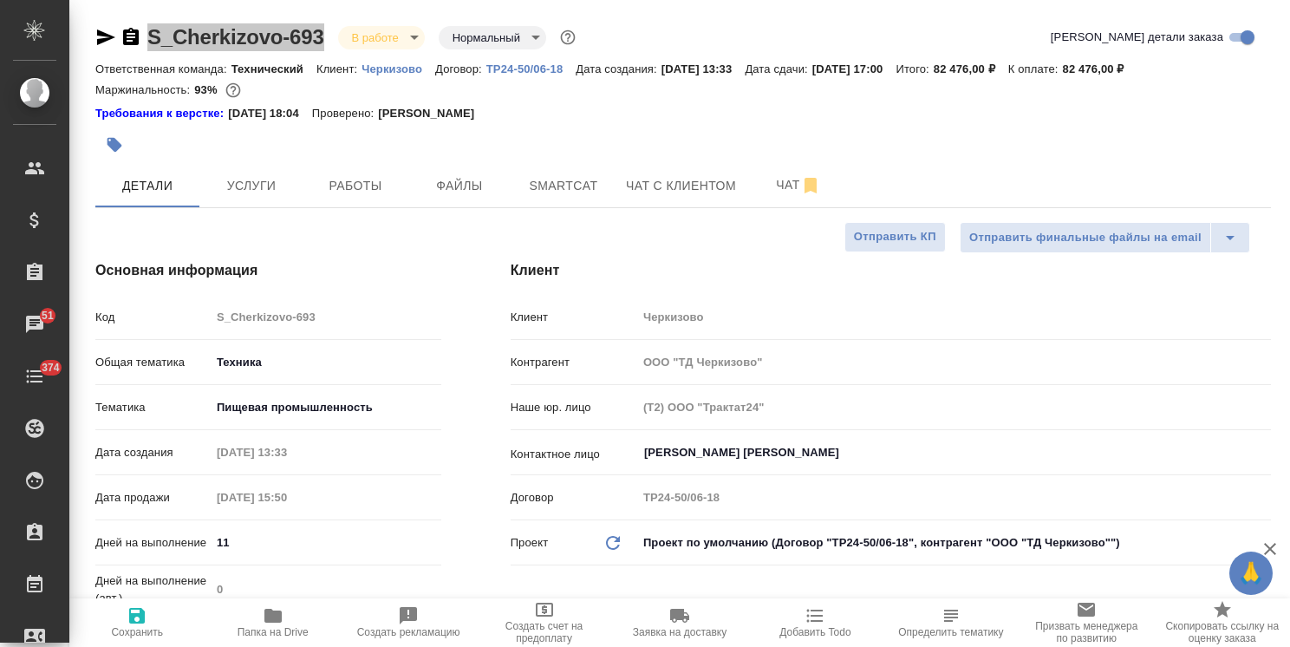
type textarea "x"
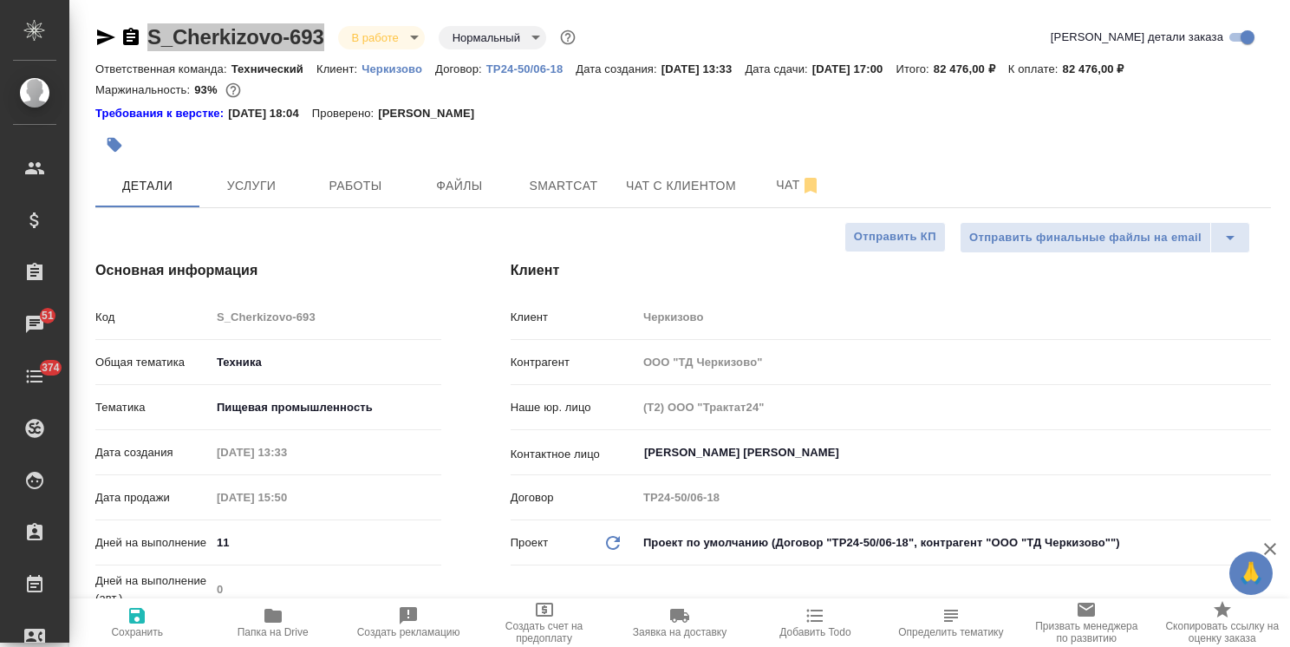
type textarea "x"
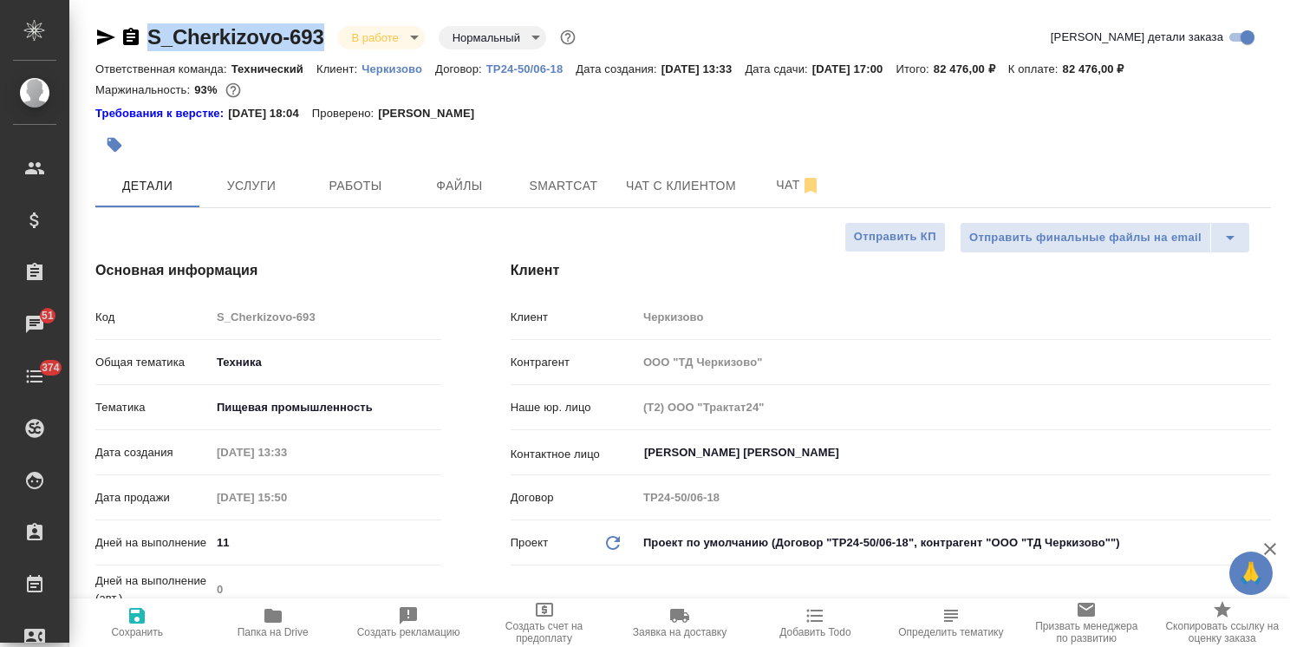
type textarea "x"
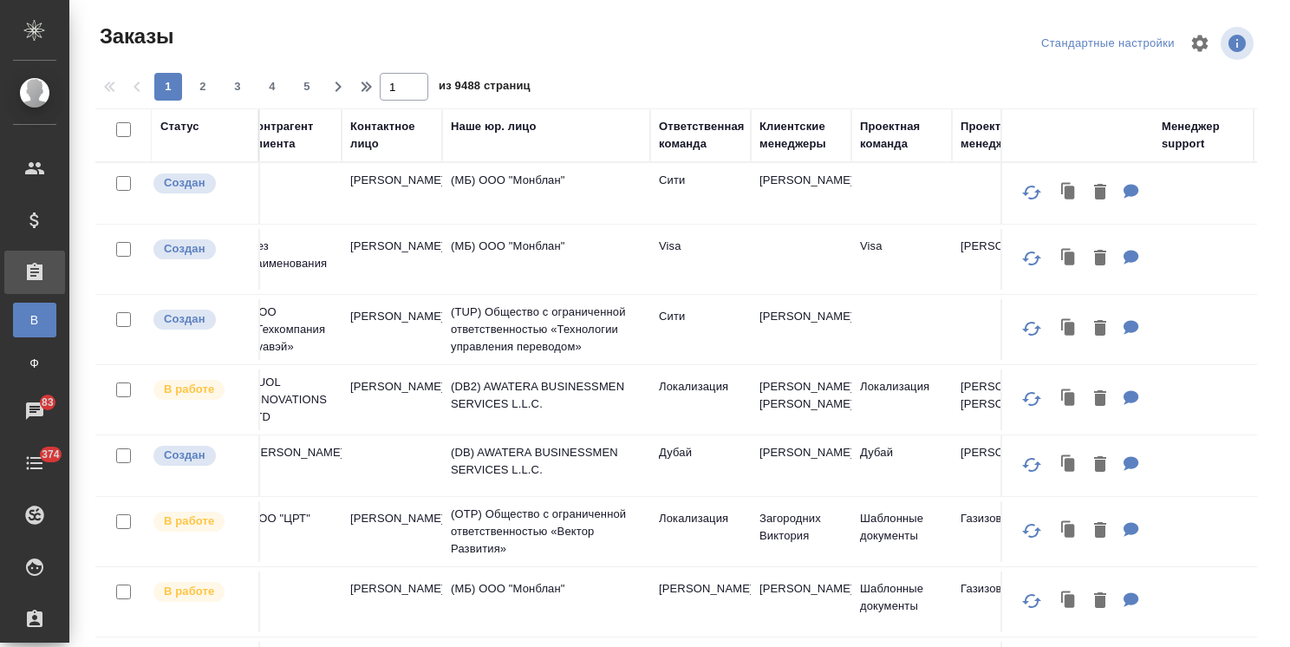
scroll to position [94, 0]
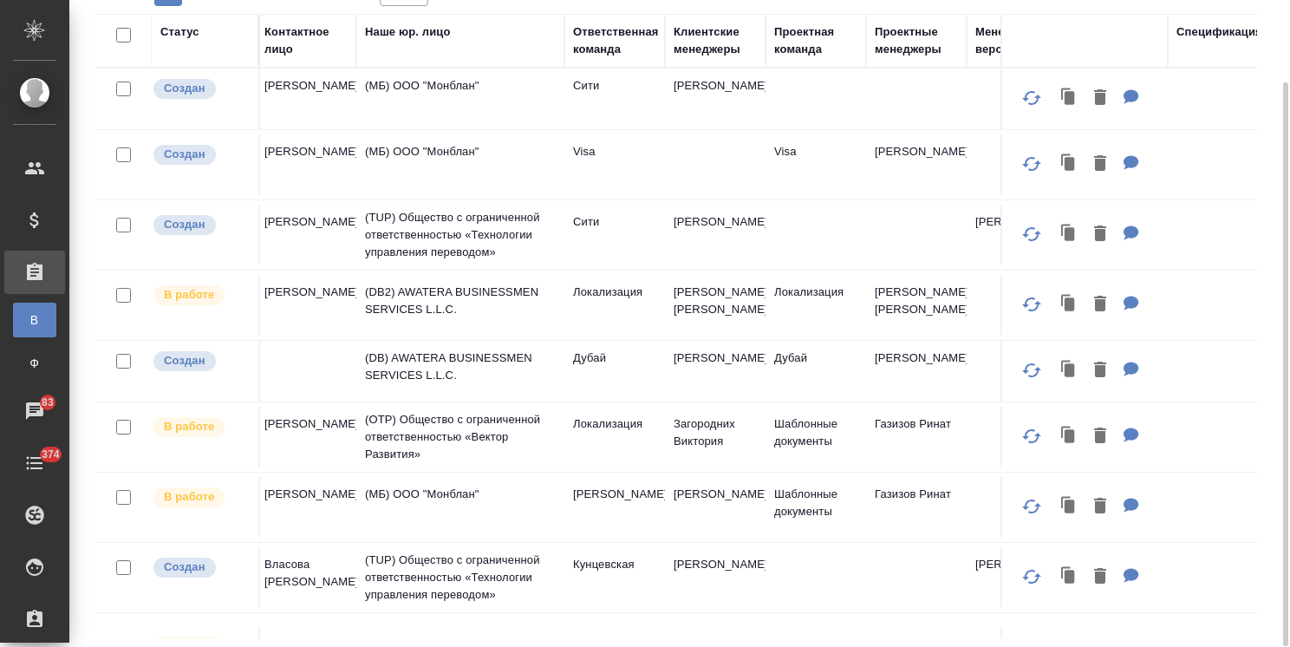
click at [700, 43] on div "Клиентские менеджеры" at bounding box center [714, 40] width 83 height 35
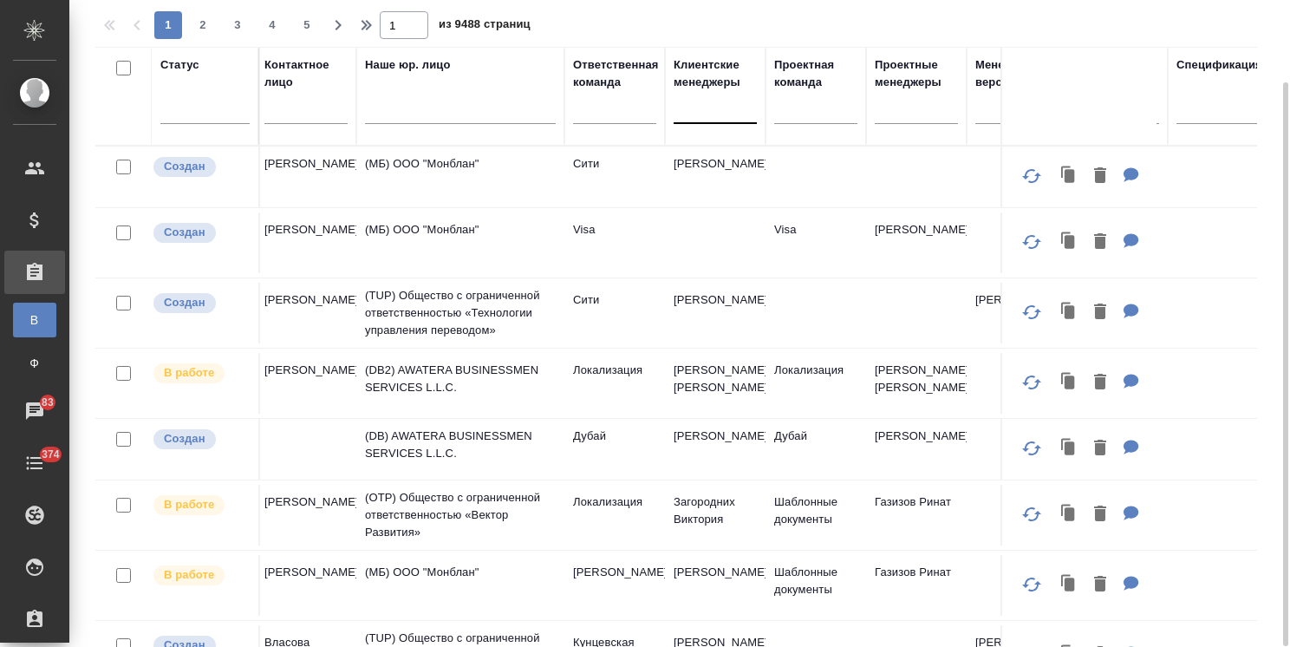
click at [704, 106] on div at bounding box center [714, 106] width 83 height 25
type input "e"
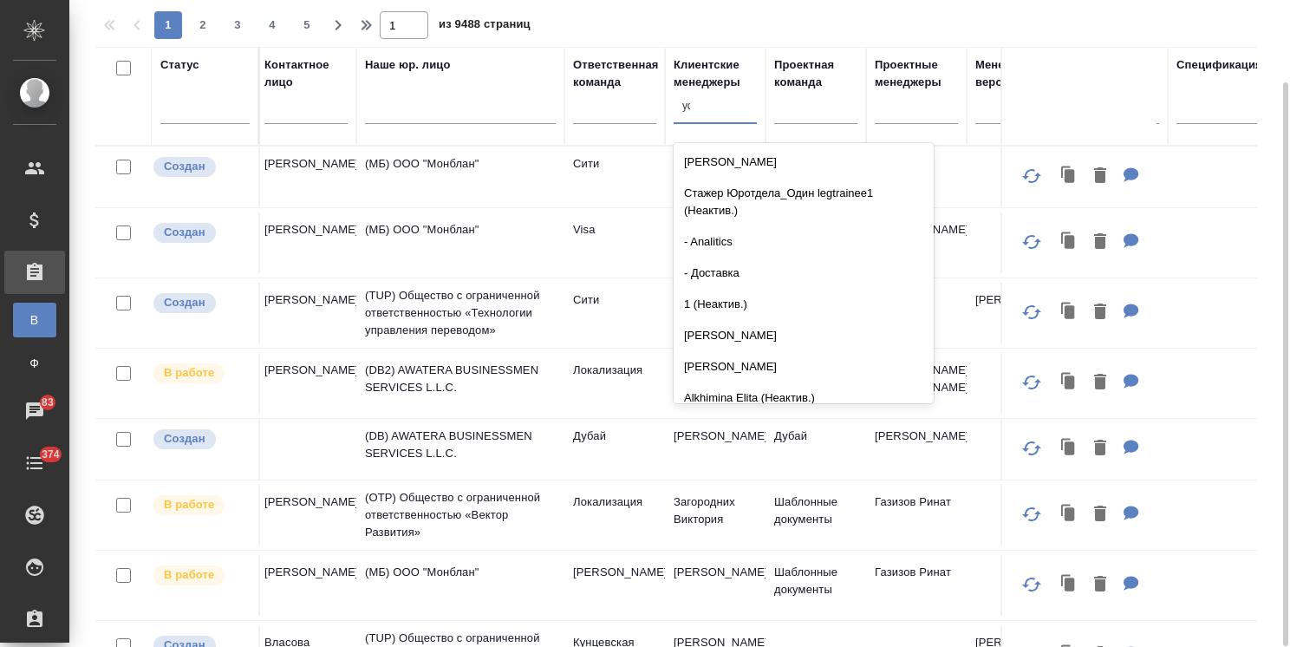
type input "усма"
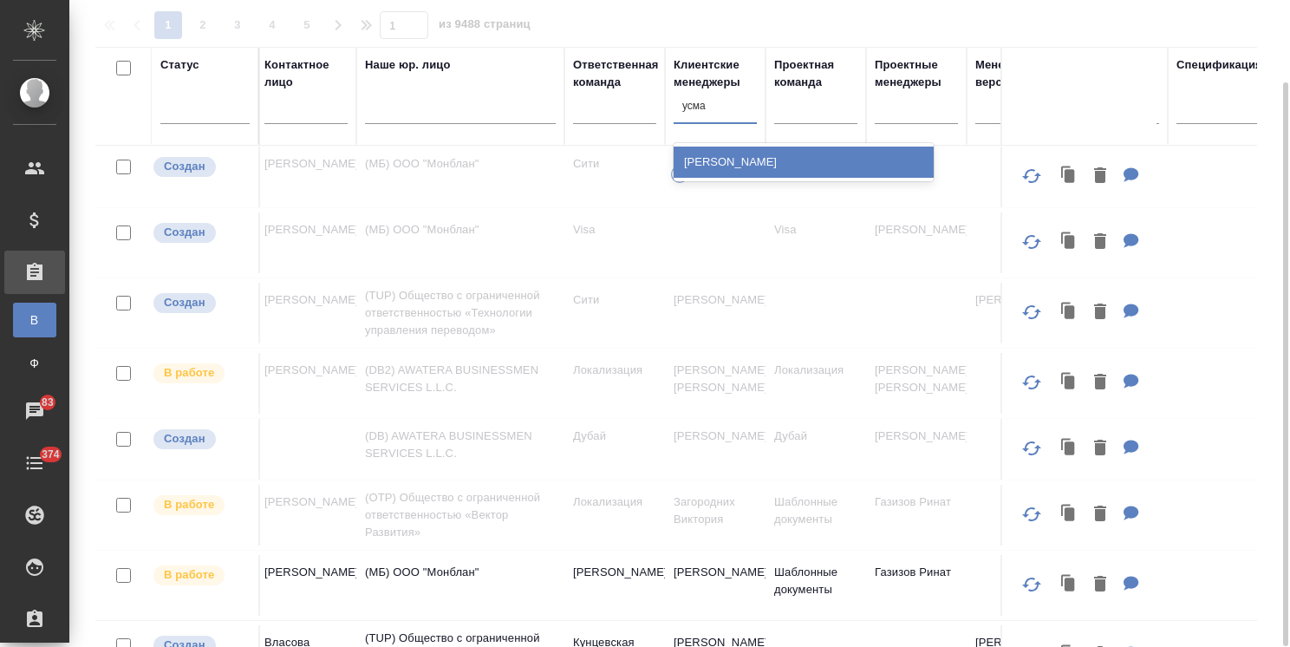
click at [718, 156] on div "Усманова Ольга" at bounding box center [803, 161] width 260 height 31
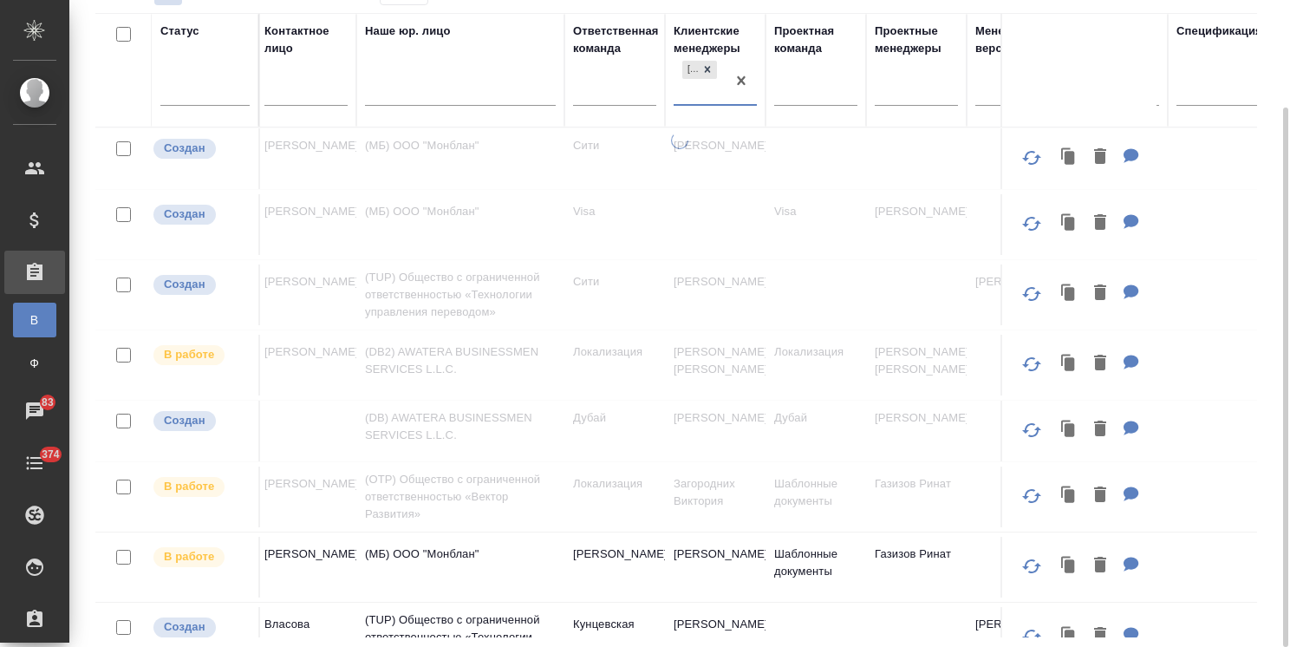
scroll to position [0, 0]
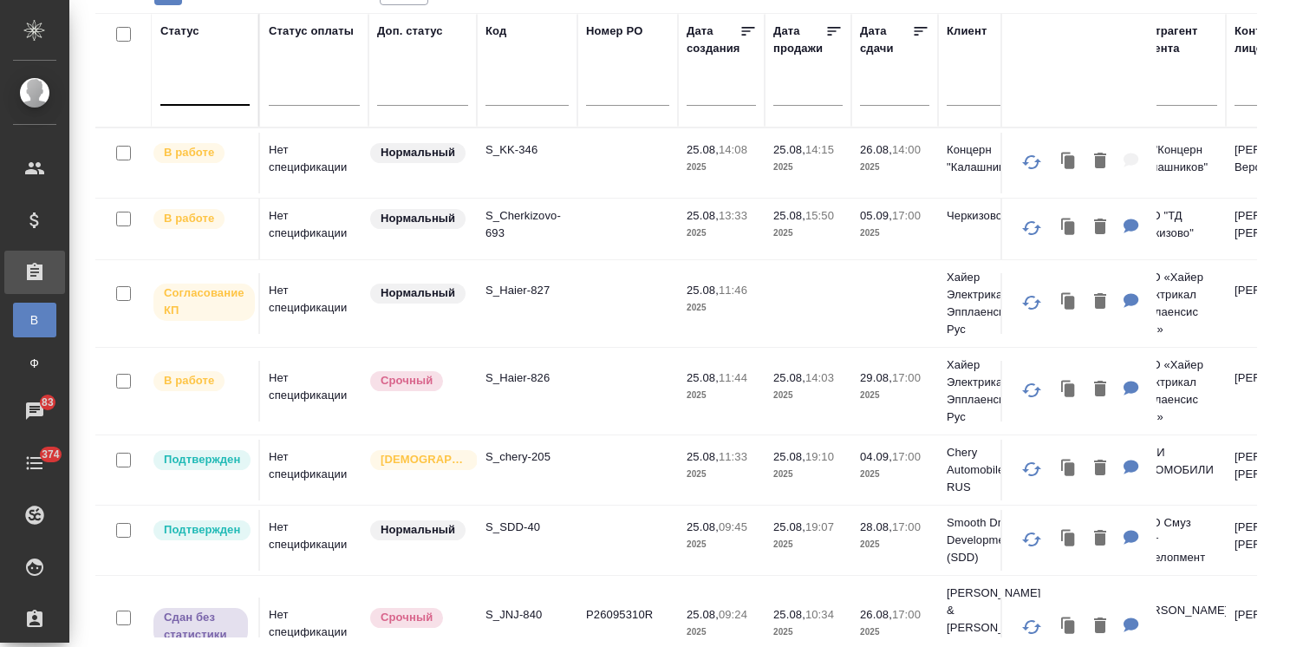
click at [206, 88] on div at bounding box center [204, 87] width 89 height 25
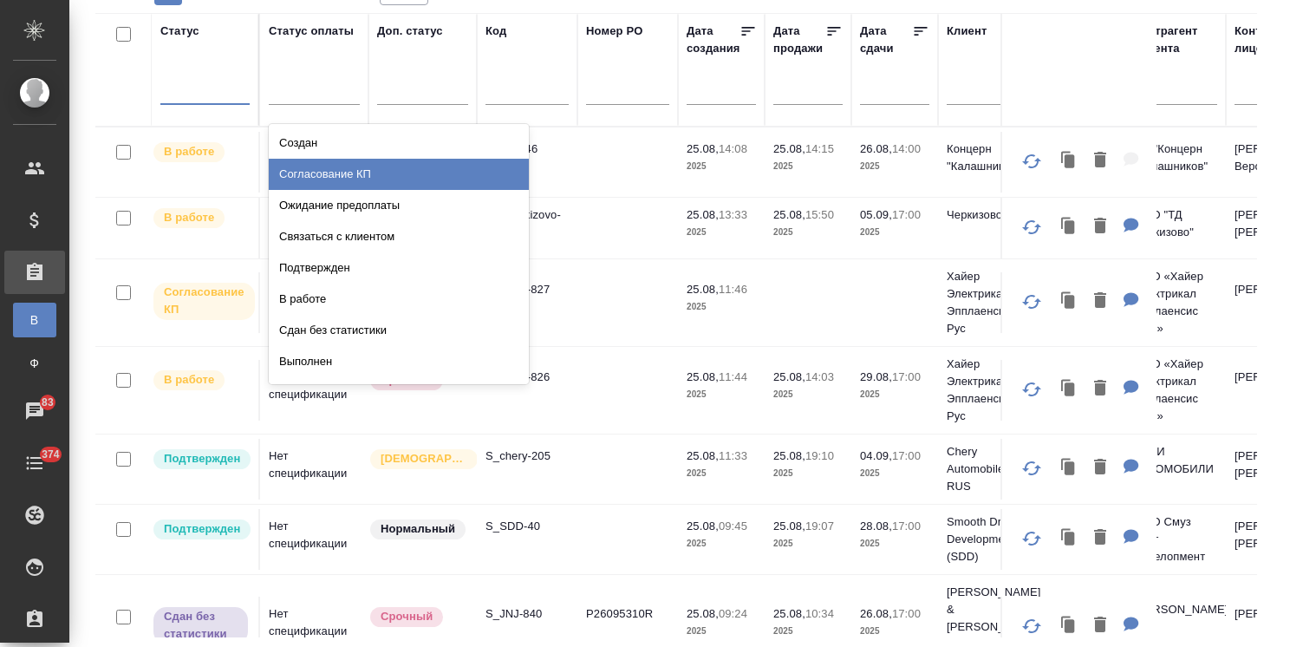
click at [333, 177] on div "Согласование КП" at bounding box center [399, 174] width 260 height 31
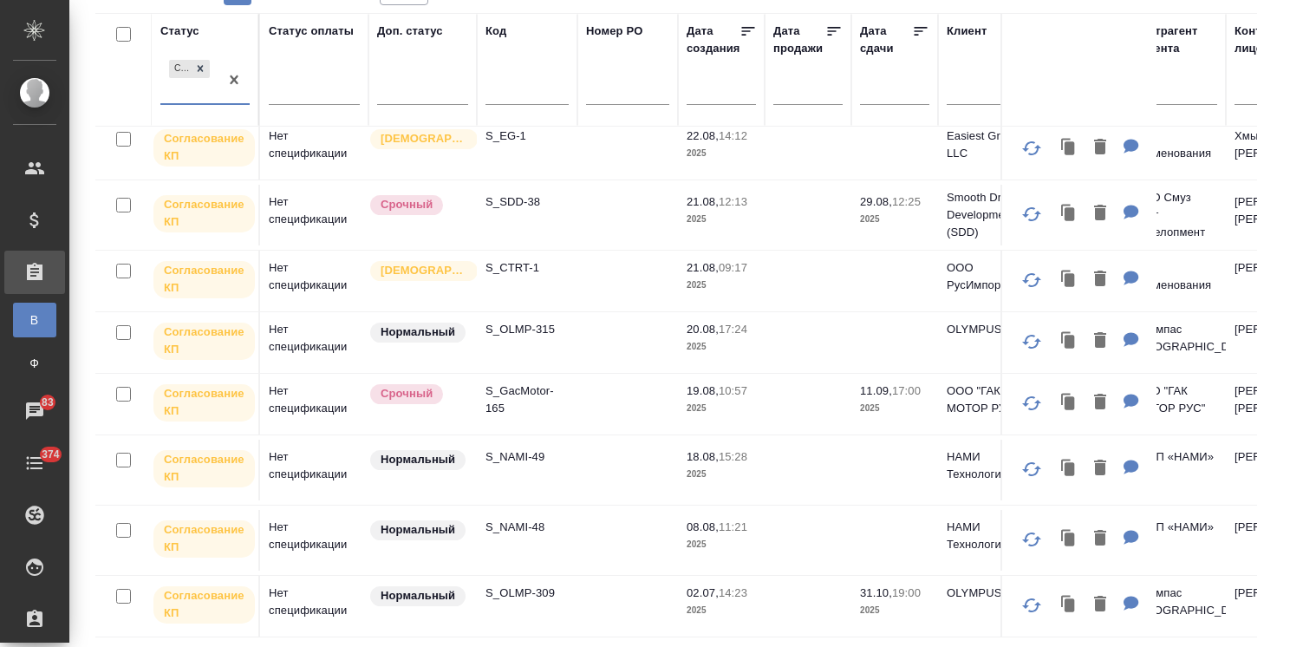
scroll to position [114, 0]
click at [503, 382] on p "S_GacMotor-165" at bounding box center [526, 399] width 83 height 35
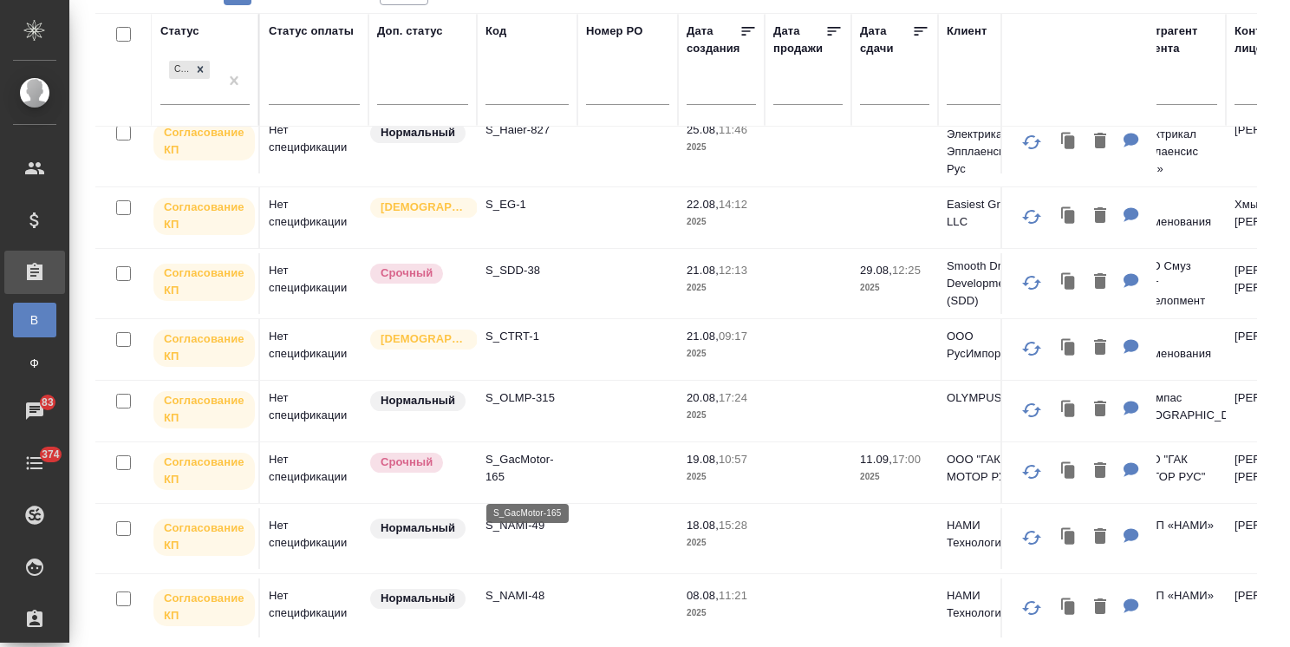
scroll to position [0, 0]
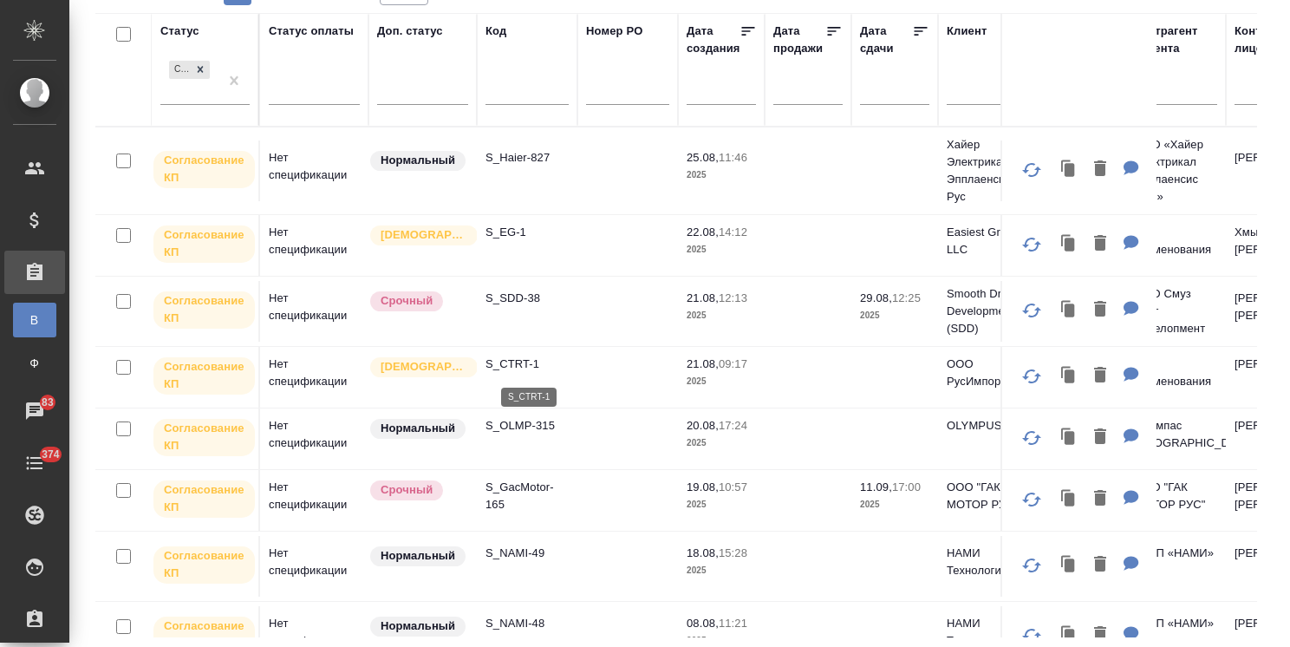
click at [500, 373] on p "S_CTRT-1" at bounding box center [526, 363] width 83 height 17
click at [520, 302] on p "S_SDD-38" at bounding box center [526, 297] width 83 height 17
click at [513, 226] on p "S_EG-1" at bounding box center [526, 232] width 83 height 17
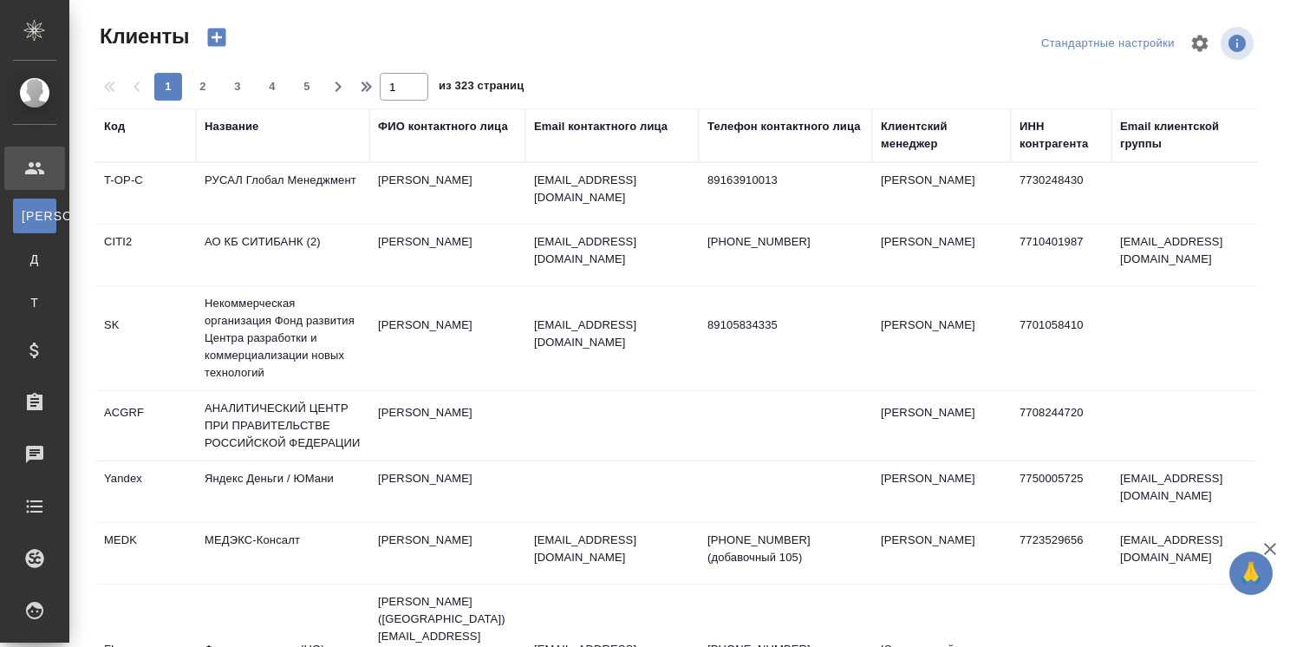
select select "RU"
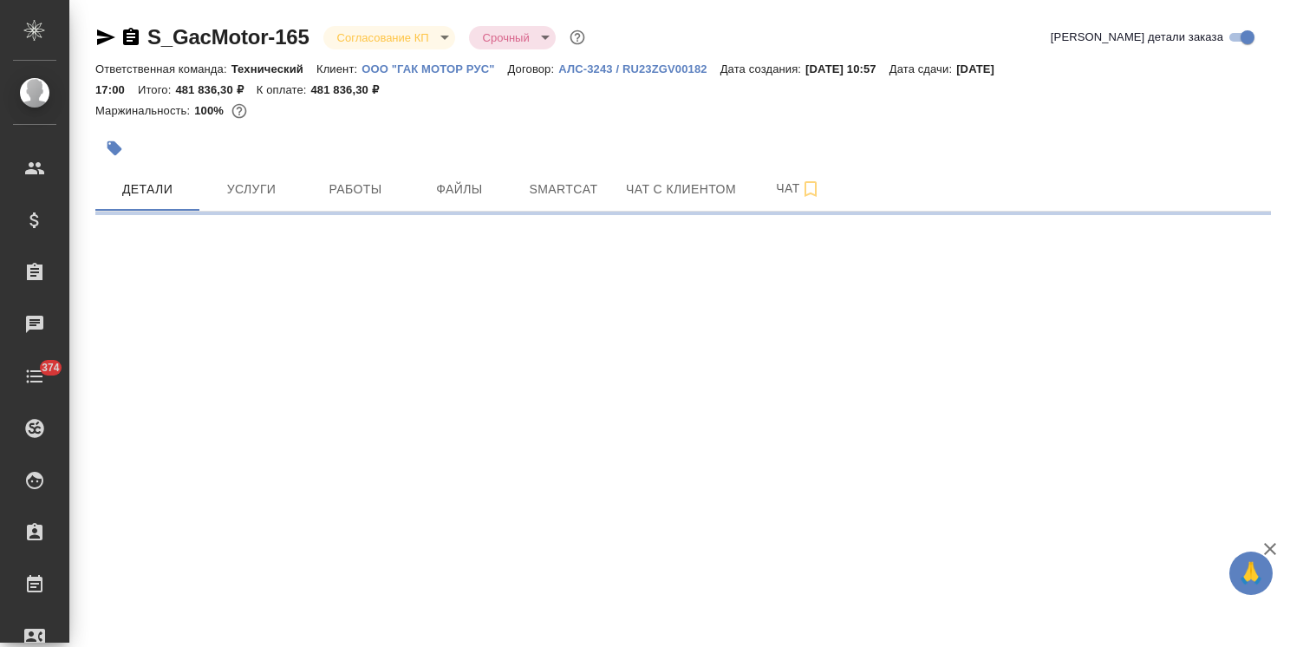
select select "RU"
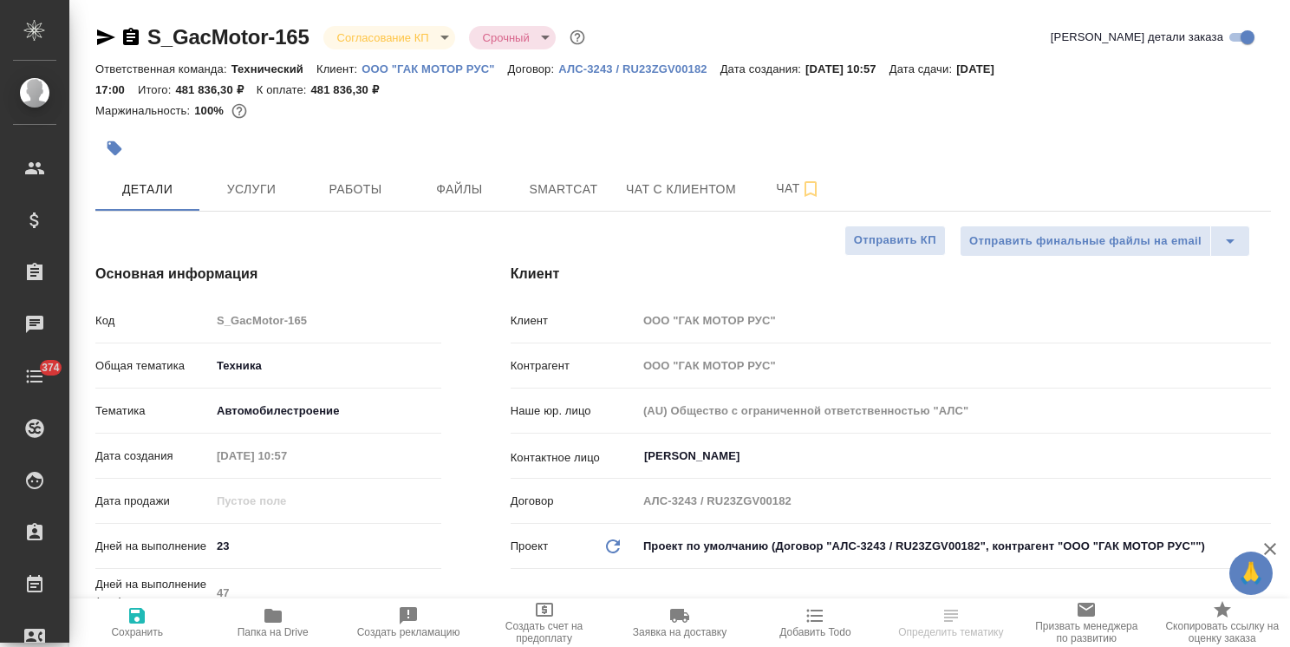
type textarea "x"
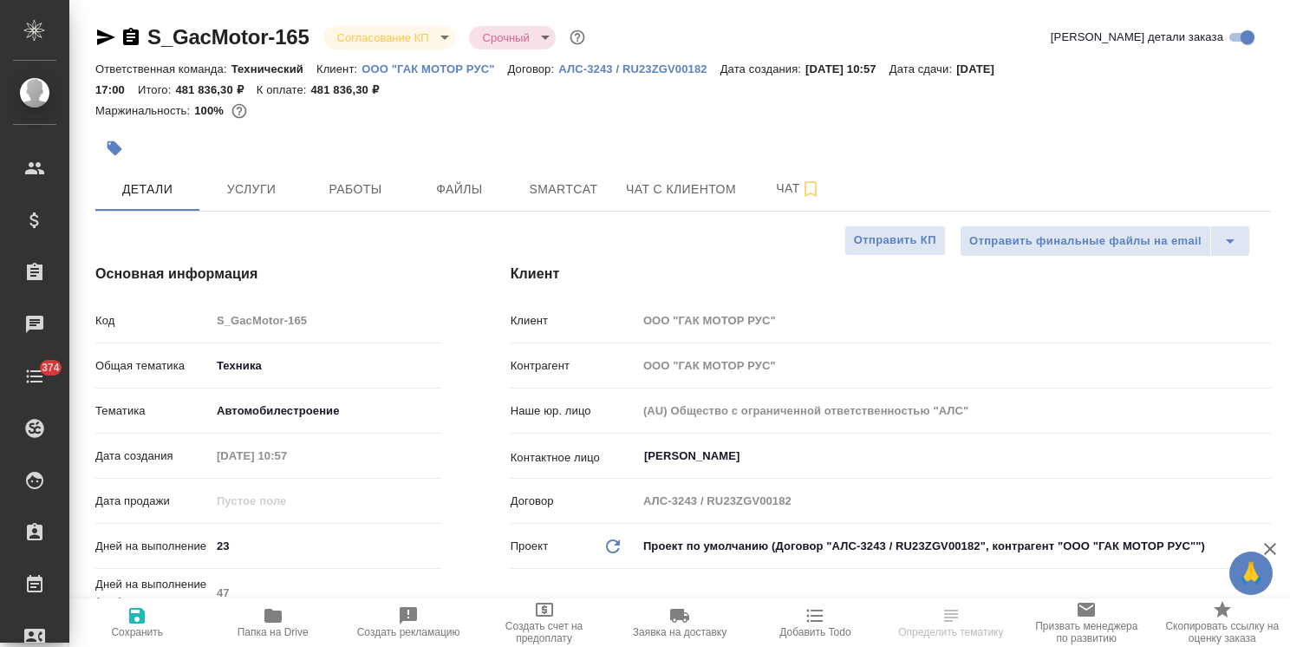
type textarea "x"
drag, startPoint x: 310, startPoint y: 18, endPoint x: 121, endPoint y: 0, distance: 189.8
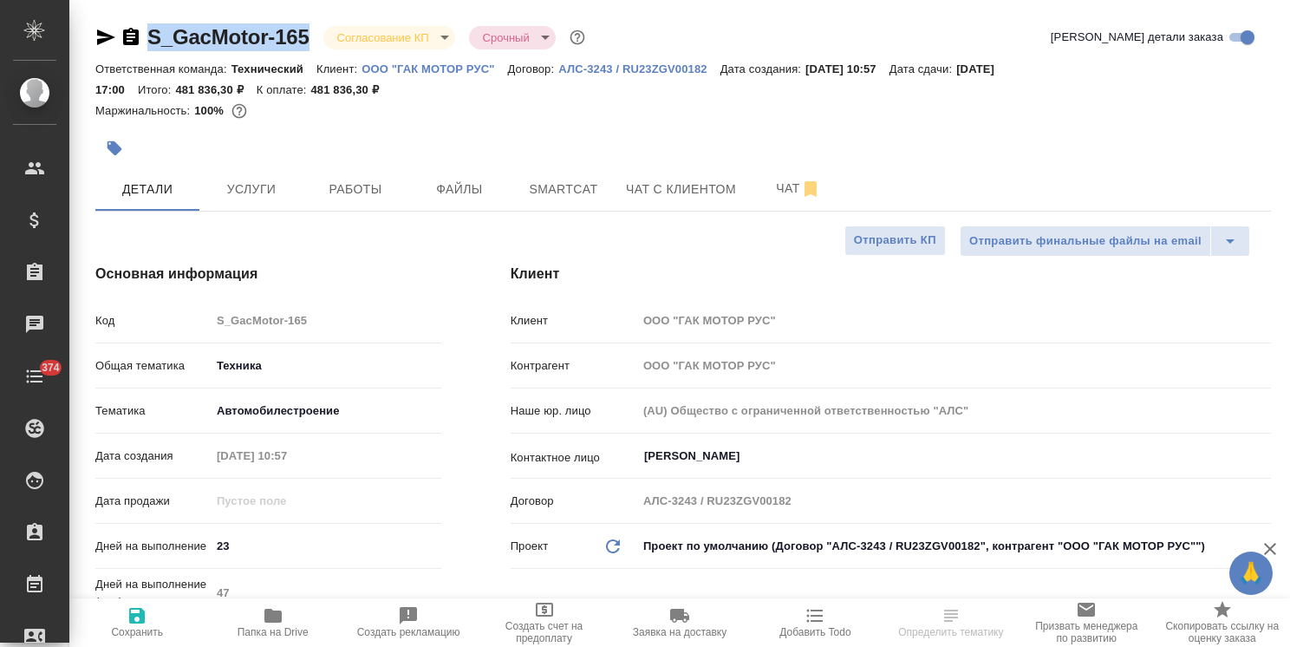
copy link "S_GacMotor-165"
type textarea "x"
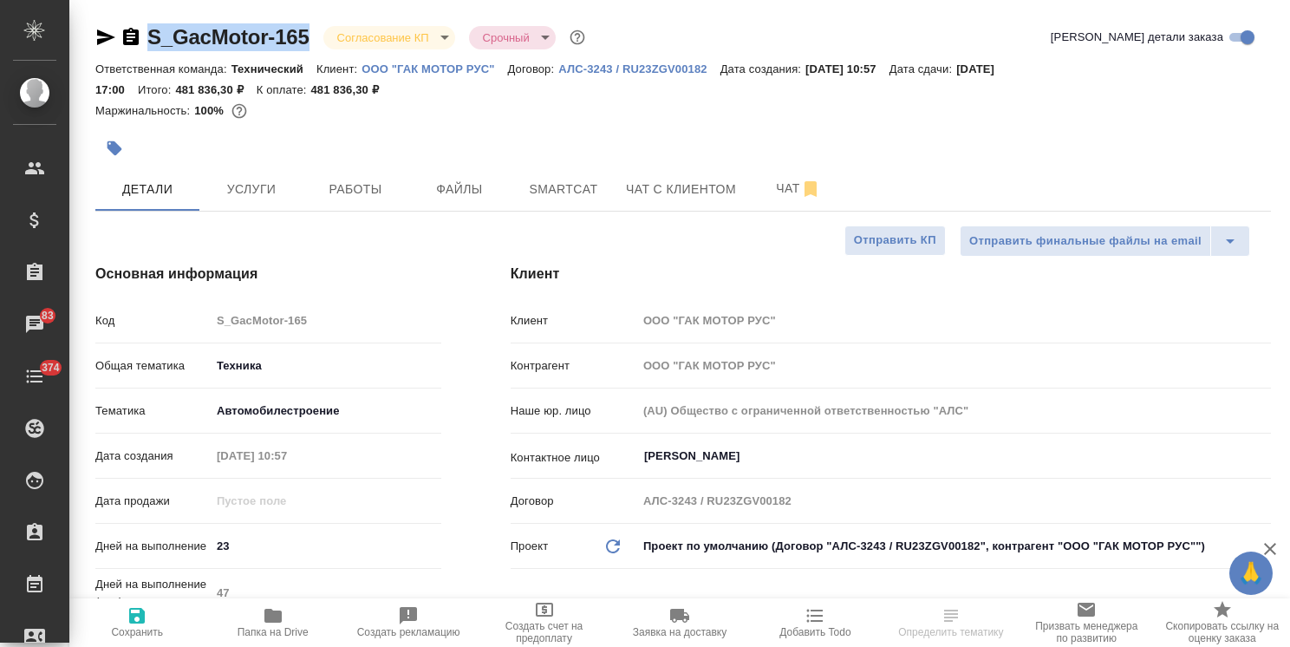
type textarea "x"
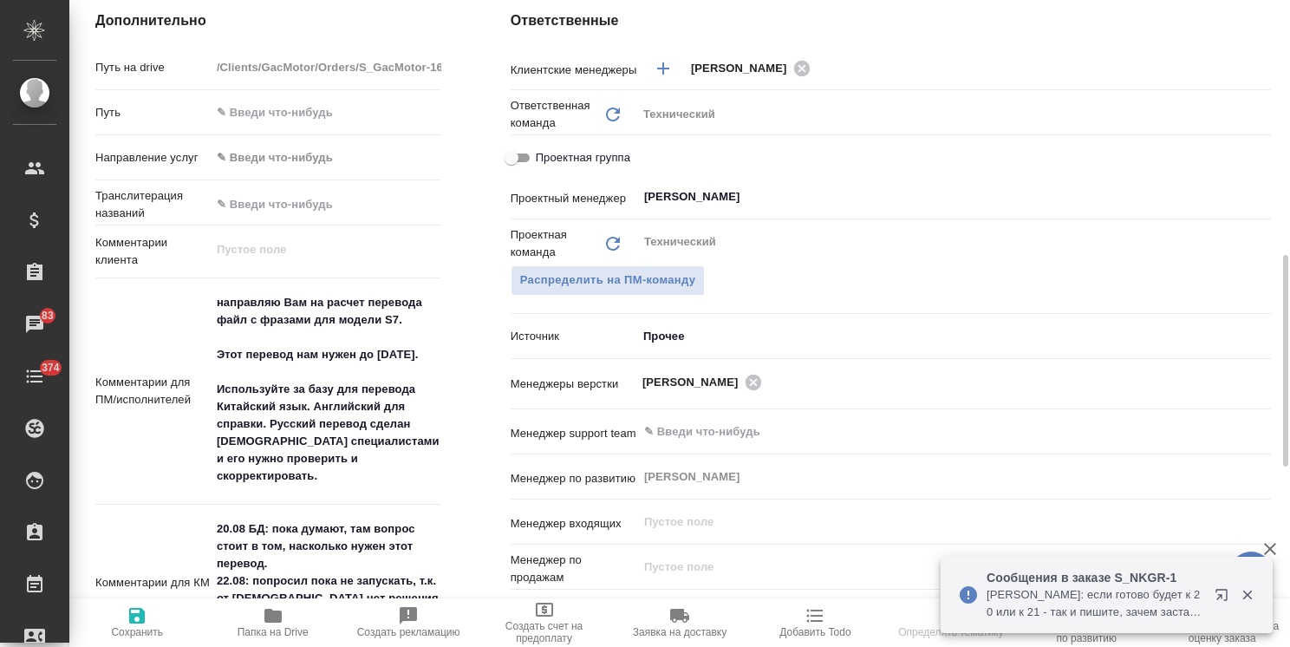
scroll to position [953, 0]
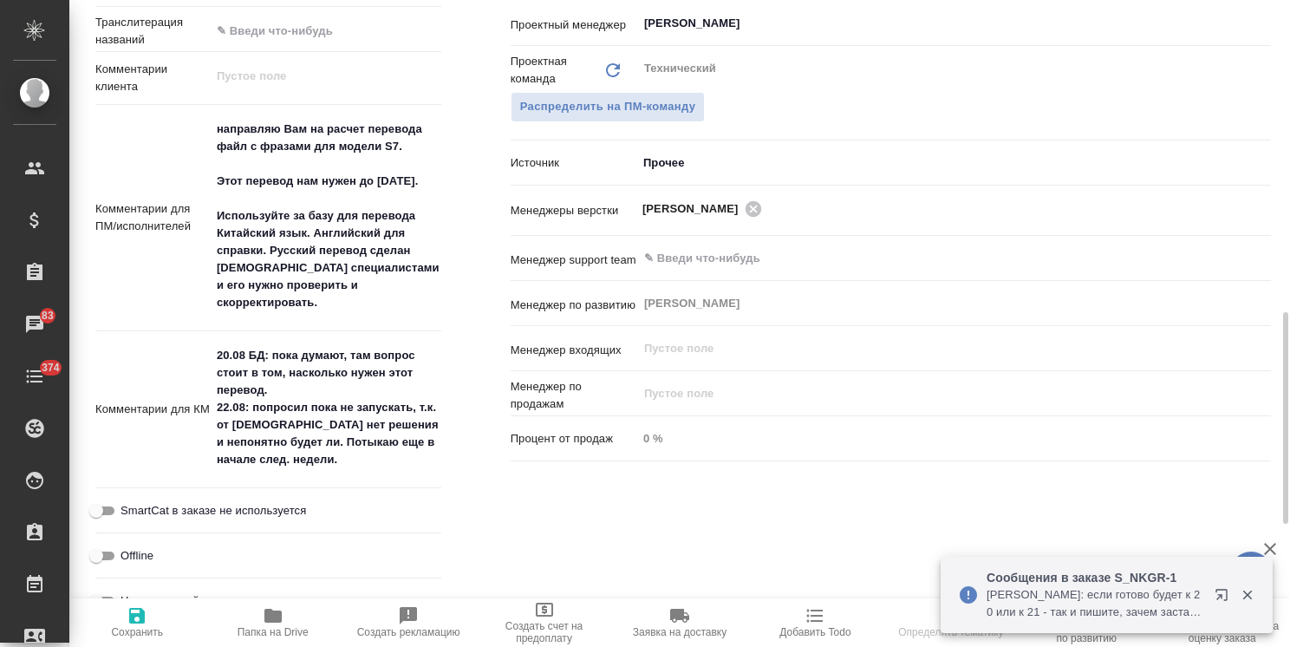
type textarea "x"
click at [298, 466] on textarea "20.08 БД: пока думают, там вопрос стоит в том, насколько нужен этот перевод. 22…" at bounding box center [325, 407] width 229 height 133
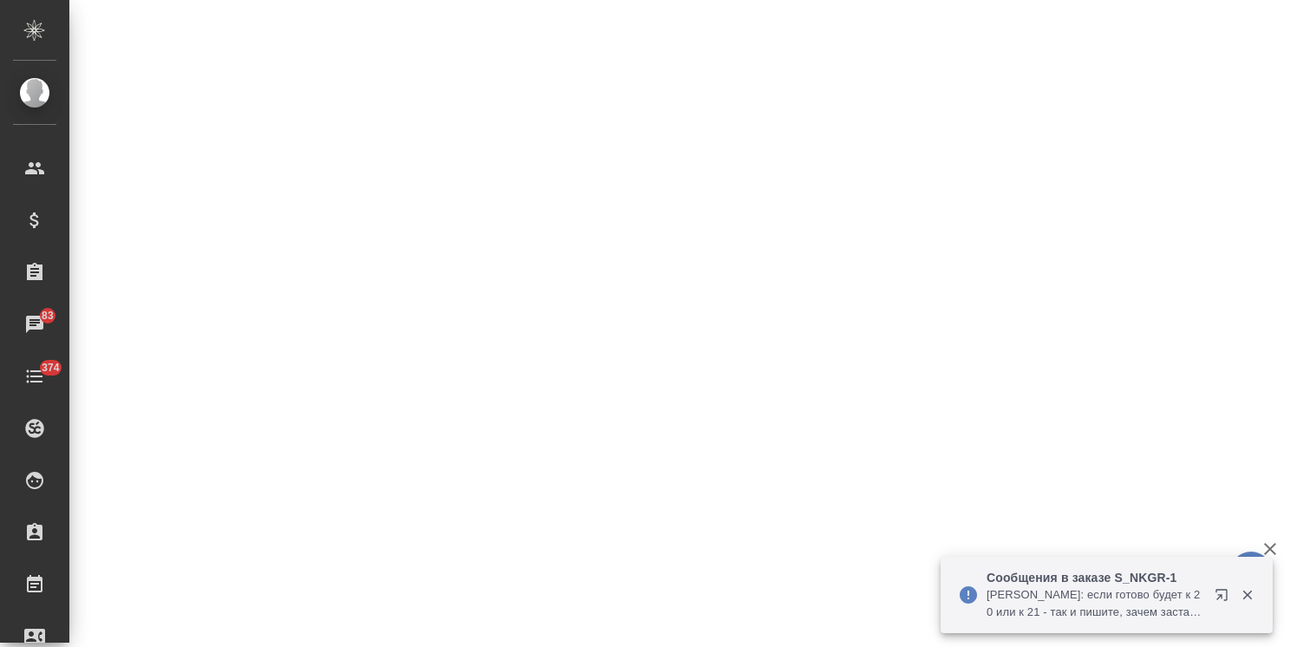
select select "RU"
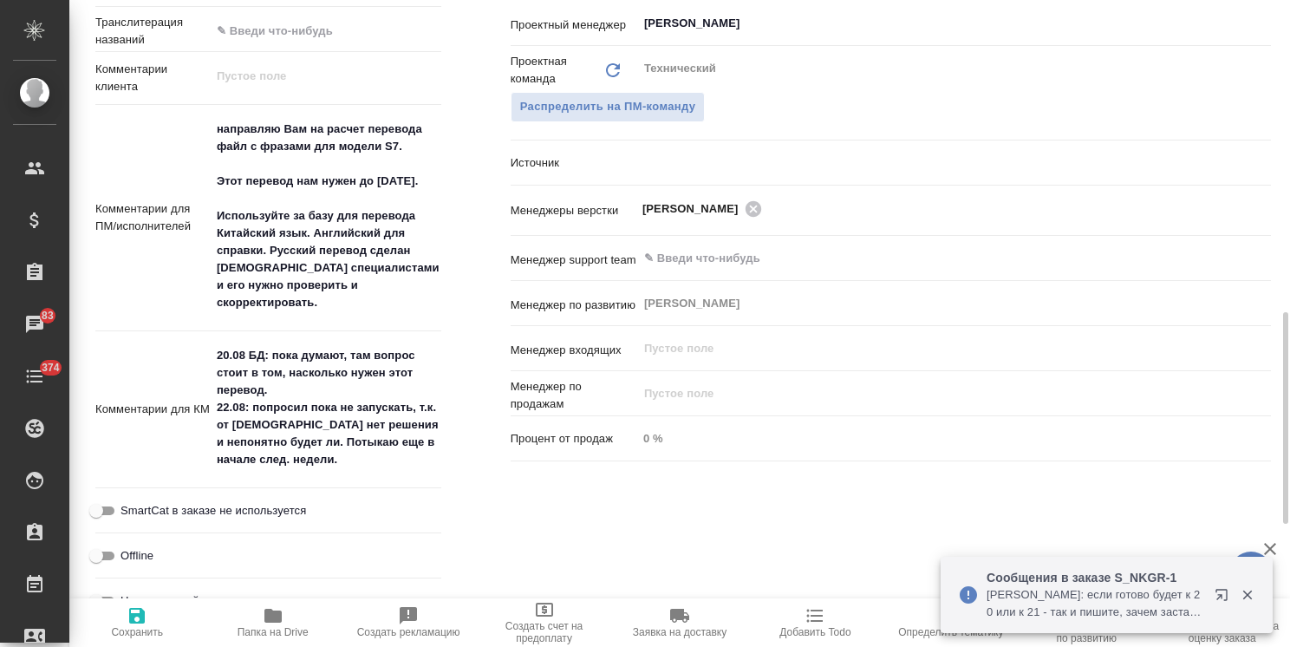
type textarea "x"
click at [299, 453] on textarea "20.08 БД: пока думают, там вопрос стоит в том, насколько нужен этот перевод. 22…" at bounding box center [325, 407] width 229 height 133
type textarea "x"
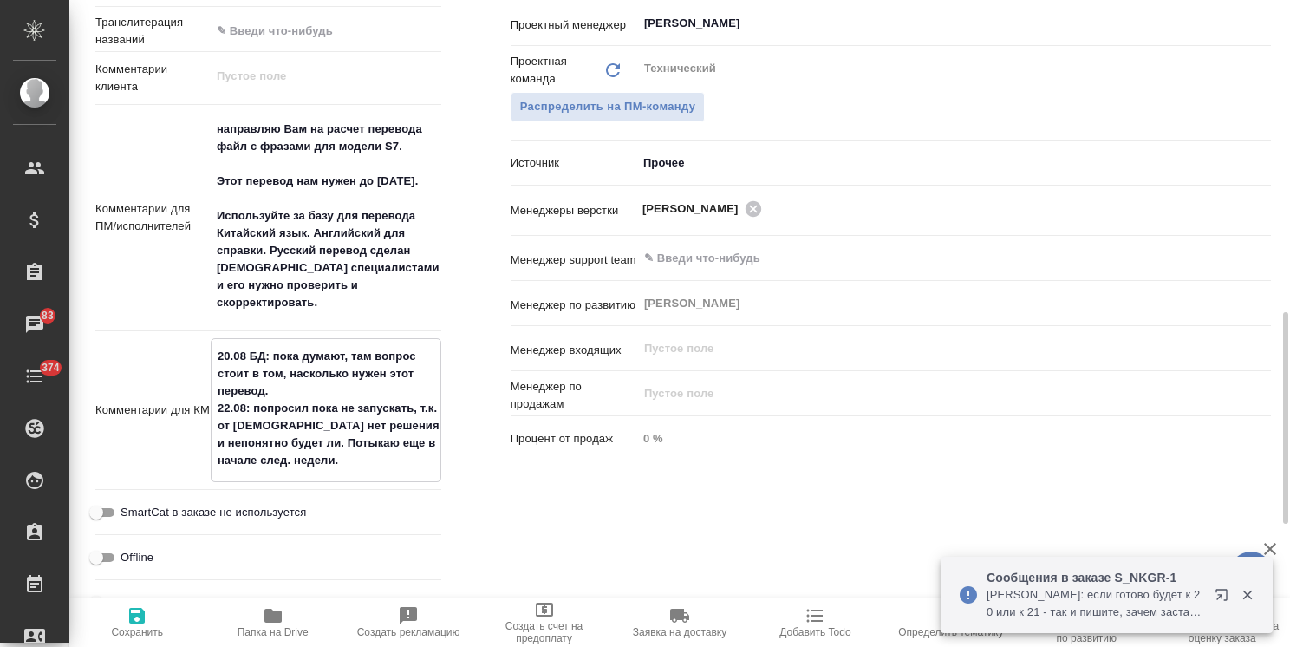
type textarea "x"
type textarea "20.08 БД: пока думают, там вопрос стоит в том, насколько нужен этот перевод. 22…"
type textarea "x"
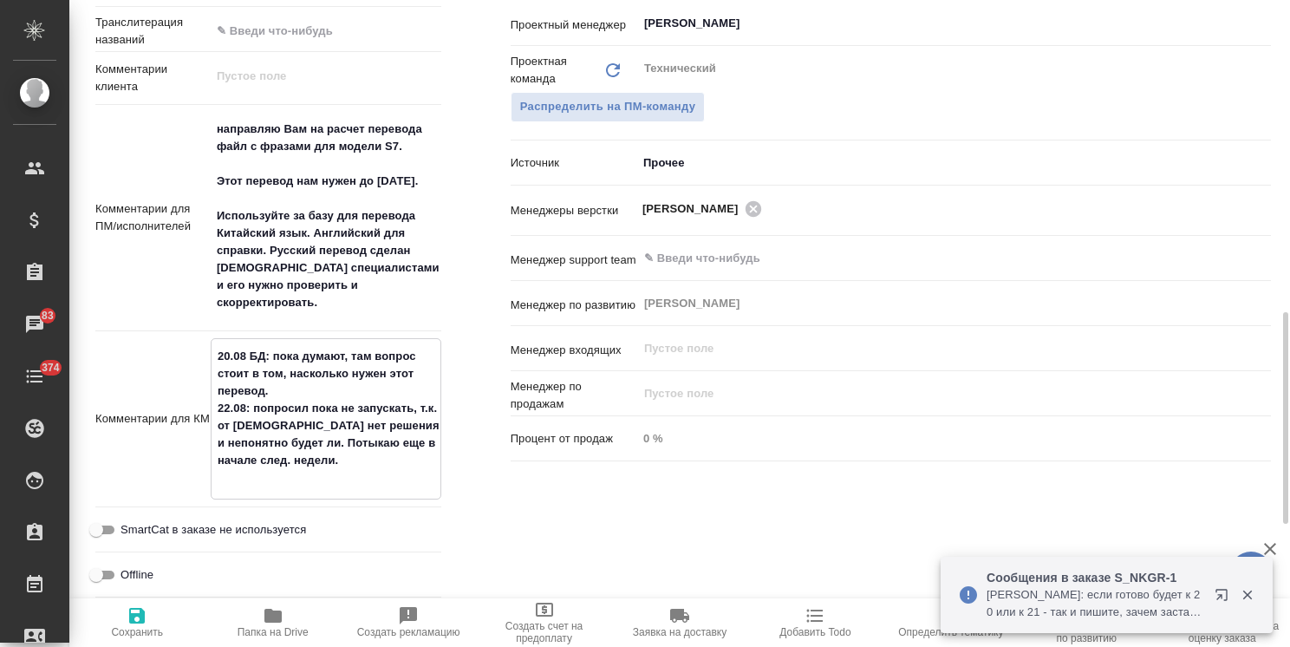
type textarea "x"
type textarea "20.08 БД: пока думают, там вопрос стоит в том, насколько нужен этот перевод. 22…"
type textarea "x"
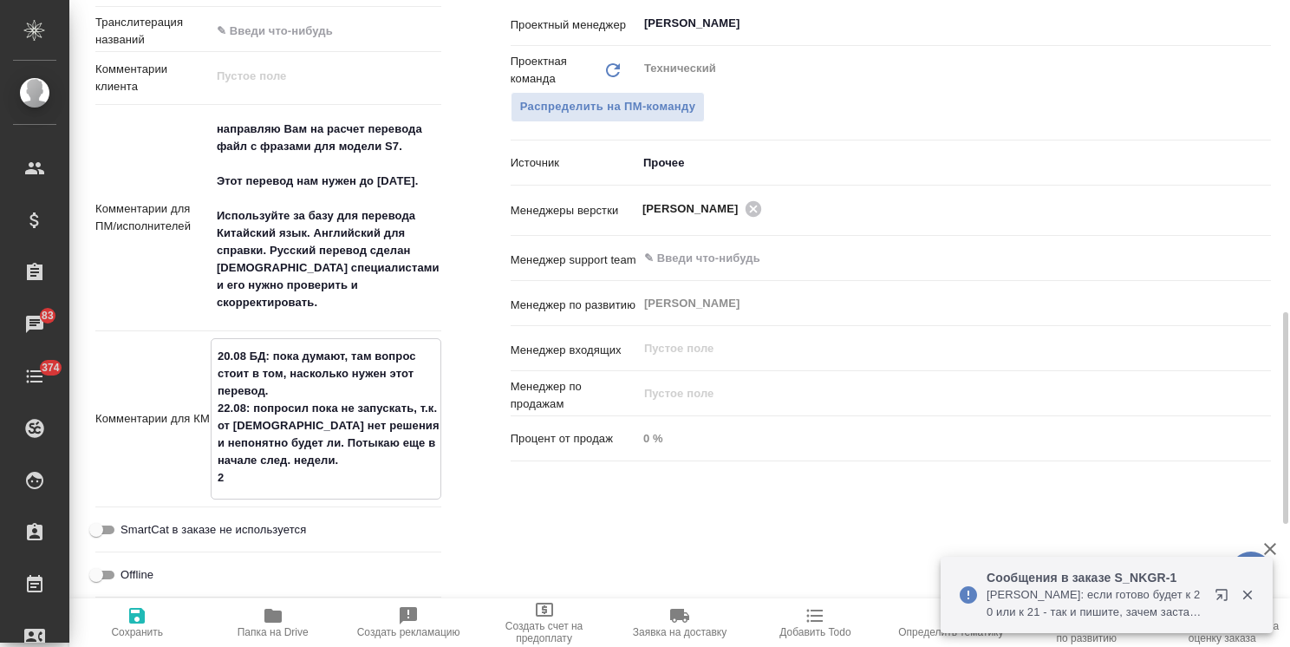
type textarea "x"
type textarea "20.08 БД: пока думают, там вопрос стоит в том, насколько нужен этот перевод. 22…"
type textarea "x"
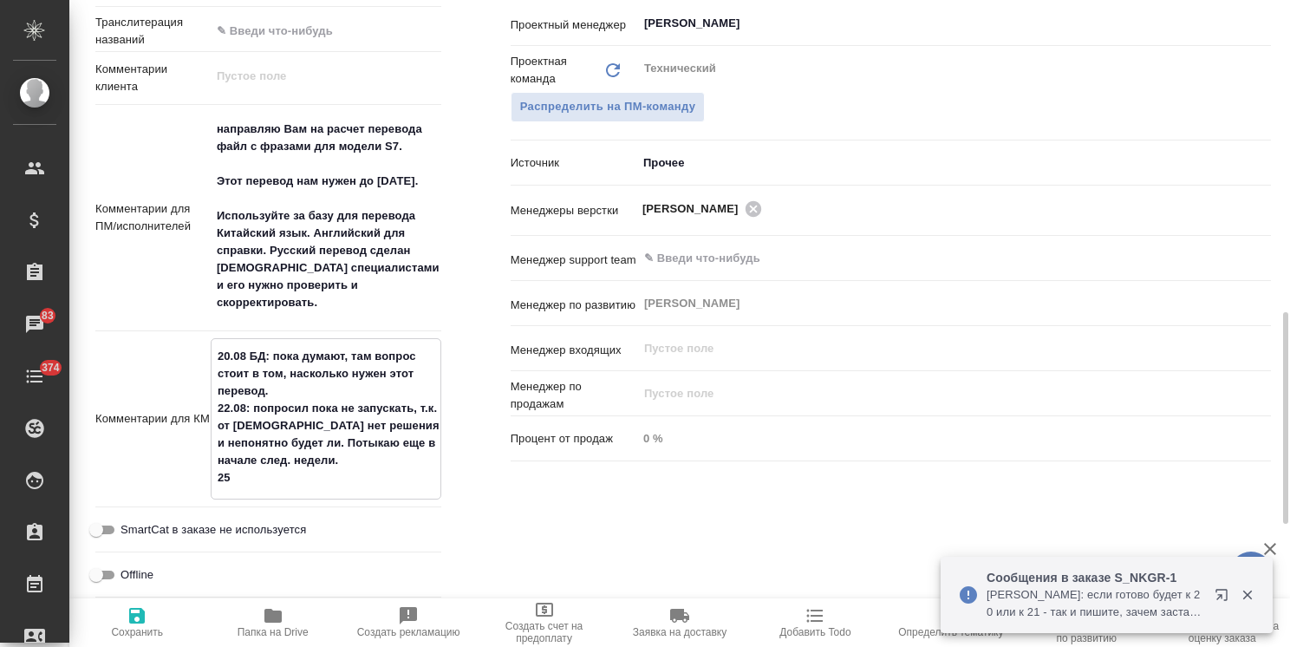
type textarea "20.08 БД: пока думают, там вопрос стоит в том, насколько нужен этот перевод. 22…"
type textarea "x"
type textarea "20.08 БД: пока думают, там вопрос стоит в том, насколько нужен этот перевод. 22…"
type textarea "x"
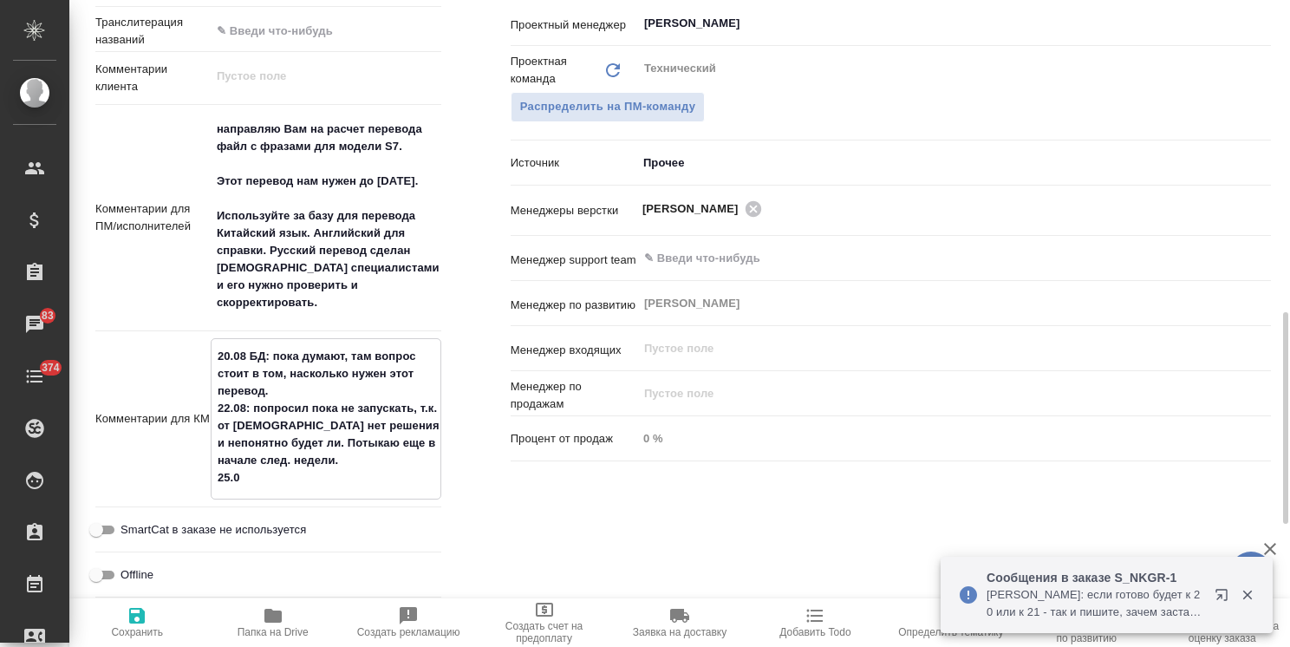
type textarea "x"
type textarea "20.08 БД: пока думают, там вопрос стоит в том, насколько нужен этот перевод. 22…"
type textarea "x"
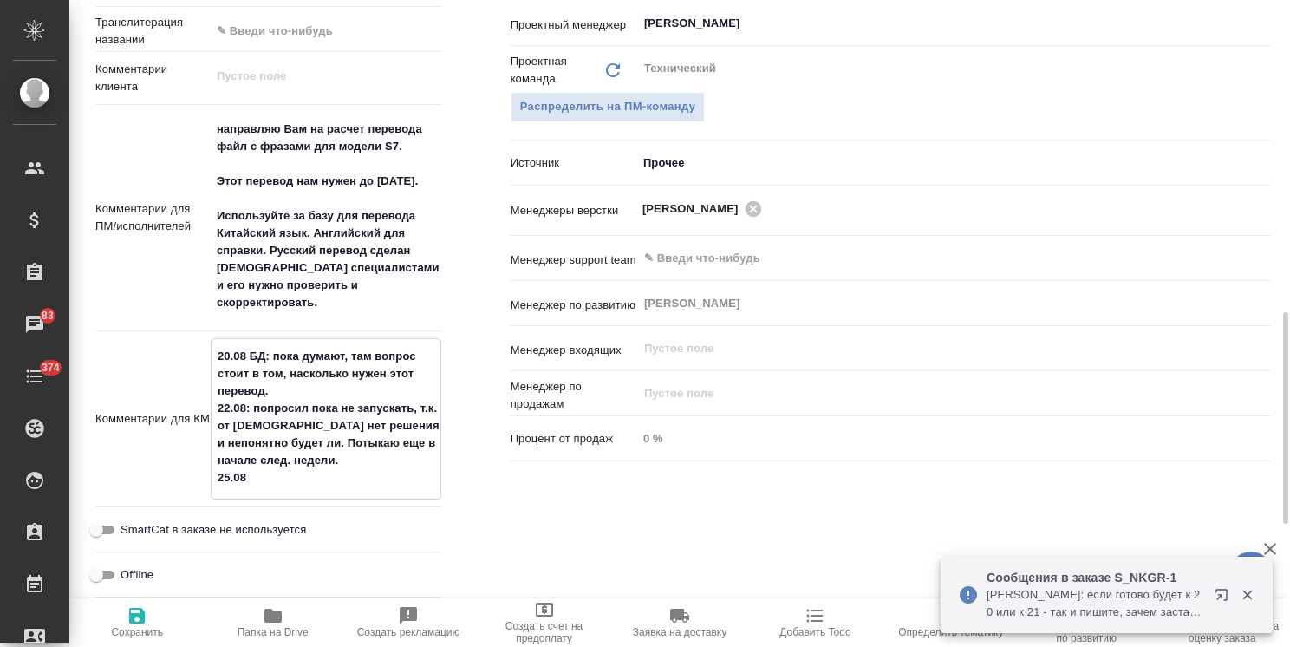
type textarea "20.08 БД: пока думают, там вопрос стоит в том, насколько нужен этот перевод. 22…"
type textarea "x"
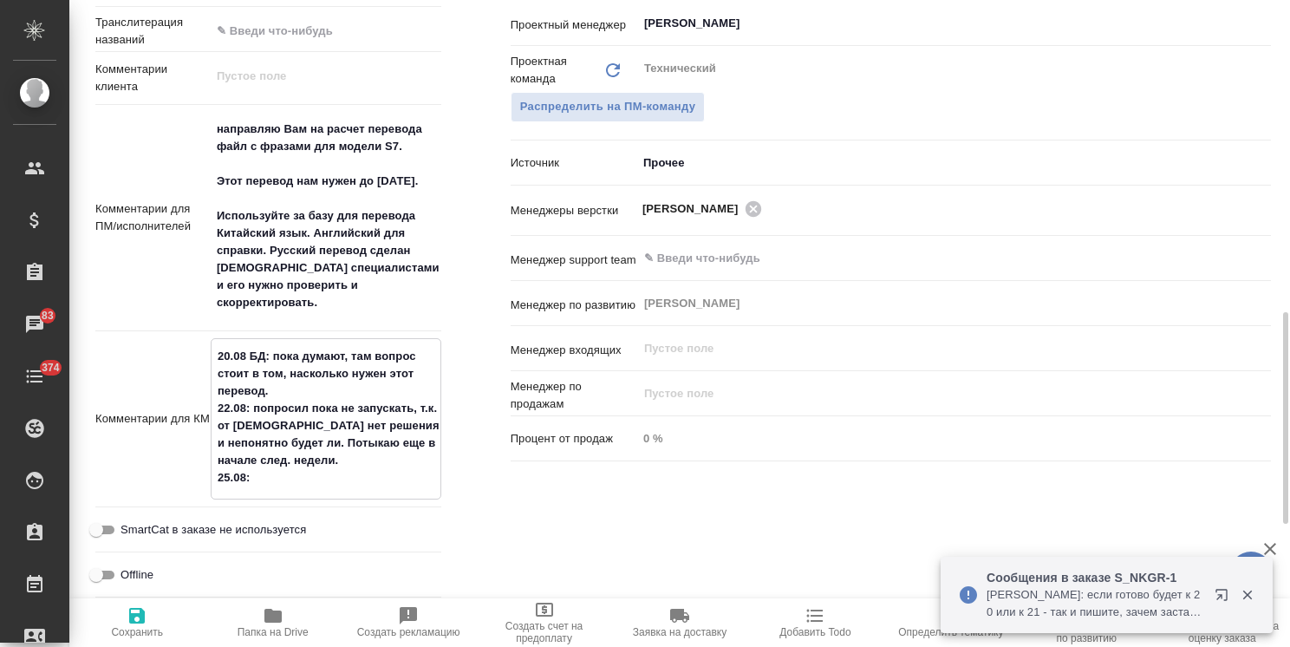
type textarea "x"
type textarea "20.08 БД: пока думают, там вопрос стоит в том, насколько нужен этот перевод. 22…"
type textarea "x"
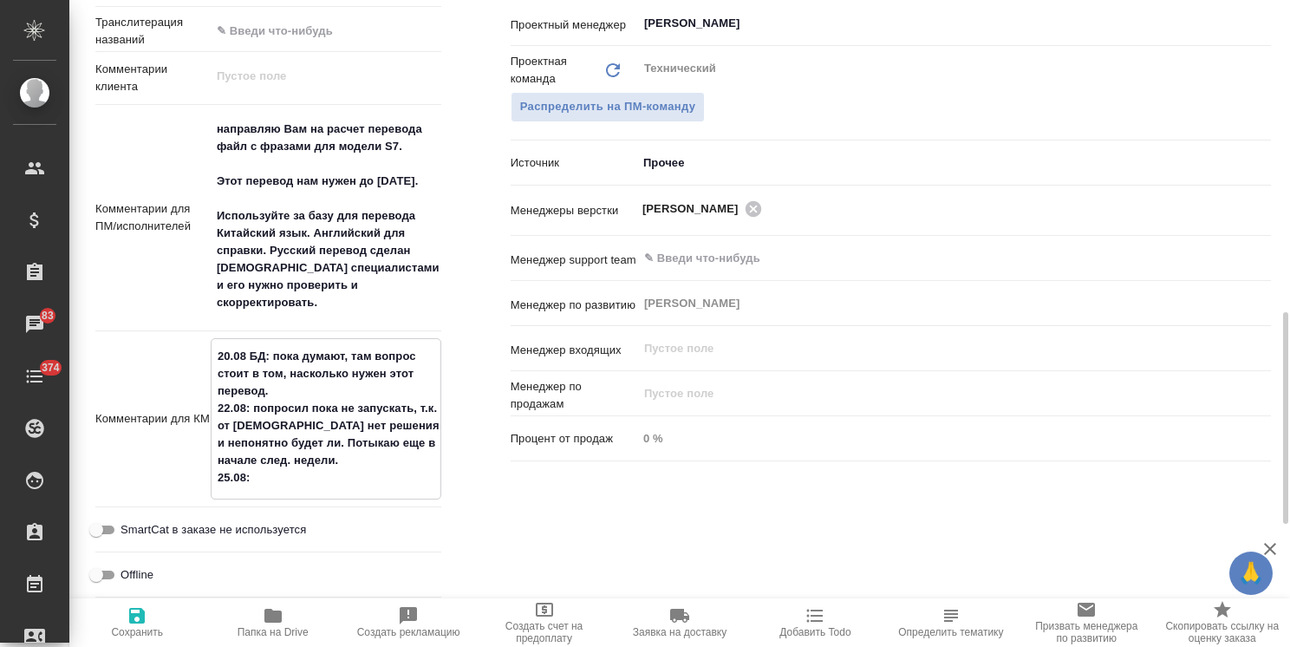
paste textarea "Сейчас согласуем данный вопрос. Постараюсь дать обратную связь до конца недели."
type textarea "20.08 БД: пока думают, там вопрос стоит в том, насколько нужен этот перевод. 22…"
type textarea "x"
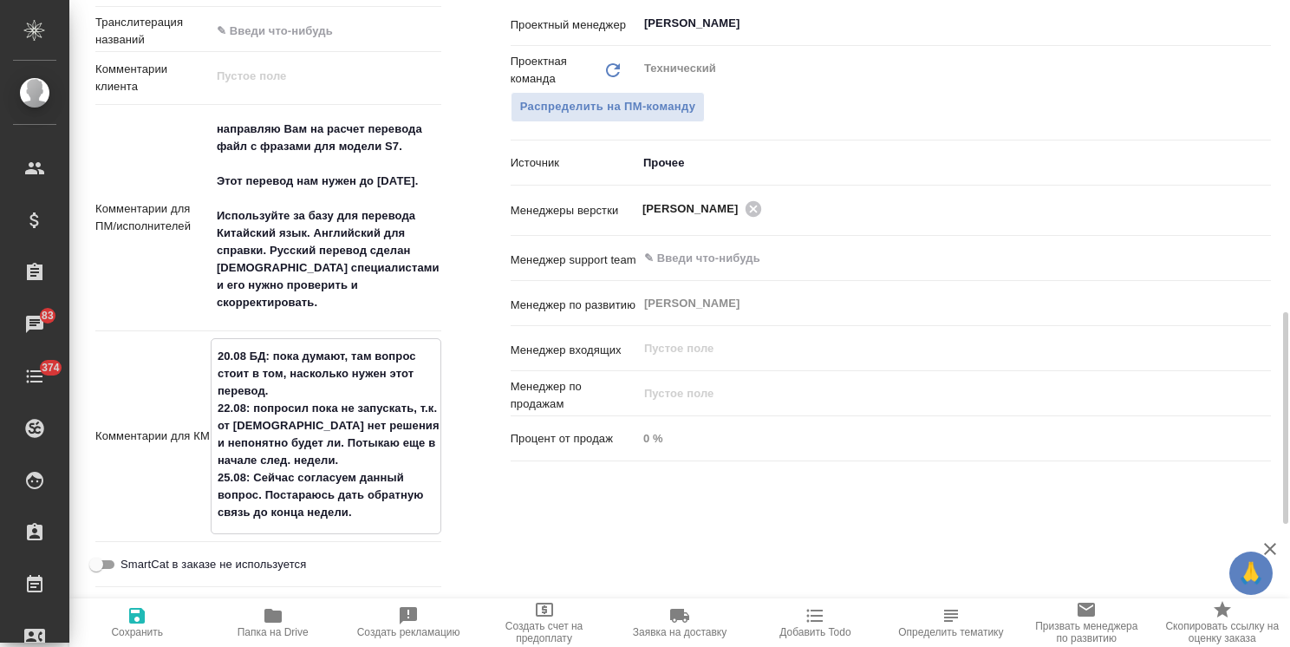
type textarea "20.08 БД: пока думают, там вопрос стоит в том, насколько нужен этот перевод. 22…"
type textarea "x"
click at [127, 632] on span "Сохранить" at bounding box center [137, 632] width 52 height 12
type textarea "x"
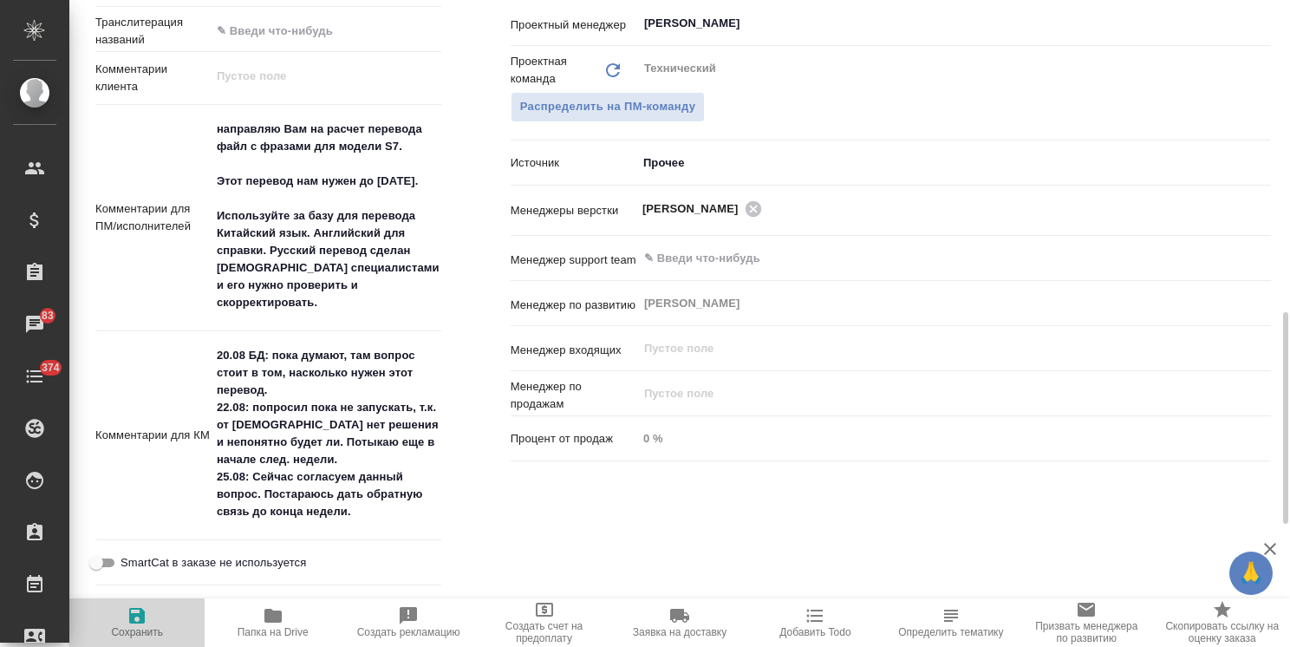
type textarea "x"
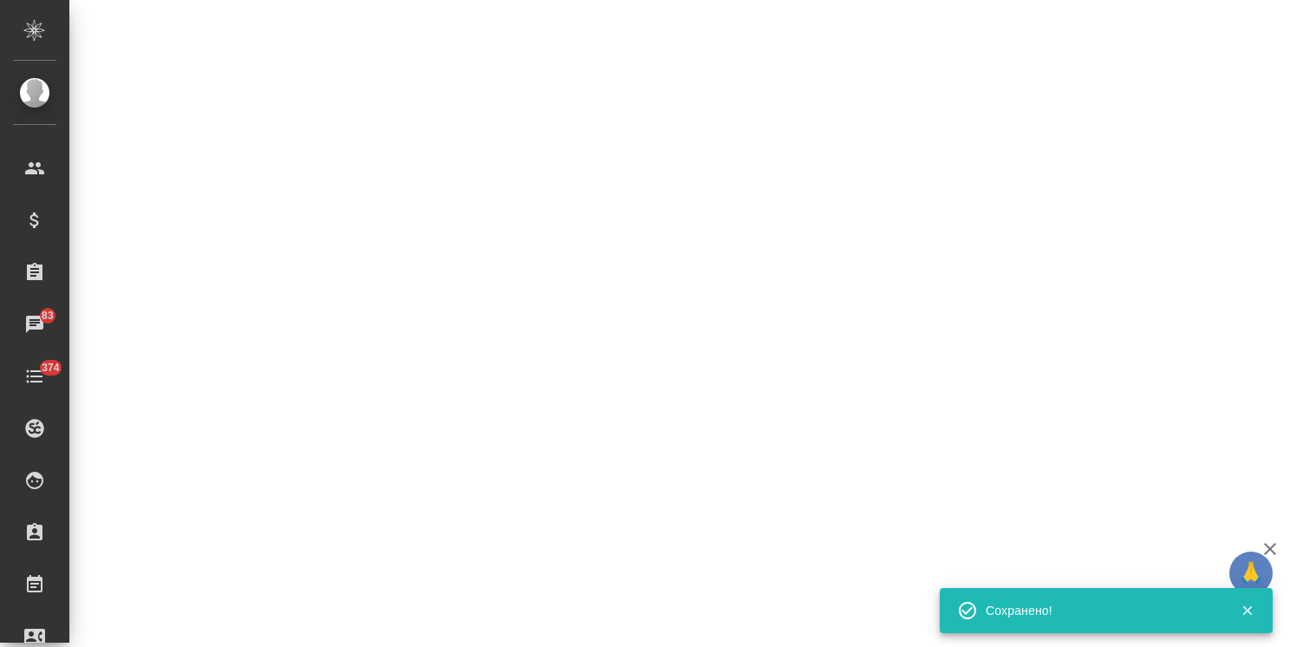
select select "RU"
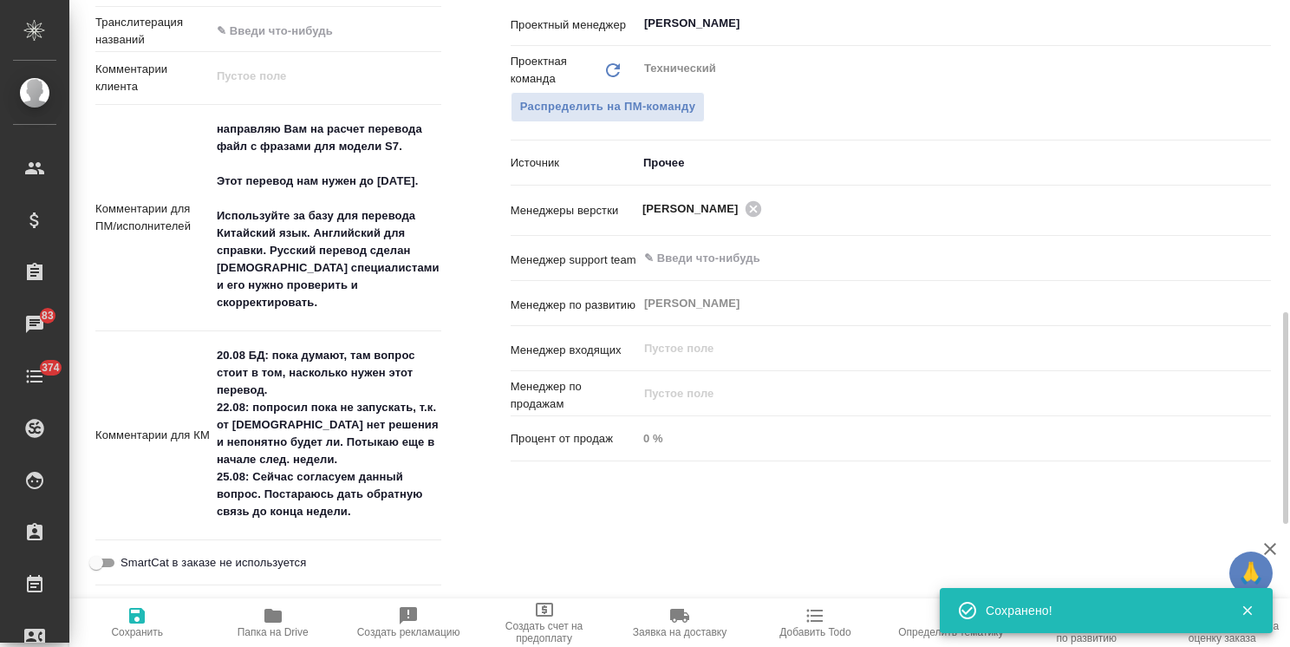
type textarea "x"
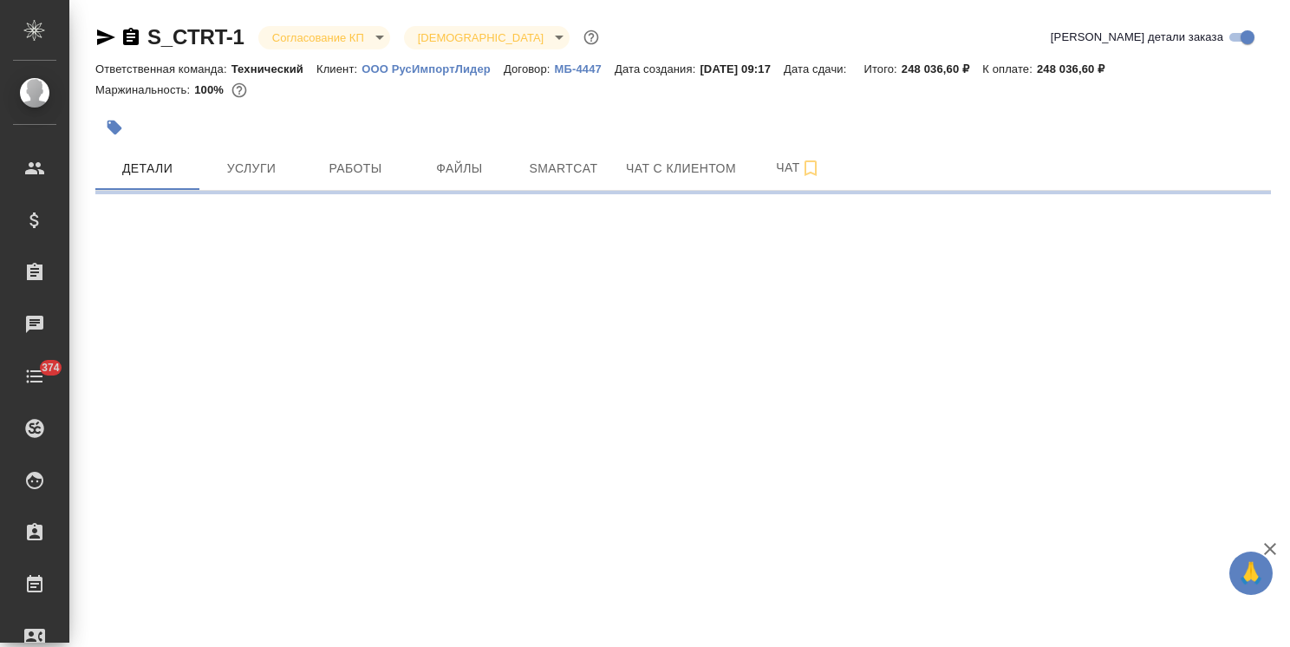
select select "RU"
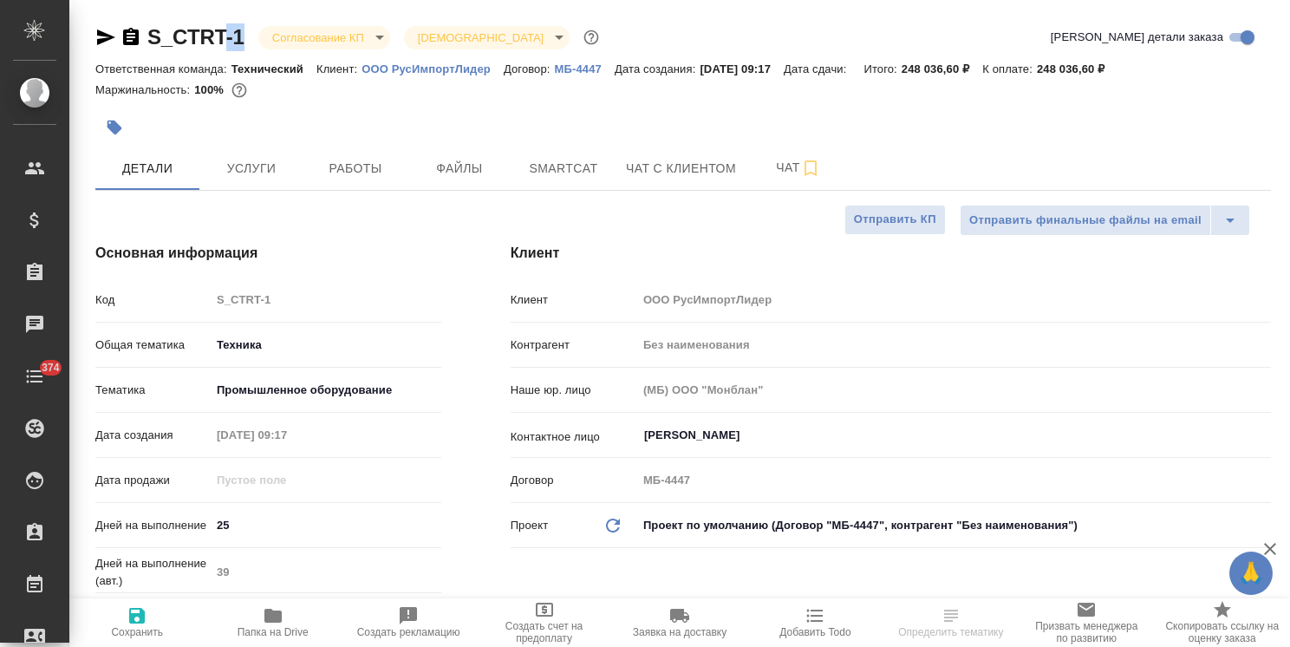
type textarea "x"
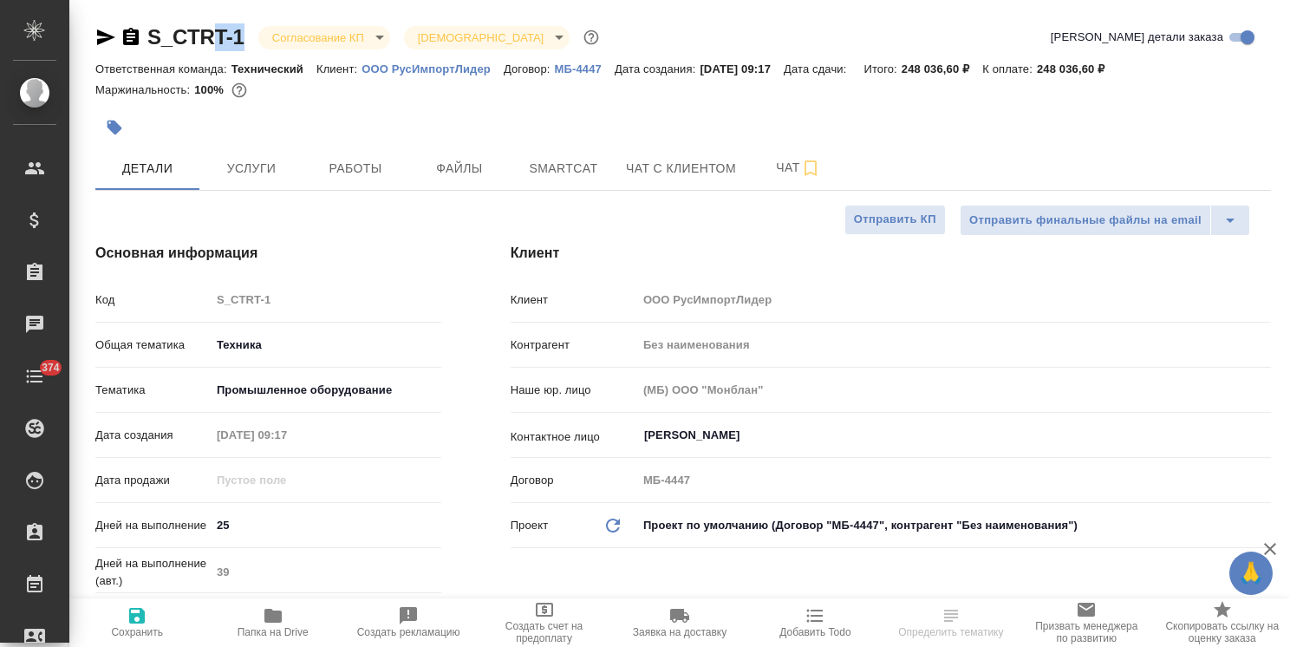
type textarea "x"
drag, startPoint x: 256, startPoint y: 17, endPoint x: 146, endPoint y: 27, distance: 110.5
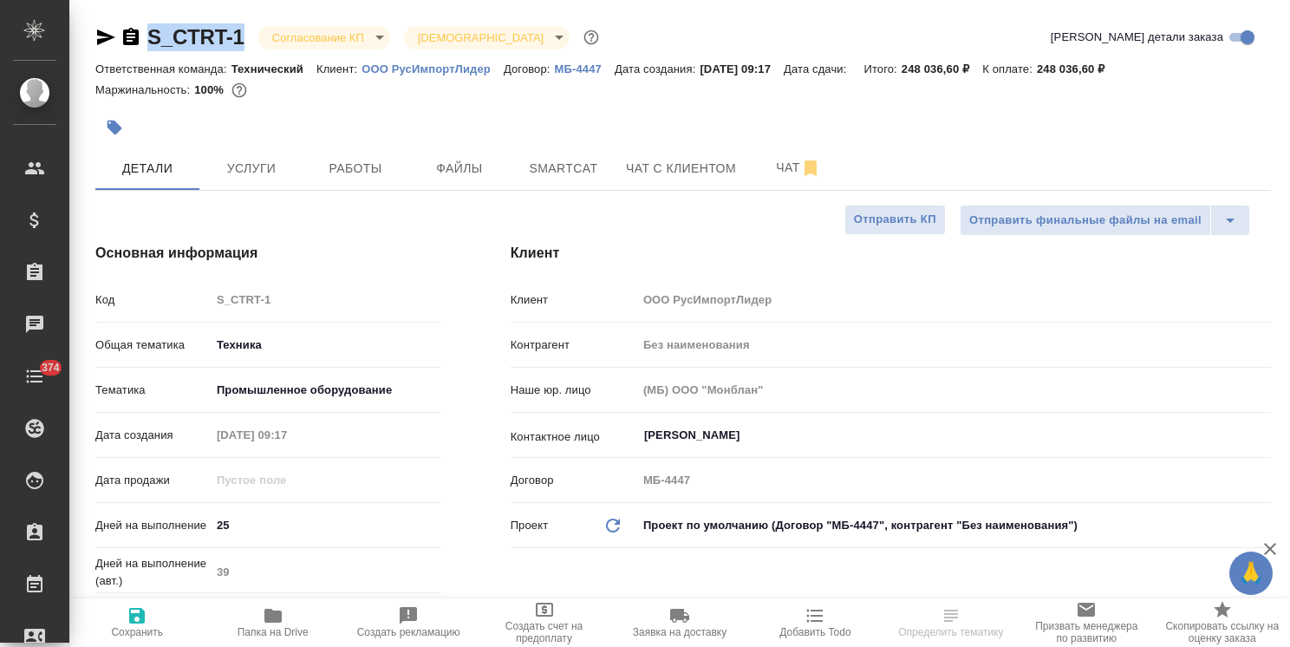
type textarea "x"
select select "RU"
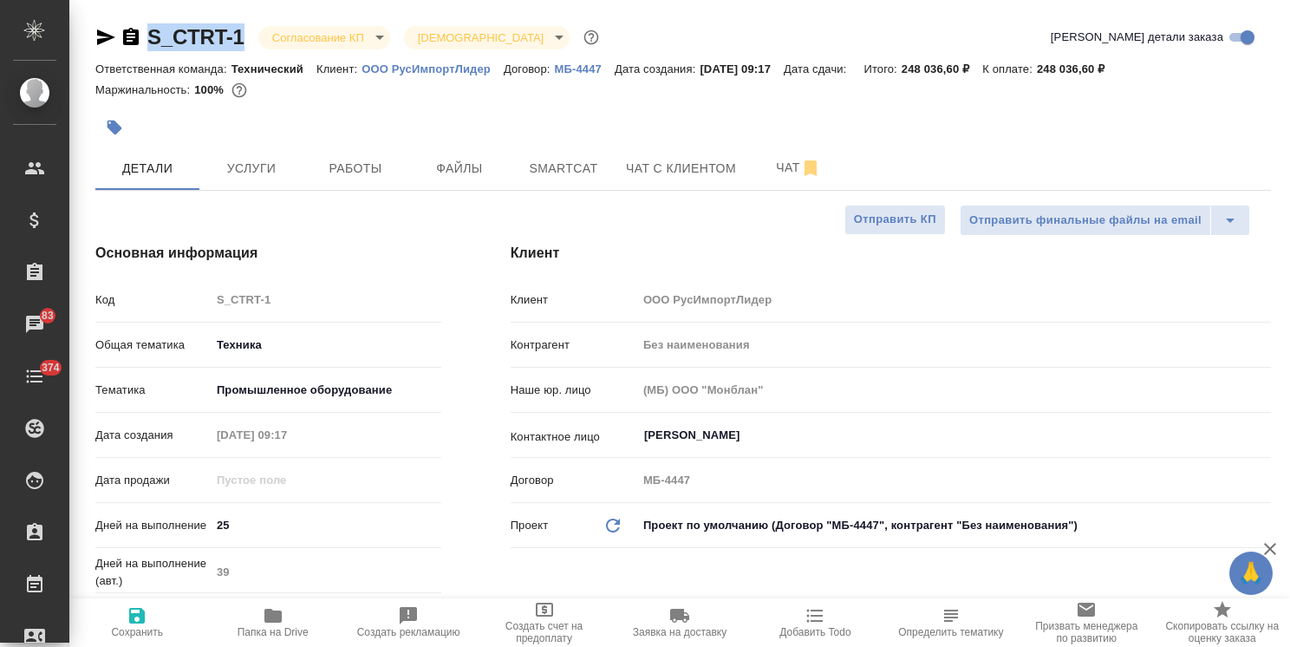
type textarea "x"
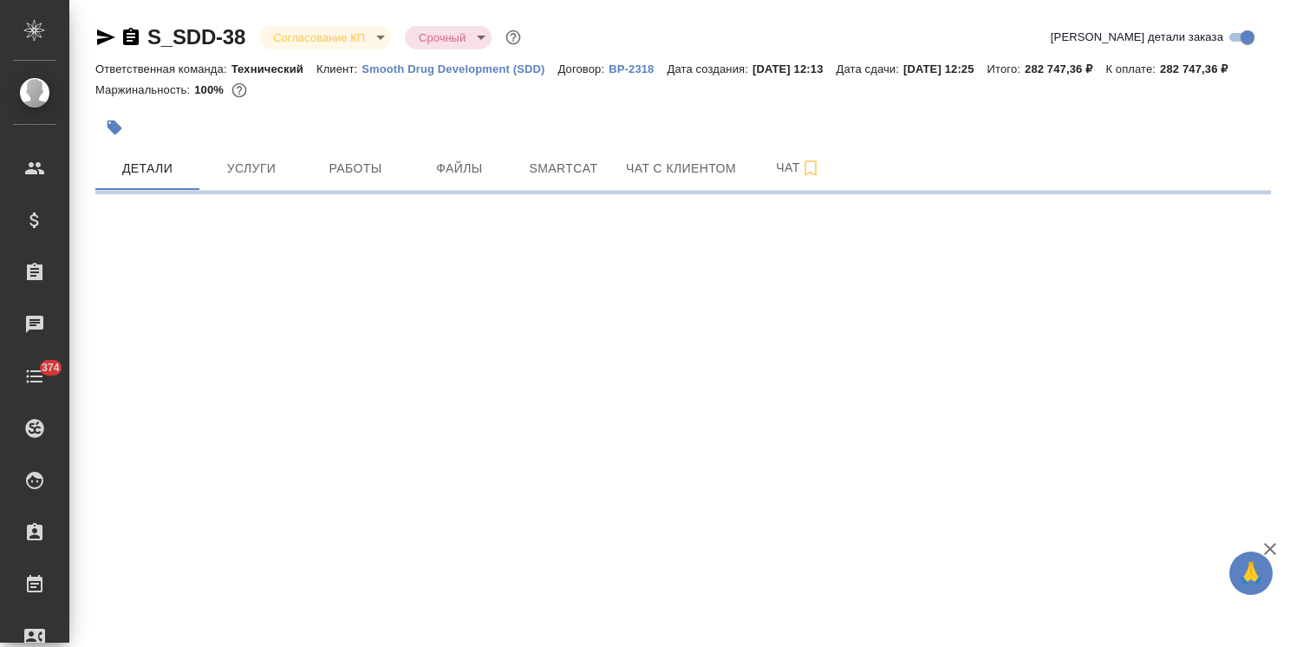
select select "RU"
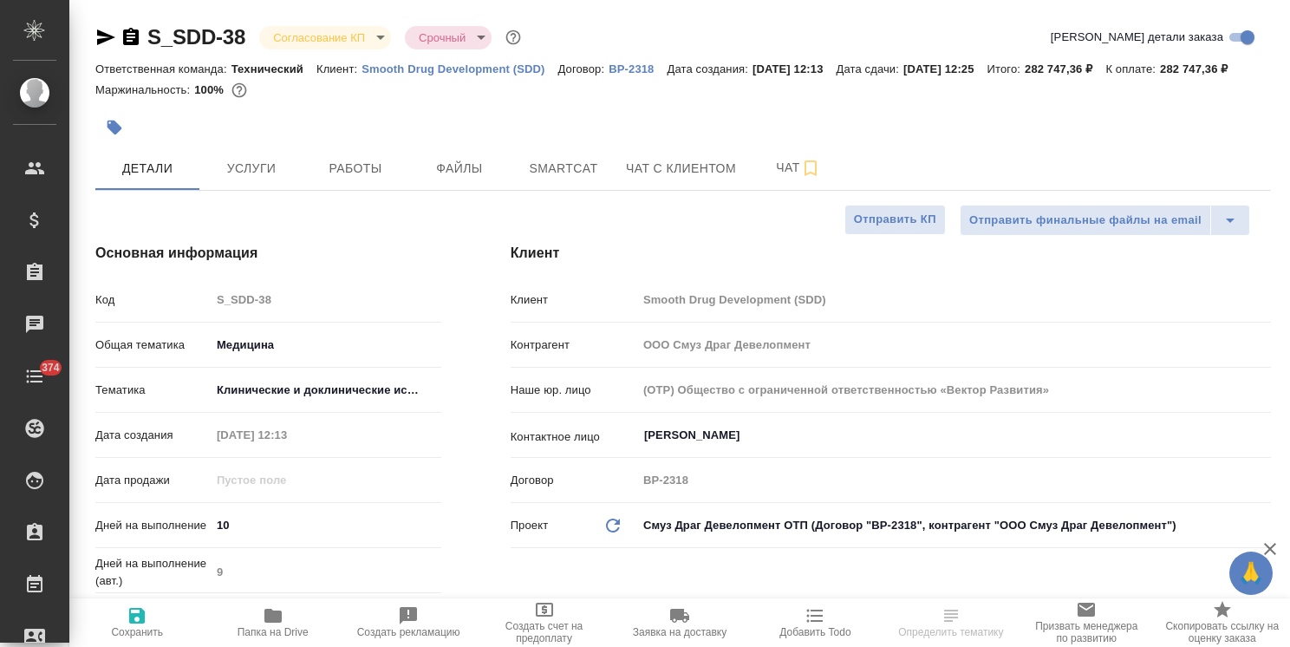
type textarea "x"
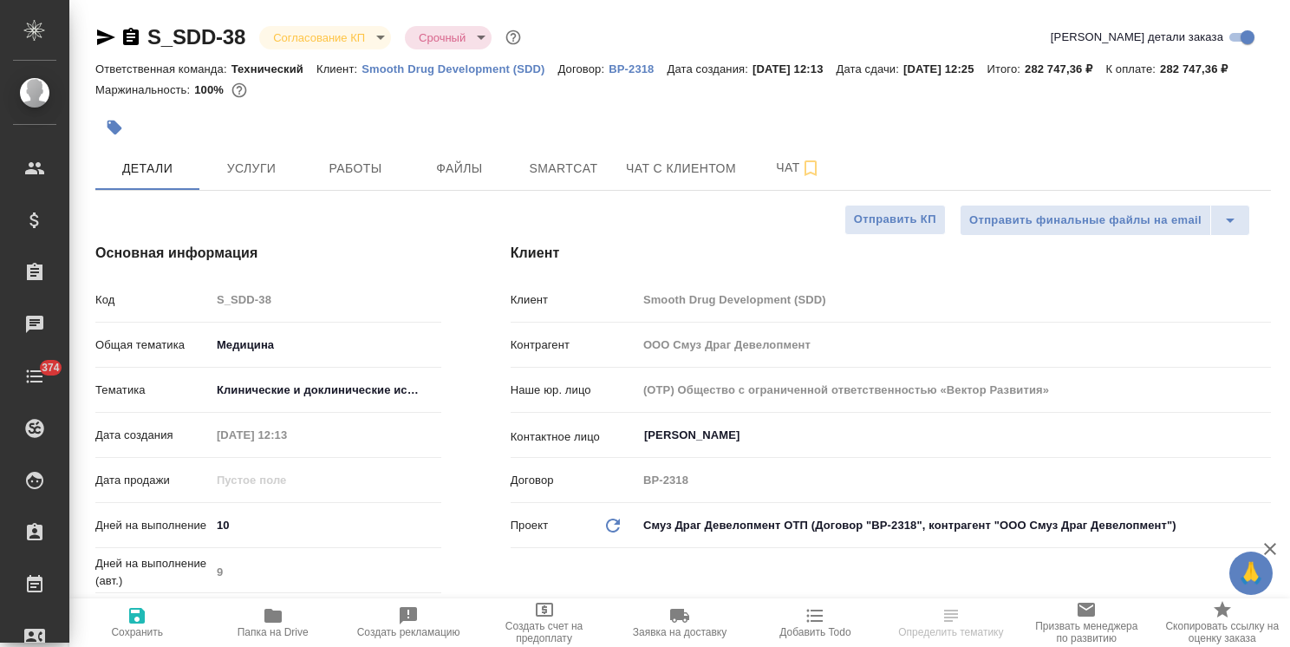
type textarea "x"
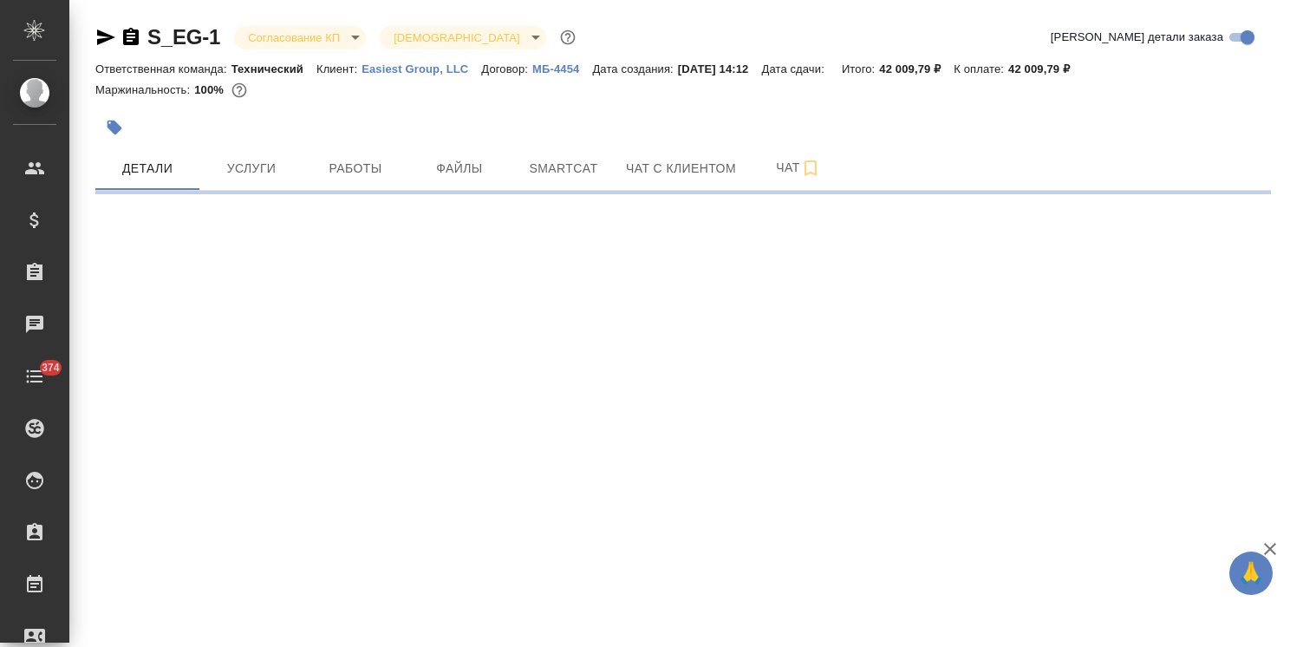
select select "RU"
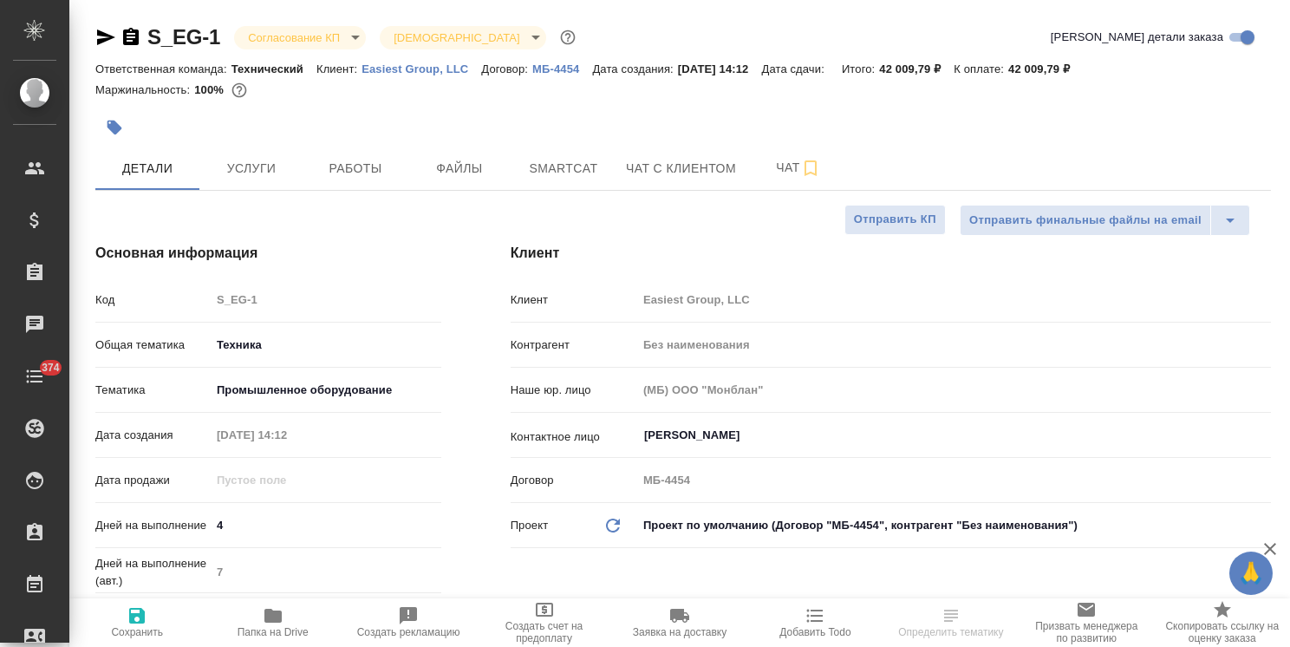
type textarea "x"
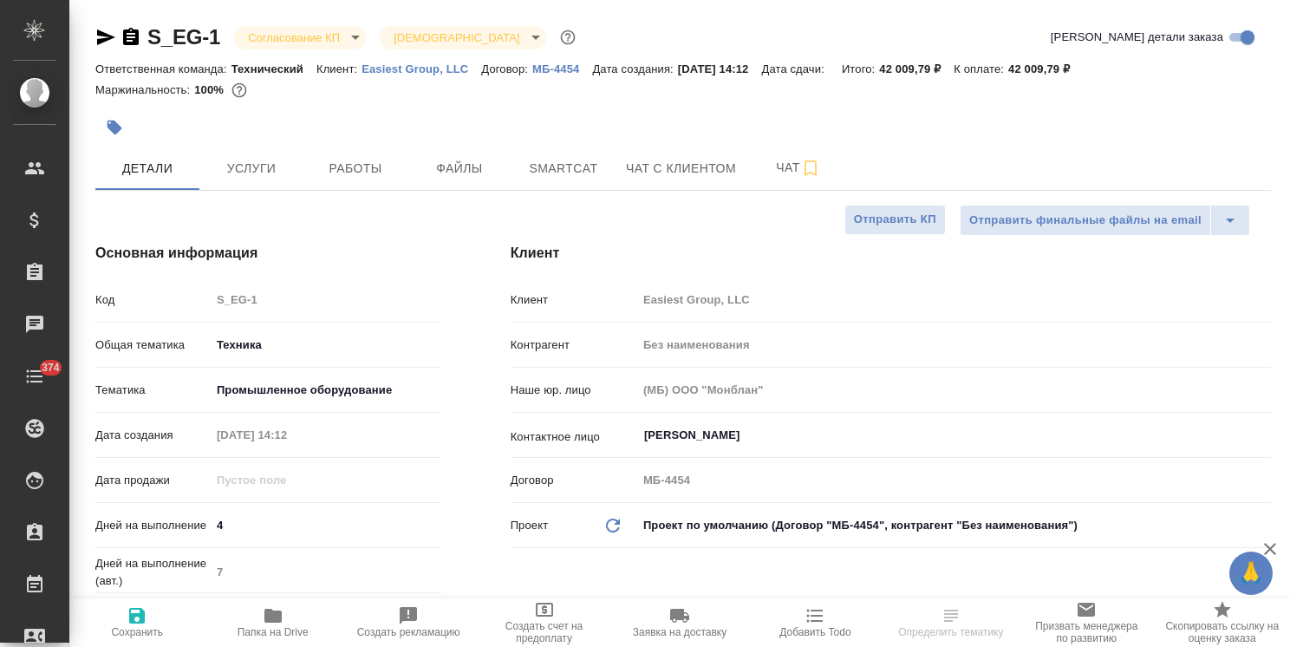
type textarea "x"
drag, startPoint x: 229, startPoint y: 16, endPoint x: 139, endPoint y: 26, distance: 90.7
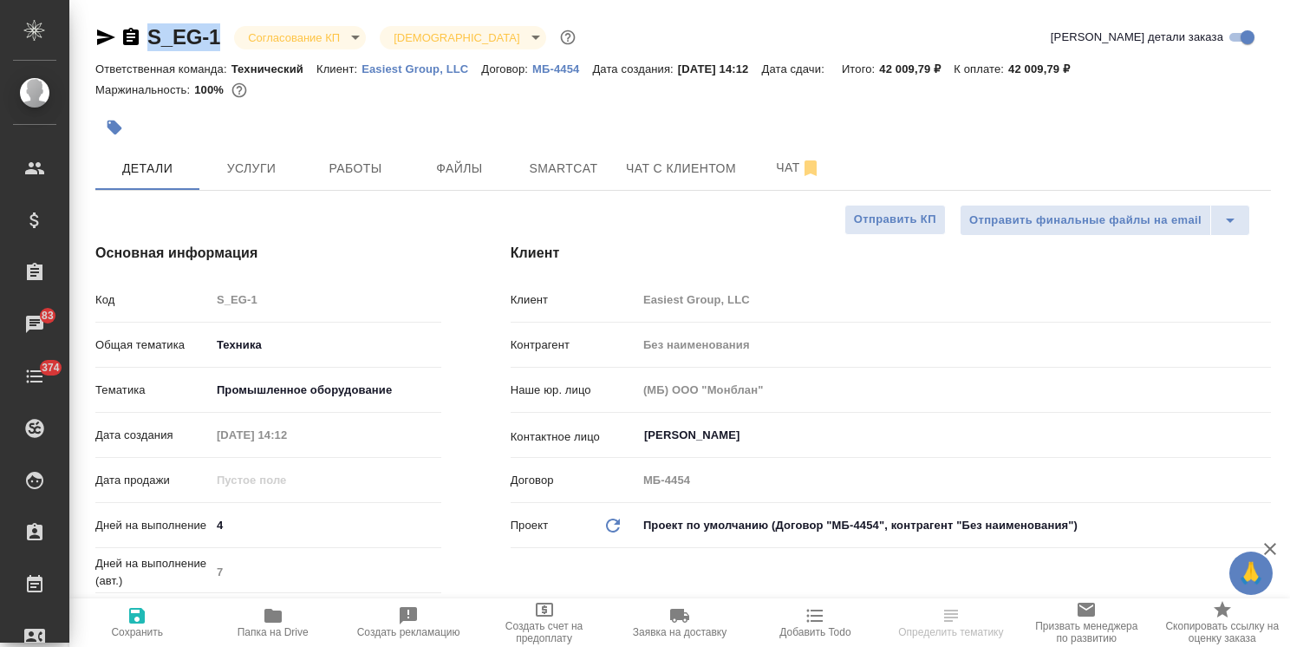
copy link "S_EG-1"
select select "RU"
type textarea "x"
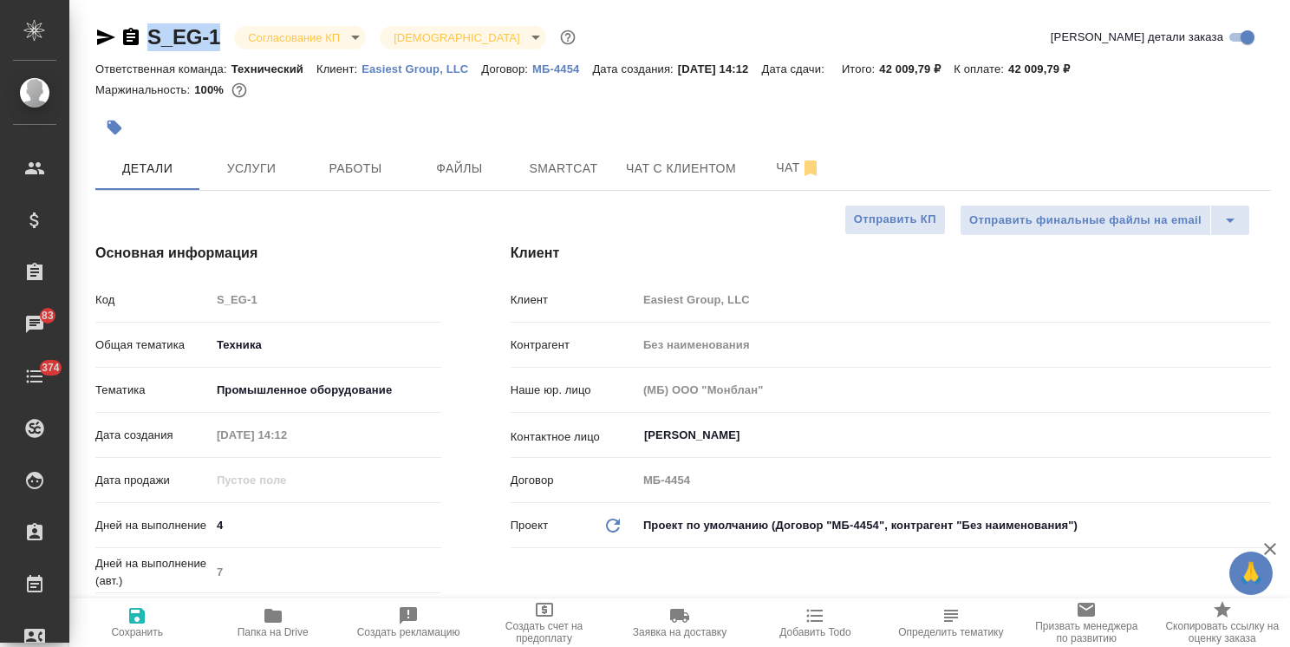
type textarea "x"
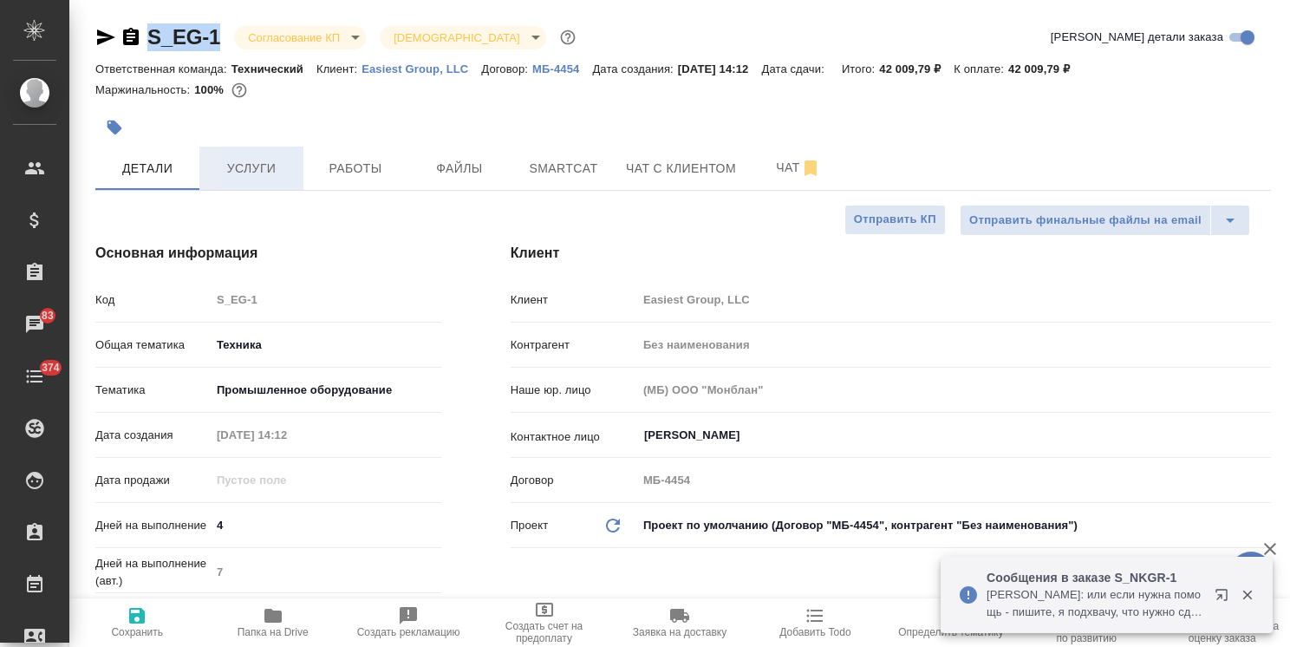
click at [253, 175] on span "Услуги" at bounding box center [251, 169] width 83 height 22
